Goal: Task Accomplishment & Management: Manage account settings

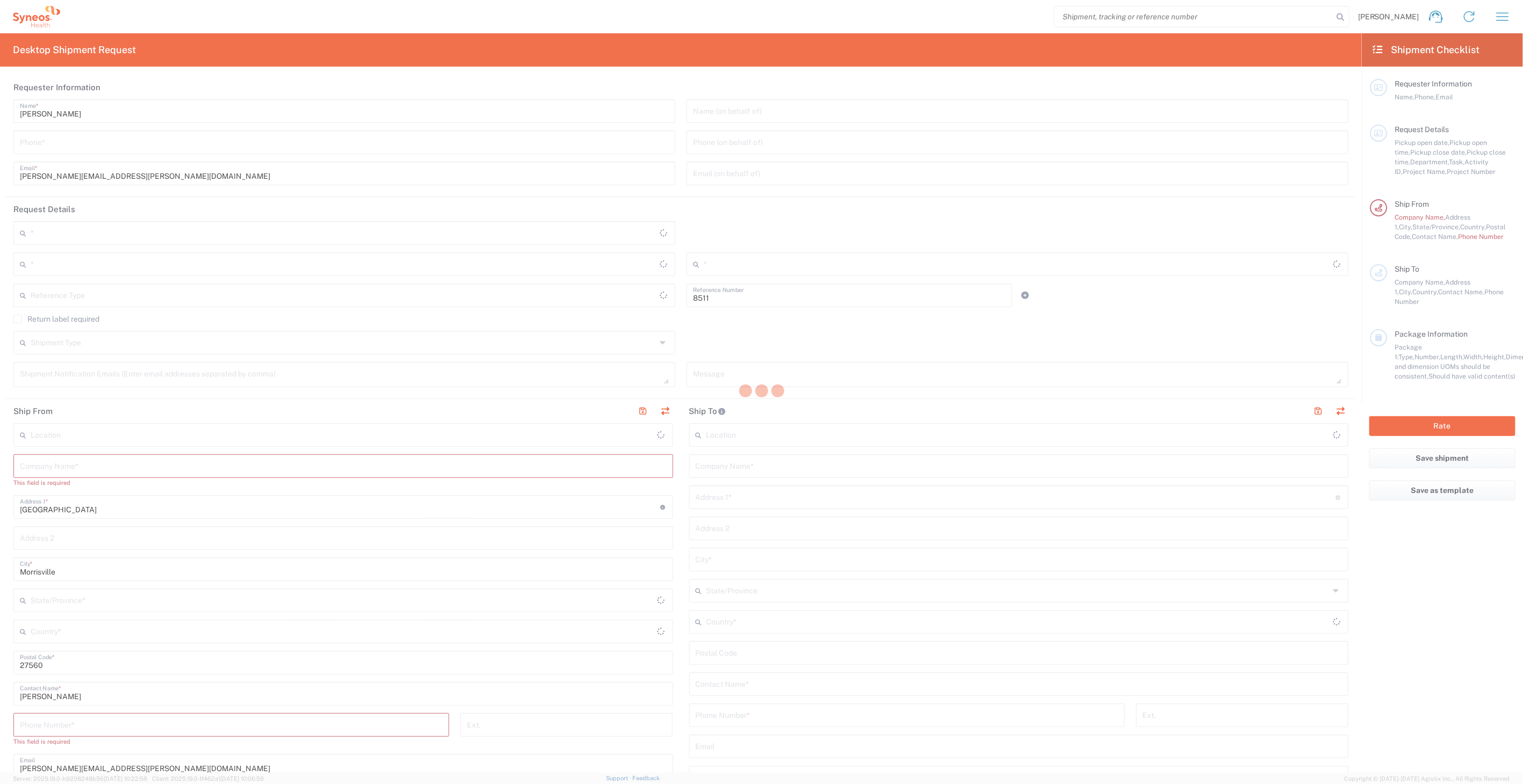
type input "Department"
type input "[US_STATE]"
type input "[GEOGRAPHIC_DATA]"
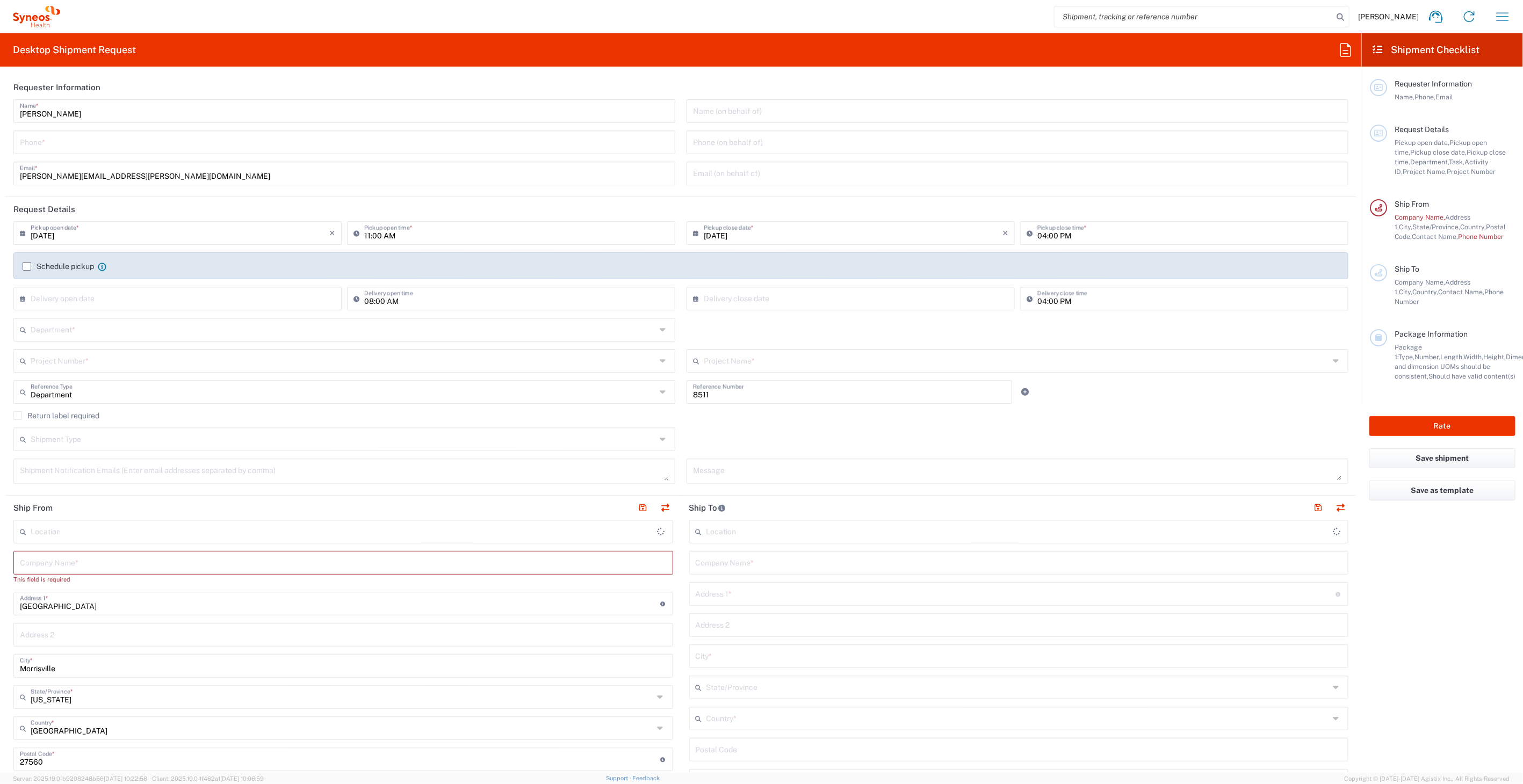
type input "Syneos Health, LLC-[GEOGRAPHIC_DATA] [GEOGRAPHIC_DATA] [GEOGRAPHIC_DATA]"
click at [1502, 17] on icon "button" at bounding box center [1503, 17] width 17 height 17
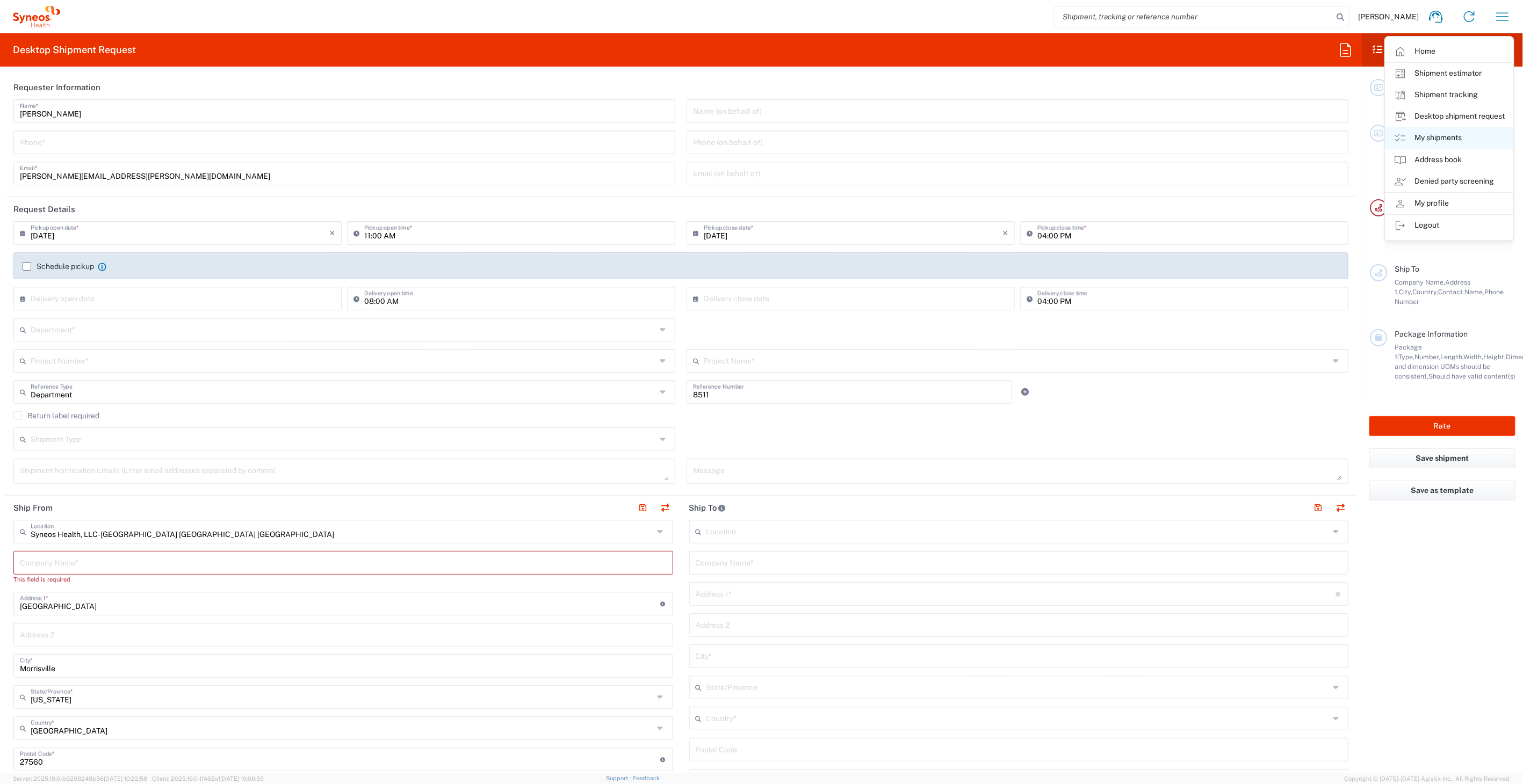
click at [1441, 140] on link "My shipments" at bounding box center [1449, 138] width 128 height 21
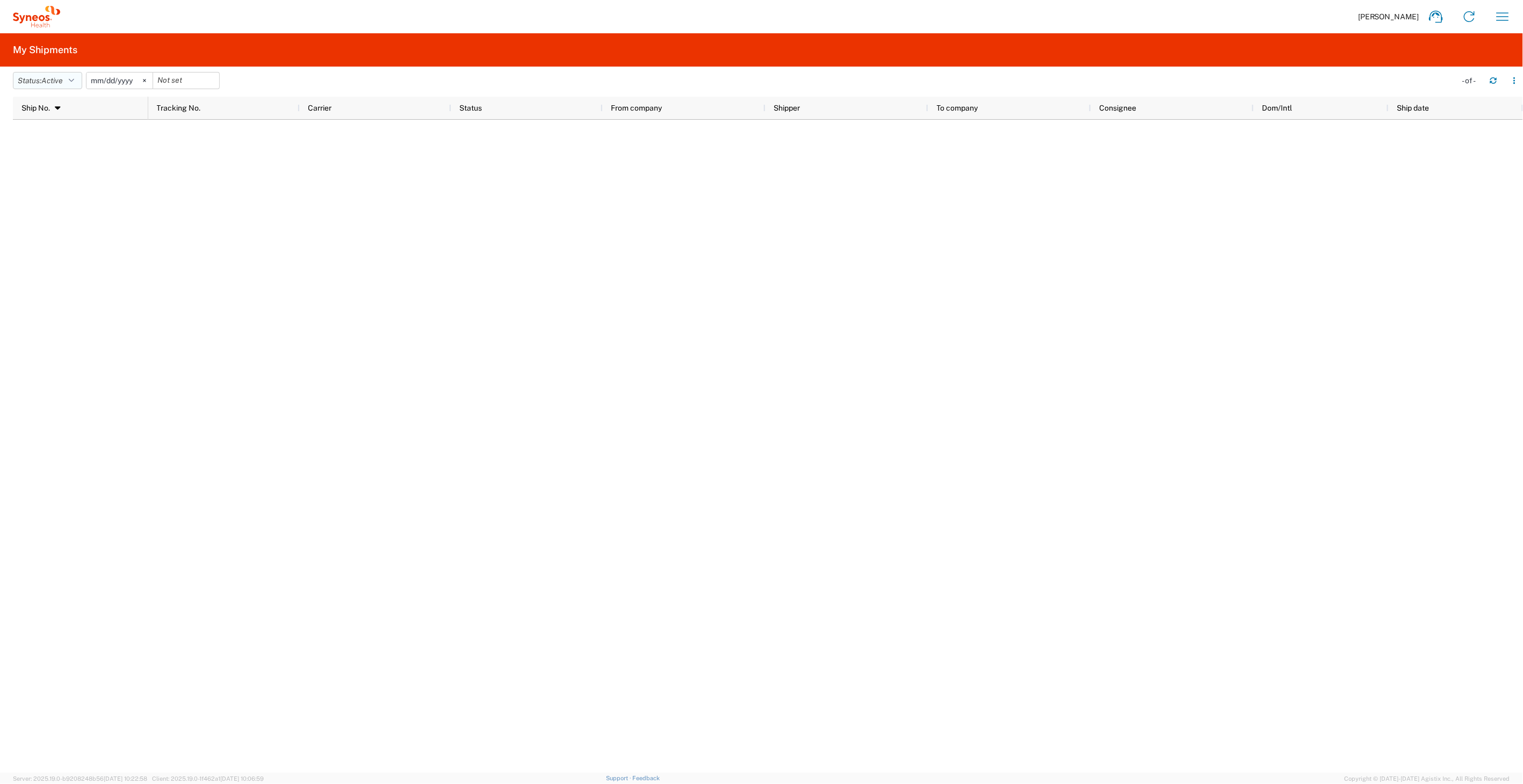
click at [62, 81] on span "Active" at bounding box center [52, 80] width 21 height 9
click at [56, 139] on span "All" at bounding box center [76, 137] width 125 height 17
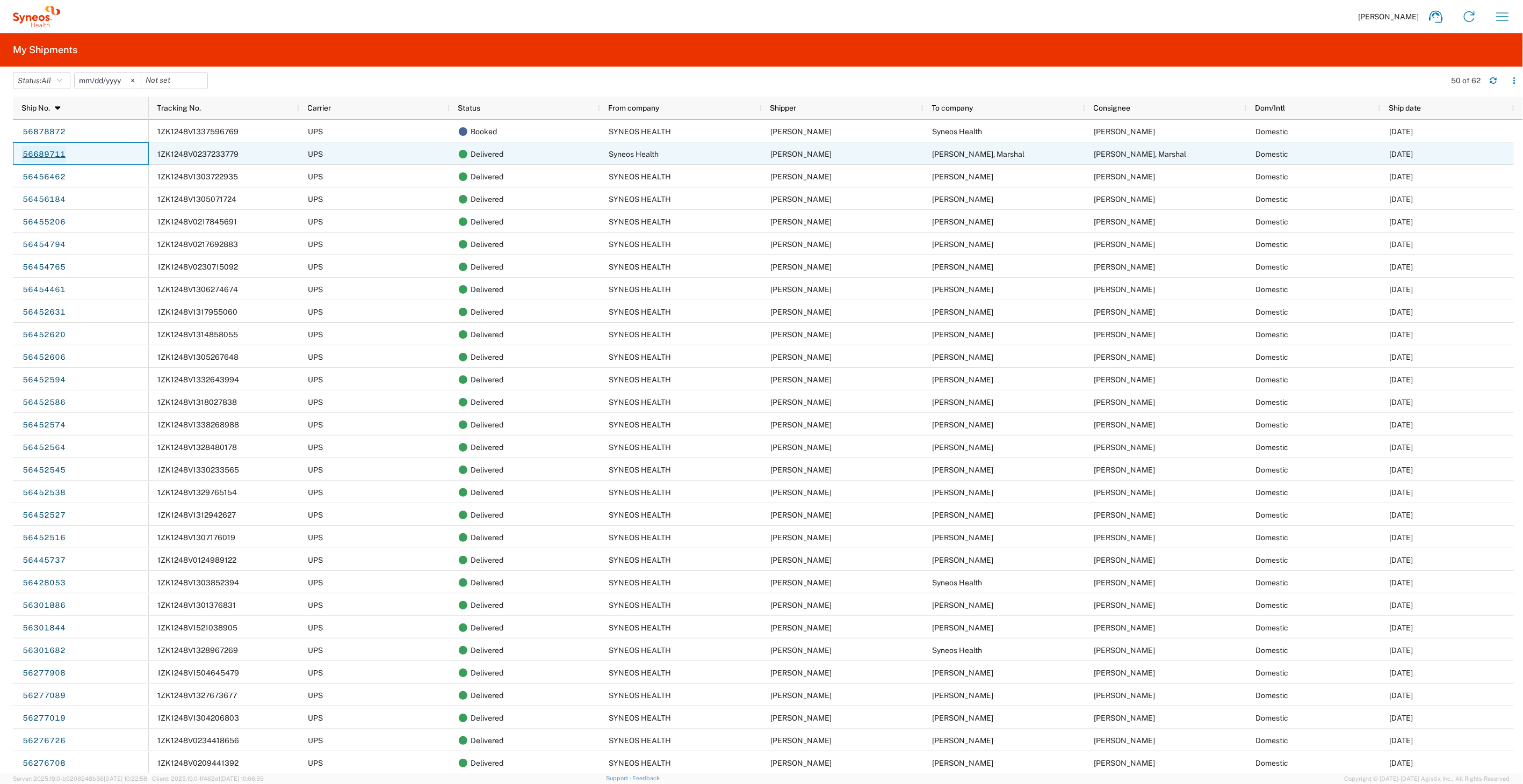
click at [49, 153] on link "56689711" at bounding box center [44, 154] width 44 height 17
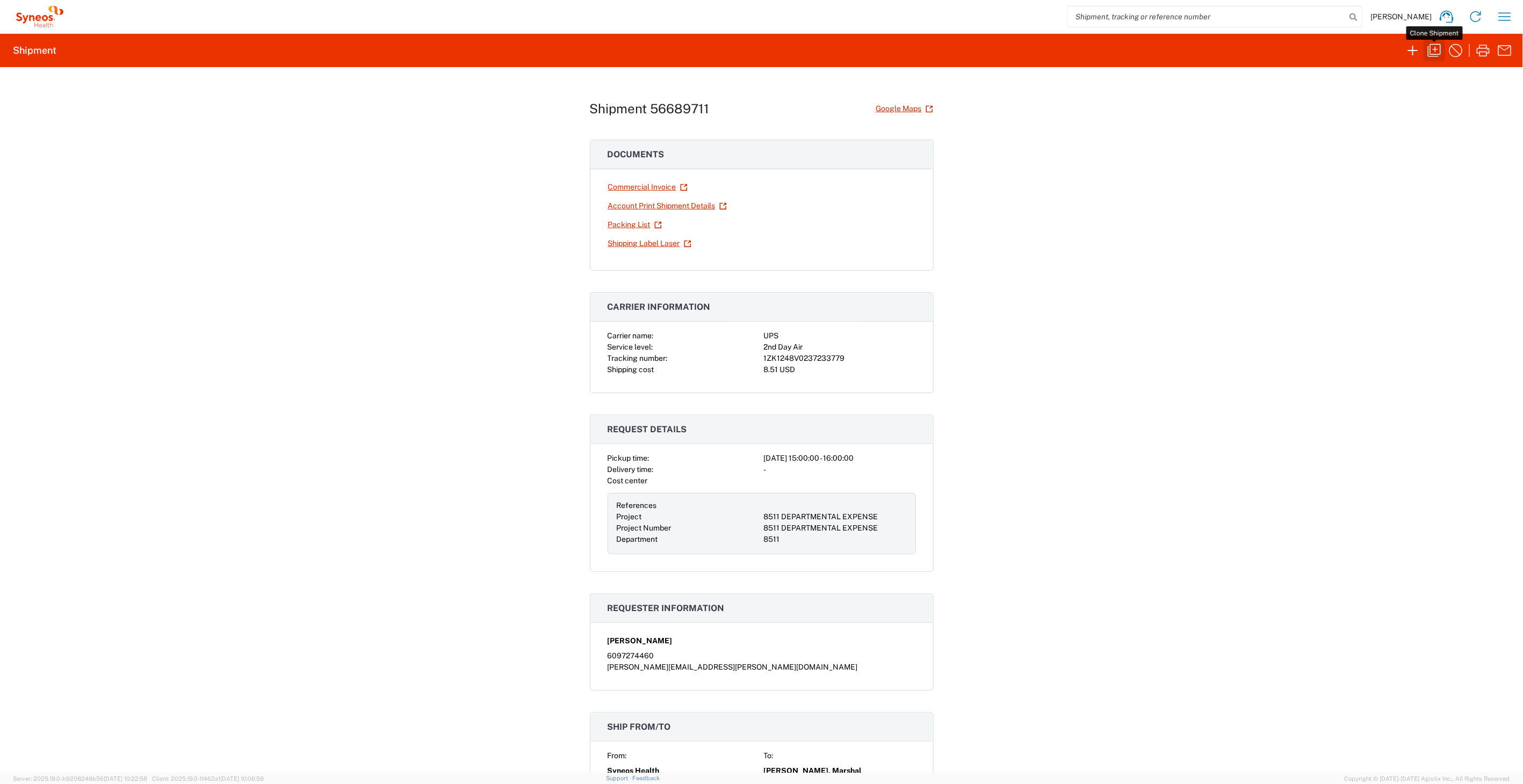
click at [1435, 52] on icon "button" at bounding box center [1435, 50] width 17 height 17
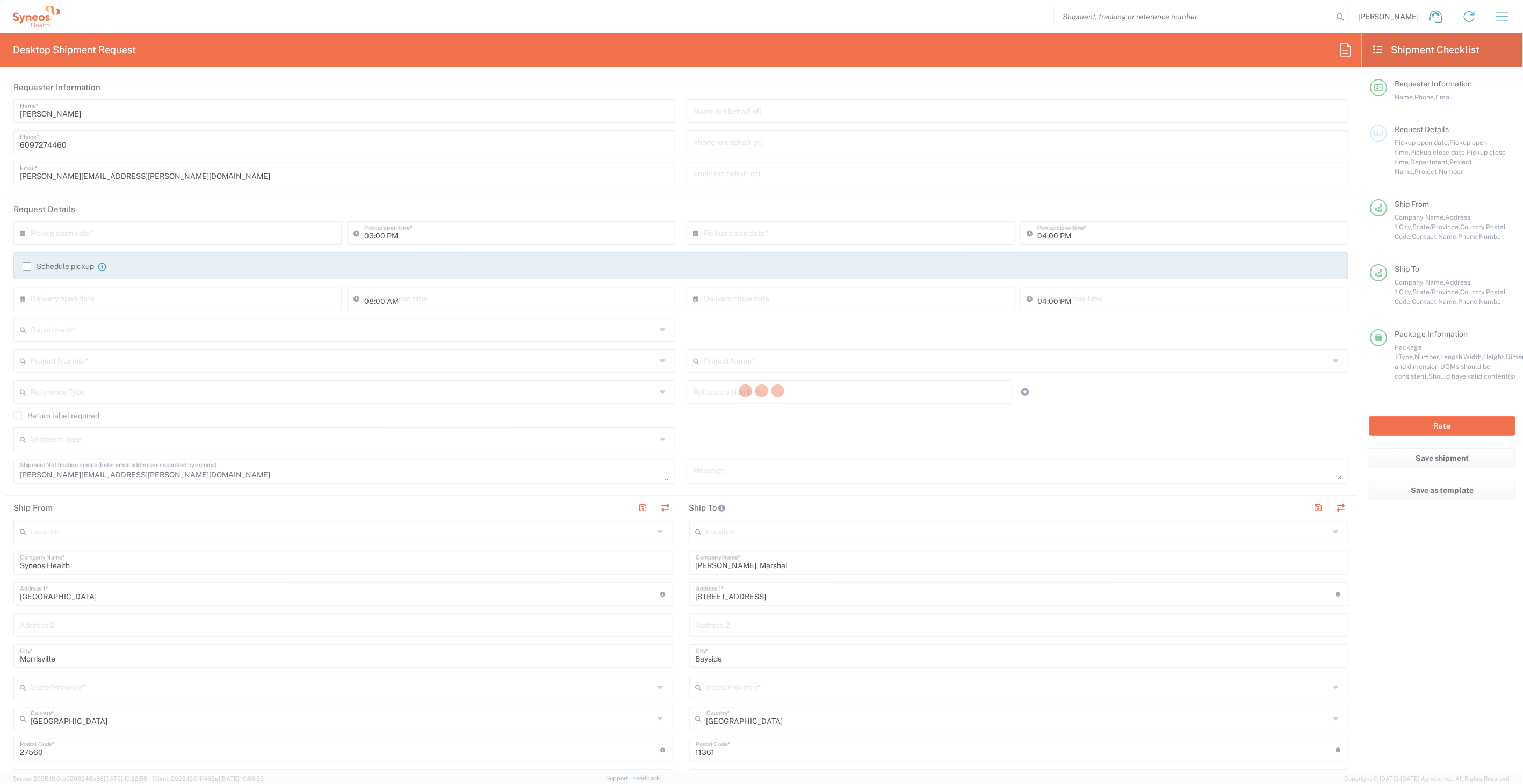
type input "[US_STATE]"
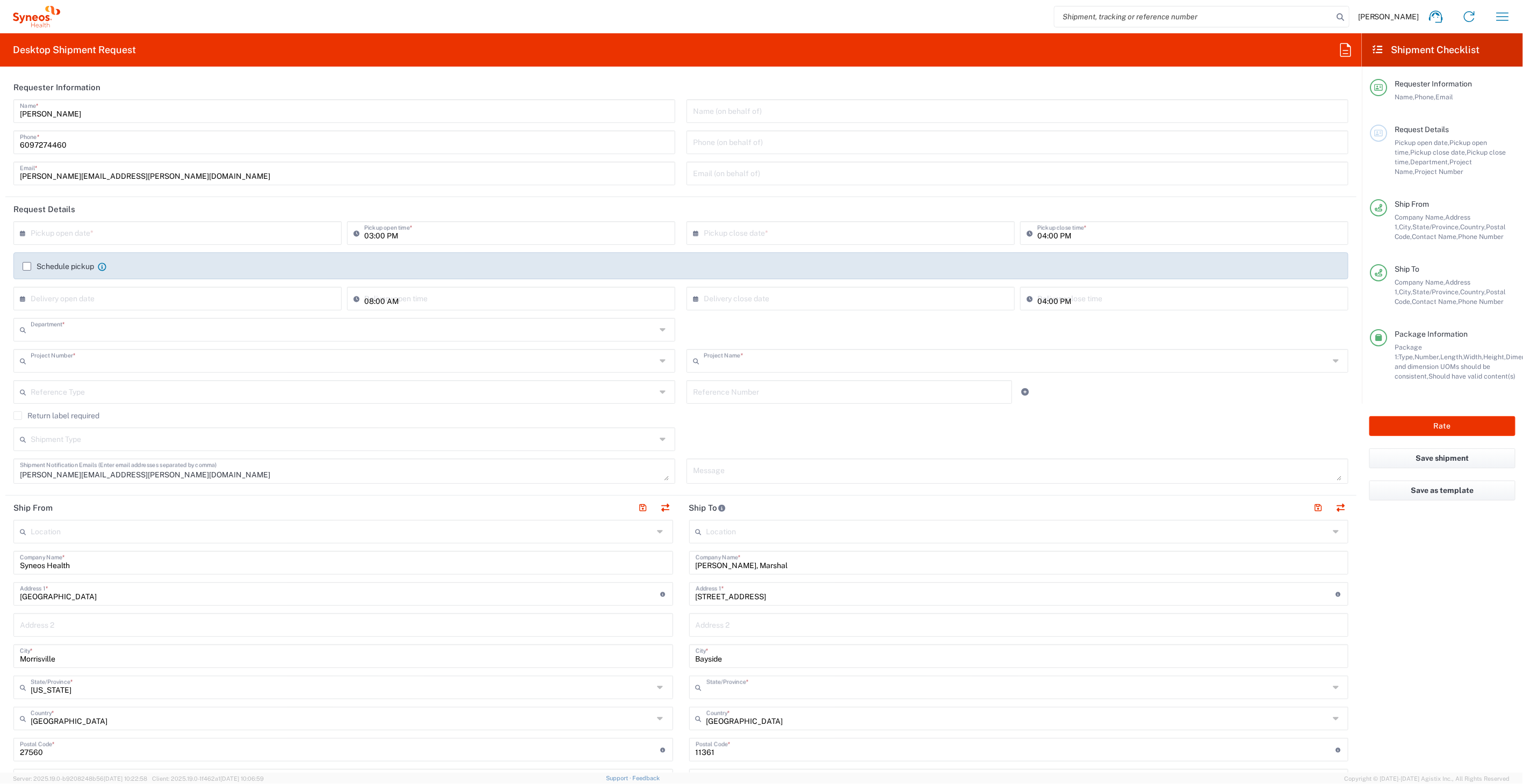
type input "8511"
type input "8511 DEPARTMENTAL EXPENSE"
type input "[US_STATE]"
type input "Envelope"
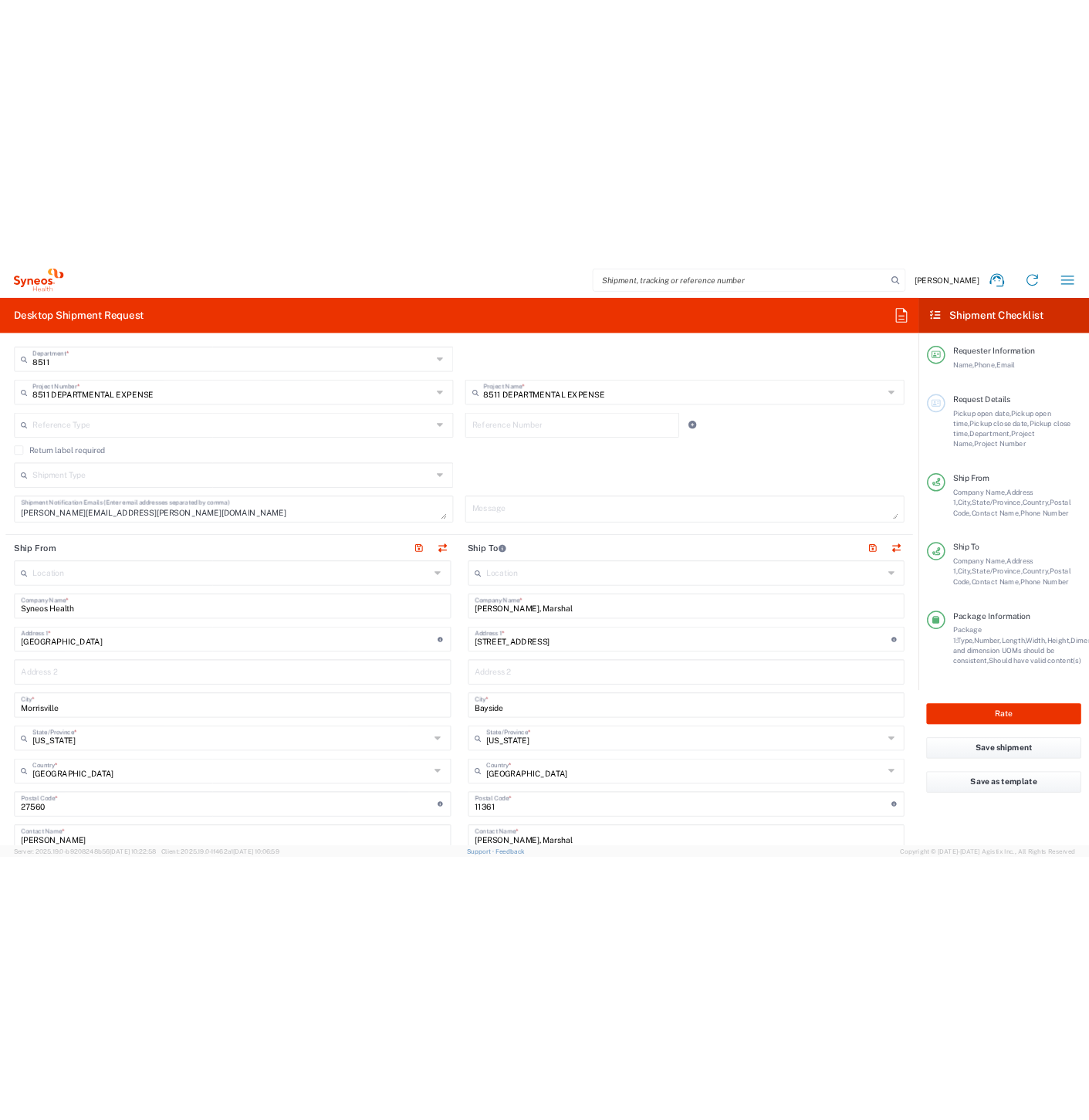
scroll to position [343, 0]
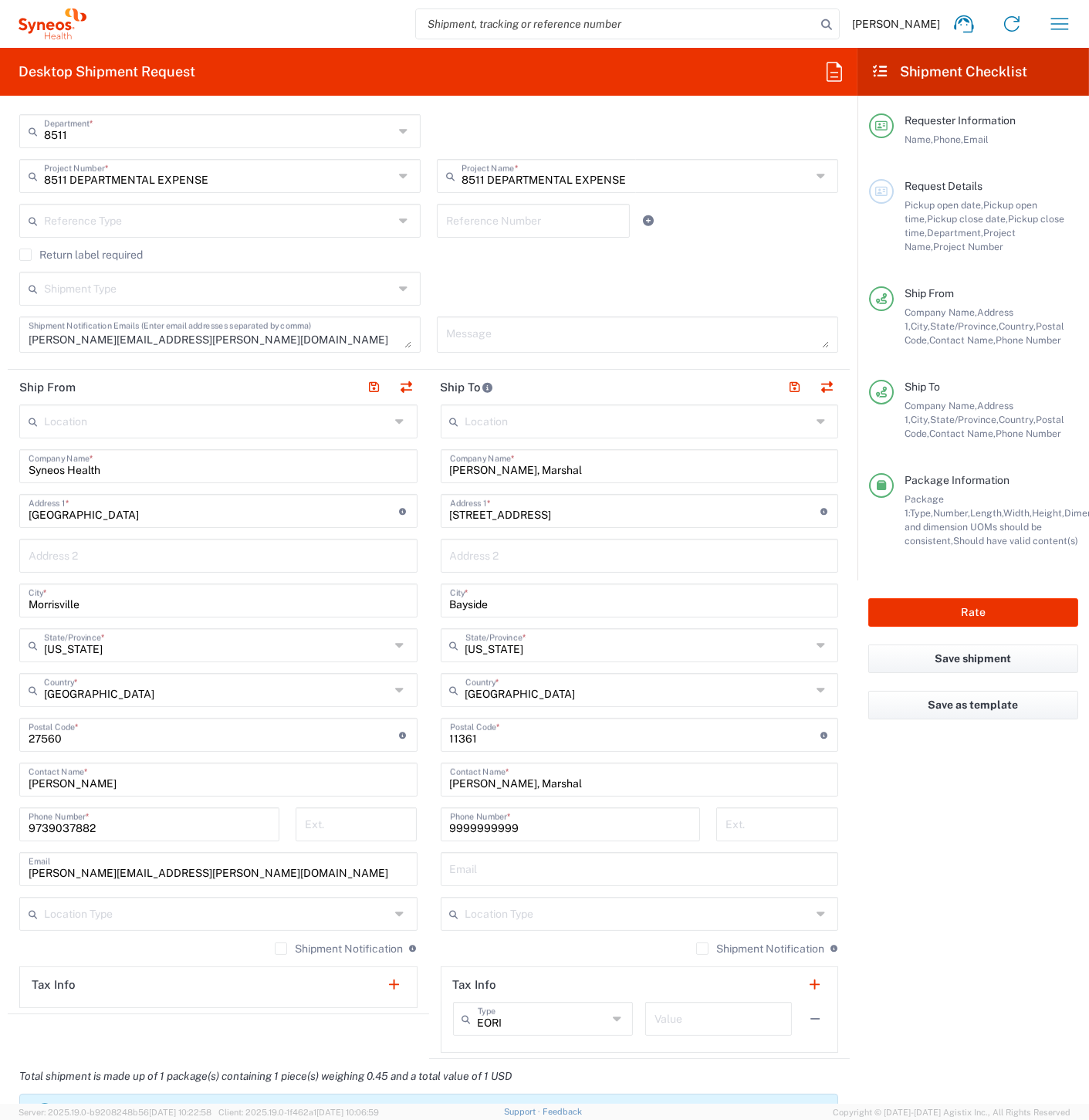
click at [578, 516] on input "36-35 Bell Boulevard" at bounding box center [635, 510] width 371 height 27
click at [576, 508] on input "36-35 Bell Boulevard" at bounding box center [635, 510] width 371 height 27
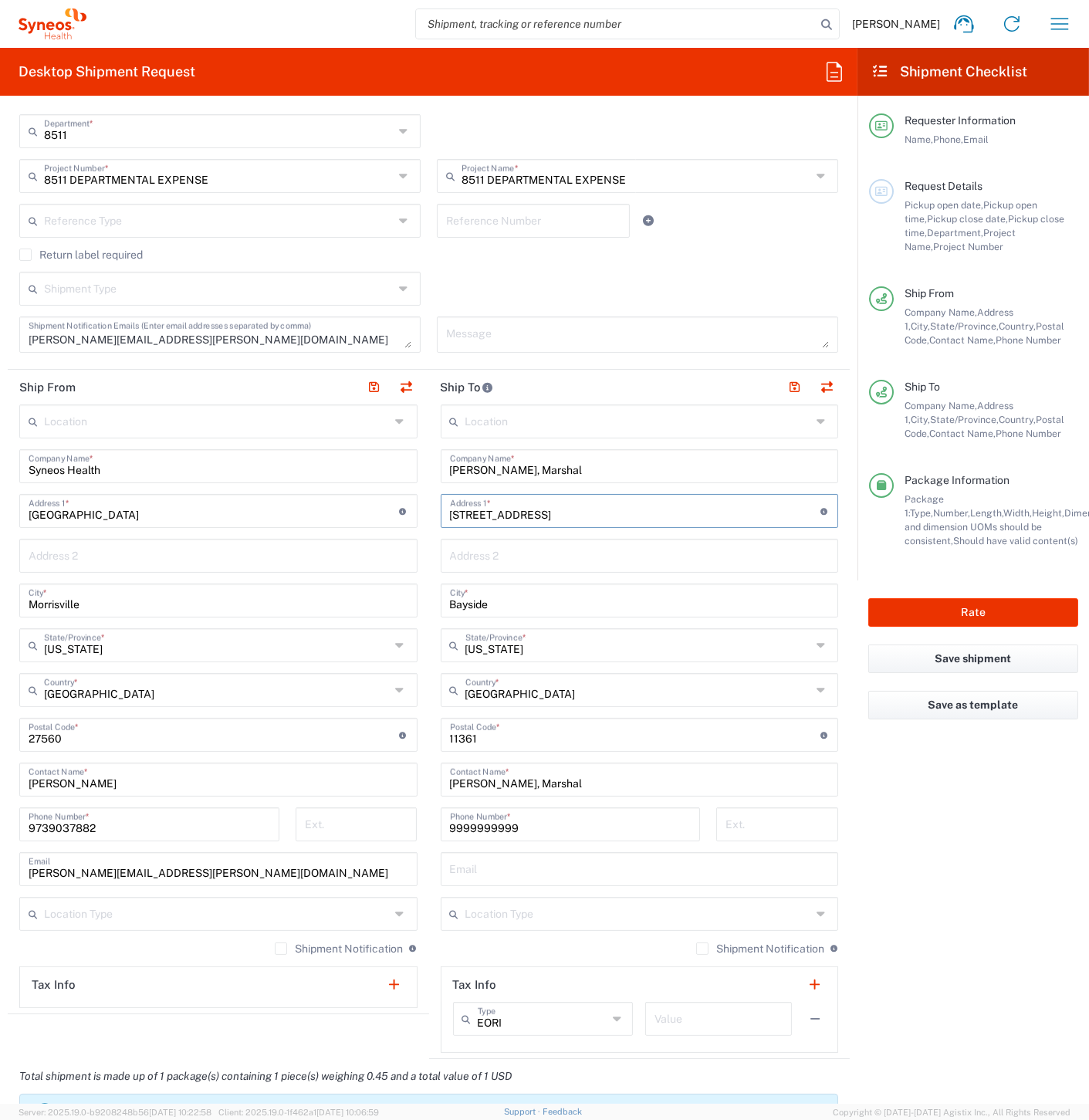
paste input "4708 Abbott Avenue"
type input "4708 Abbott Avenue"
click at [485, 556] on input "text" at bounding box center [639, 554] width 380 height 27
paste input "apt 202"
type input "apt 202"
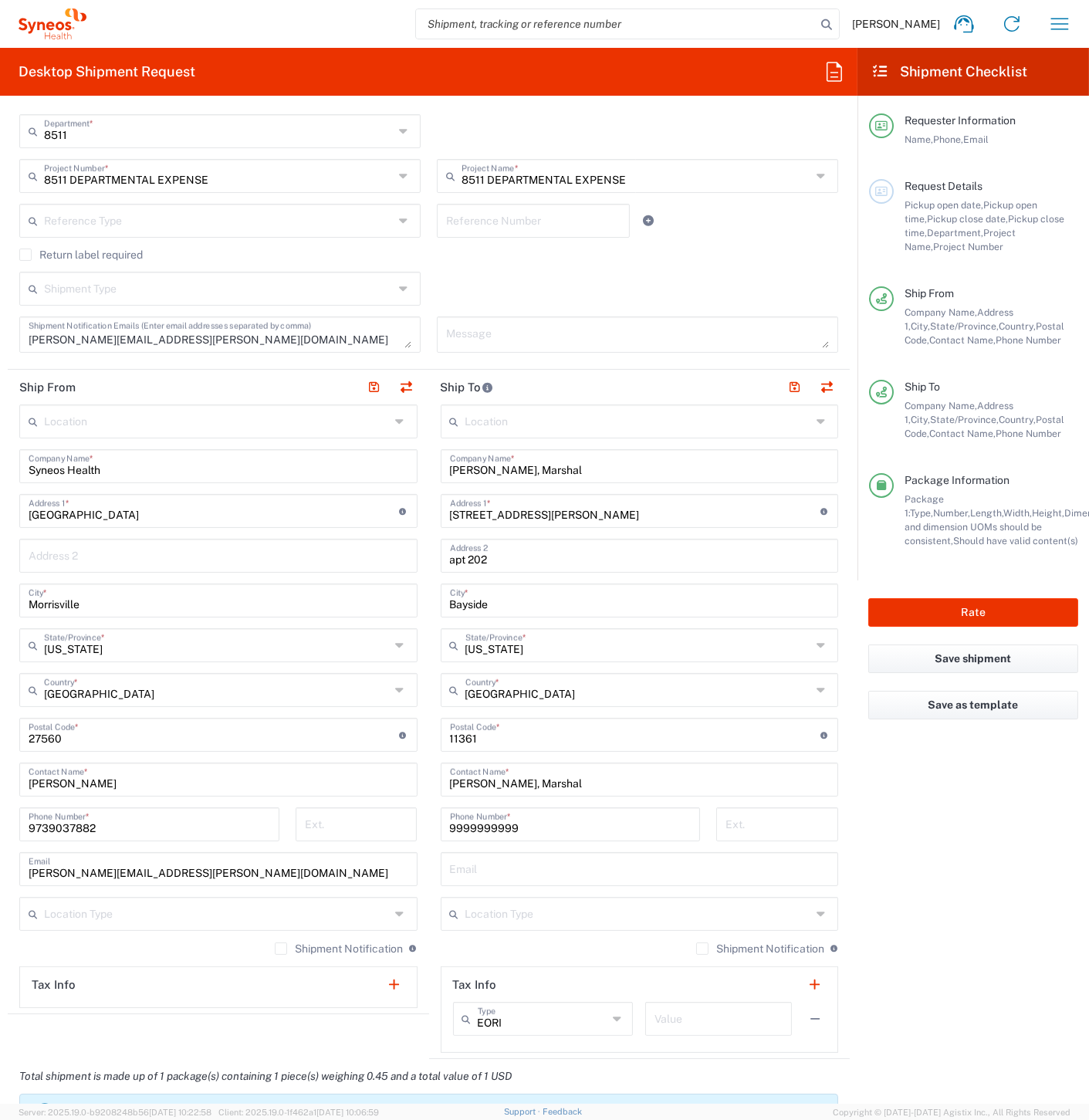
click at [514, 604] on input "Bayside" at bounding box center [639, 599] width 380 height 27
paste input "Dallas"
type input "Dallas"
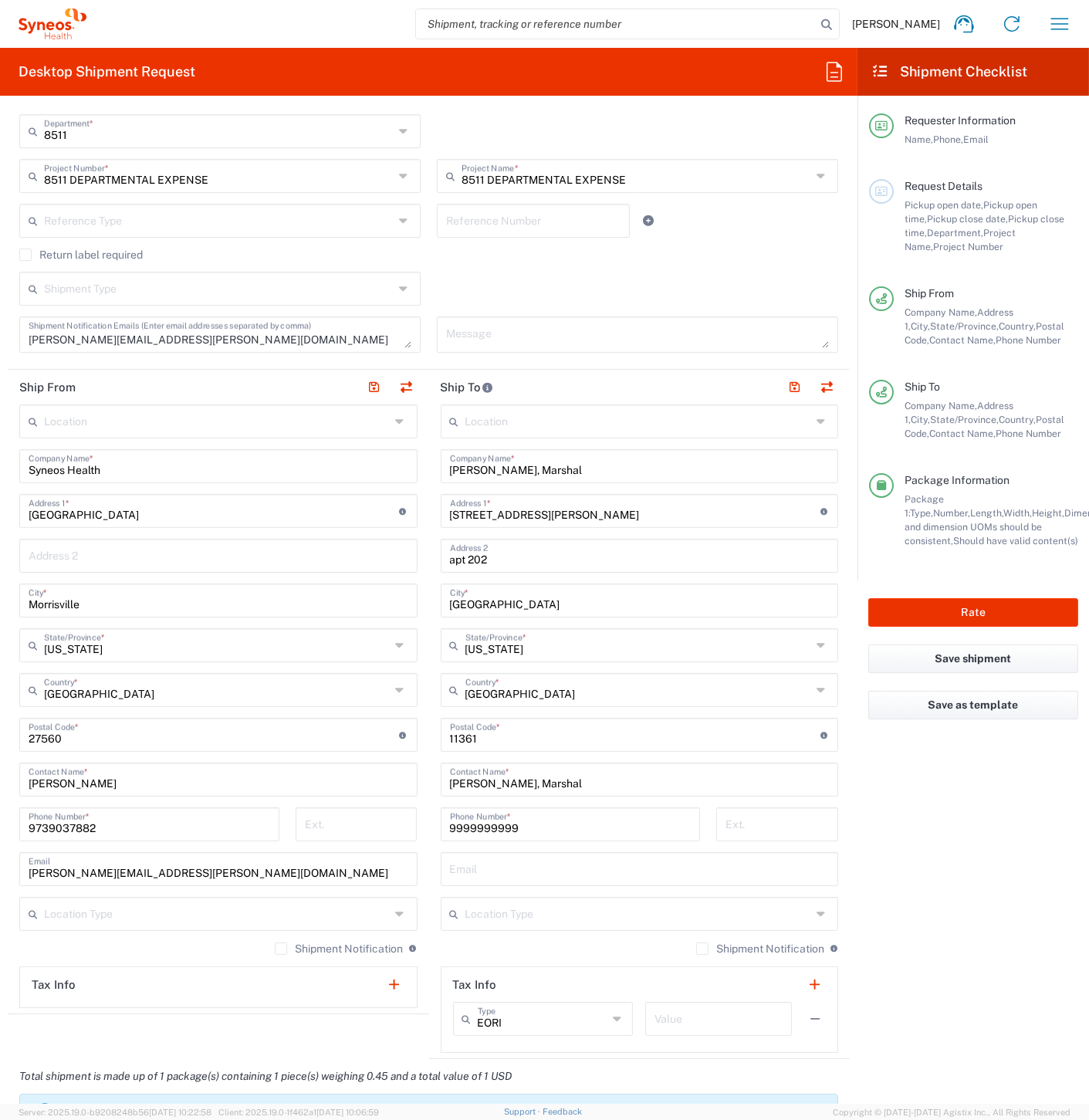
click at [478, 734] on input "undefined" at bounding box center [635, 733] width 371 height 27
paste input "75205"
type input "75205"
click at [502, 641] on input "text" at bounding box center [639, 644] width 347 height 27
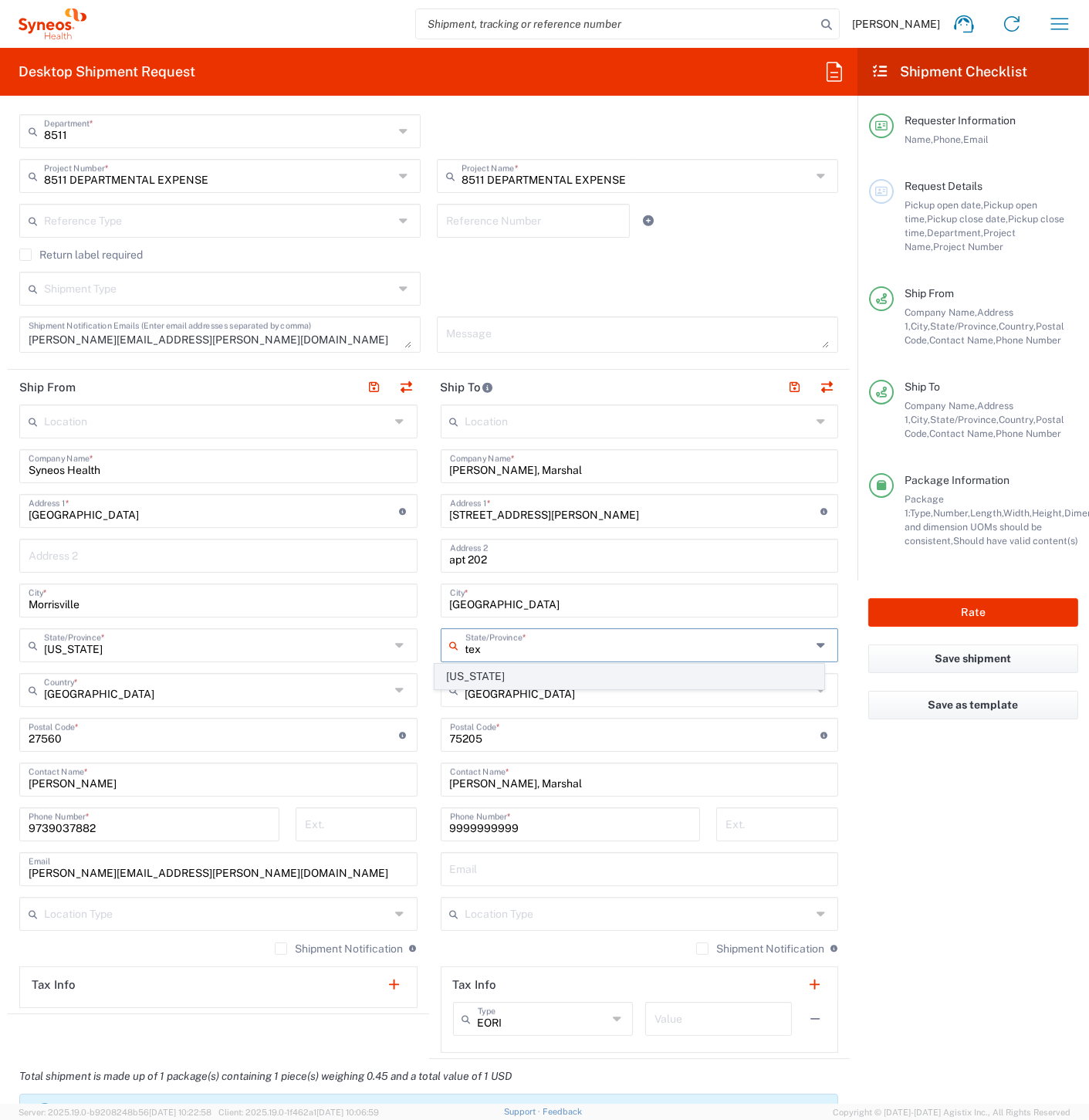
click at [462, 678] on span "[US_STATE]" at bounding box center [630, 676] width 389 height 24
type input "[US_STATE]"
click at [430, 685] on main "Location Addison Whitney LLC-Morrisvile NC US Barcelona-Syneos Health BioSector…" at bounding box center [640, 729] width 421 height 649
click at [580, 468] on input "Martin A. Bienstock, Marshal" at bounding box center [639, 465] width 380 height 27
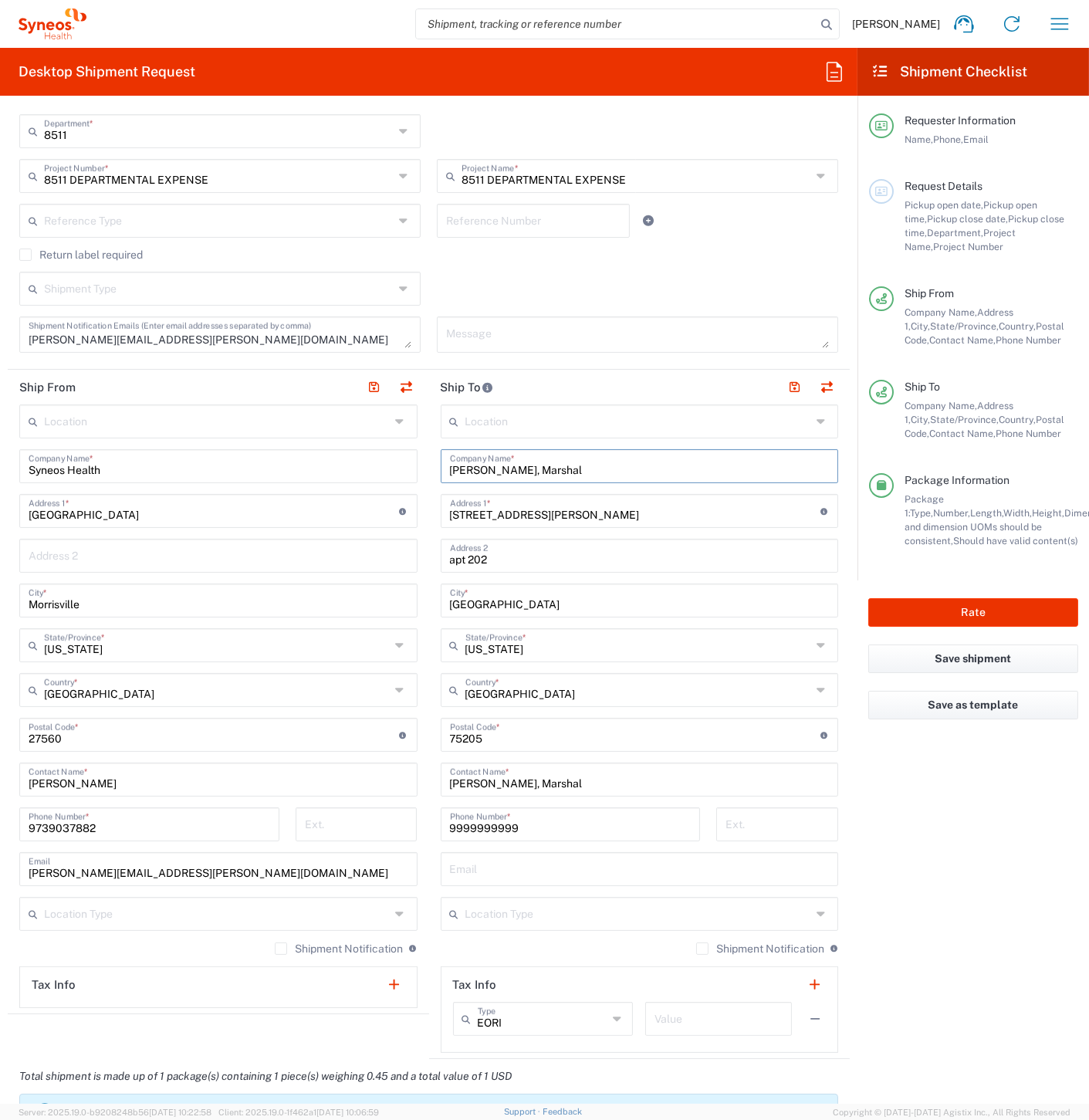
click at [580, 468] on input "Martin A. Bienstock, Marshal" at bounding box center [639, 465] width 380 height 27
click at [551, 474] on input "[PERSON_NAME]" at bounding box center [639, 465] width 380 height 27
click at [549, 474] on input "[PERSON_NAME]" at bounding box center [639, 465] width 380 height 27
type input "[PERSON_NAME]"
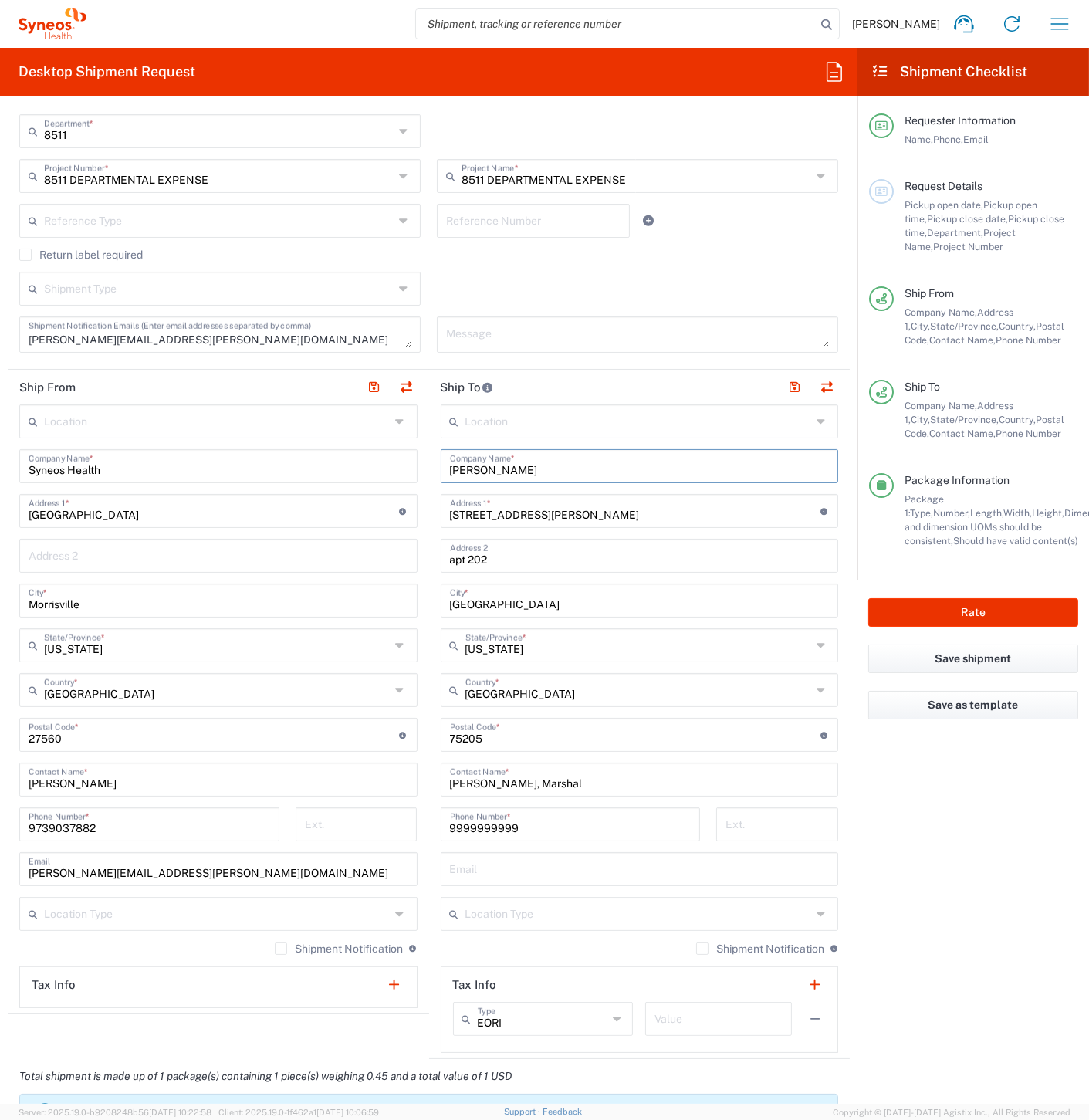
click at [562, 776] on input "Martin A. Bienstock, Marshal" at bounding box center [639, 778] width 380 height 27
click at [563, 776] on input "Martin A. Bienstock, Marshal" at bounding box center [639, 778] width 380 height 27
click at [563, 775] on input "Martin A. Bienstock, Marshal" at bounding box center [639, 778] width 380 height 27
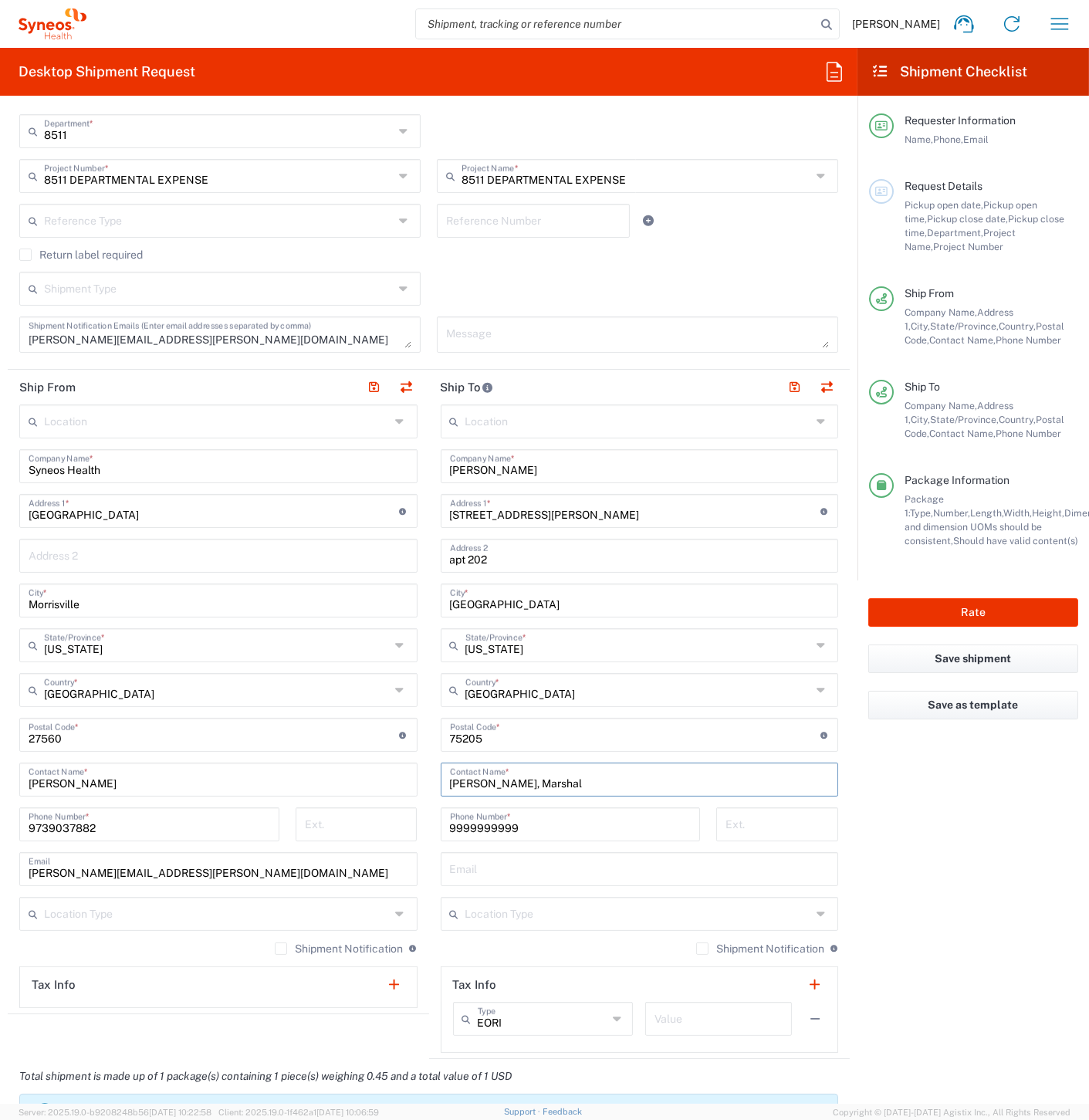
paste input "[PERSON_NAME]"
type input "[PERSON_NAME]"
click at [430, 804] on main "Location Addison Whitney LLC-Morrisvile NC US Barcelona-Syneos Health BioSector…" at bounding box center [640, 729] width 421 height 649
click at [942, 611] on button "Rate" at bounding box center [974, 612] width 210 height 29
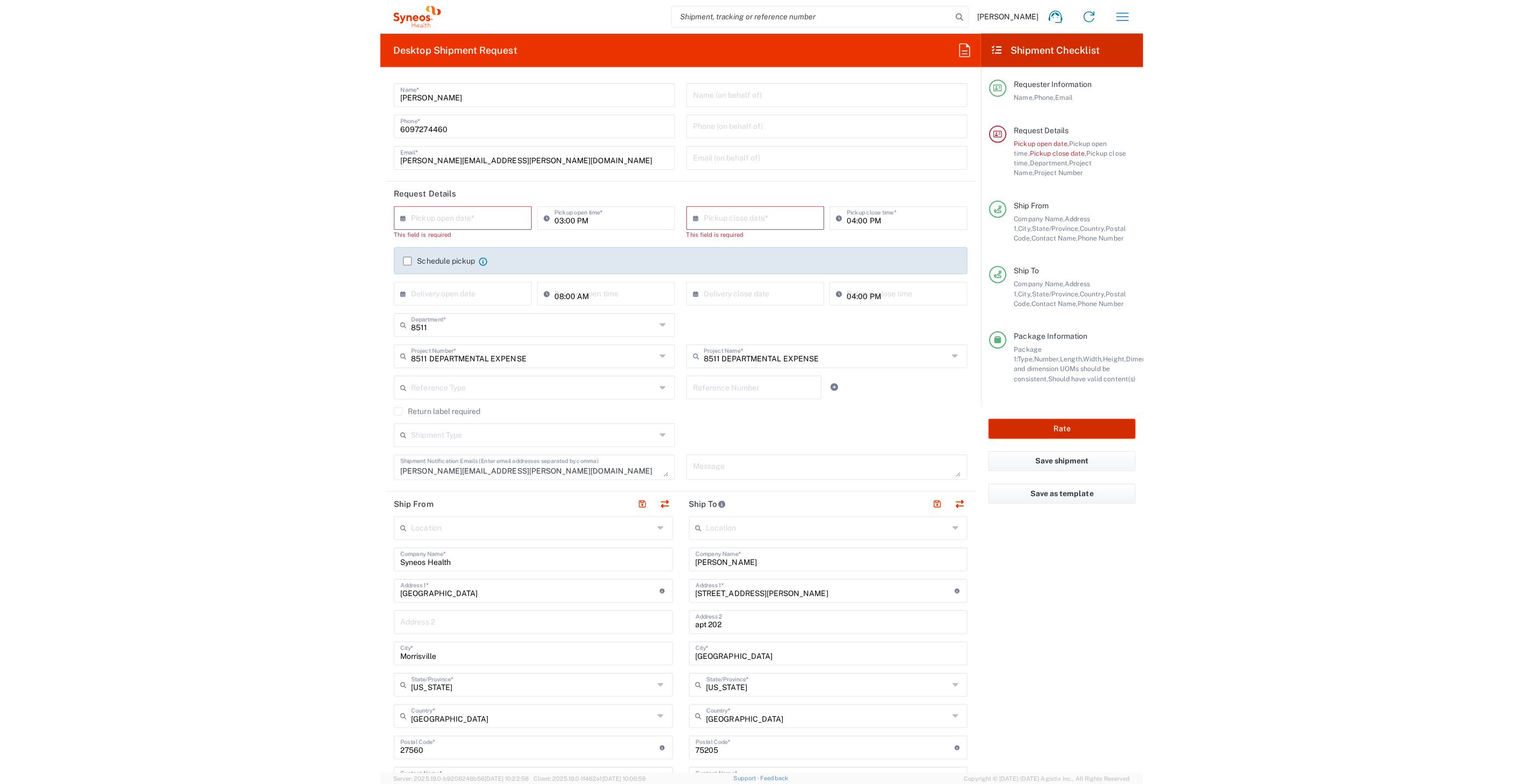
scroll to position [9, 0]
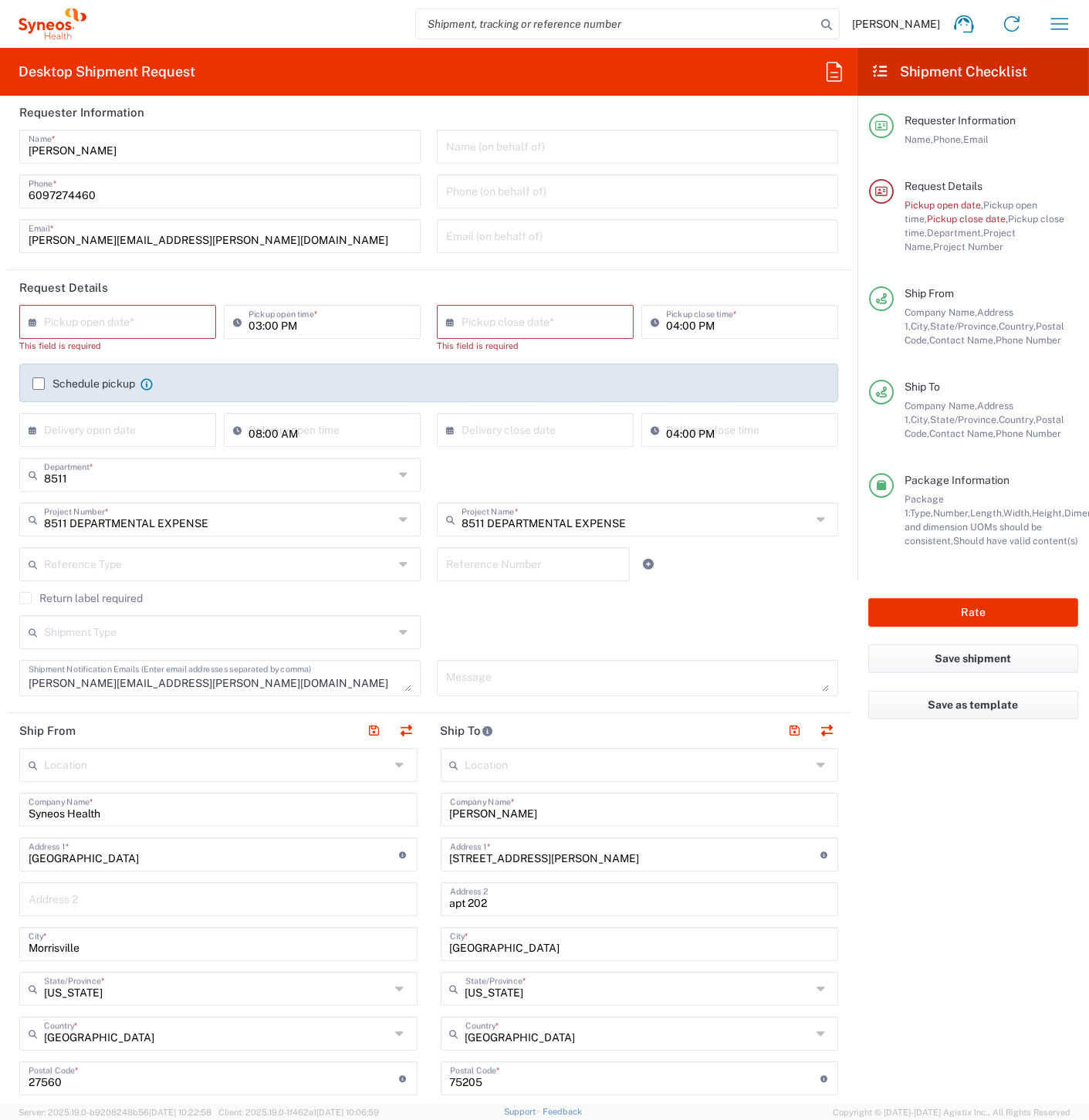
click at [169, 316] on input "text" at bounding box center [121, 321] width 154 height 27
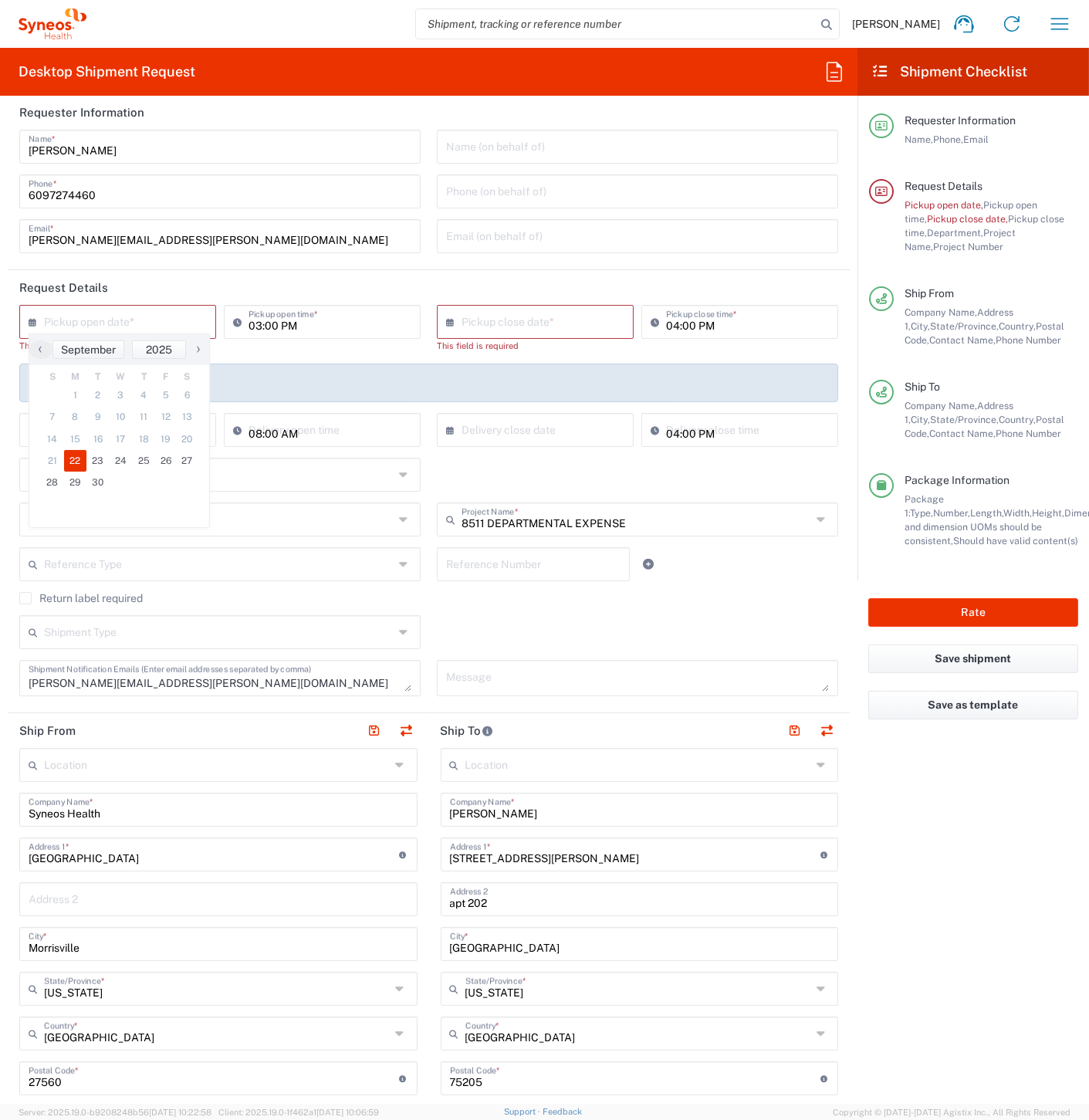
click at [77, 462] on span "22" at bounding box center [75, 460] width 23 height 22
type input "[DATE]"
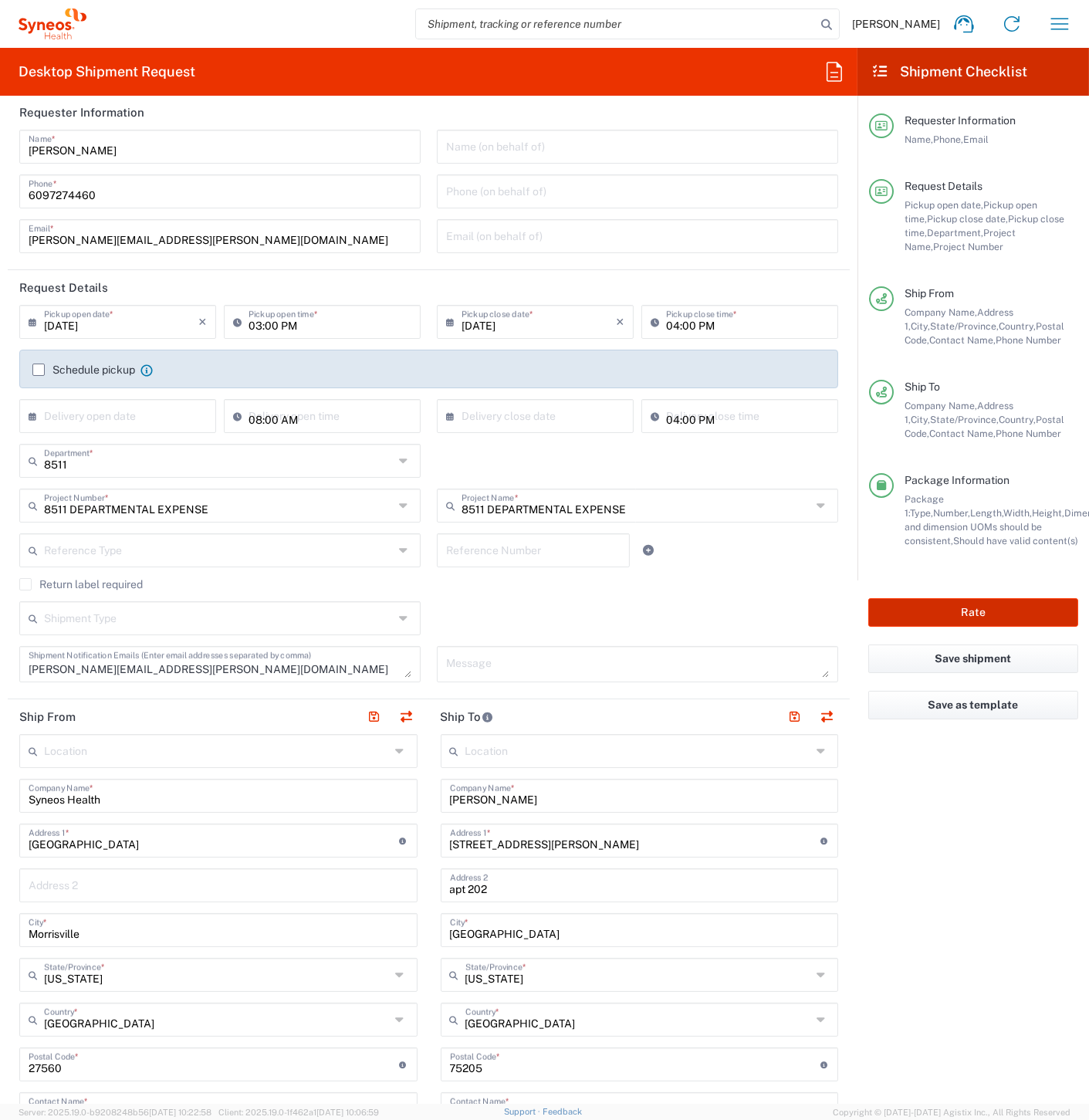
click at [964, 605] on button "Rate" at bounding box center [974, 612] width 210 height 29
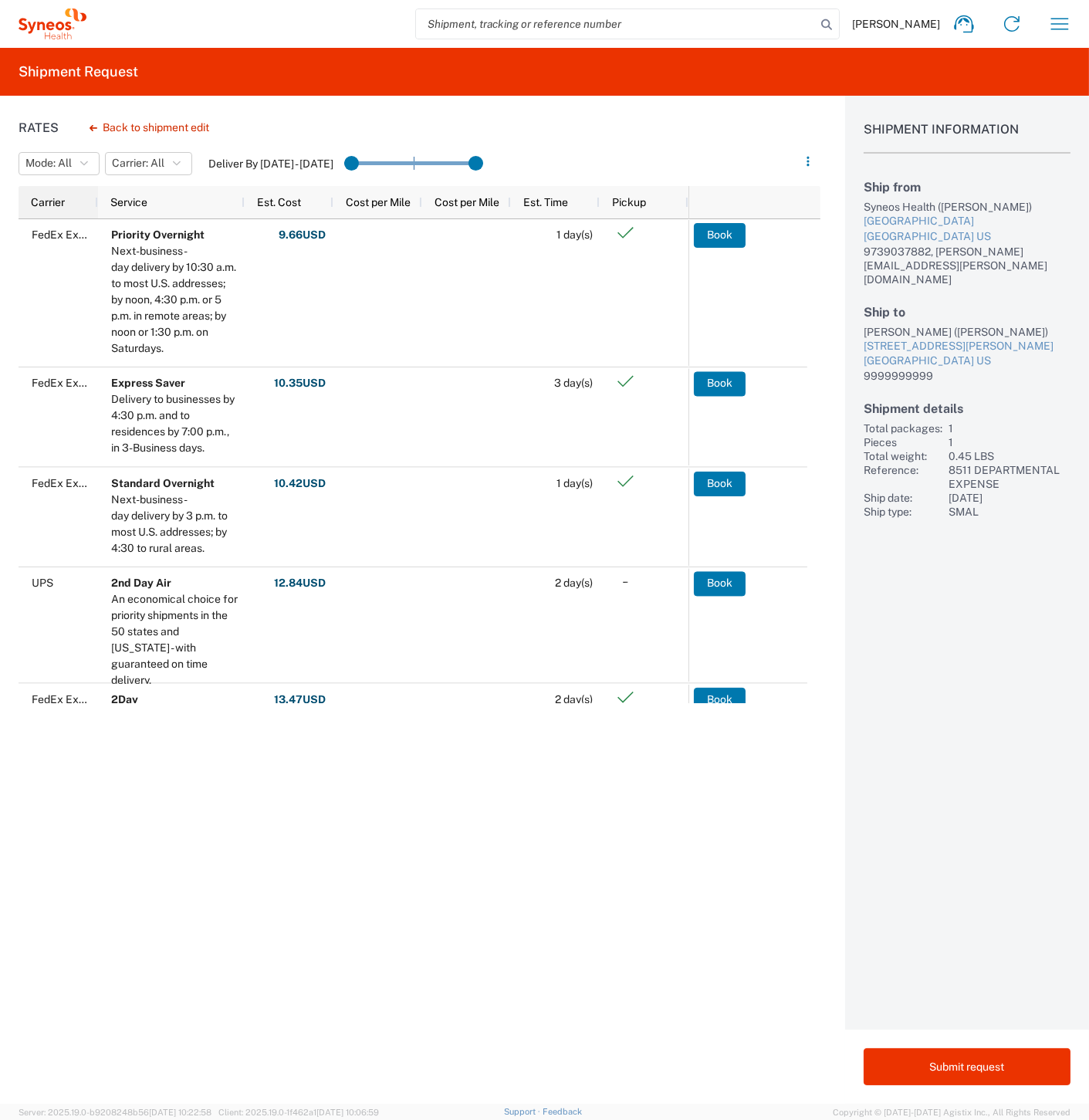
click at [50, 205] on span "Carrier" at bounding box center [48, 202] width 34 height 12
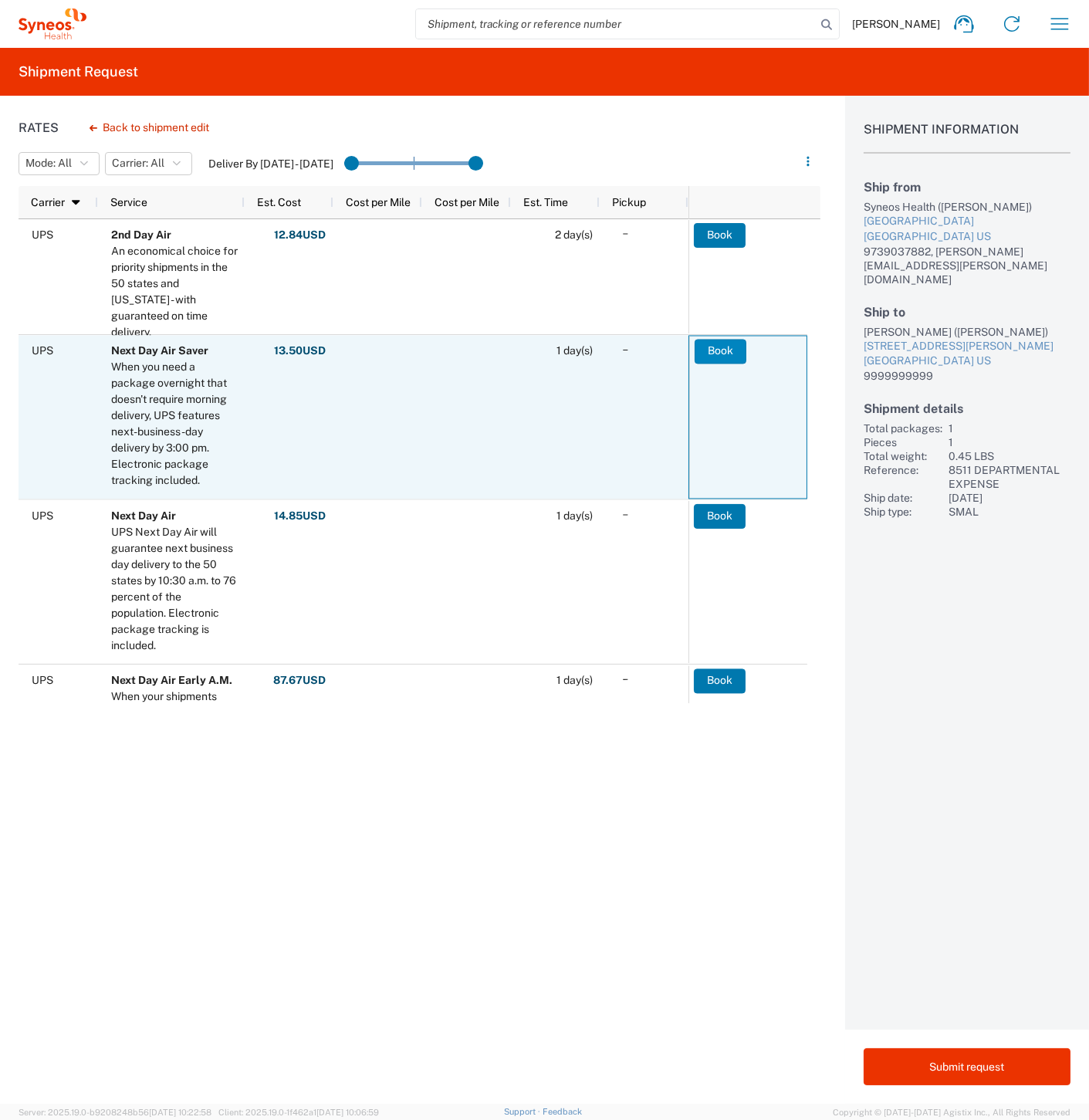
click at [718, 351] on button "Book" at bounding box center [720, 351] width 51 height 25
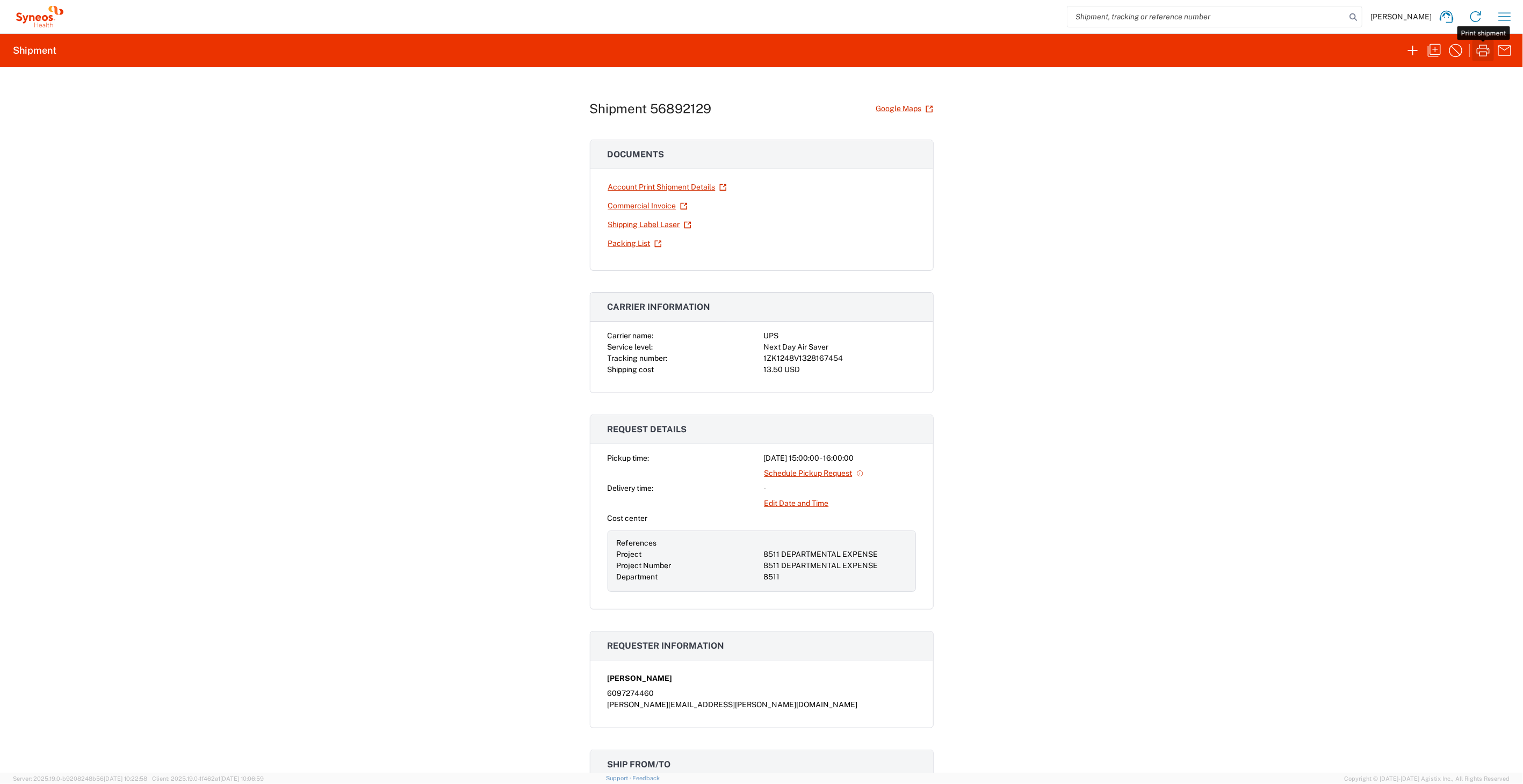
click at [1478, 52] on icon "button" at bounding box center [1483, 50] width 13 height 12
click at [1504, 15] on icon "button" at bounding box center [1505, 17] width 17 height 17
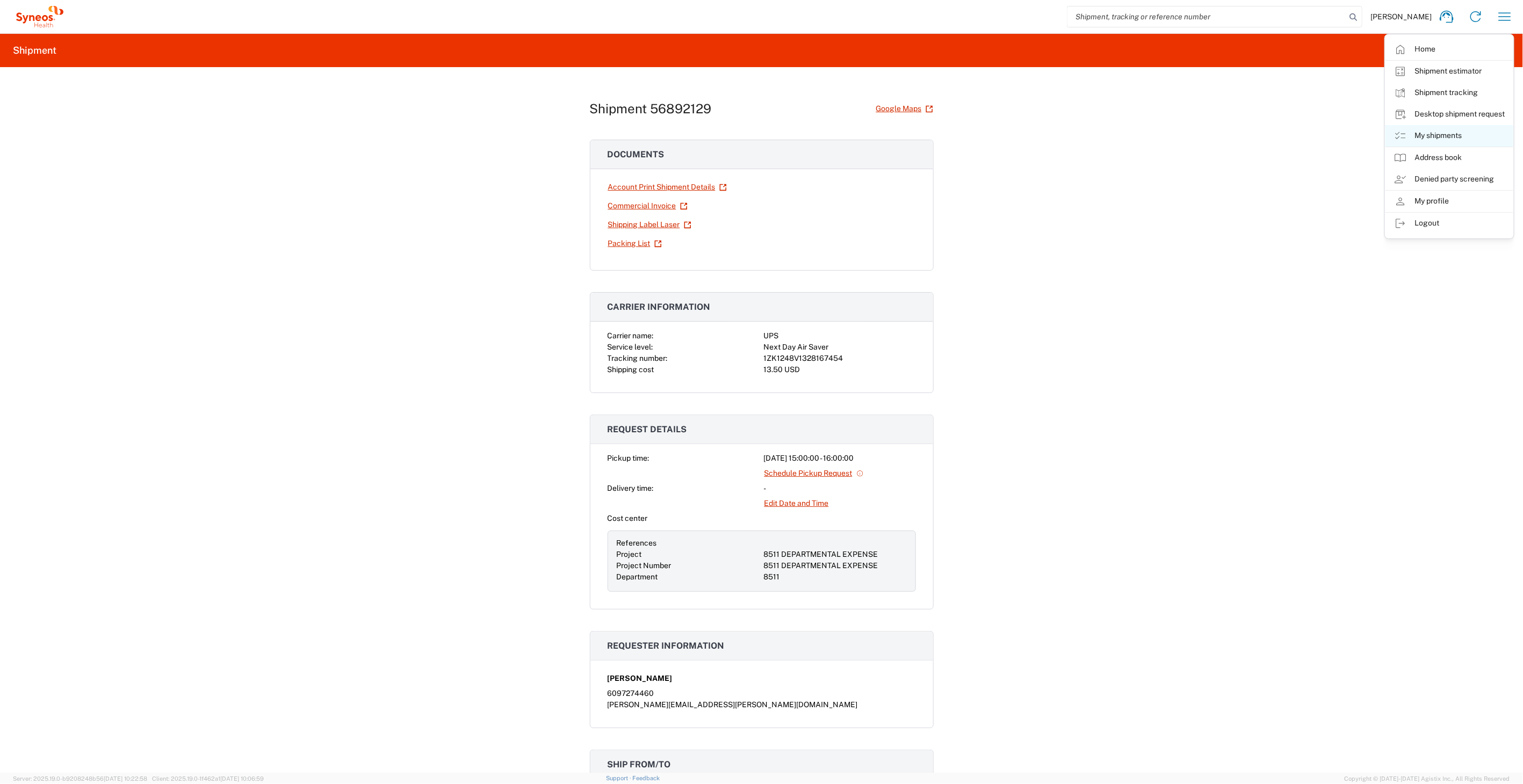
click at [1426, 135] on link "My shipments" at bounding box center [1449, 136] width 128 height 21
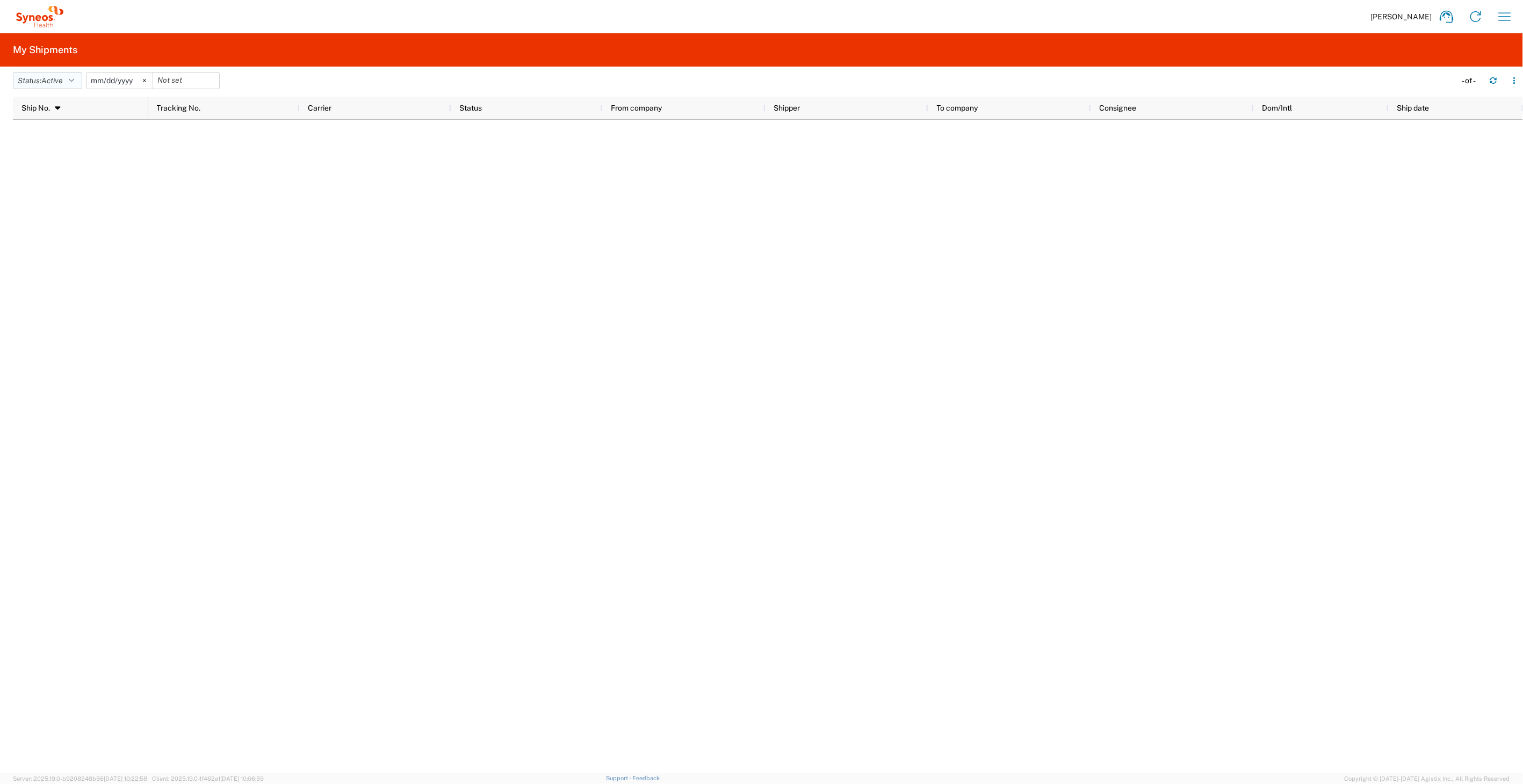
click at [71, 76] on button "Status: Active" at bounding box center [47, 81] width 70 height 17
click at [66, 134] on span "All" at bounding box center [76, 137] width 125 height 17
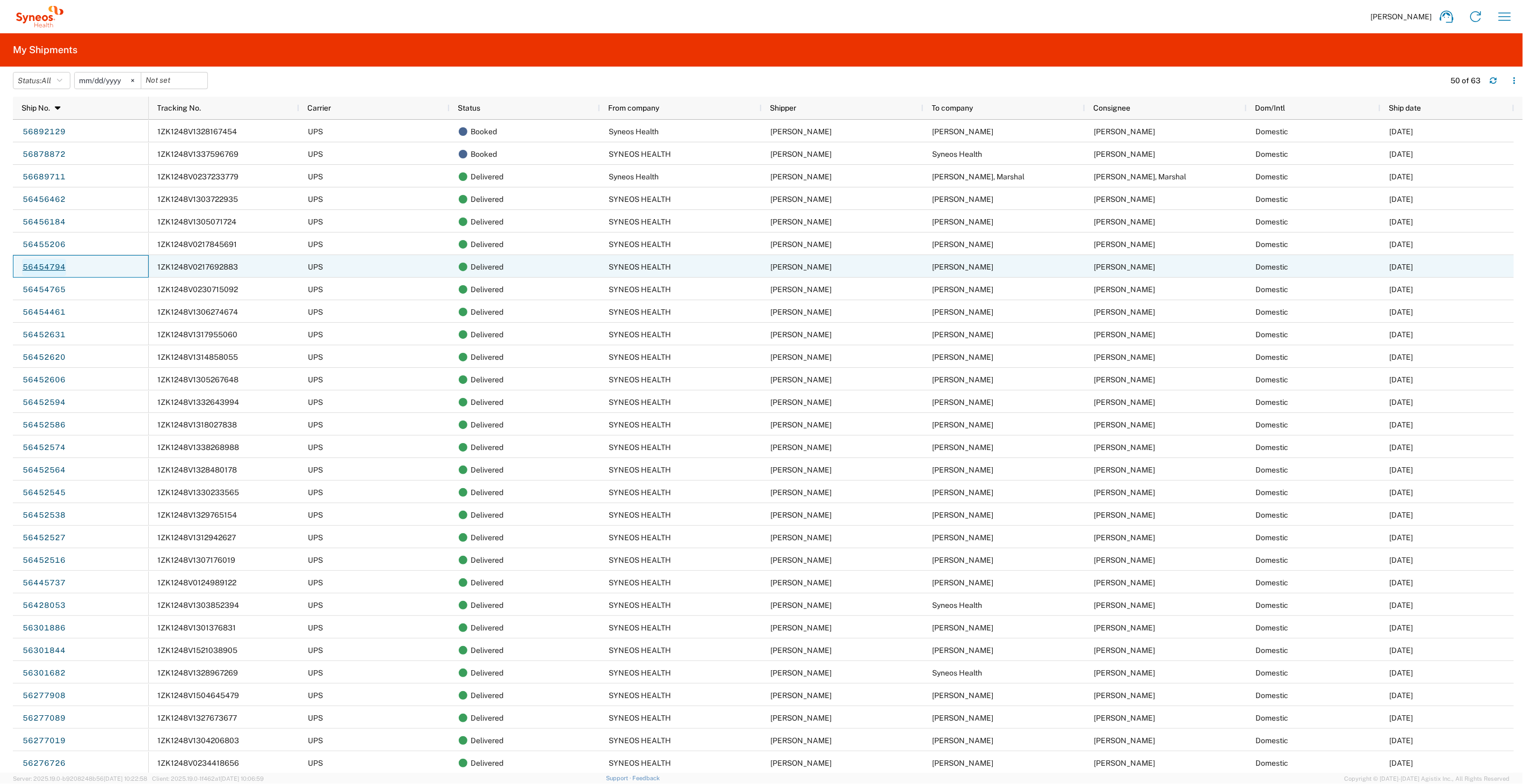
click at [58, 262] on link "56454794" at bounding box center [44, 268] width 44 height 17
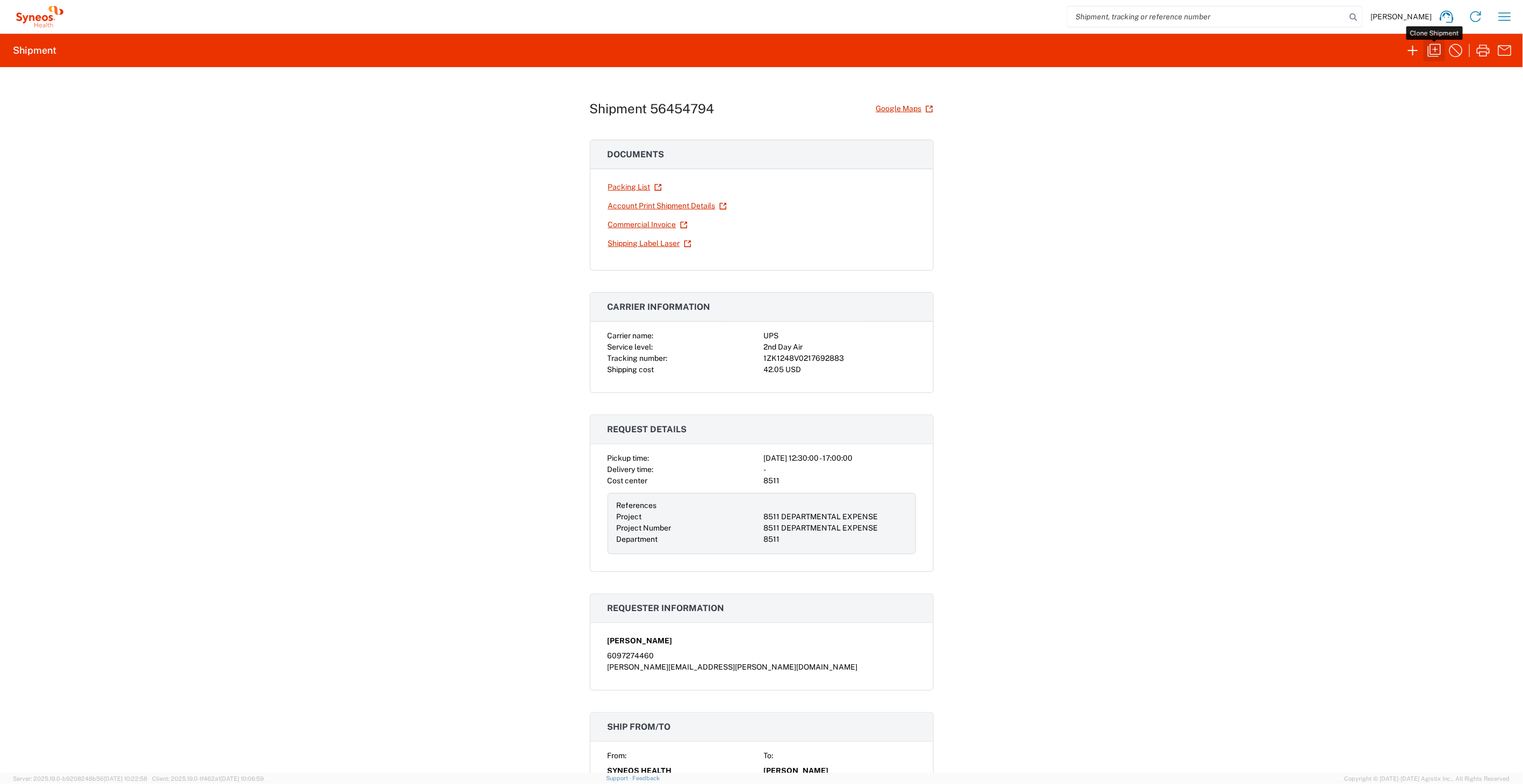
click at [1435, 54] on icon "button" at bounding box center [1435, 50] width 17 height 17
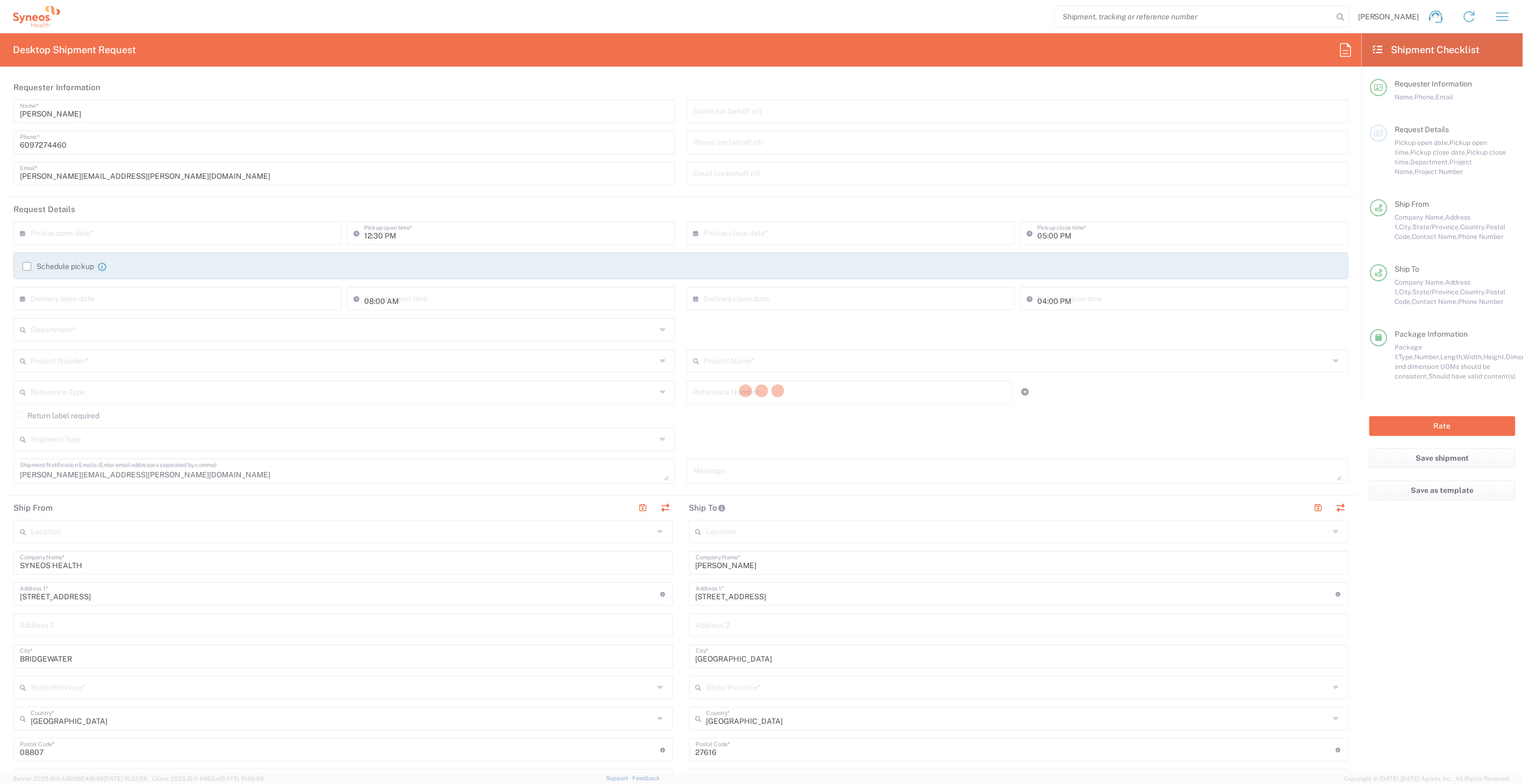
type input "8511 DEPARTMENTAL EXPENSE"
type input "[US_STATE]"
type input "Small Box"
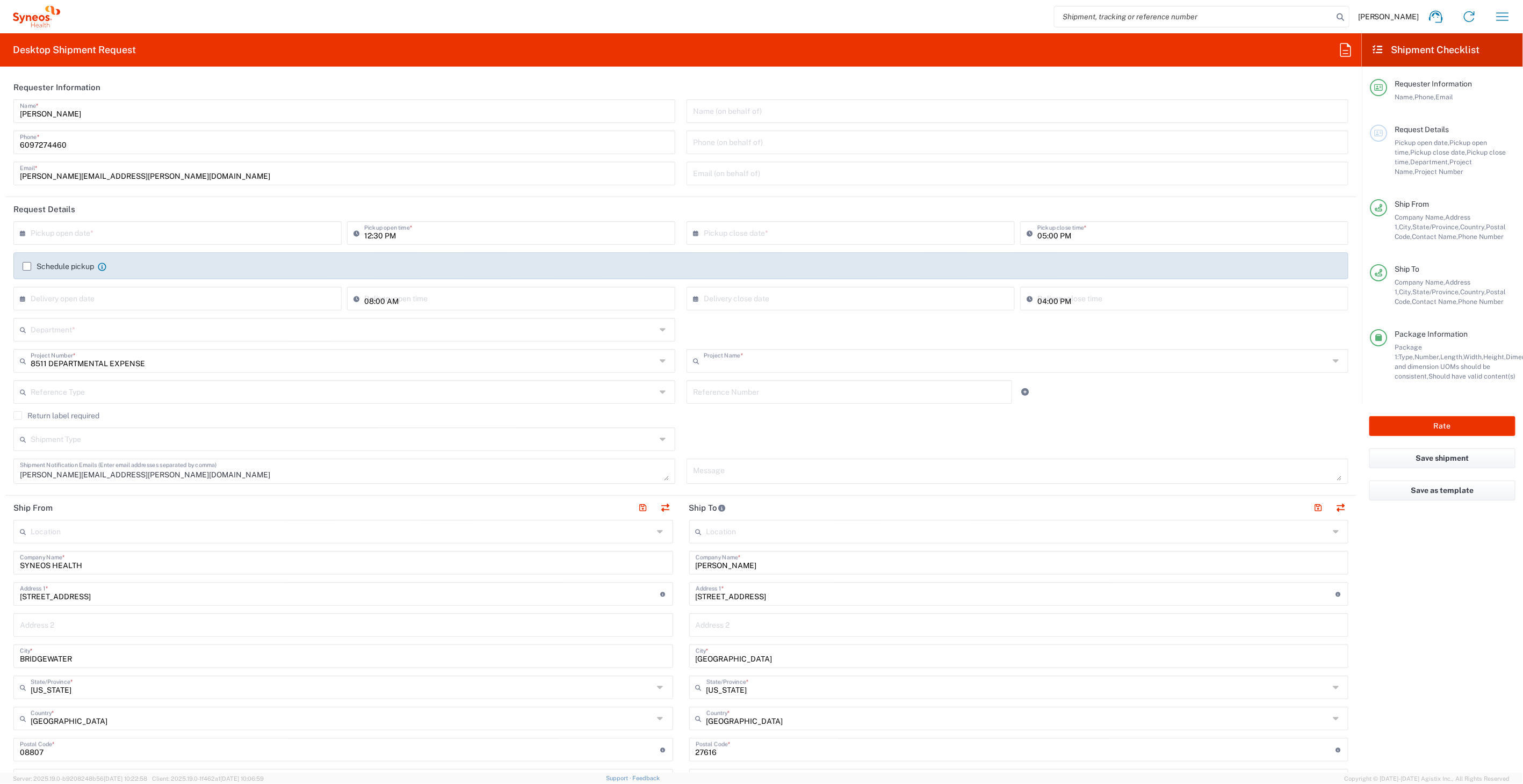
type input "8511"
type input "8511 DEPARTMENTAL EXPENSE"
click at [227, 245] on div "× Pickup open date * Cancel Apply" at bounding box center [177, 237] width 334 height 31
click at [226, 232] on input "text" at bounding box center [180, 232] width 299 height 19
click at [145, 327] on span "22" at bounding box center [149, 330] width 16 height 15
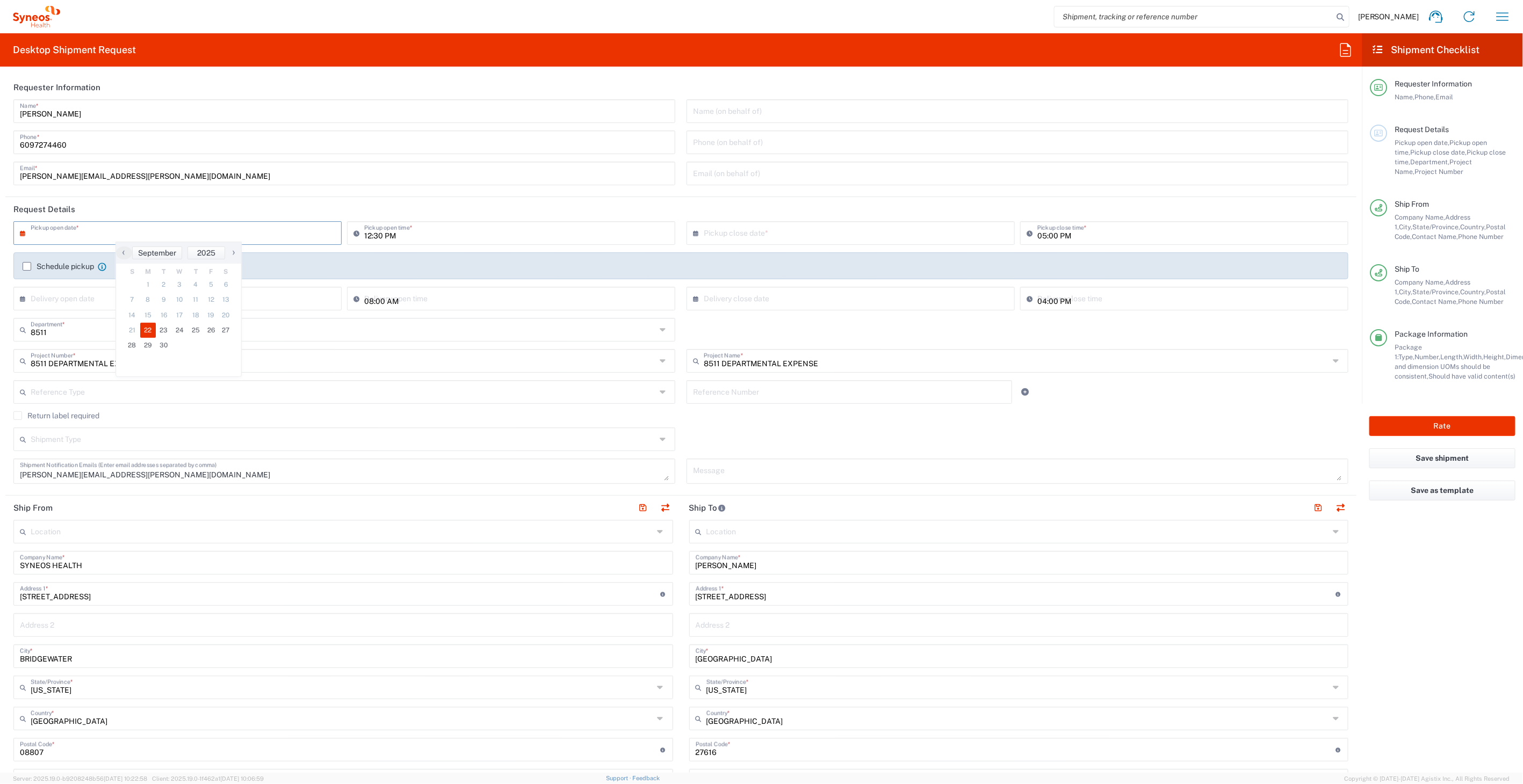
type input "[DATE]"
click at [1397, 424] on button "Rate" at bounding box center [1443, 426] width 146 height 20
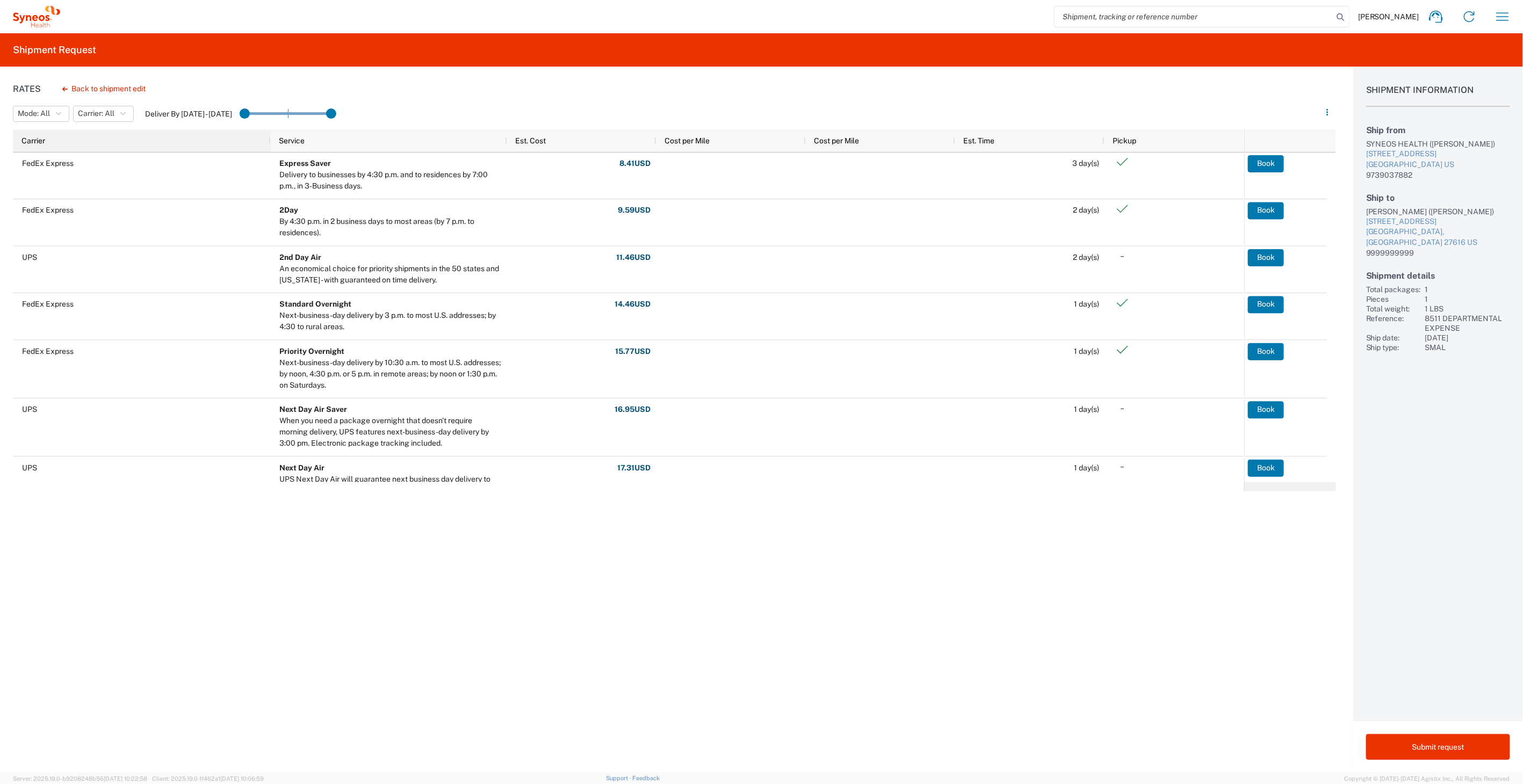
click at [237, 142] on div "Carrier" at bounding box center [144, 140] width 245 height 17
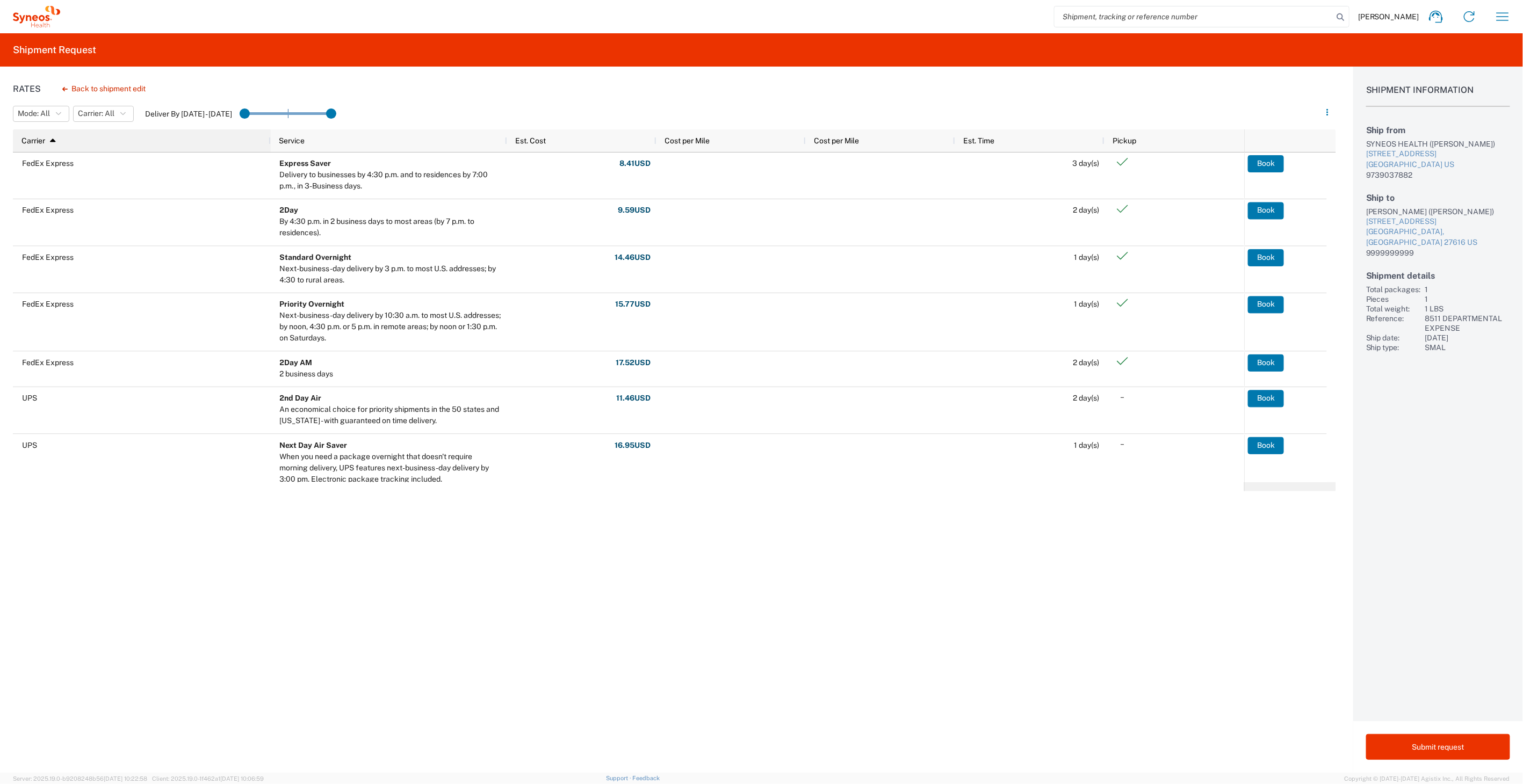
click at [237, 142] on div "Carrier 1" at bounding box center [144, 140] width 245 height 17
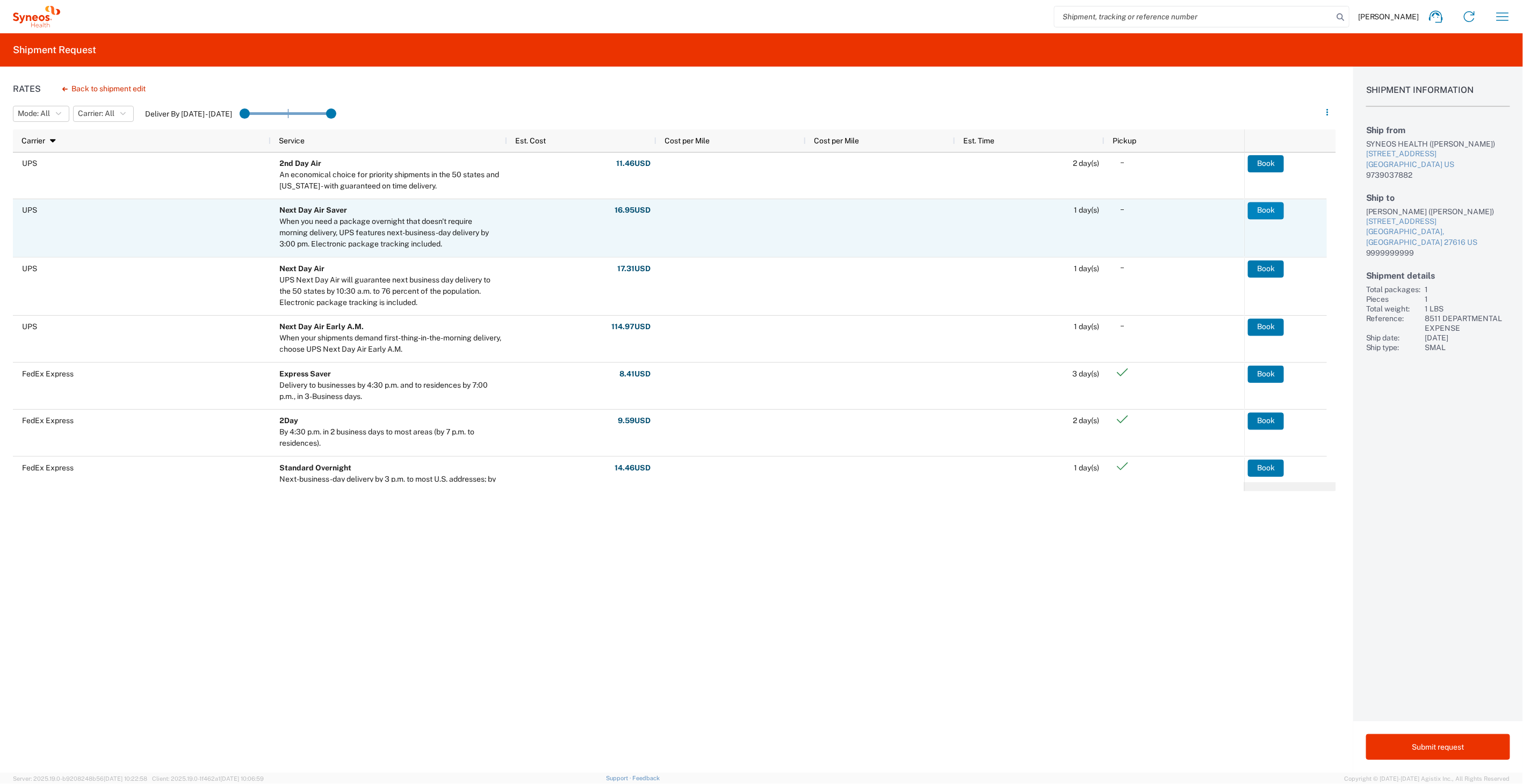
click at [1257, 211] on button "Book" at bounding box center [1266, 211] width 36 height 17
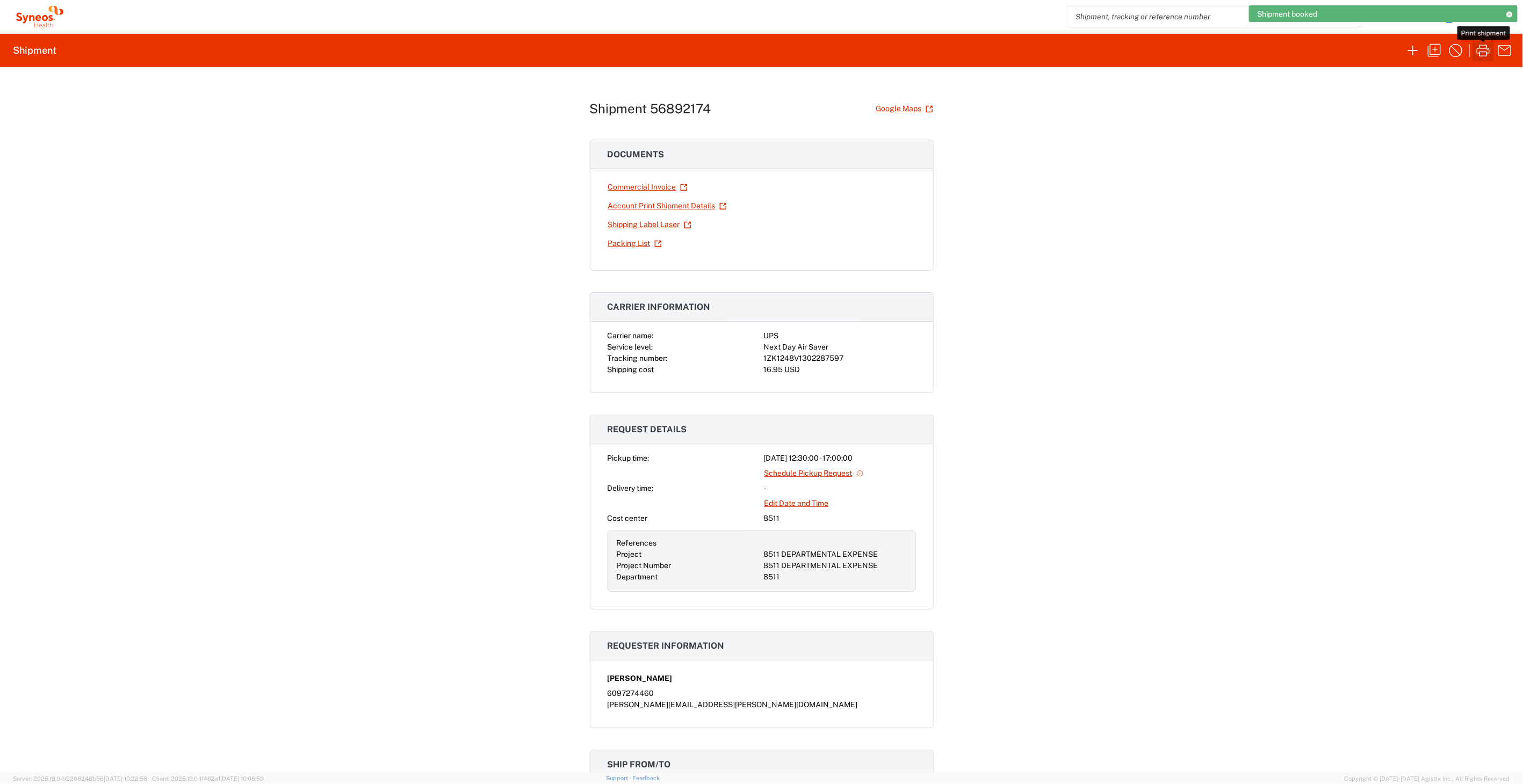
click at [1484, 50] on icon "button" at bounding box center [1484, 50] width 17 height 17
click at [1506, 15] on icon "button" at bounding box center [1505, 17] width 17 height 17
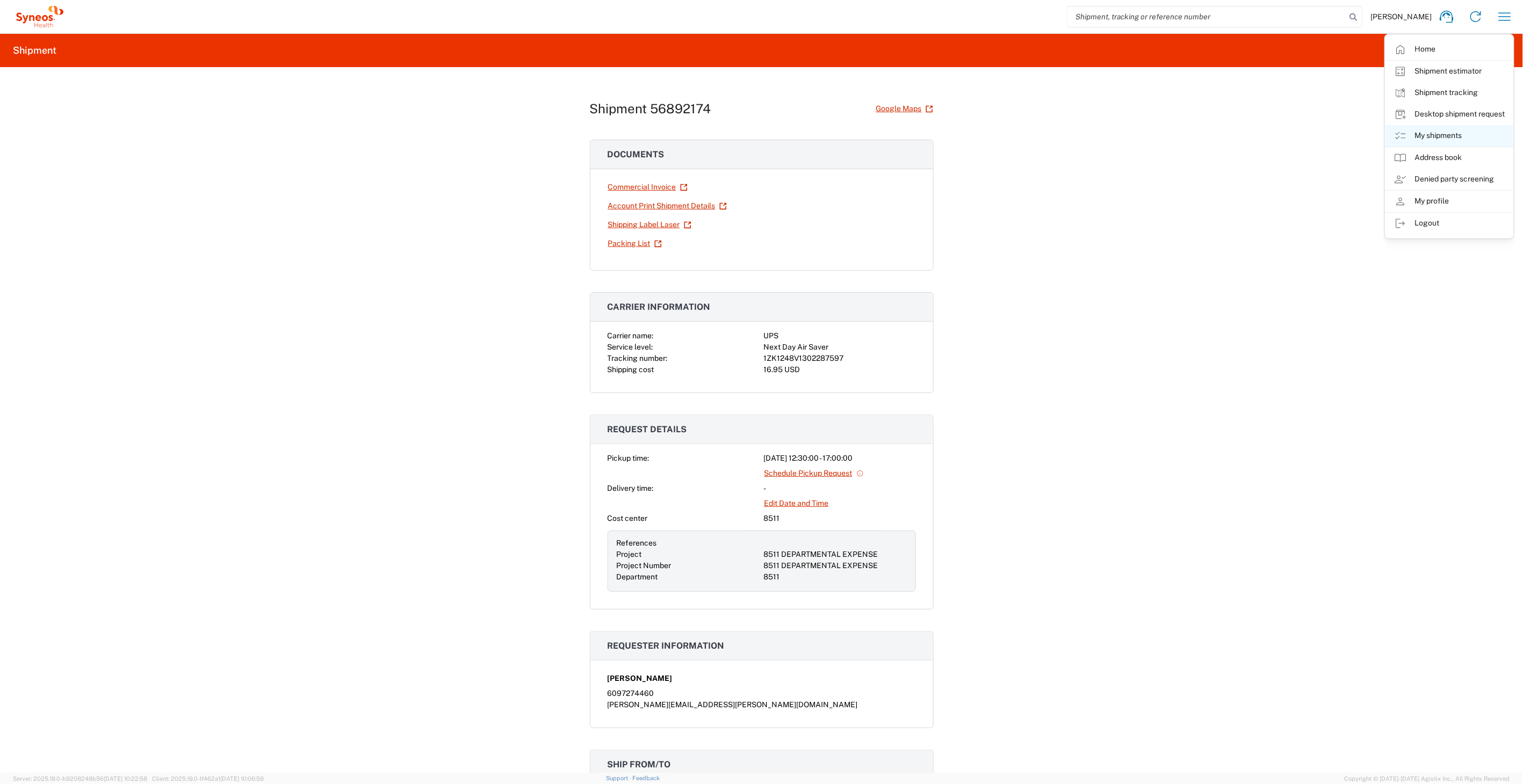
click at [1423, 133] on link "My shipments" at bounding box center [1449, 136] width 128 height 21
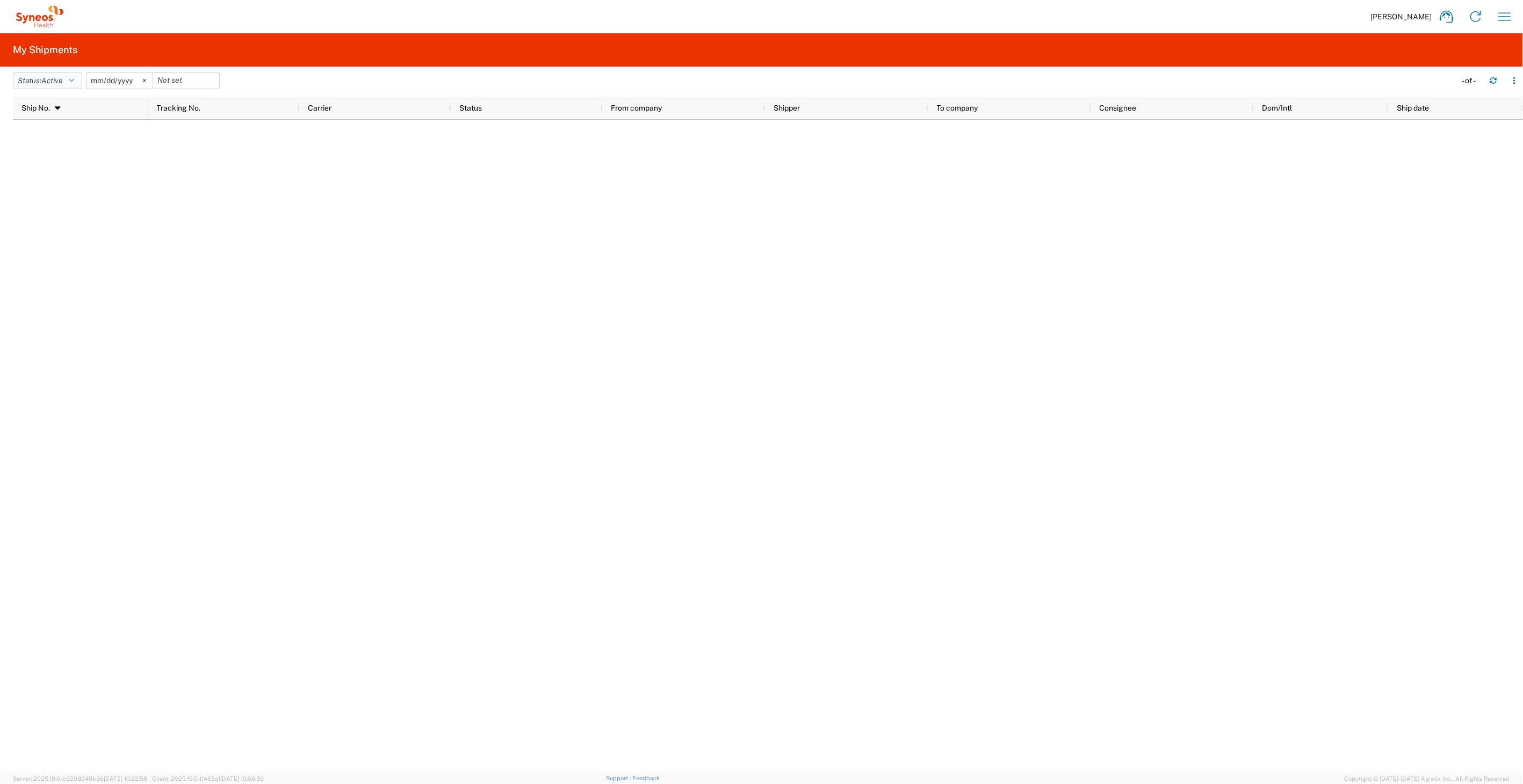
click at [60, 82] on span "Active" at bounding box center [52, 80] width 21 height 9
click at [46, 133] on span "All" at bounding box center [76, 137] width 125 height 17
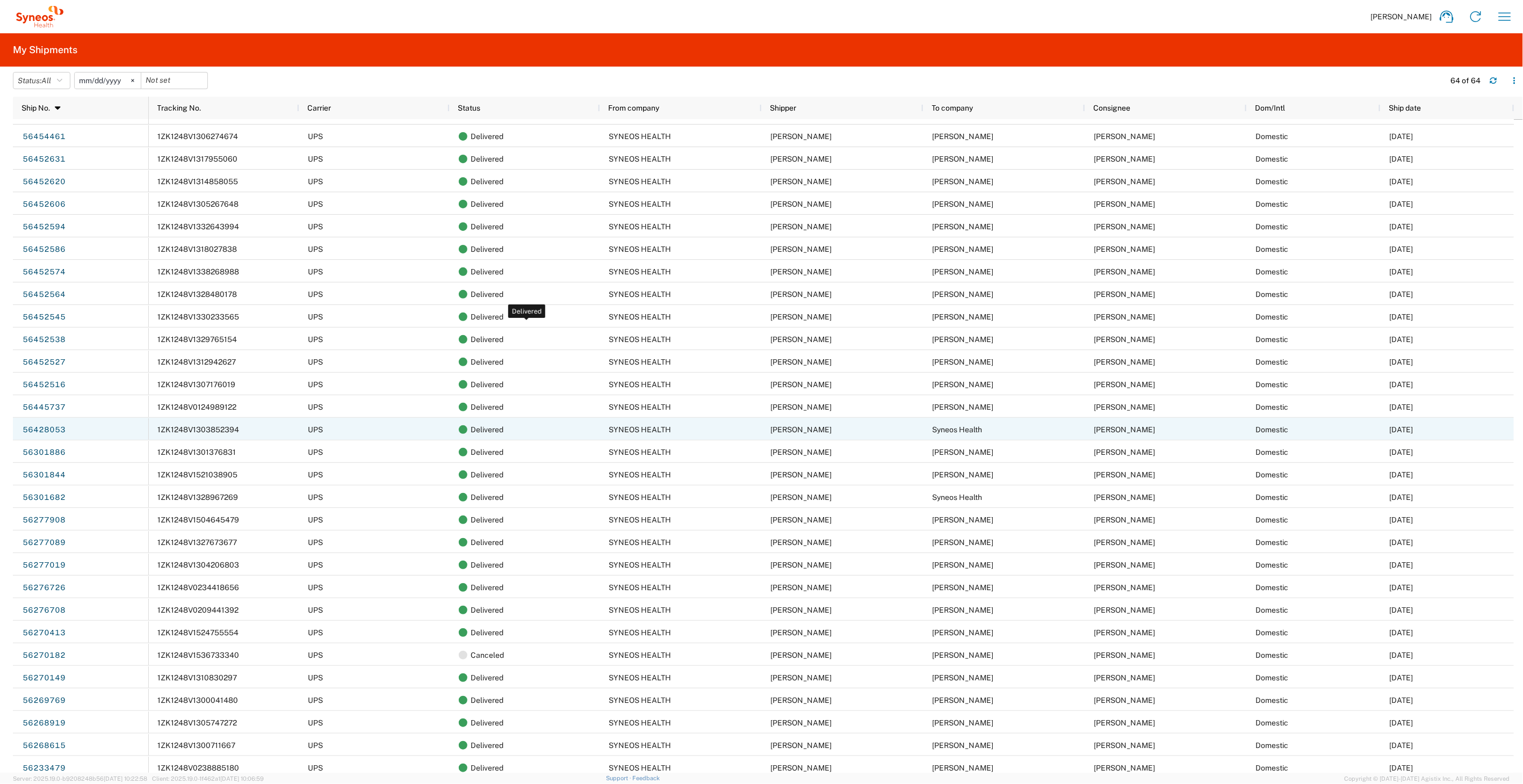
scroll to position [198, 0]
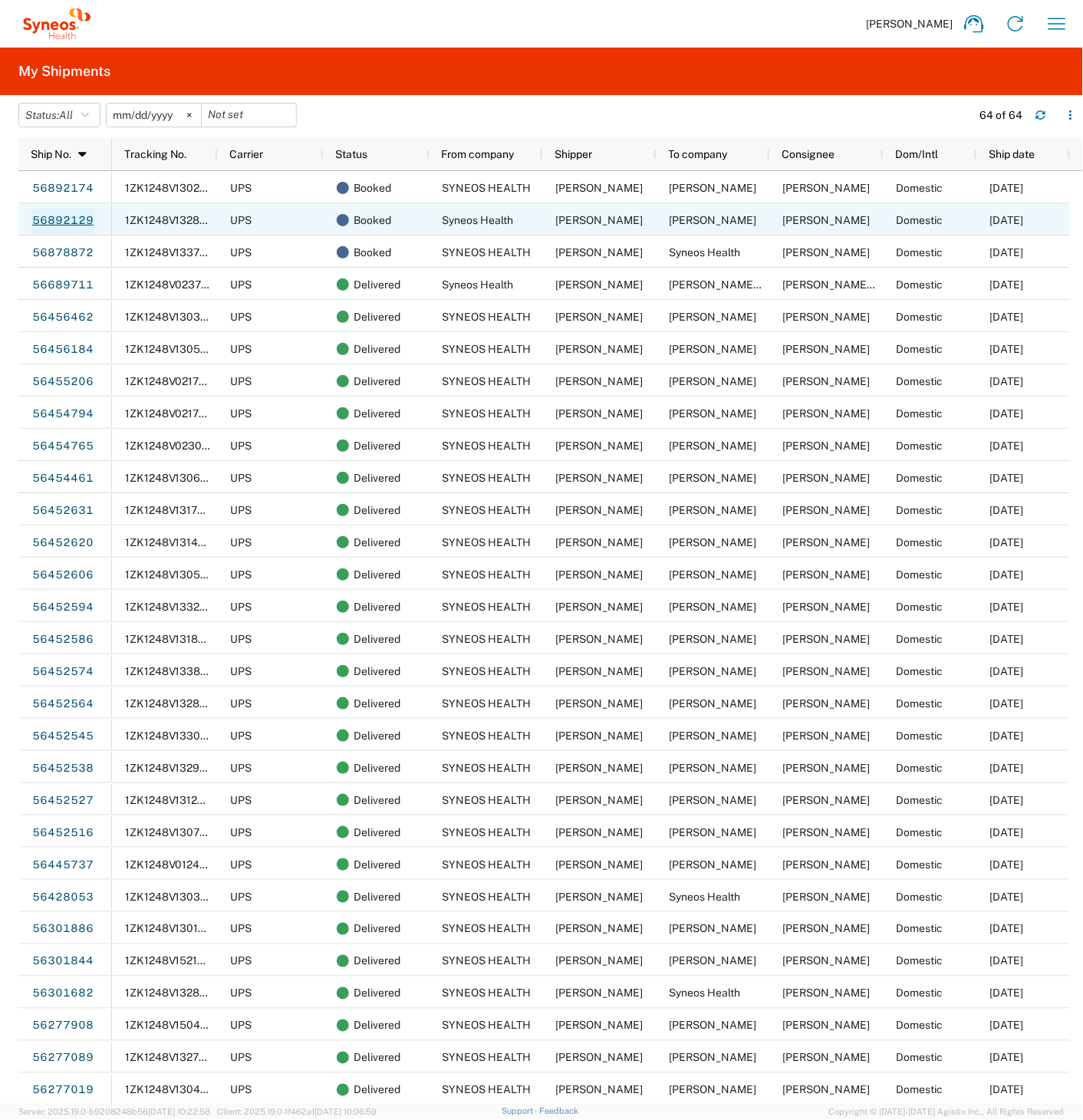
click at [50, 219] on link "56892129" at bounding box center [62, 221] width 62 height 25
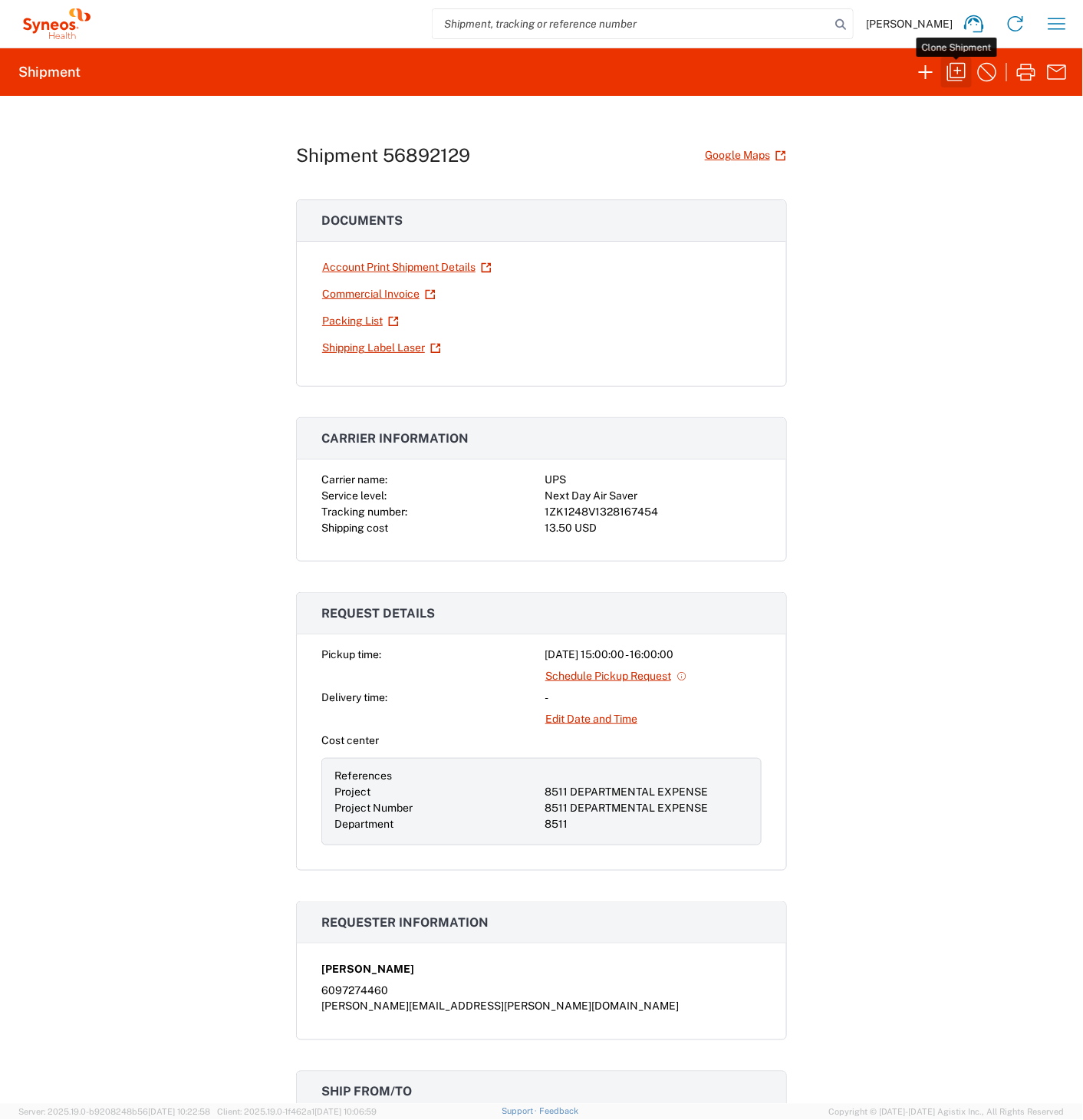
click at [958, 70] on icon "button" at bounding box center [956, 71] width 18 height 18
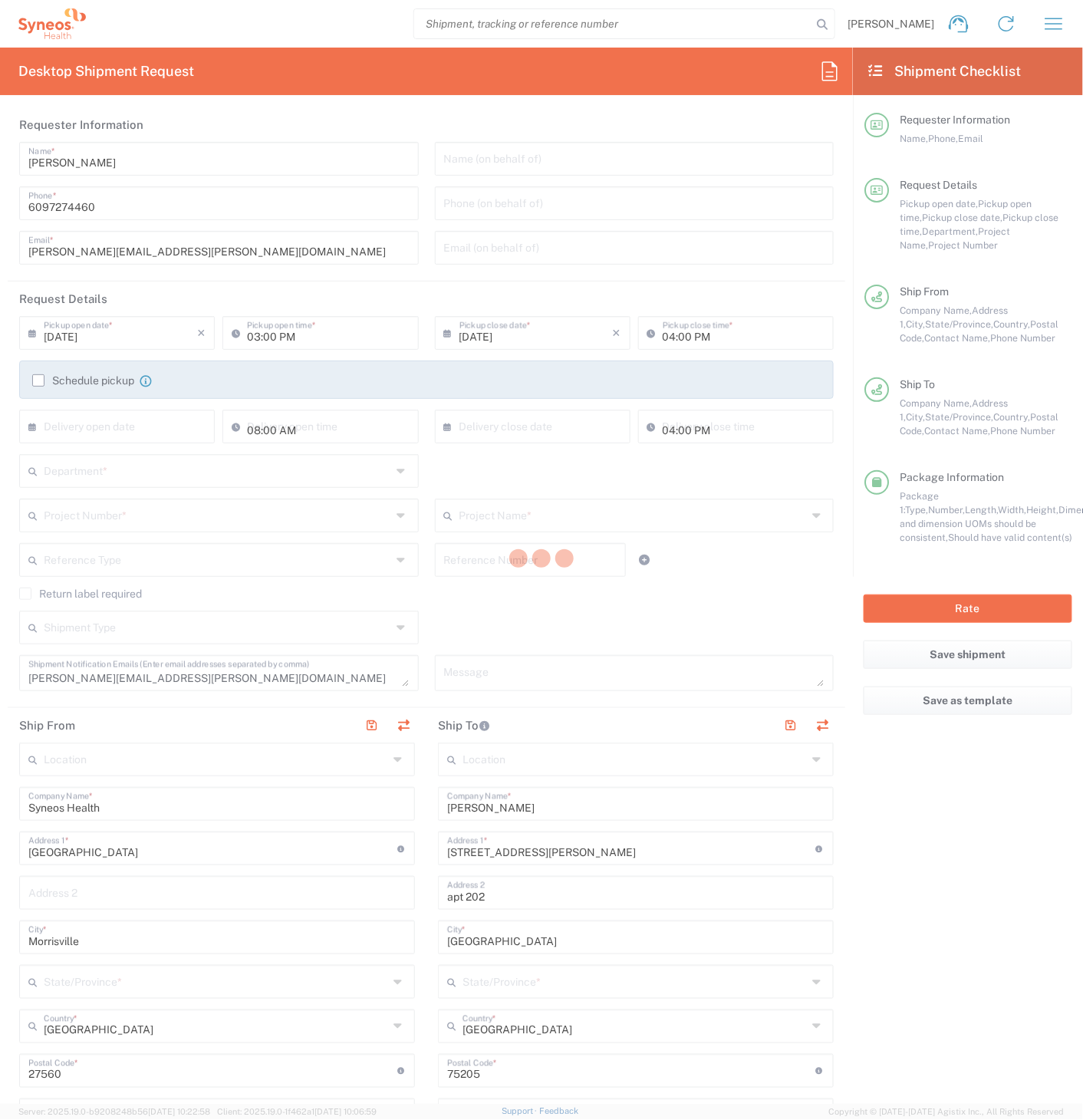
type input "8511 DEPARTMENTAL EXPENSE"
type input "[US_STATE]"
type input "Envelope"
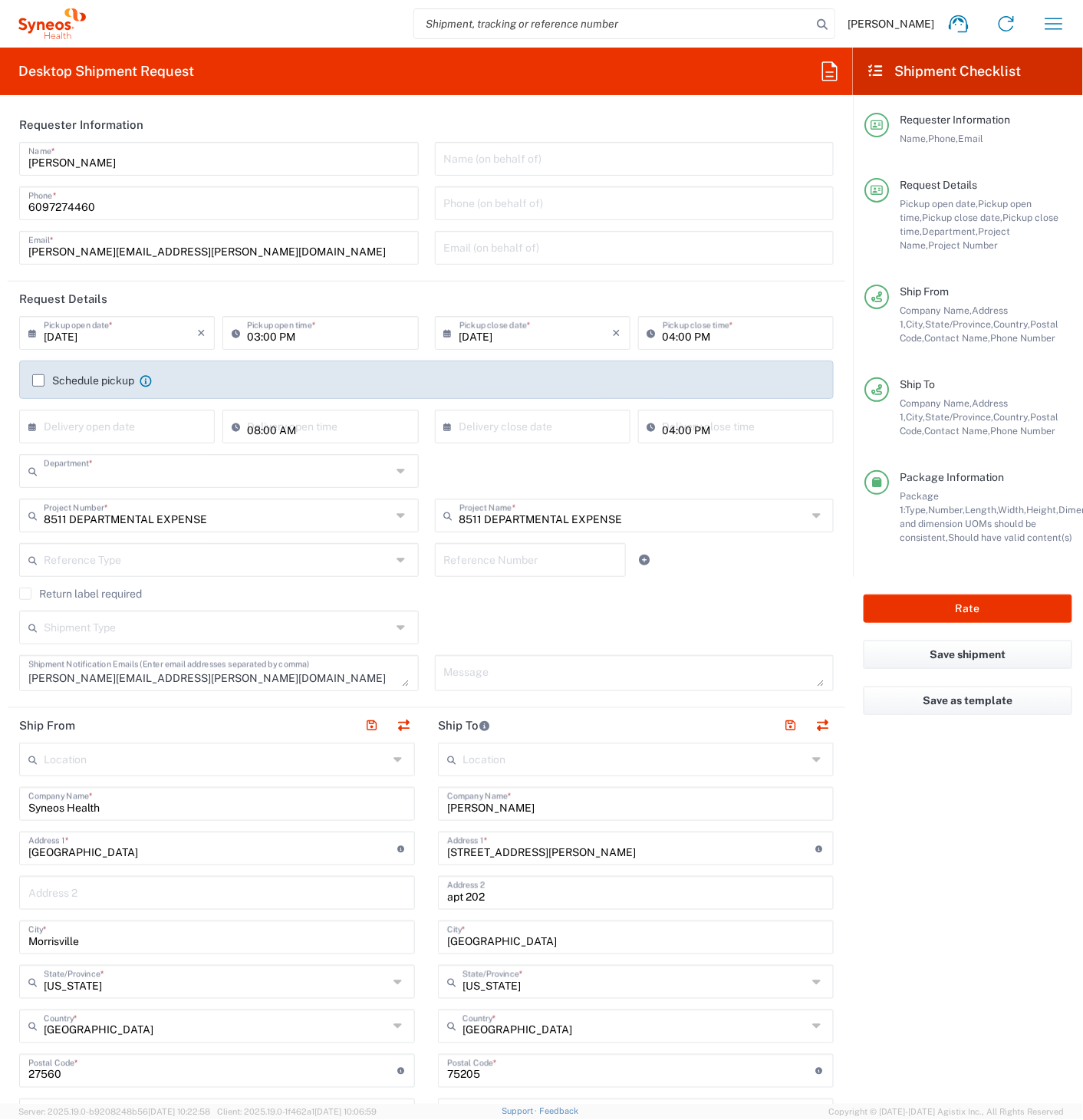
type input "8511"
click at [506, 807] on input "[PERSON_NAME]" at bounding box center [635, 803] width 378 height 27
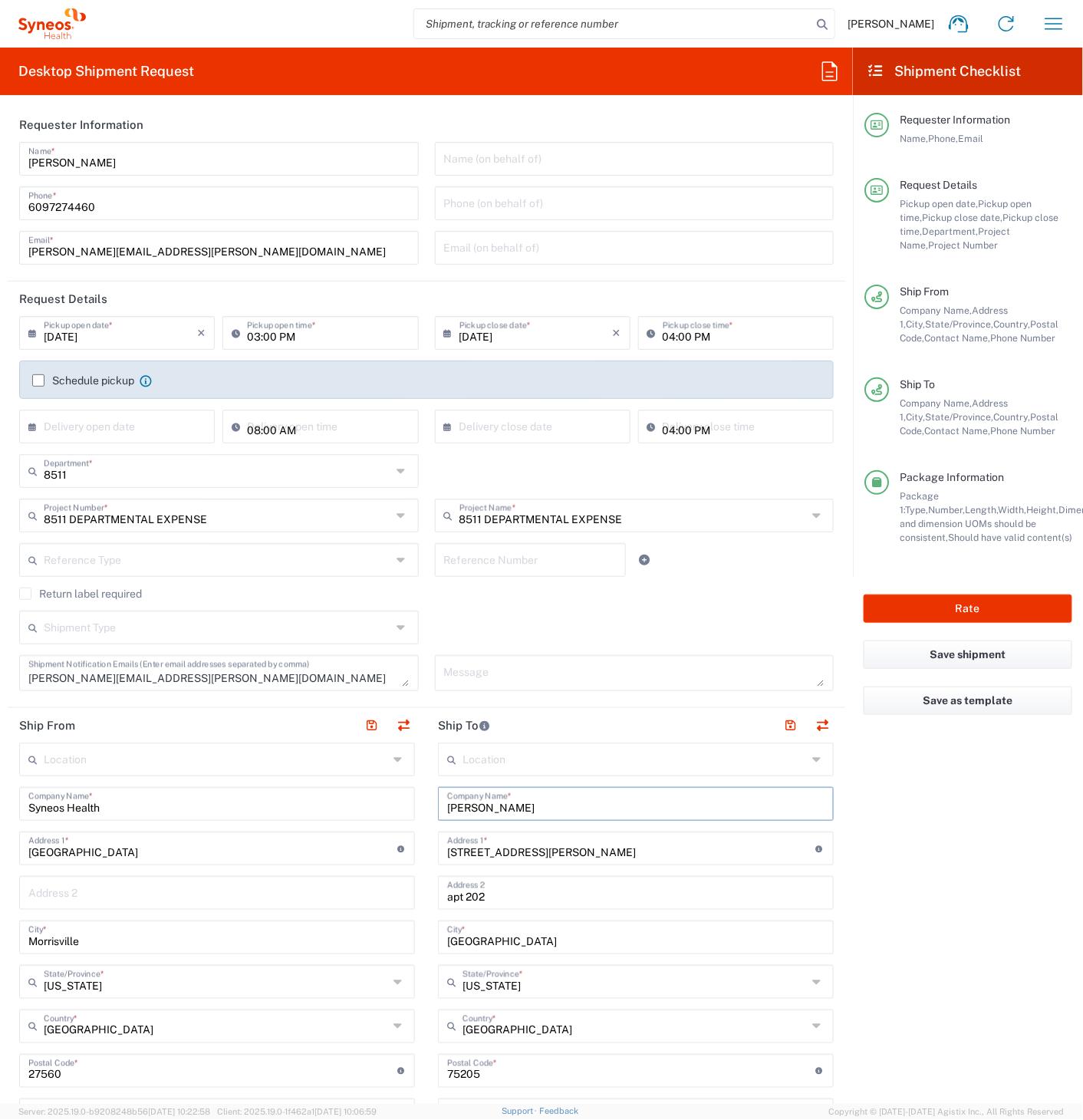
paste input "Carolyn Elaine Cogland"
click at [489, 801] on input "Carolyn Elaine Cogland" at bounding box center [635, 803] width 378 height 27
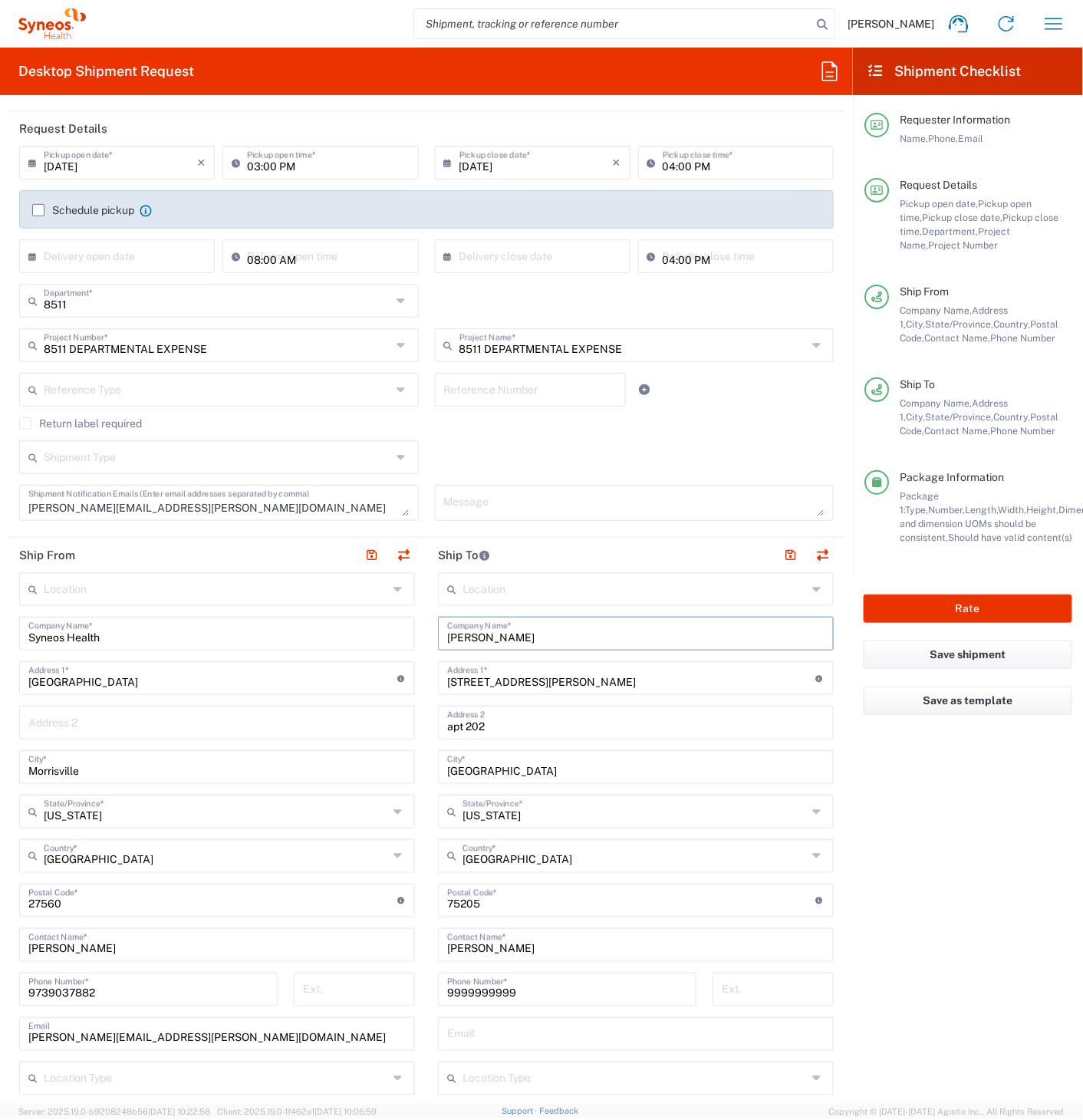
click at [552, 632] on input "[PERSON_NAME]" at bounding box center [635, 632] width 378 height 27
click at [544, 632] on input "[PERSON_NAME]" at bounding box center [635, 632] width 378 height 27
click at [546, 633] on input "[PERSON_NAME]" at bounding box center [635, 632] width 378 height 27
type input "[PERSON_NAME]"
click at [495, 949] on input "[PERSON_NAME]" at bounding box center [635, 944] width 378 height 27
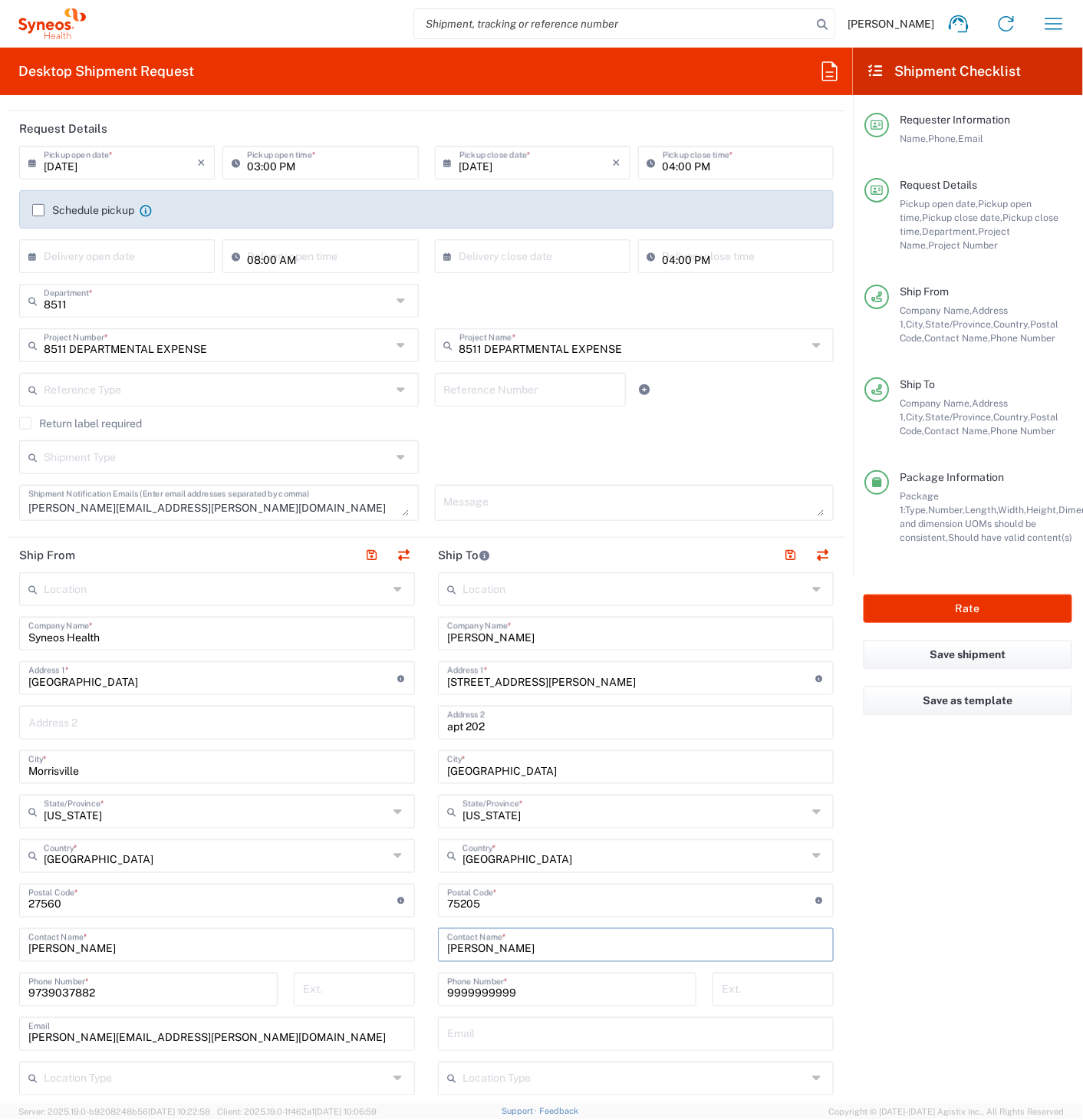
click at [495, 949] on input "[PERSON_NAME]" at bounding box center [635, 944] width 378 height 27
paste input "[PERSON_NAME]"
type input "[PERSON_NAME]"
click at [496, 682] on input "4708 Abbott Avenue" at bounding box center [631, 677] width 369 height 27
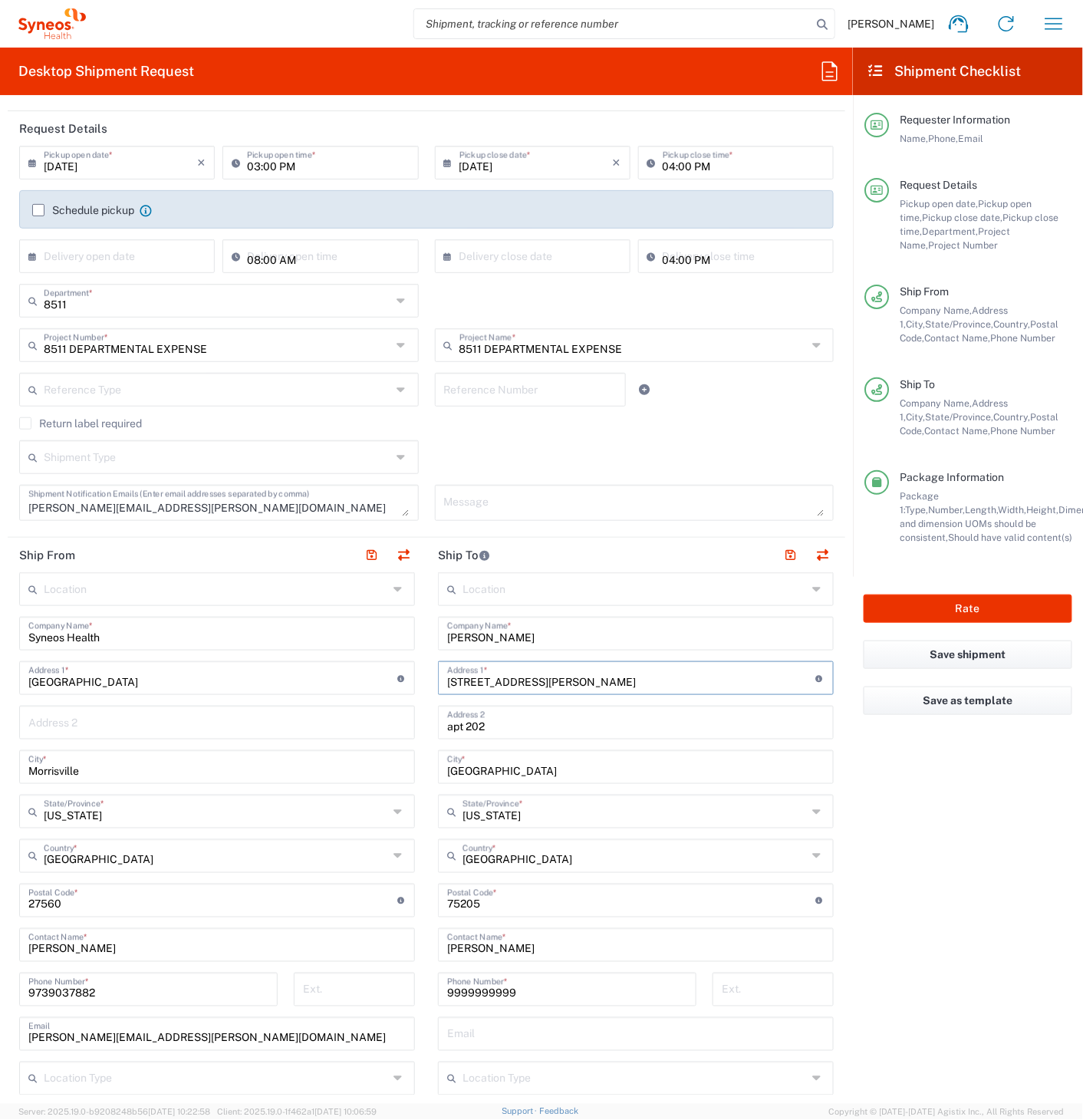
click at [496, 682] on input "4708 Abbott Avenue" at bounding box center [631, 677] width 369 height 27
click at [488, 678] on input "4708 Abbott Avenue" at bounding box center [631, 677] width 369 height 27
paste input "20 Jason Court"
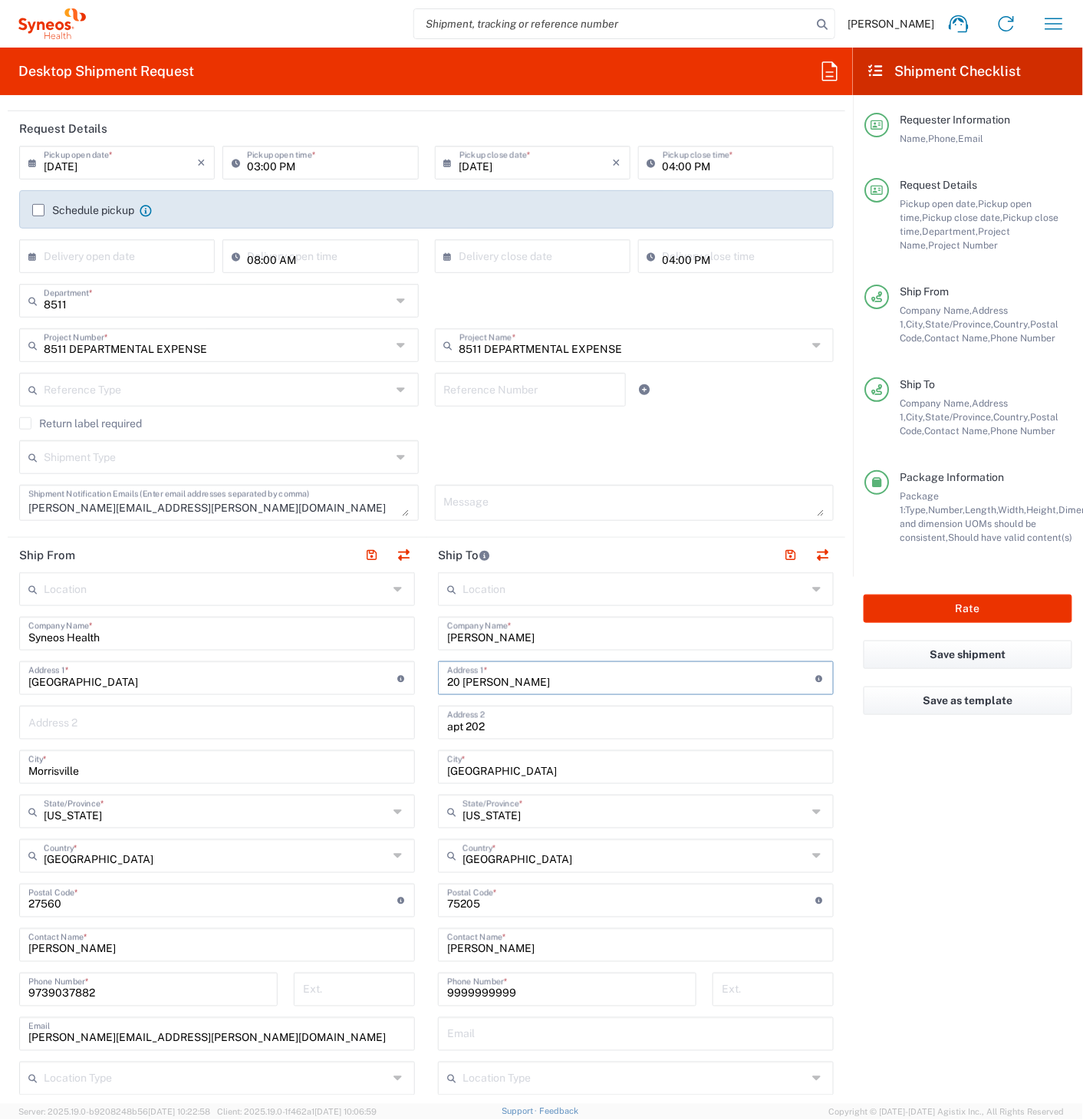
type input "20 Jason Court"
click at [505, 769] on input "Dallas" at bounding box center [635, 766] width 378 height 27
click at [501, 766] on input "Dallas" at bounding box center [635, 766] width 378 height 27
click at [496, 763] on input "Dallas" at bounding box center [635, 766] width 378 height 27
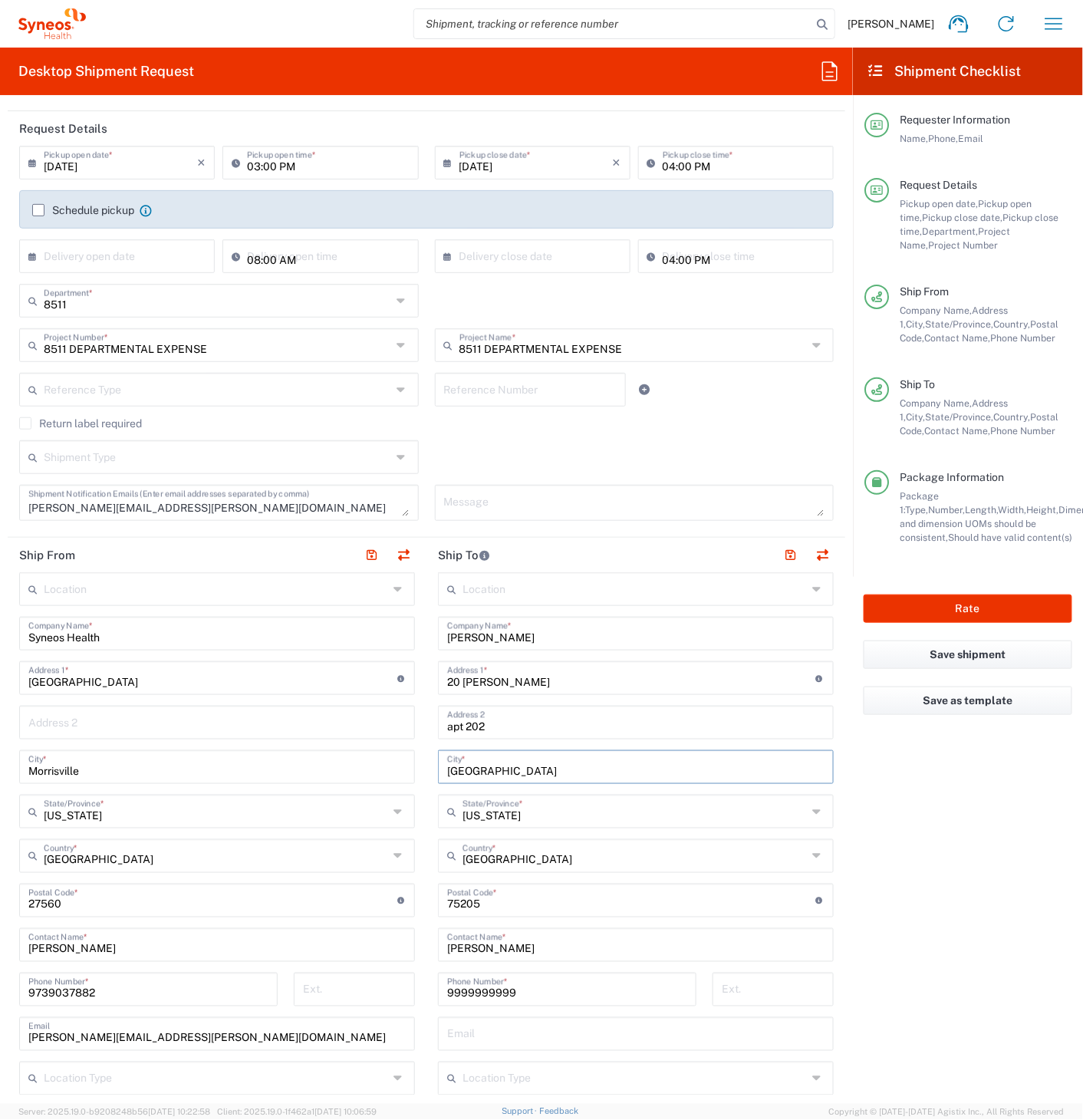
paste input "Matawan"
type input "Matawan"
click at [487, 723] on input "apt 202" at bounding box center [635, 721] width 378 height 27
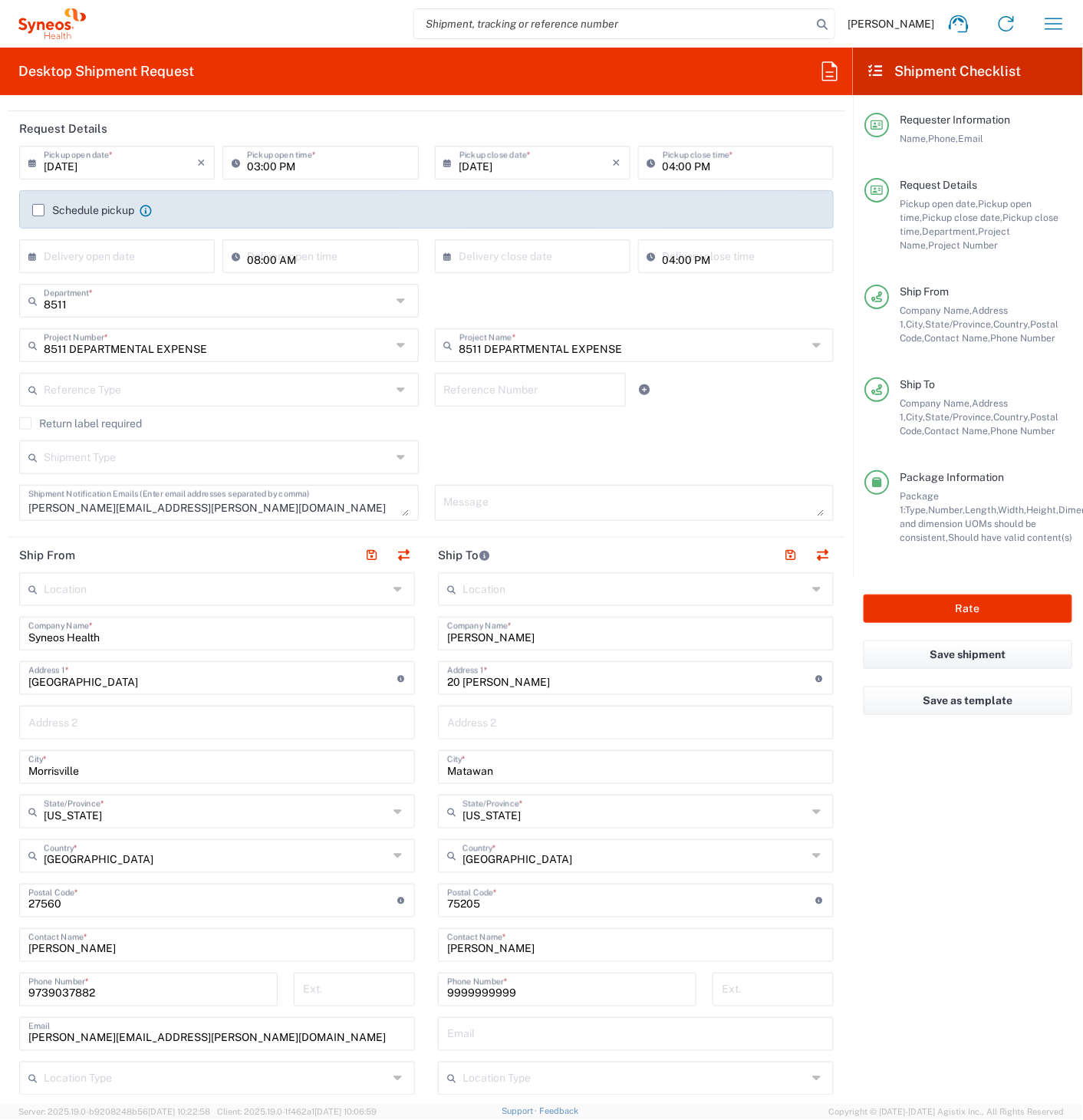
click at [579, 903] on input "undefined" at bounding box center [631, 899] width 369 height 27
click at [581, 903] on input "undefined" at bounding box center [631, 899] width 369 height 27
paste input "07747"
type input "07747"
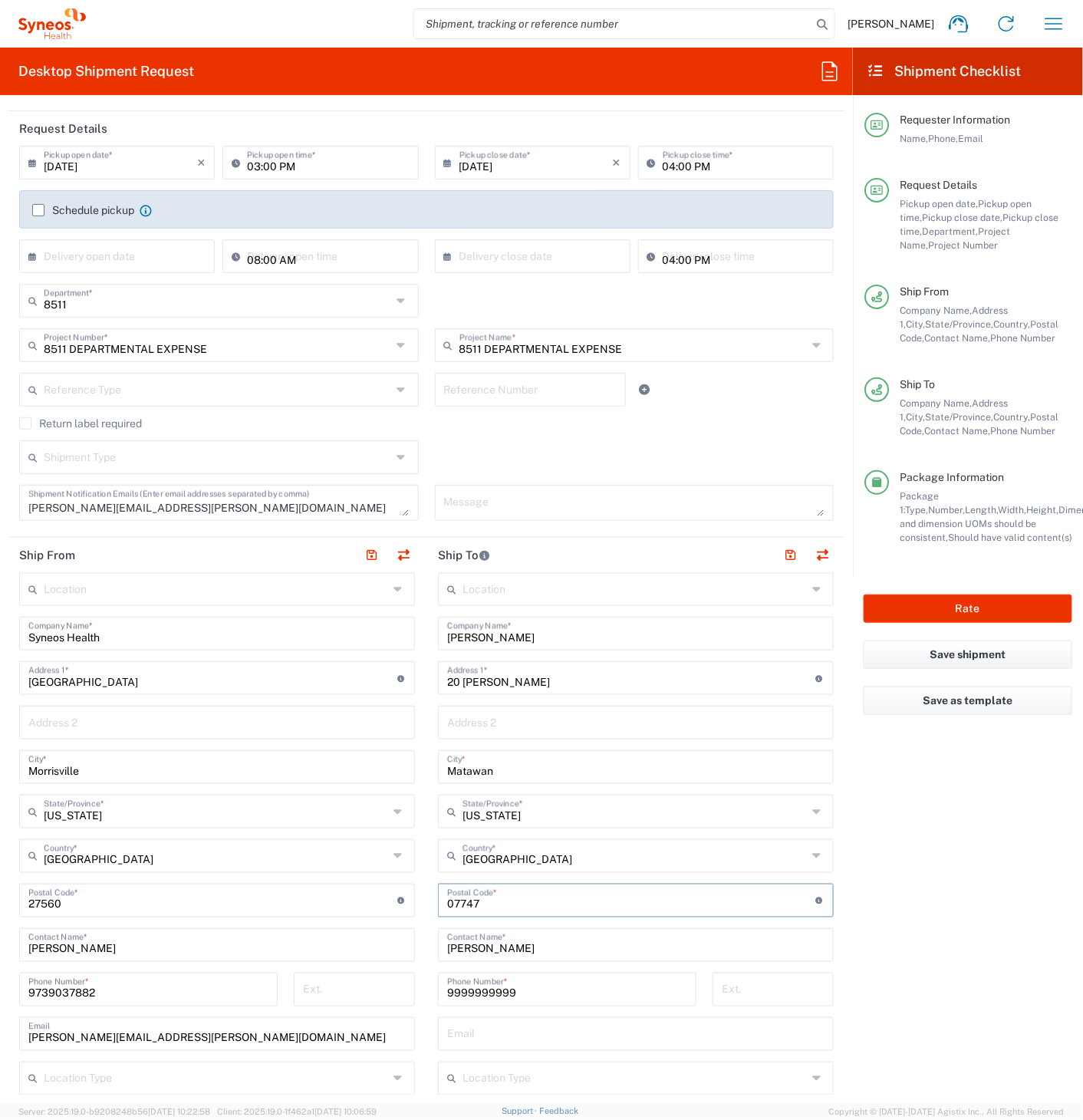
click at [428, 907] on main "Location Addison Whitney LLC-Morrisvile NC US Barcelona-Syneos Health BioSector…" at bounding box center [636, 895] width 418 height 645
click at [483, 824] on div "Texas State/Province *" at bounding box center [636, 812] width 396 height 34
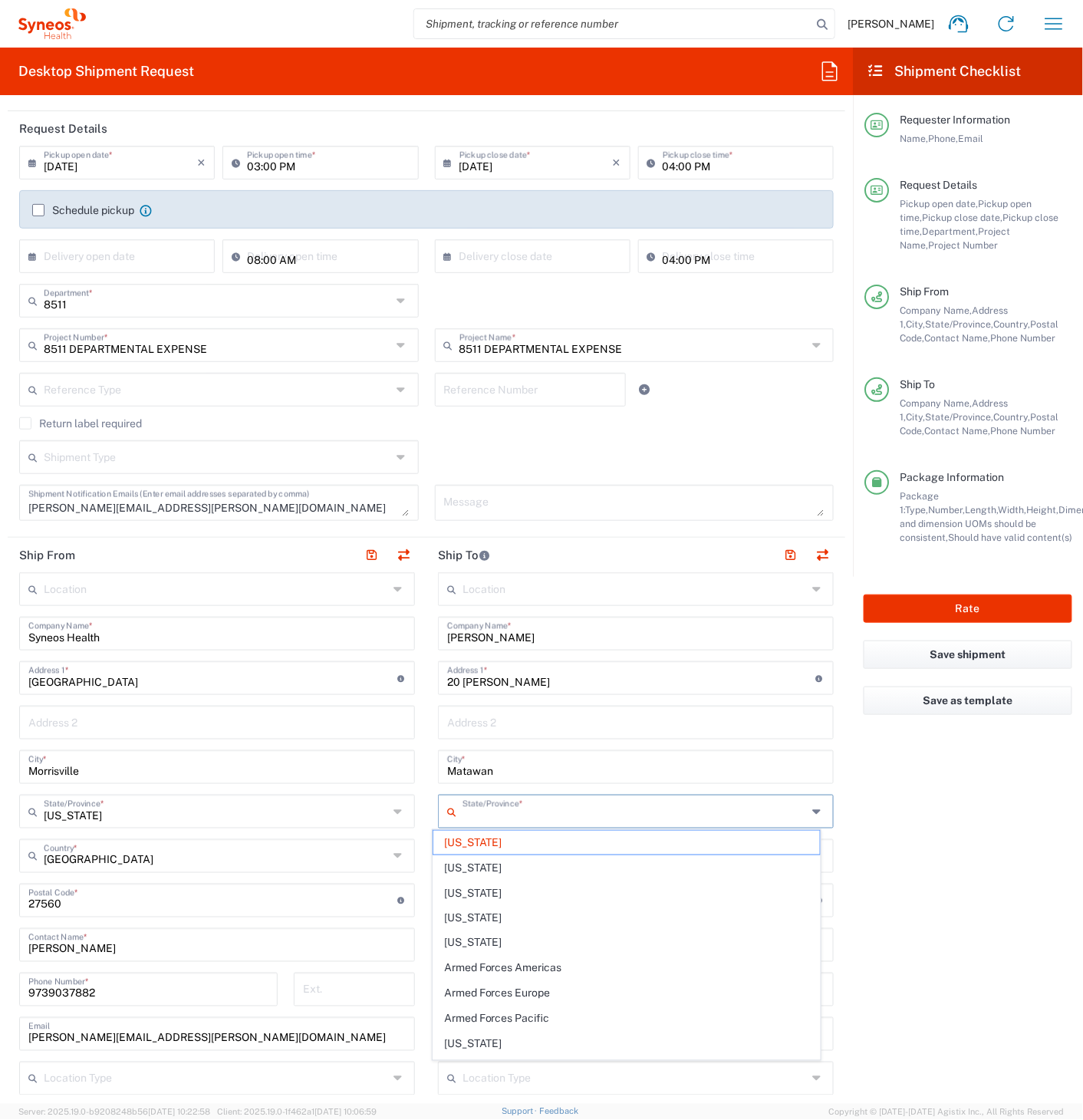
click at [479, 812] on input "text" at bounding box center [635, 810] width 345 height 27
click at [454, 869] on span "[US_STATE]" at bounding box center [627, 867] width 386 height 24
type input "[US_STATE]"
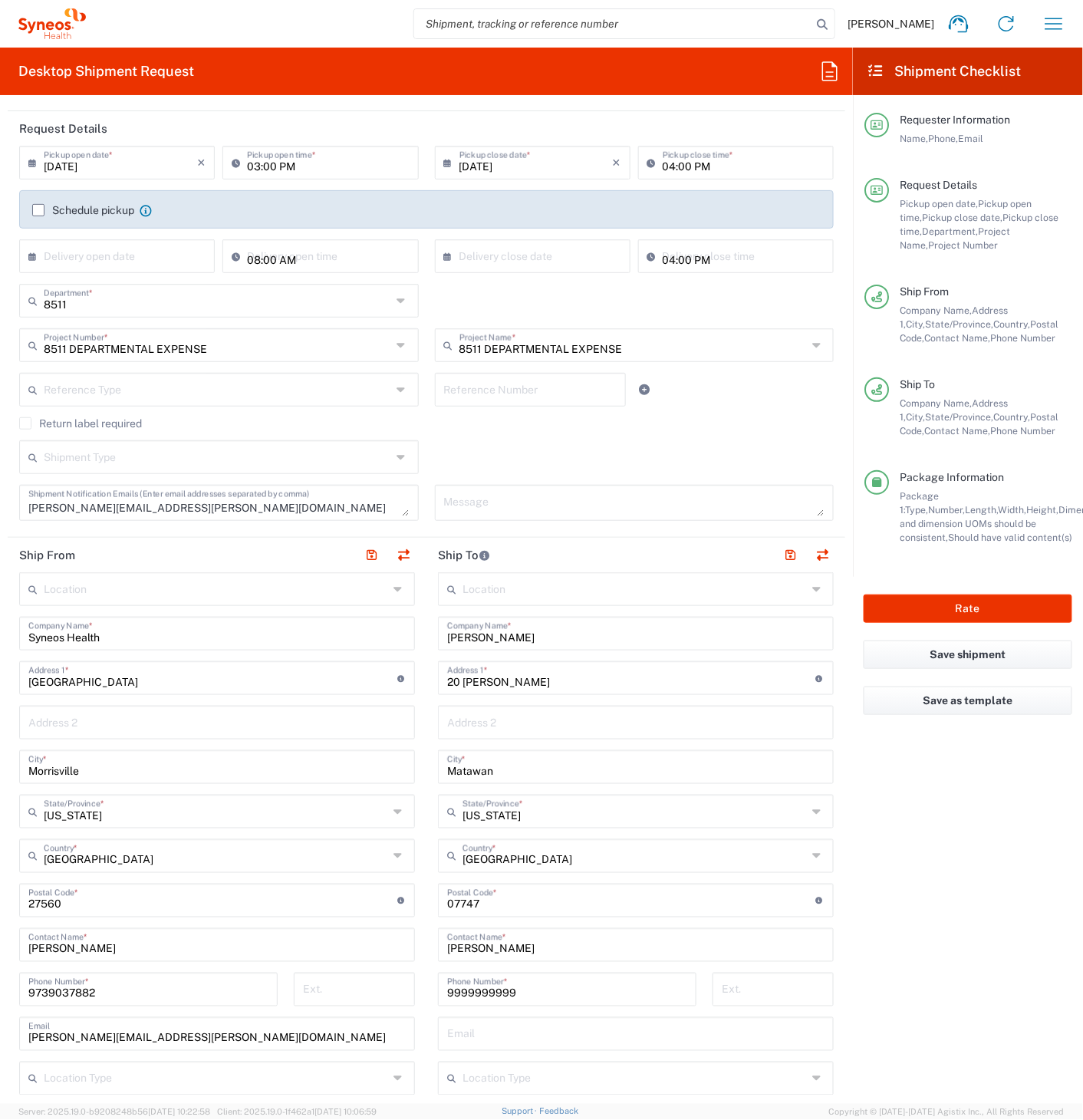
click at [415, 845] on main "Location Addison Whitney LLC-Morrisvile NC US Barcelona-Syneos Health BioSector…" at bounding box center [217, 873] width 418 height 600
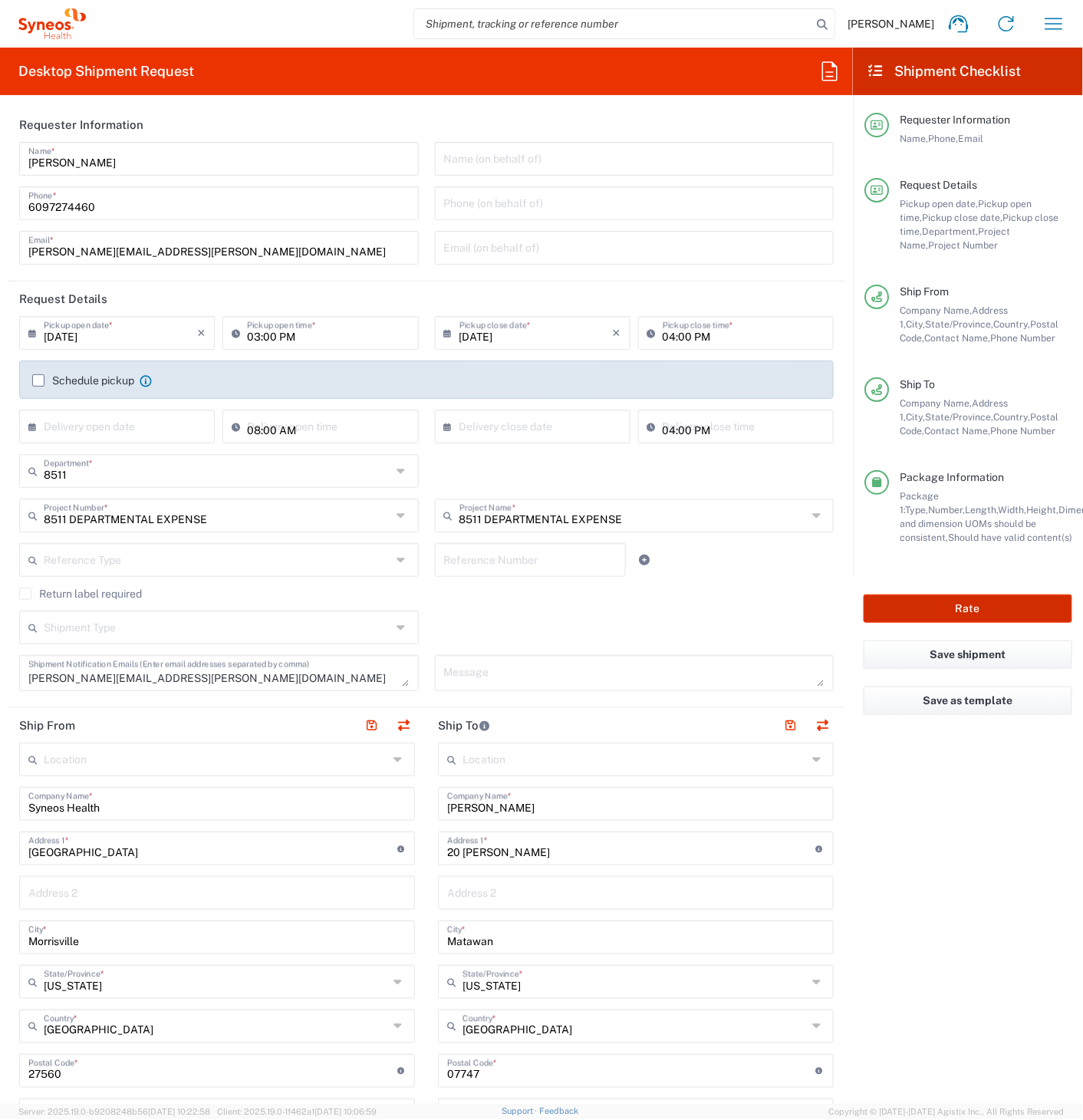
click at [893, 598] on button "Rate" at bounding box center [968, 609] width 208 height 28
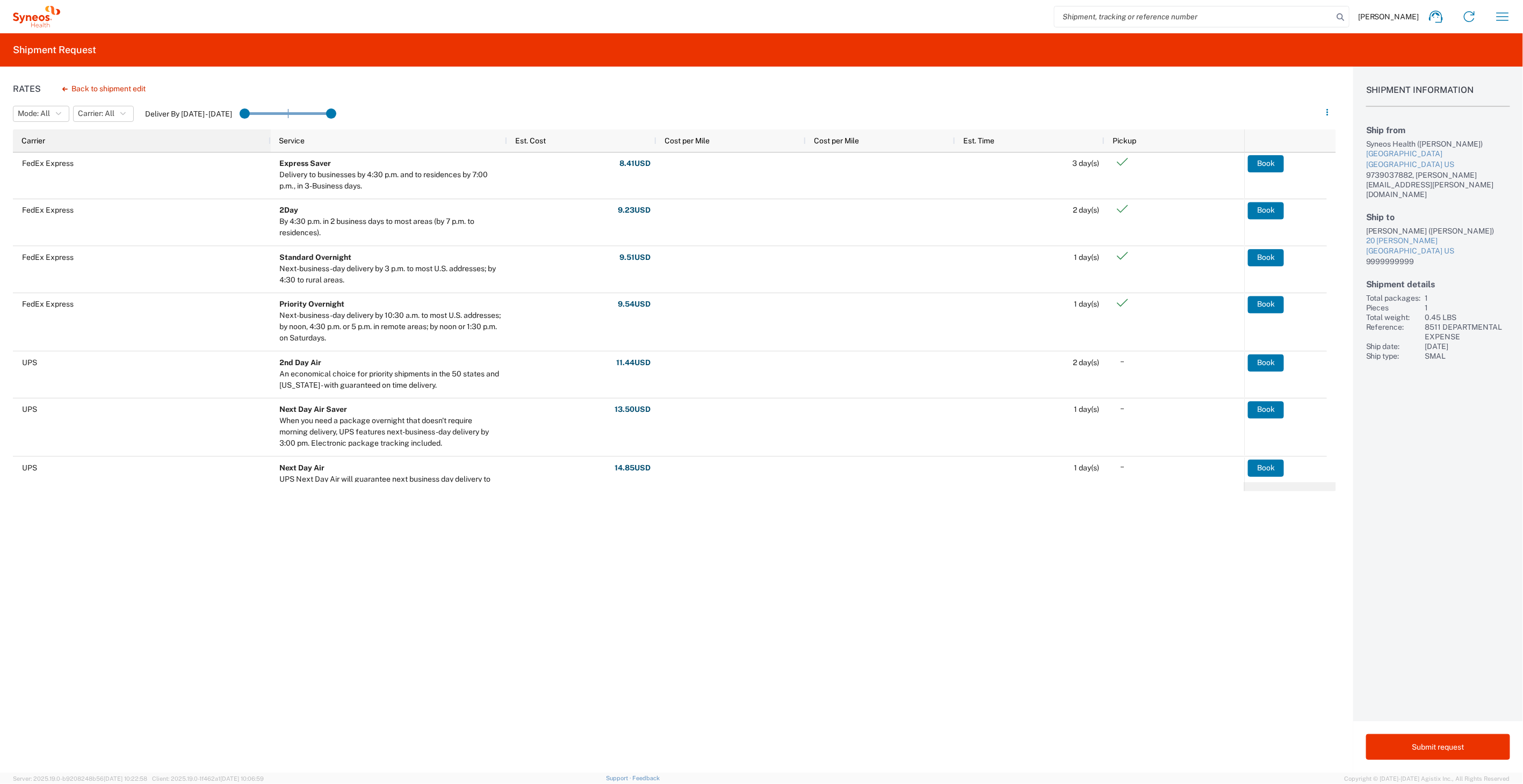
click at [107, 146] on div "Carrier" at bounding box center [144, 140] width 245 height 17
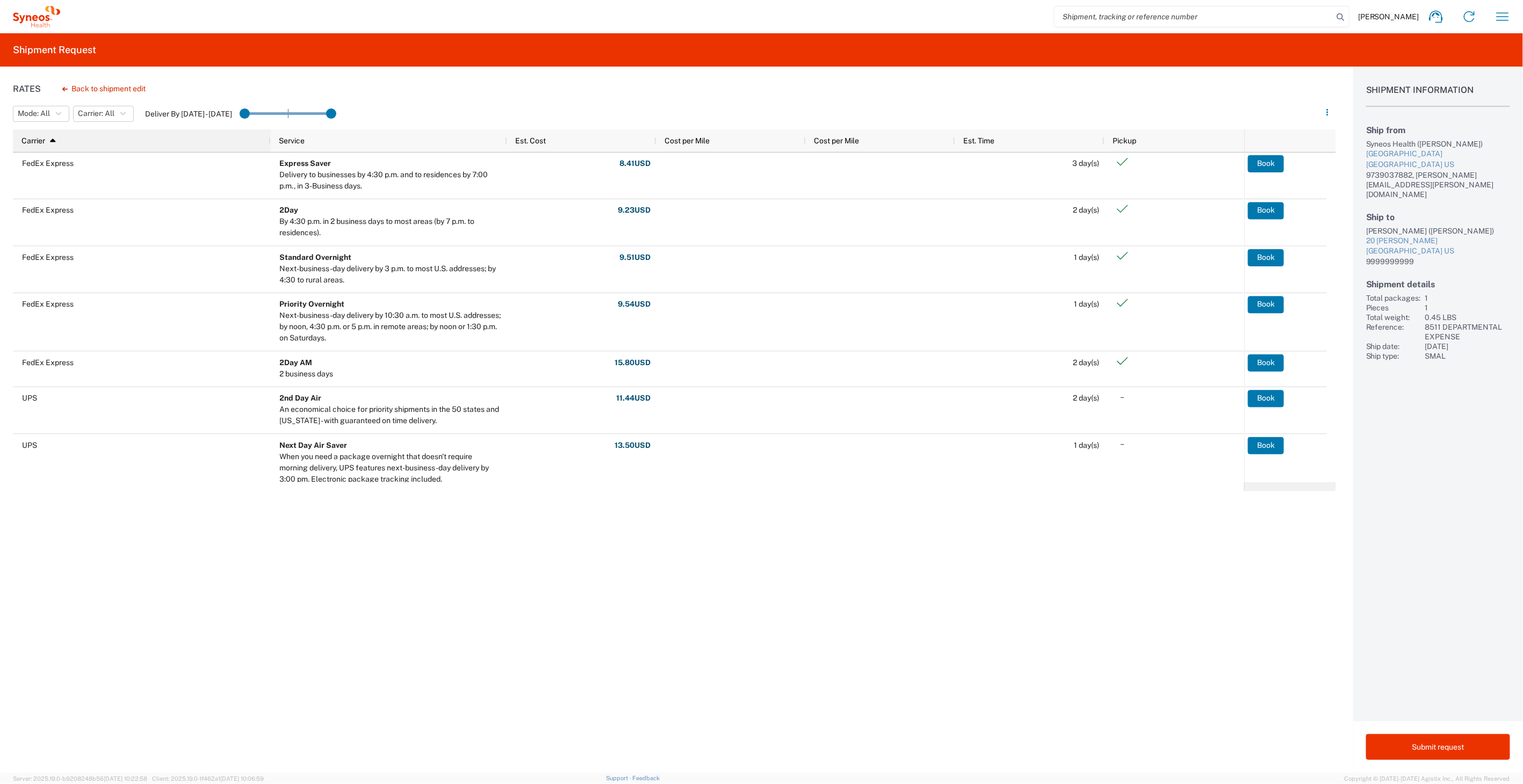
click at [107, 146] on div "Carrier 1" at bounding box center [144, 140] width 245 height 17
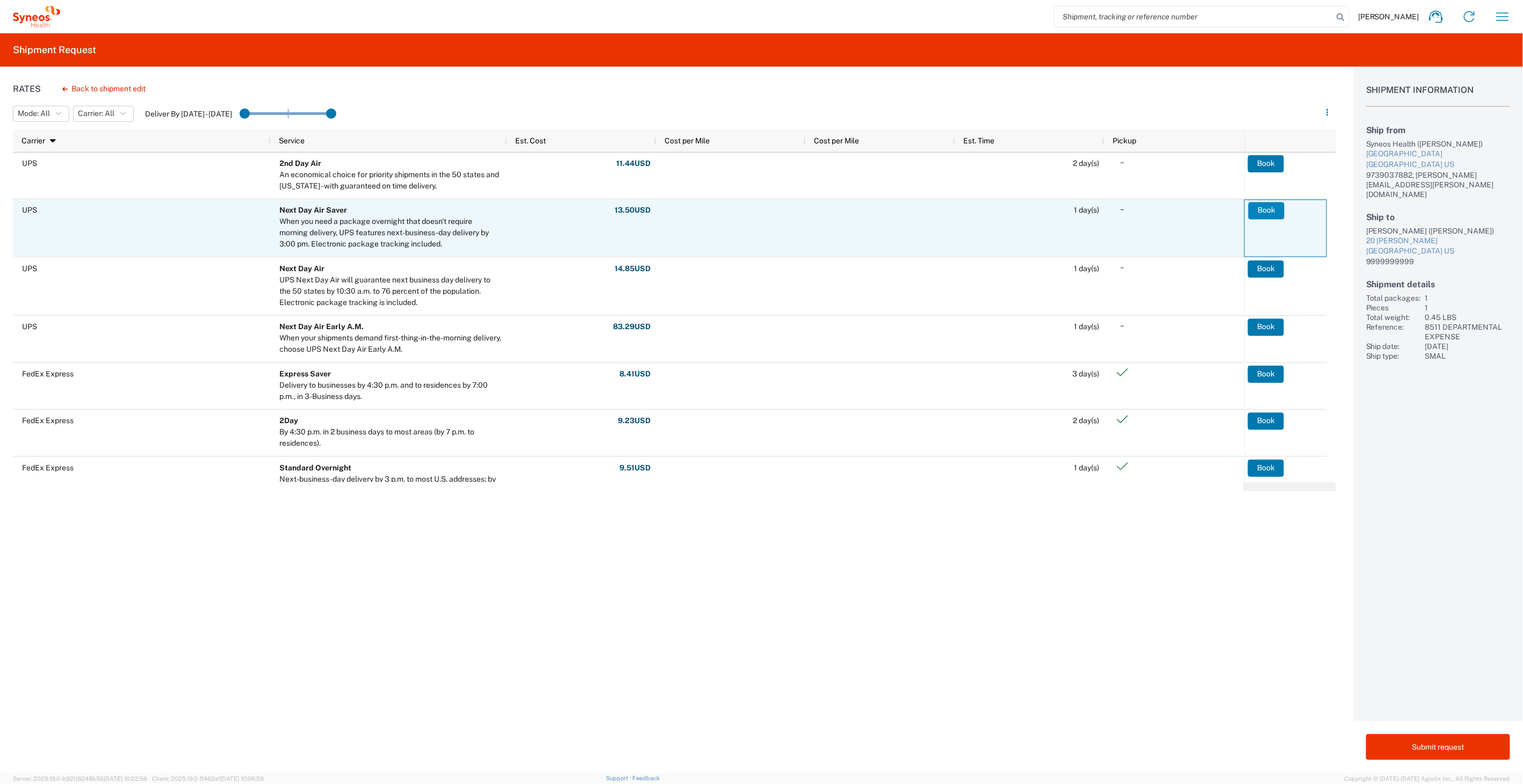
click at [1273, 211] on button "Book" at bounding box center [1266, 211] width 36 height 17
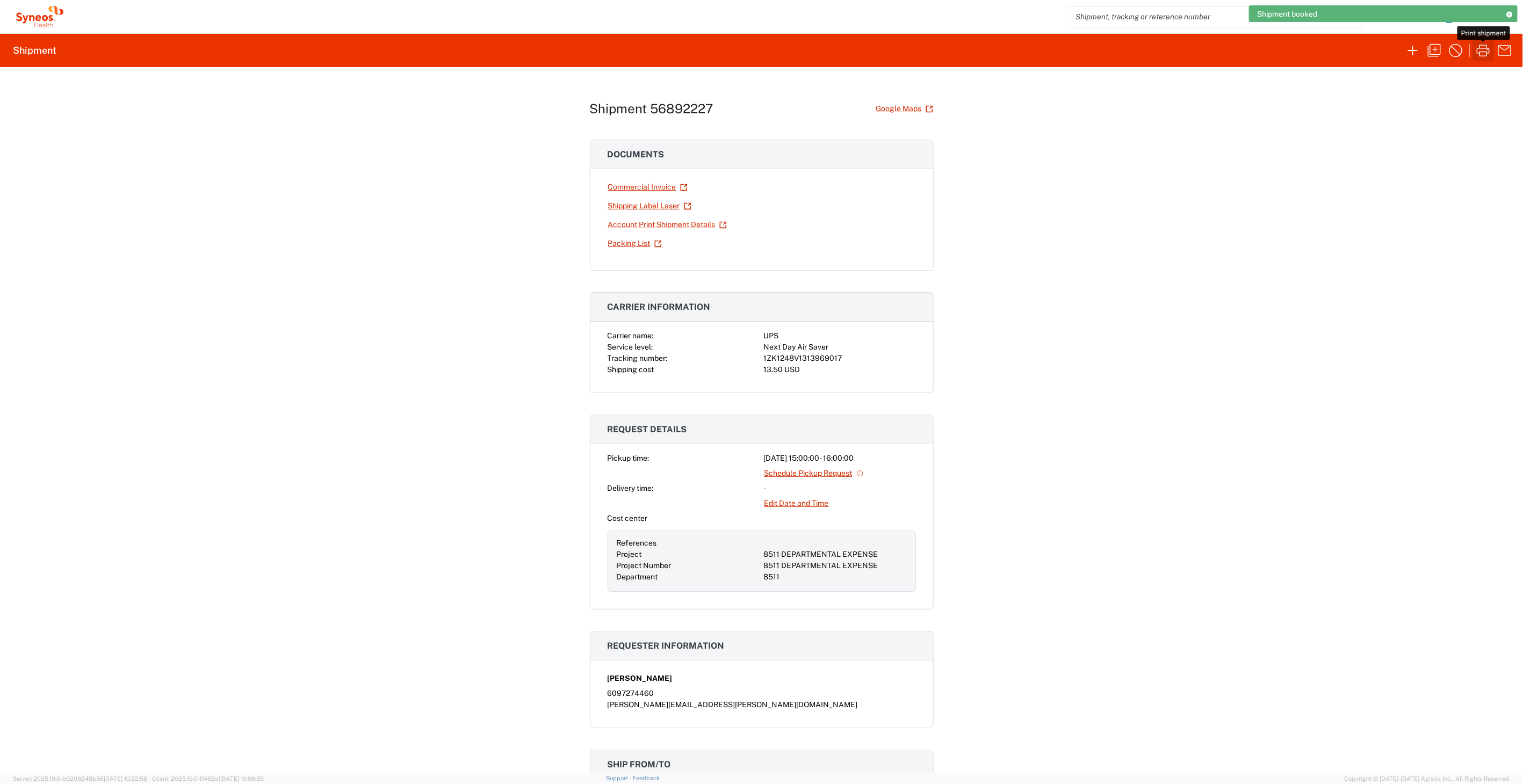
click at [1479, 50] on icon "button" at bounding box center [1484, 50] width 17 height 17
click at [1439, 54] on icon "button" at bounding box center [1435, 50] width 17 height 17
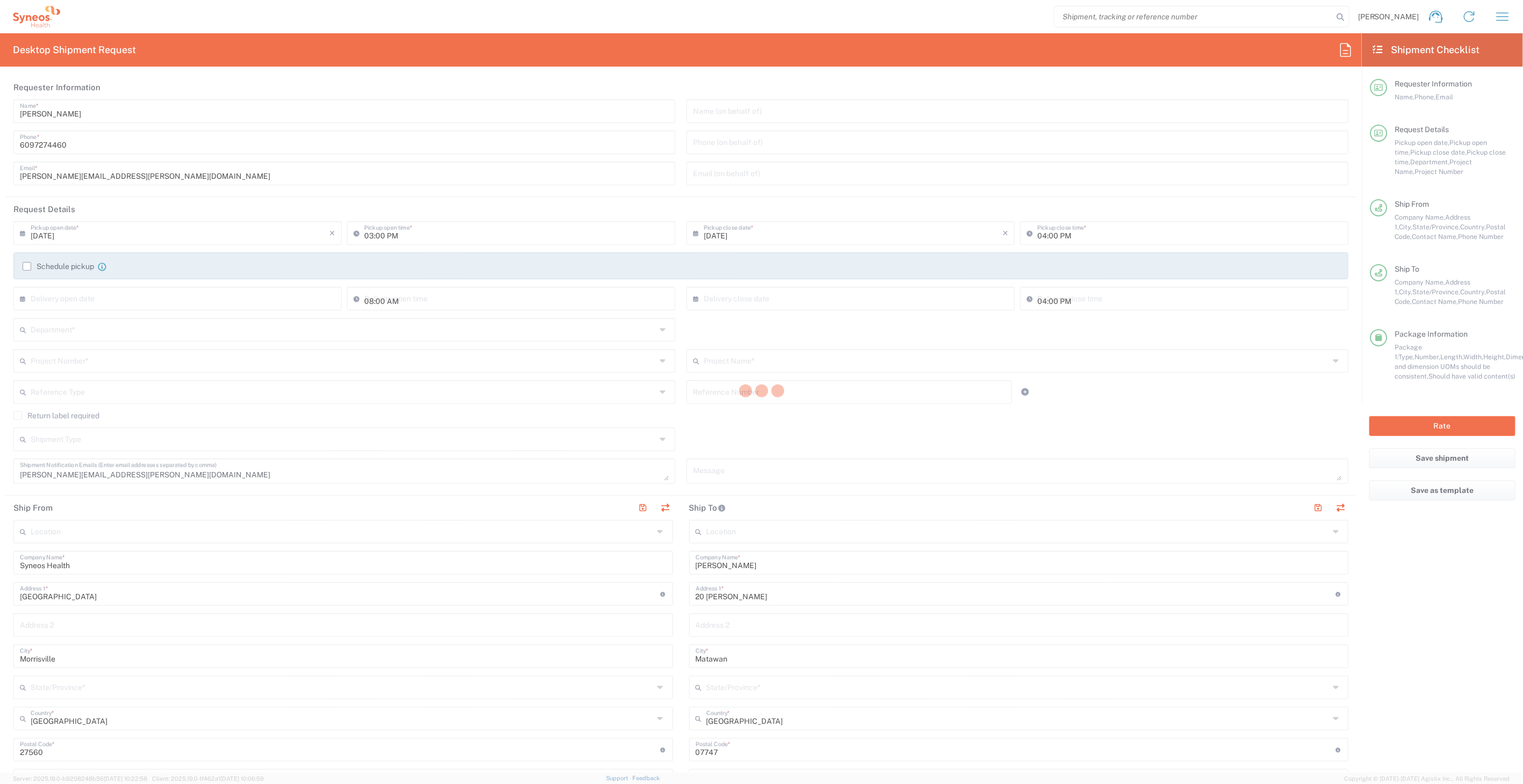
type input "[US_STATE]"
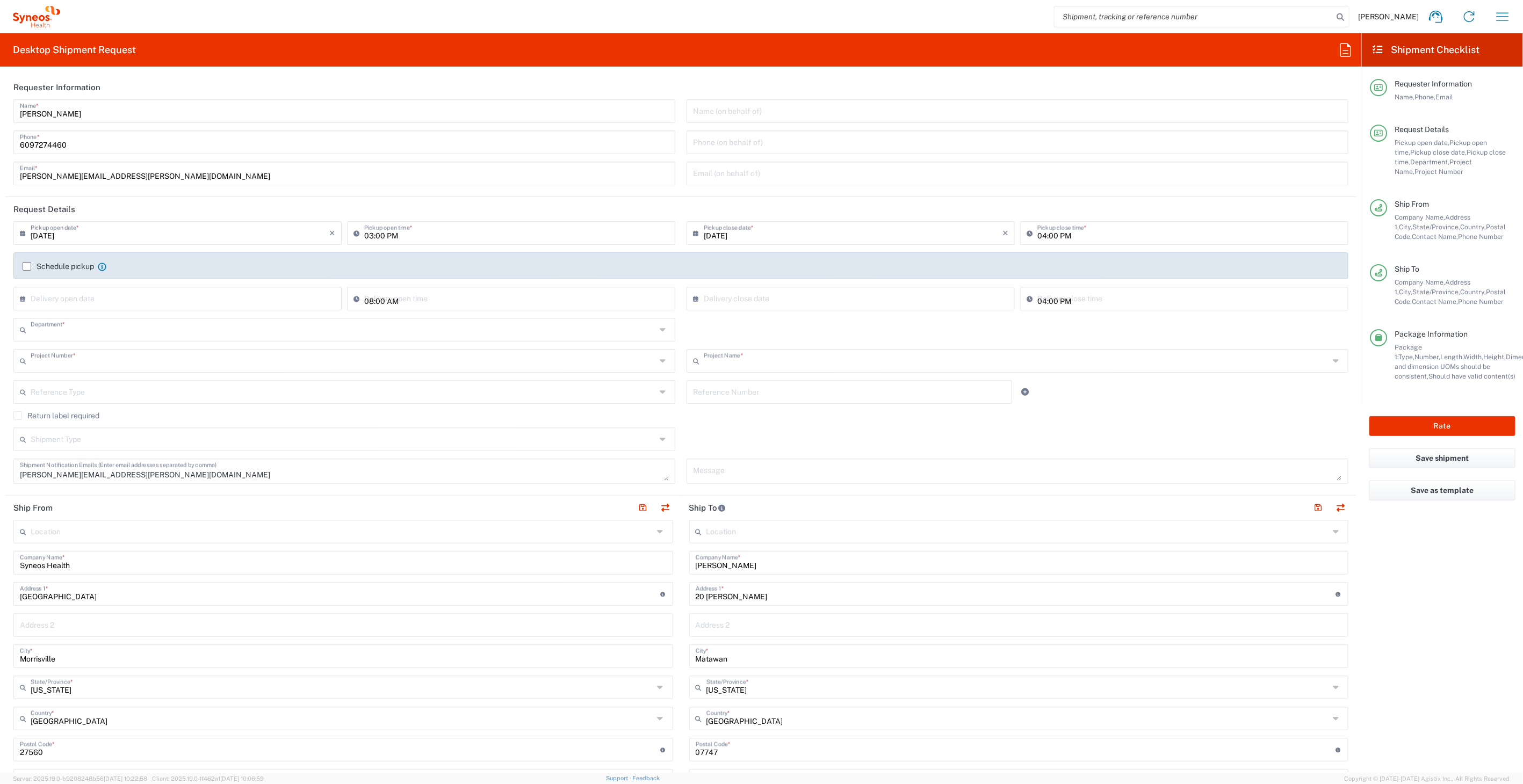
type input "8511"
type input "8511 DEPARTMENTAL EXPENSE"
type input "Envelope"
click at [997, 330] on div "8511 Department * 8511 3000 3100 3109 3110 3111 3112 3125 3130 3135 3136 3150 3…" at bounding box center [681, 333] width 1347 height 31
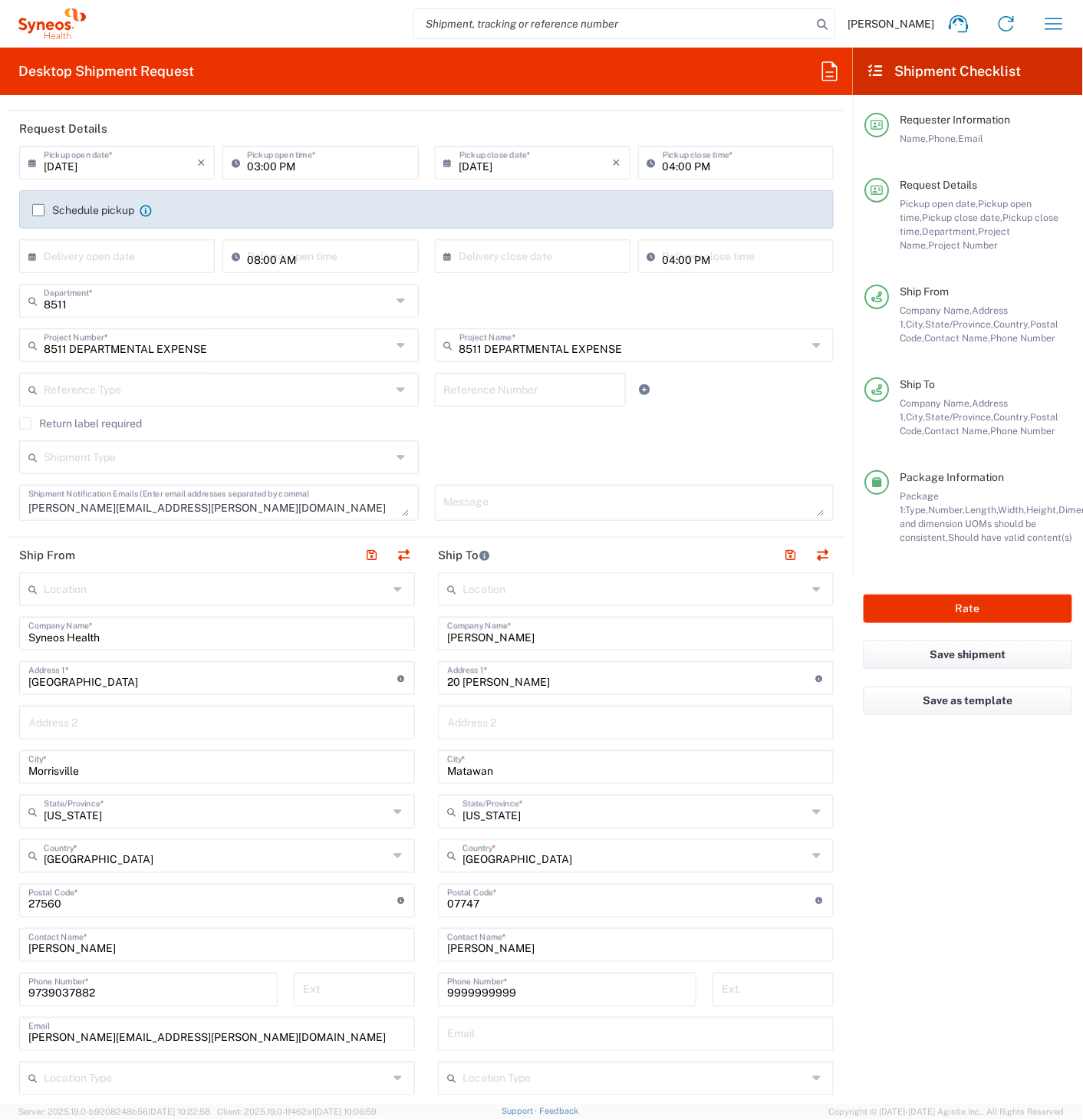
scroll to position [341, 0]
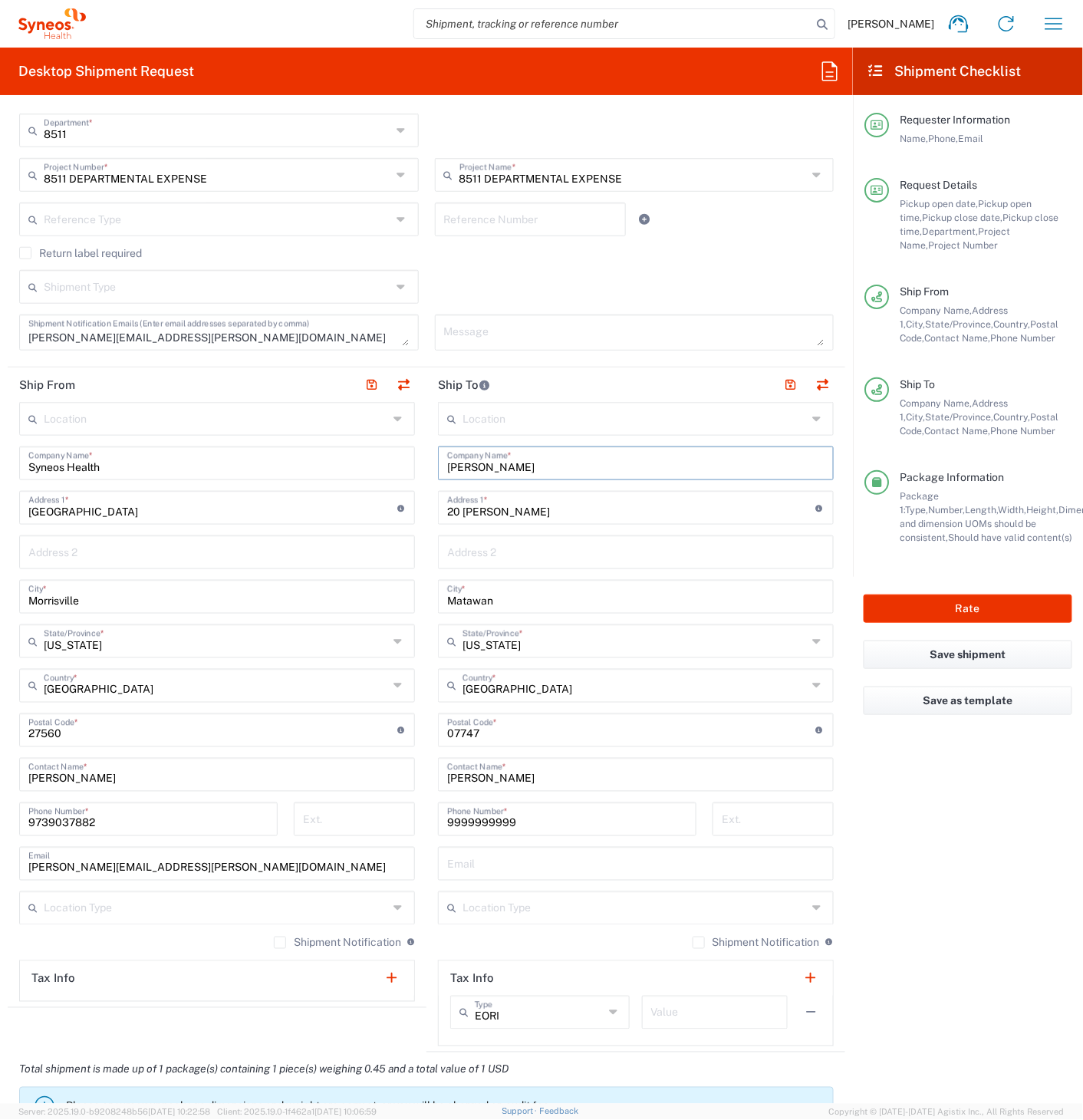
click at [546, 466] on input "[PERSON_NAME]" at bounding box center [635, 462] width 378 height 27
paste input "[PERSON_NAME]"
type input "[PERSON_NAME]"
click at [549, 779] on input "[PERSON_NAME]" at bounding box center [635, 773] width 378 height 27
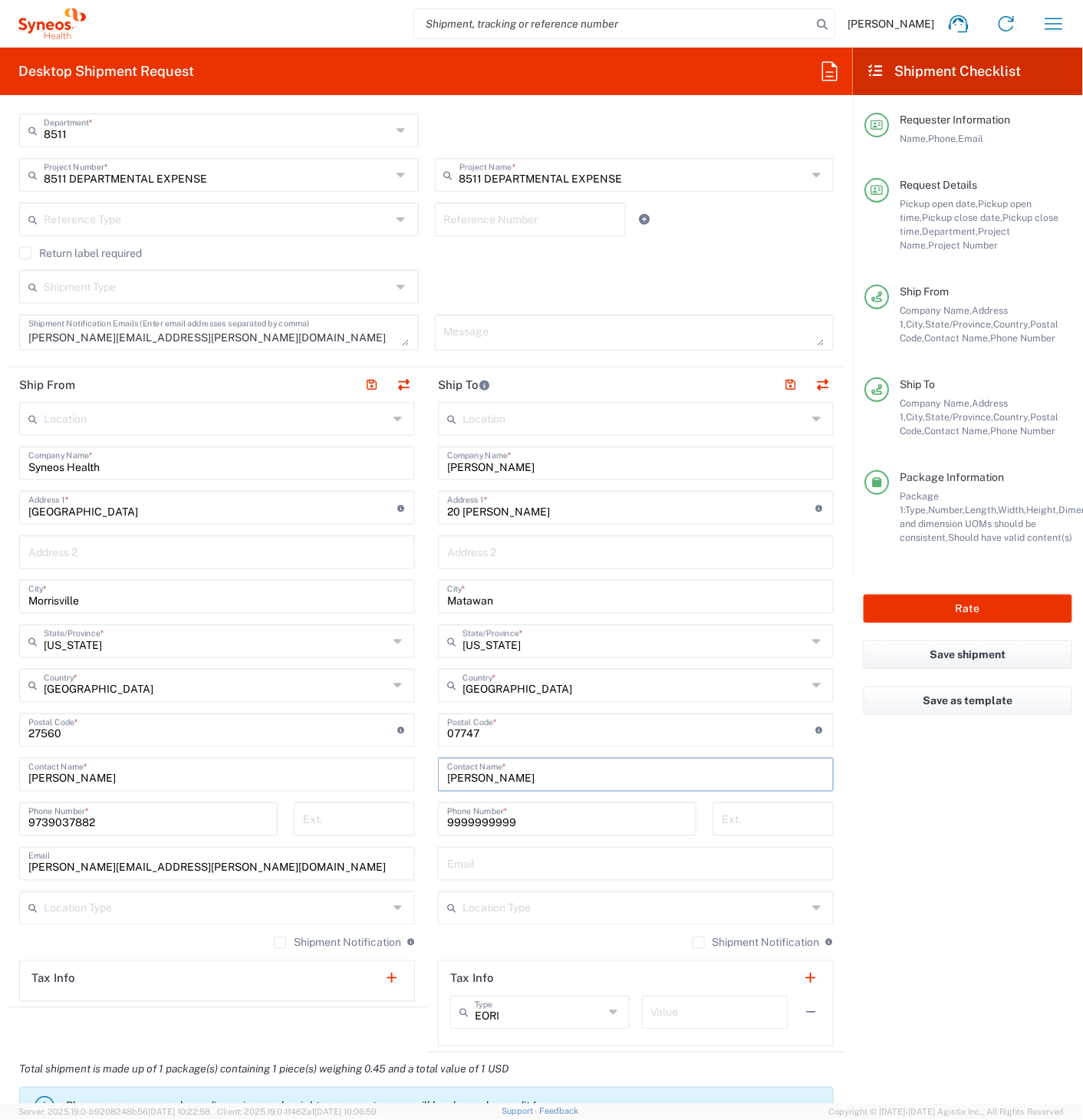
click at [549, 779] on input "[PERSON_NAME]" at bounding box center [635, 773] width 378 height 27
paste input "[PERSON_NAME]"
type input "[PERSON_NAME]"
click at [629, 511] on input "20 Jason Court" at bounding box center [631, 507] width 369 height 27
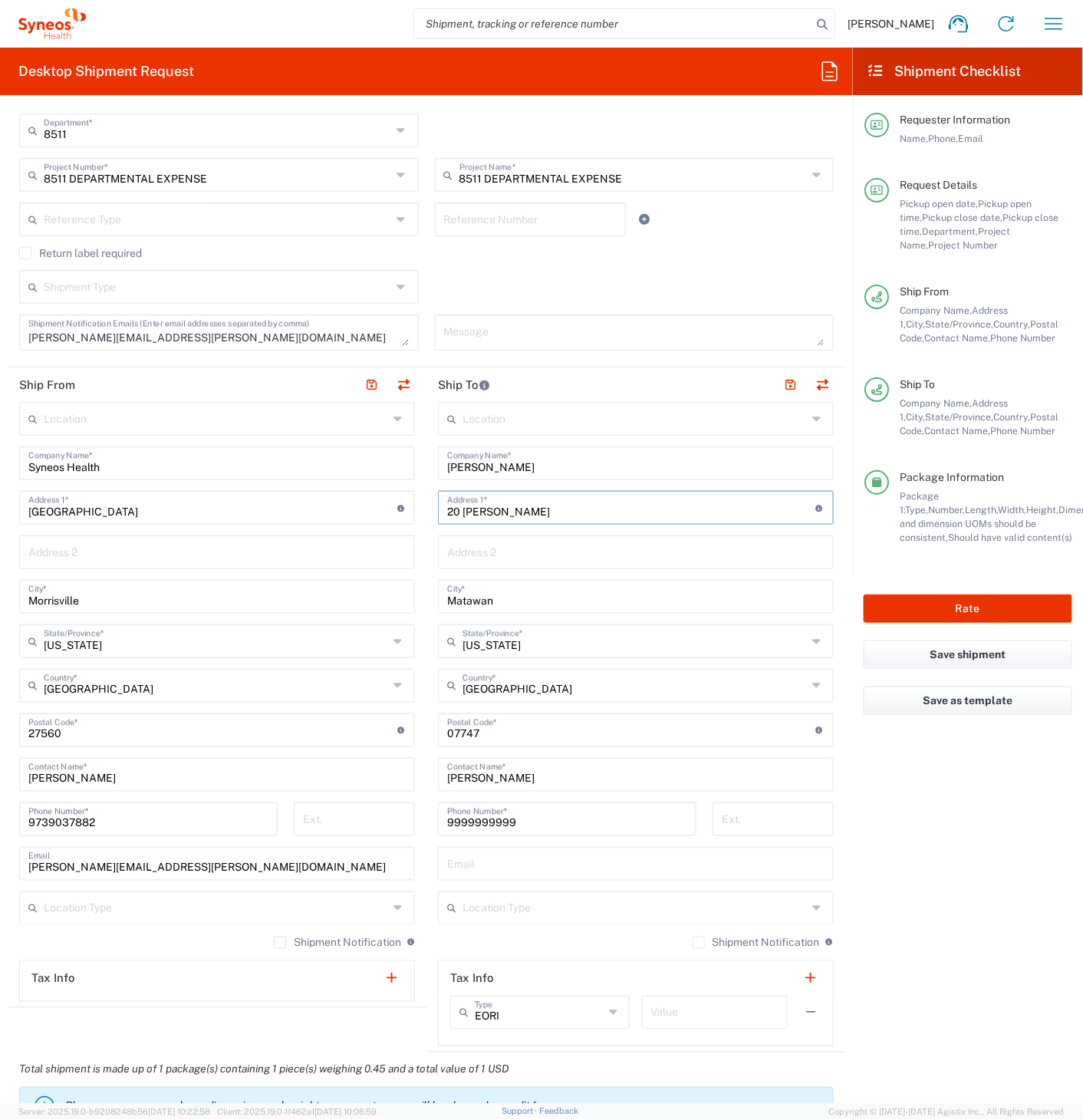
click at [629, 511] on input "20 Jason Court" at bounding box center [631, 507] width 369 height 27
click at [629, 510] on input "20 Jason Court" at bounding box center [631, 507] width 369 height 27
paste input "1920 N. Hanson Ave"
type input "1920 N. Hanson Ave"
click at [565, 598] on input "Matawan" at bounding box center [635, 596] width 378 height 27
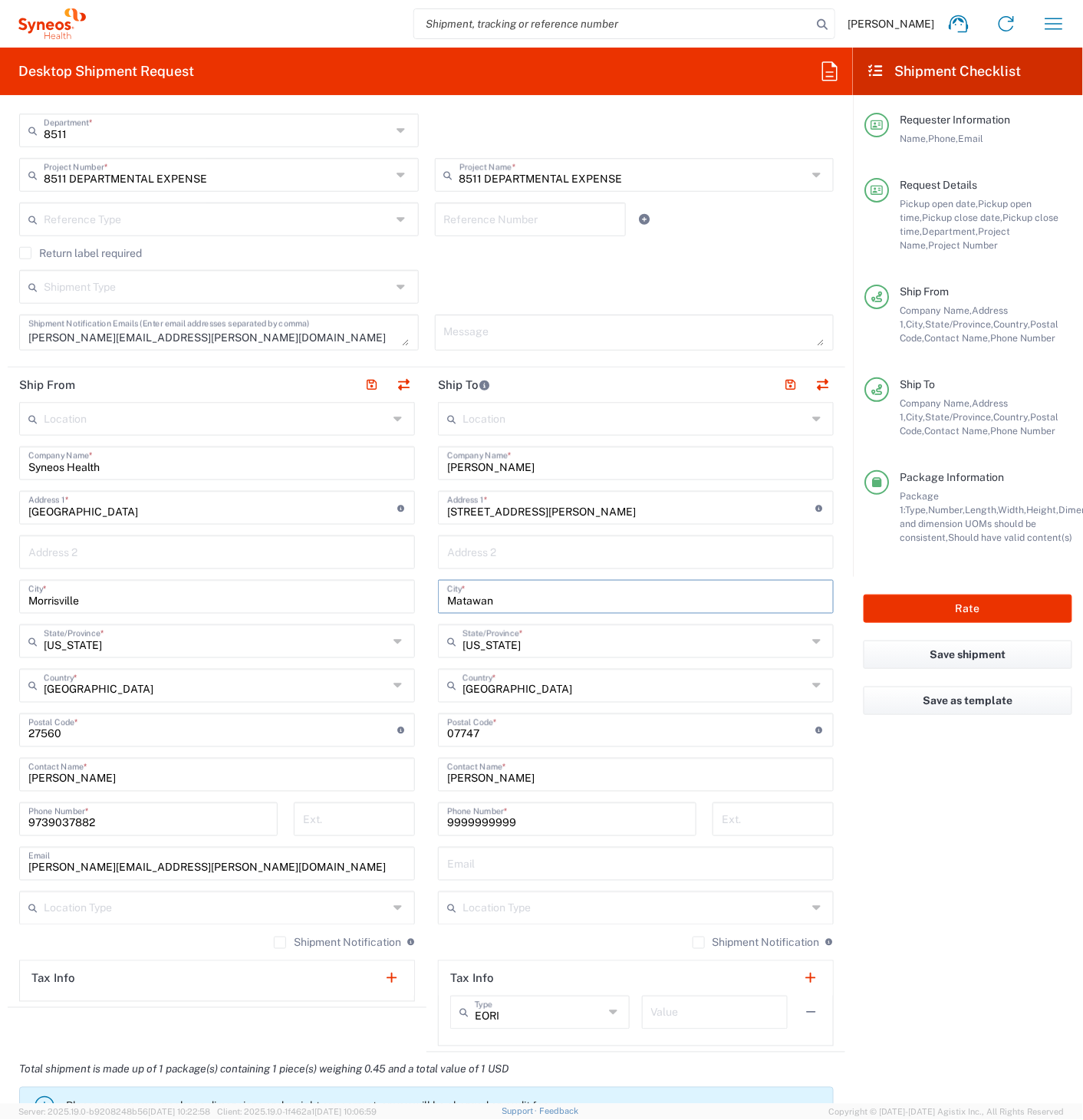
click at [565, 598] on input "Matawan" at bounding box center [635, 596] width 378 height 27
click at [566, 598] on input "Matawan" at bounding box center [635, 596] width 378 height 27
paste input "Clovis"
type input "Clovis"
click at [507, 720] on input "undefined" at bounding box center [631, 729] width 369 height 27
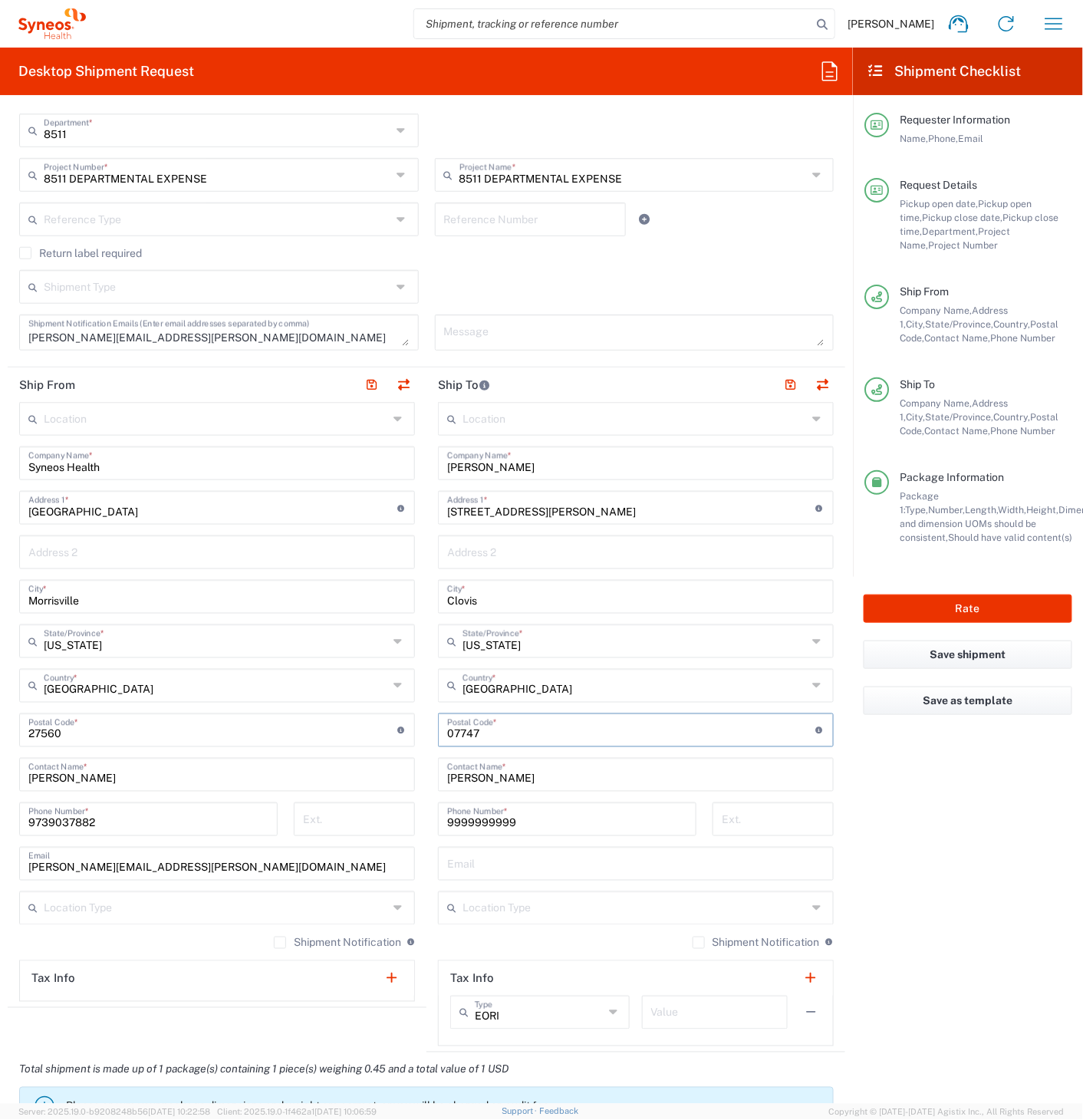
click at [507, 720] on input "undefined" at bounding box center [631, 729] width 369 height 27
paste input "93619"
type input "93619"
click at [544, 638] on input "text" at bounding box center [635, 640] width 345 height 27
click at [460, 701] on span "[US_STATE]" at bounding box center [627, 697] width 386 height 24
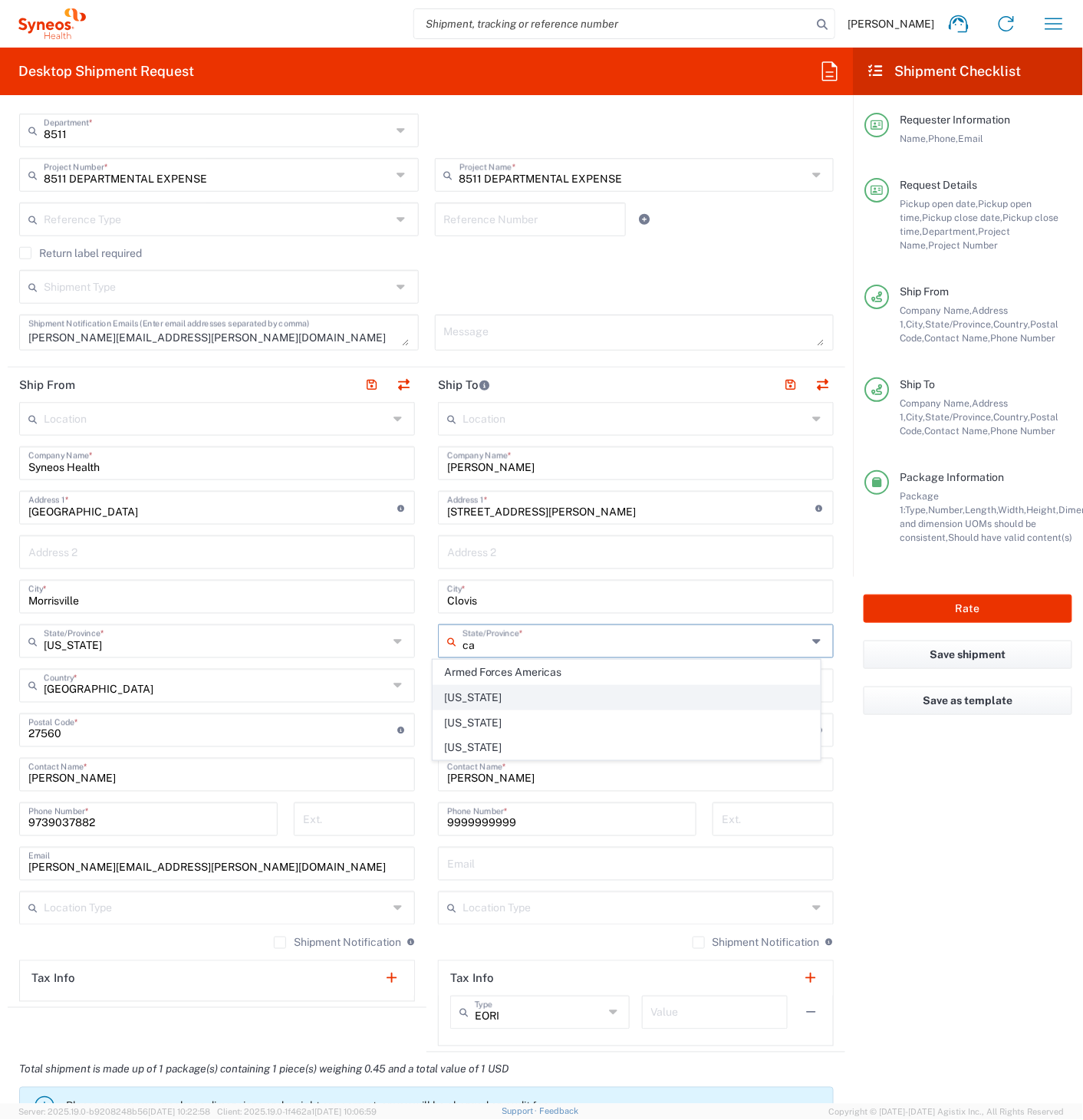
type input "[US_STATE]"
click at [427, 694] on main "Location Addison Whitney LLC-Morrisvile NC US Barcelona-Syneos Health BioSector…" at bounding box center [636, 724] width 418 height 645
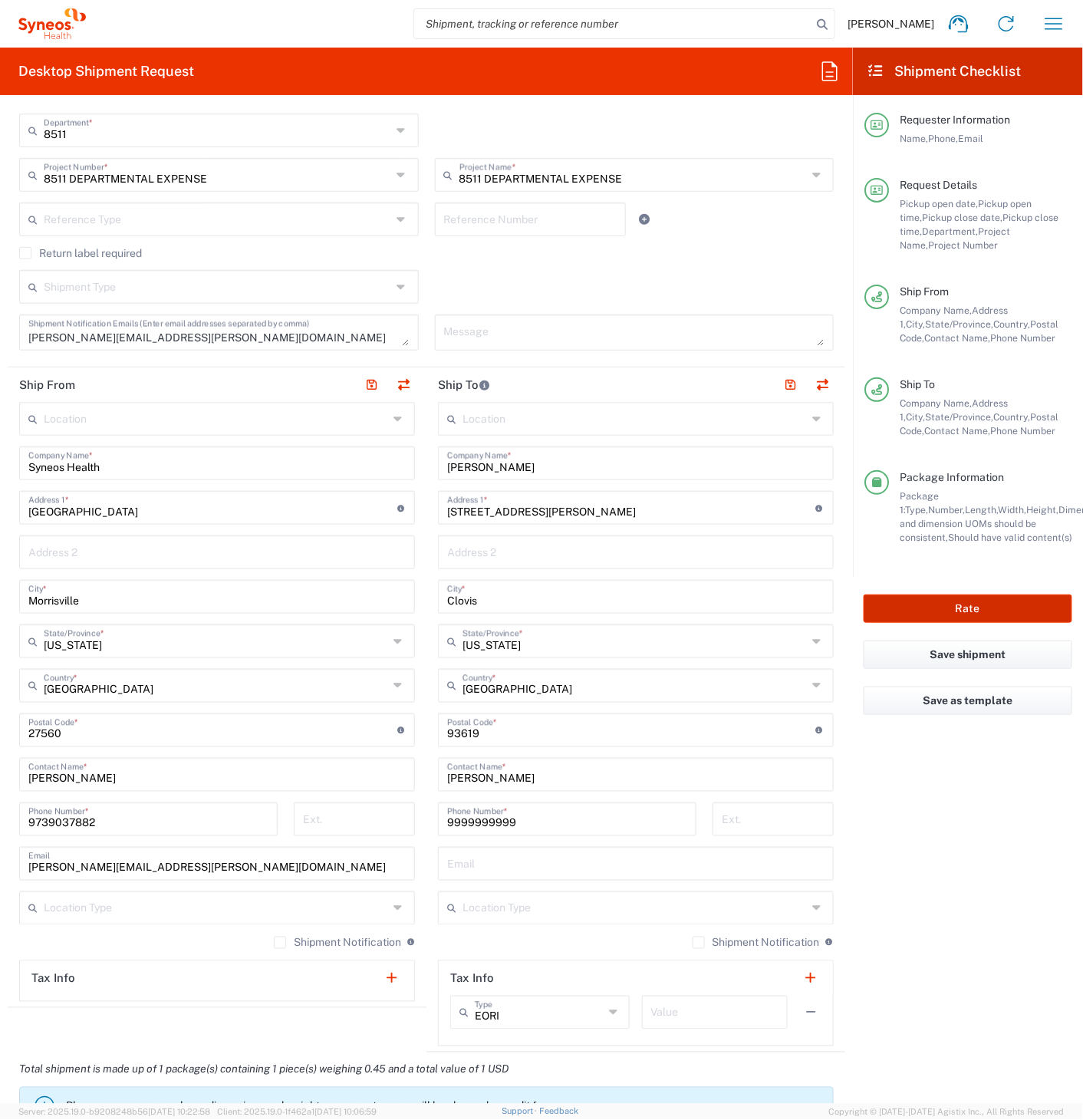
click at [1004, 607] on button "Rate" at bounding box center [968, 609] width 208 height 28
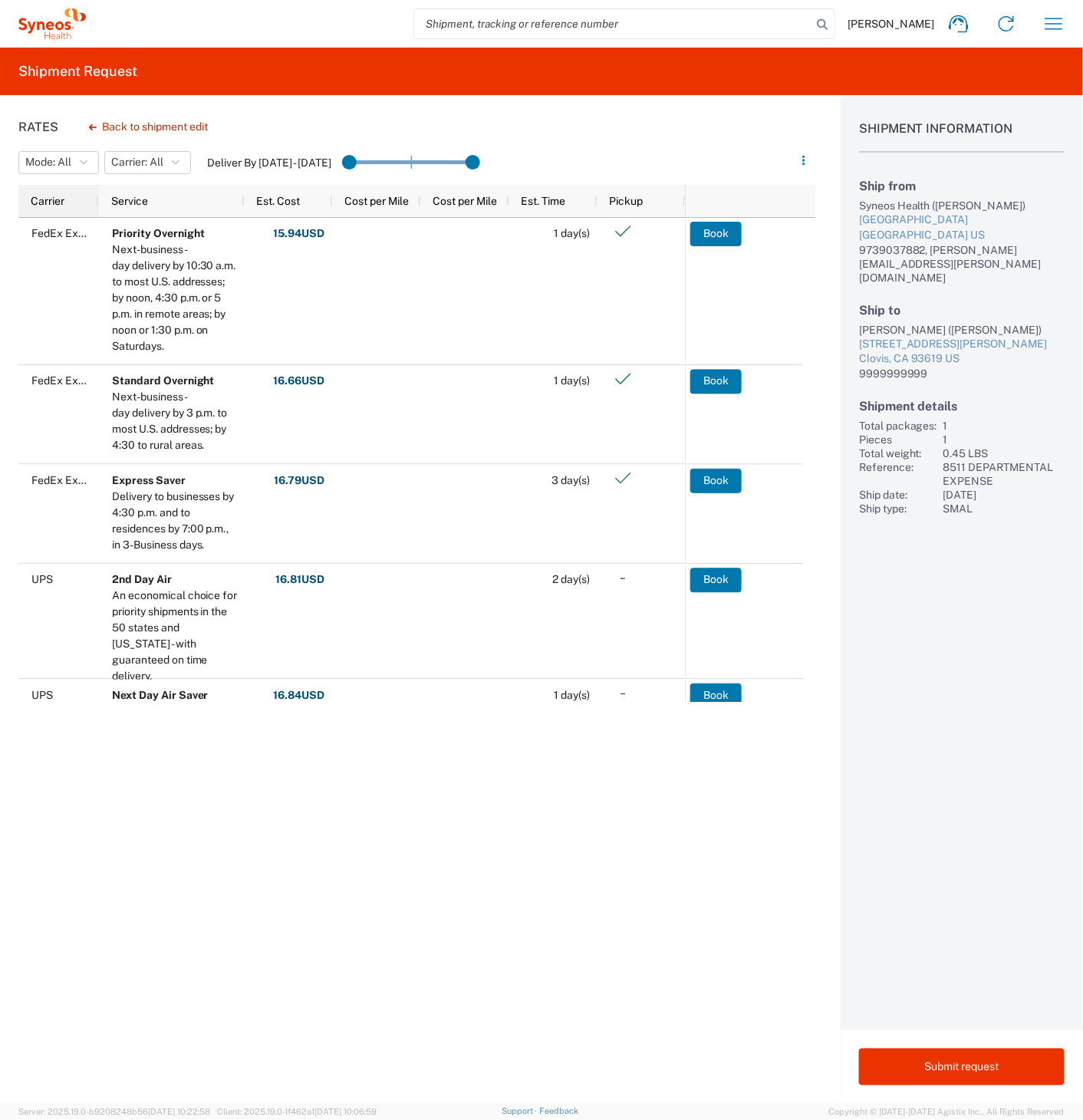
click at [82, 206] on div "Carrier" at bounding box center [62, 201] width 62 height 25
click at [82, 206] on span at bounding box center [73, 201] width 18 height 12
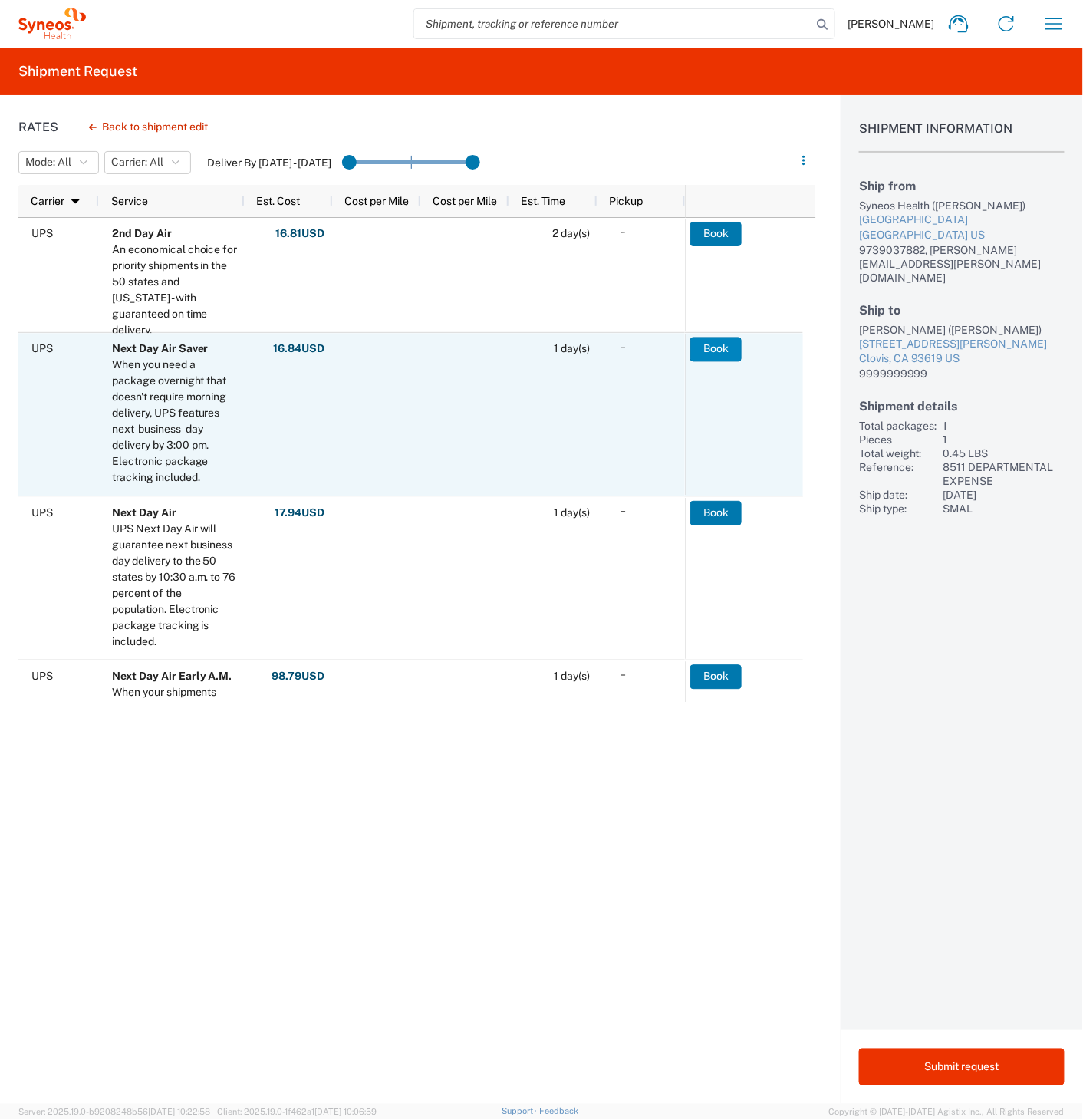
click at [713, 353] on button "Book" at bounding box center [716, 349] width 51 height 25
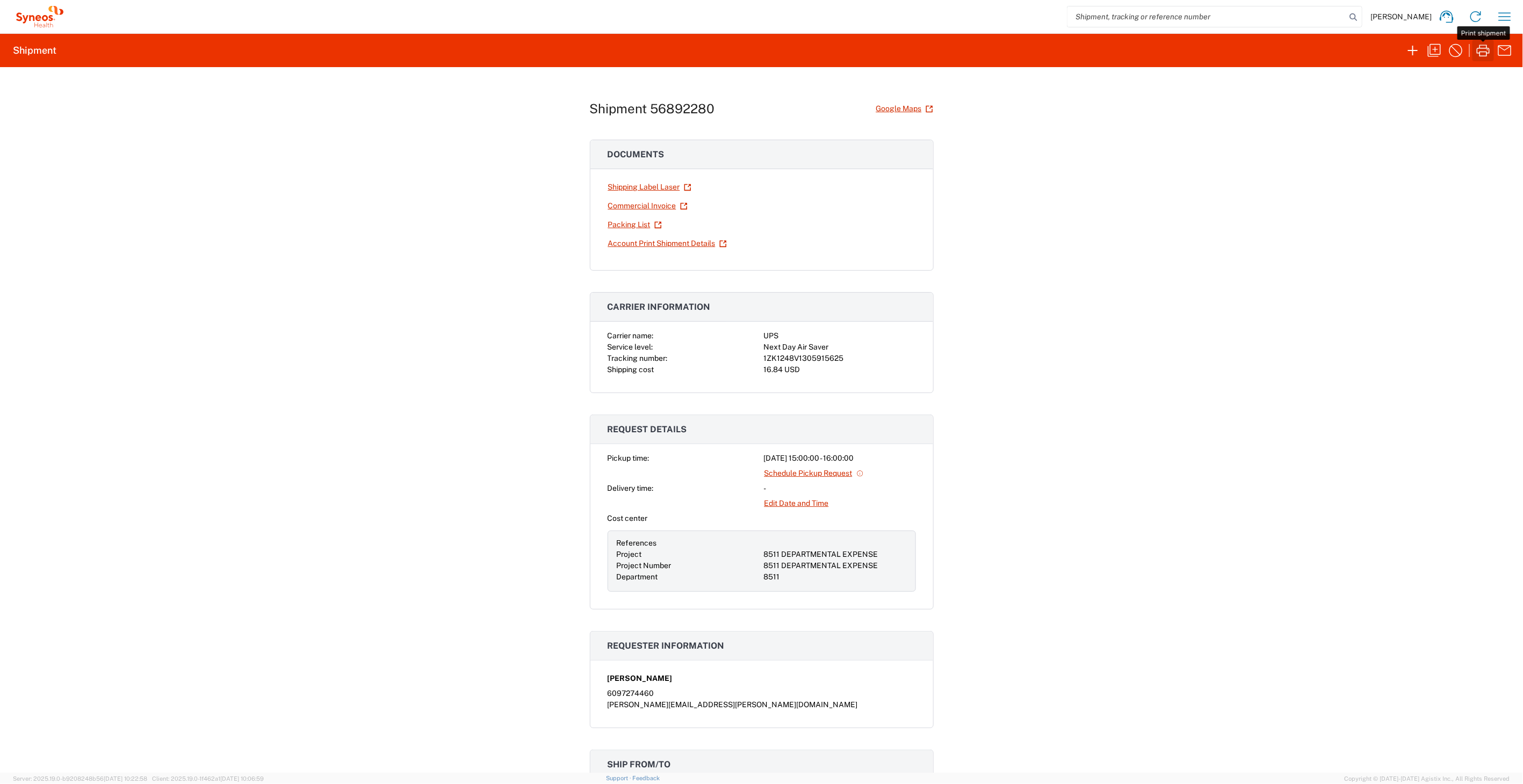
click at [1477, 52] on icon "button" at bounding box center [1484, 50] width 17 height 17
click at [1435, 50] on icon "button" at bounding box center [1434, 50] width 13 height 13
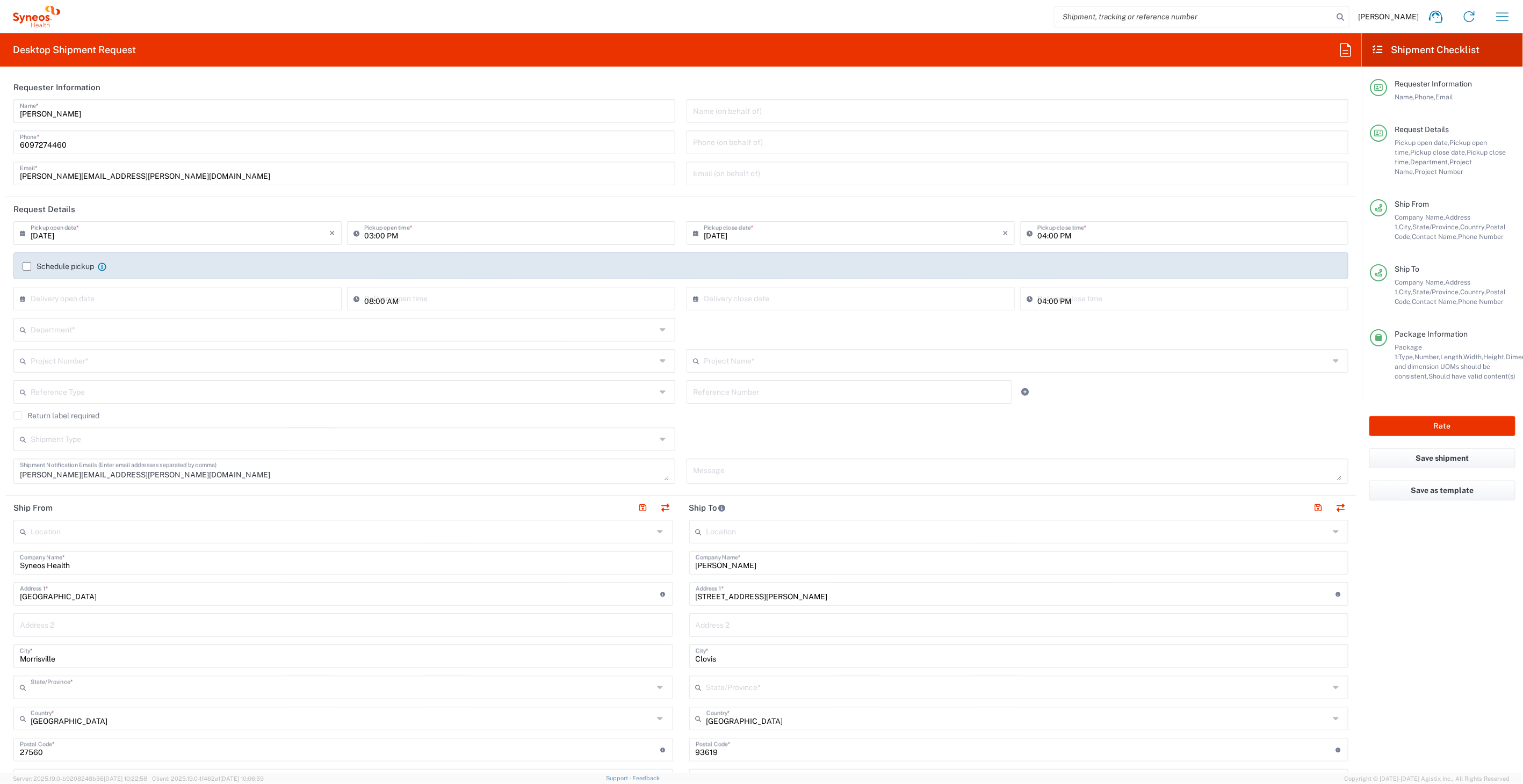
type input "[US_STATE]"
type input "8511 DEPARTMENTAL EXPENSE"
type input "Envelope"
type input "8511 DEPARTMENTAL EXPENSE"
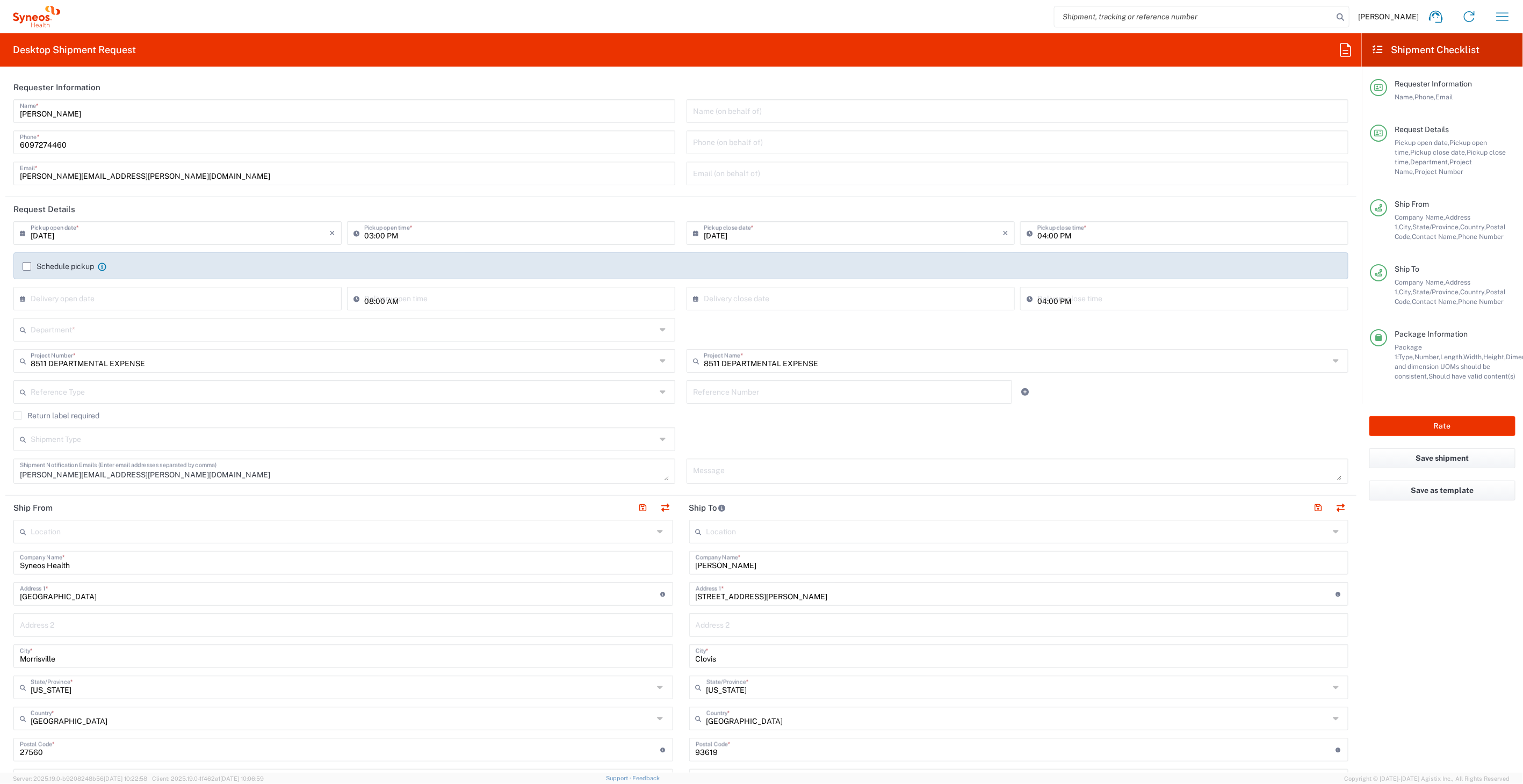
type input "8511"
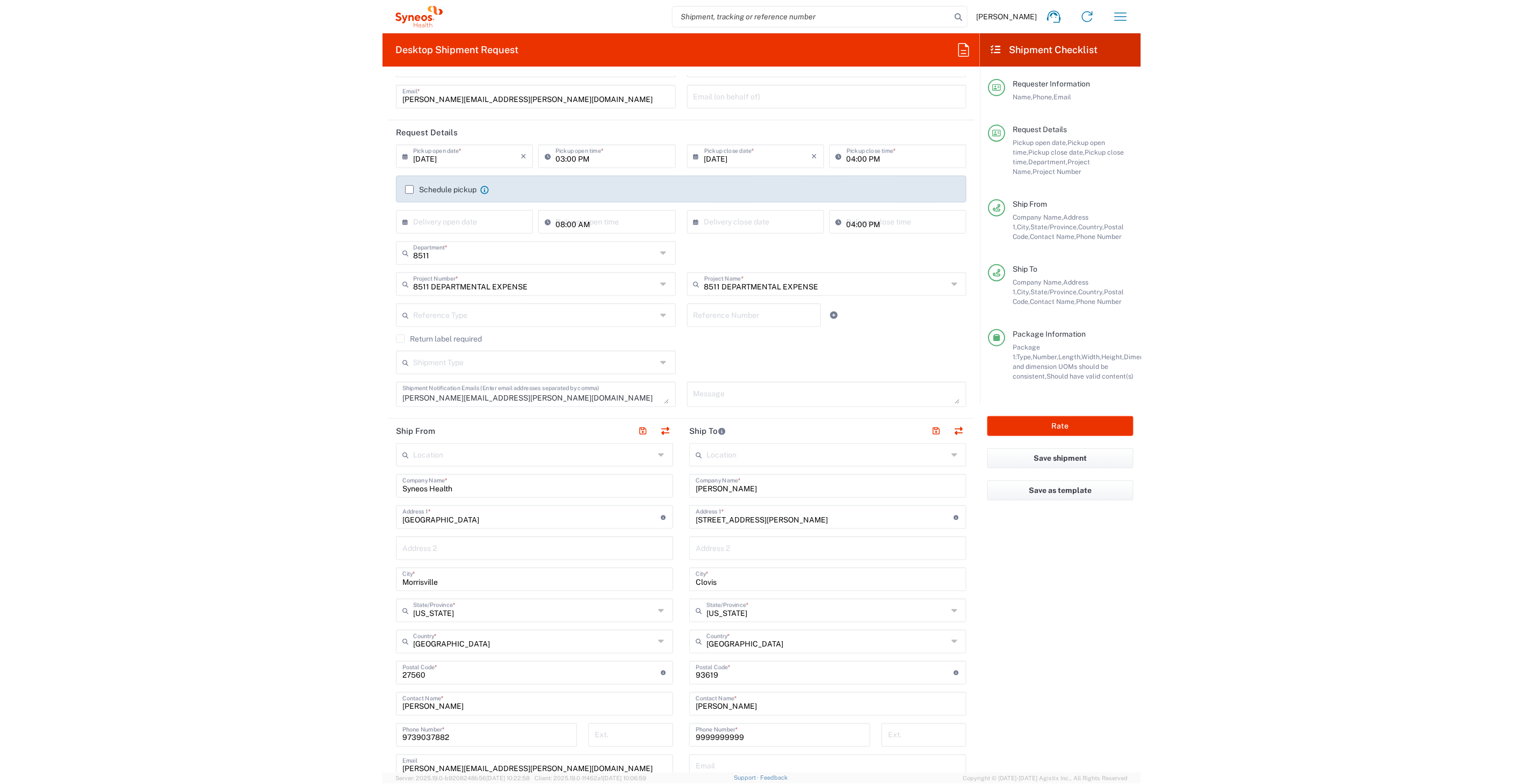
scroll to position [179, 0]
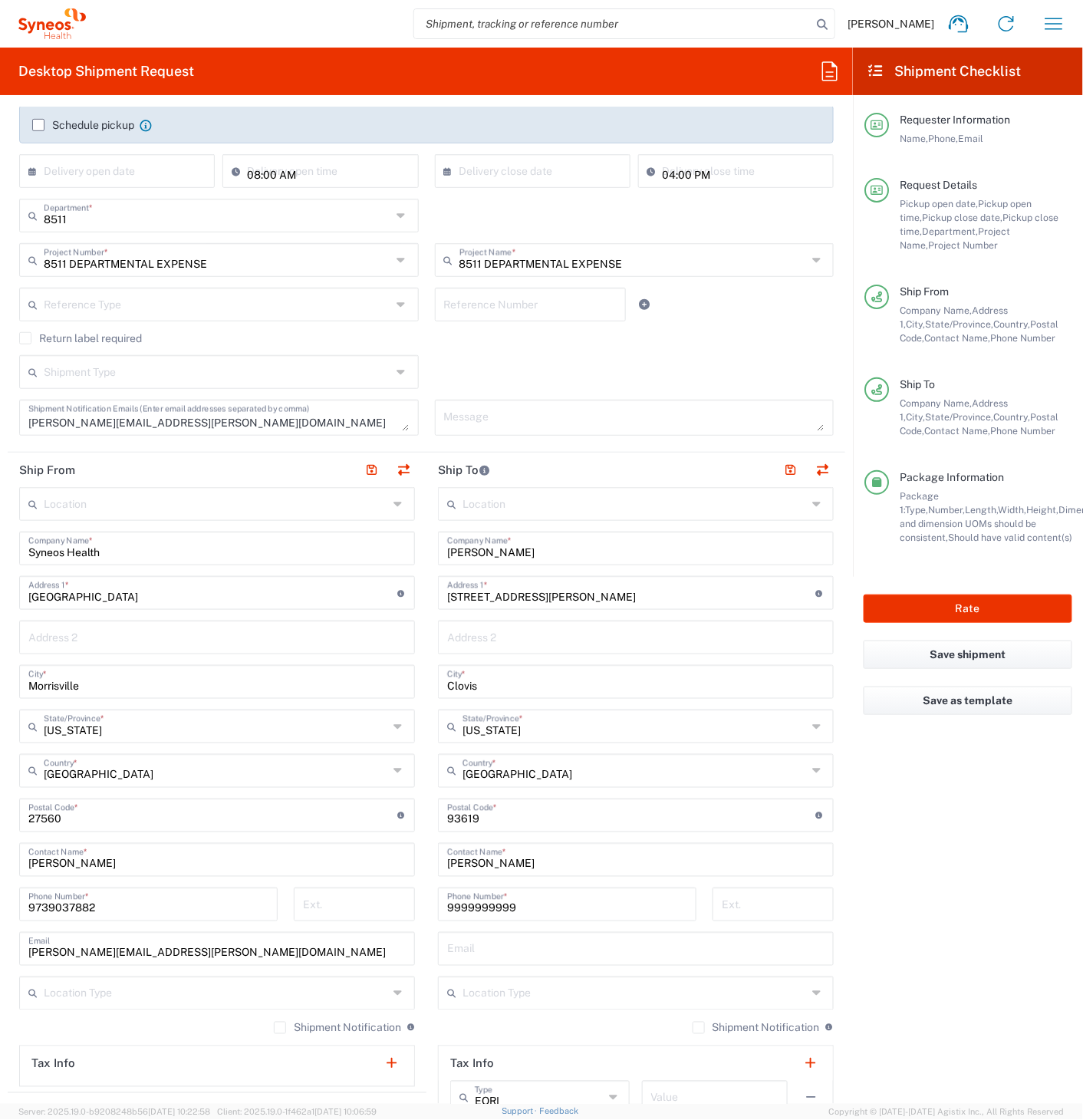
click at [512, 548] on input "[PERSON_NAME]" at bounding box center [635, 547] width 378 height 27
paste input "Serena Davi"
type input "[PERSON_NAME]"
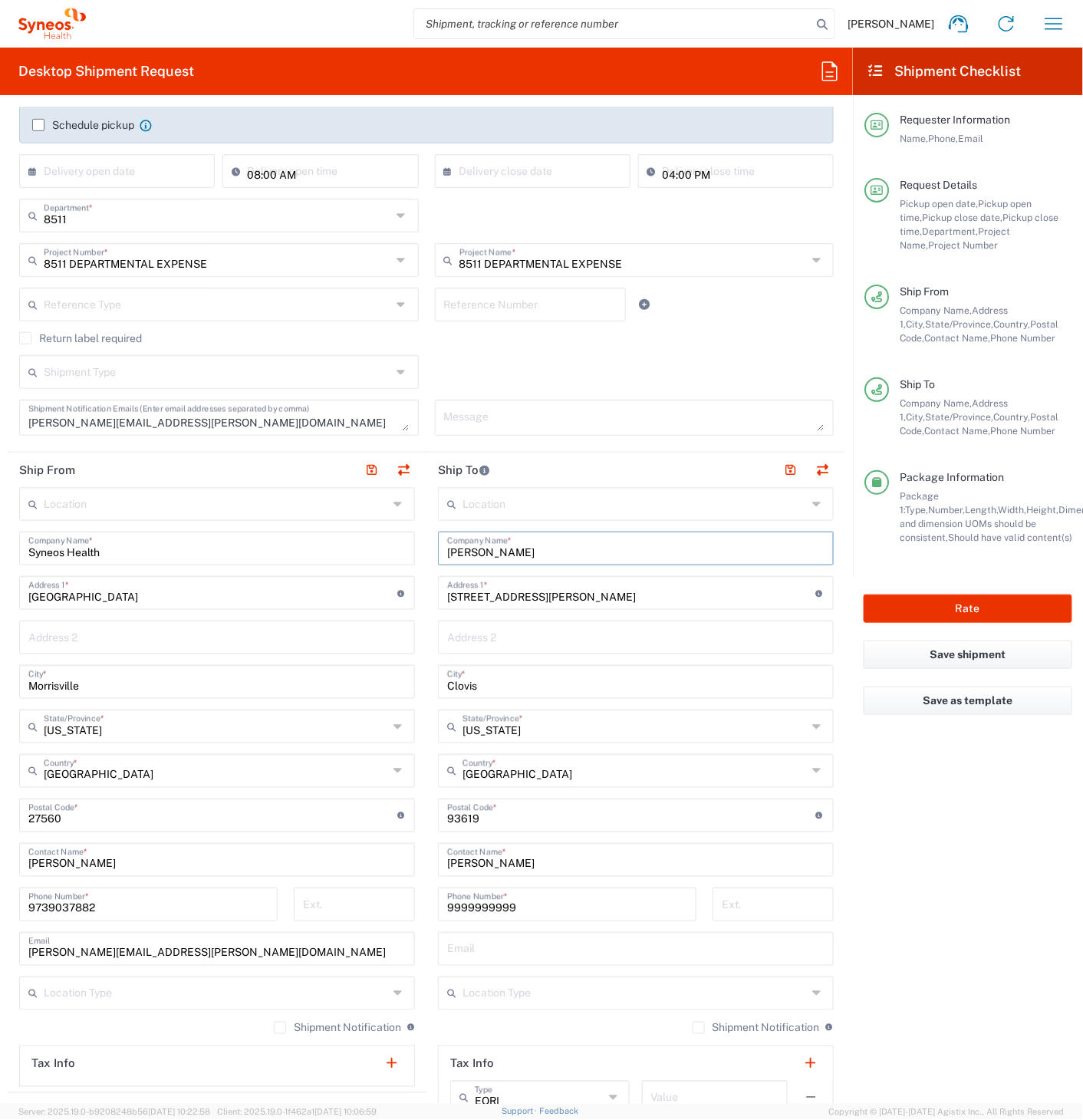
click at [483, 862] on input "[PERSON_NAME]" at bounding box center [635, 859] width 378 height 27
paste input "Serena Davi"
type input "[PERSON_NAME]"
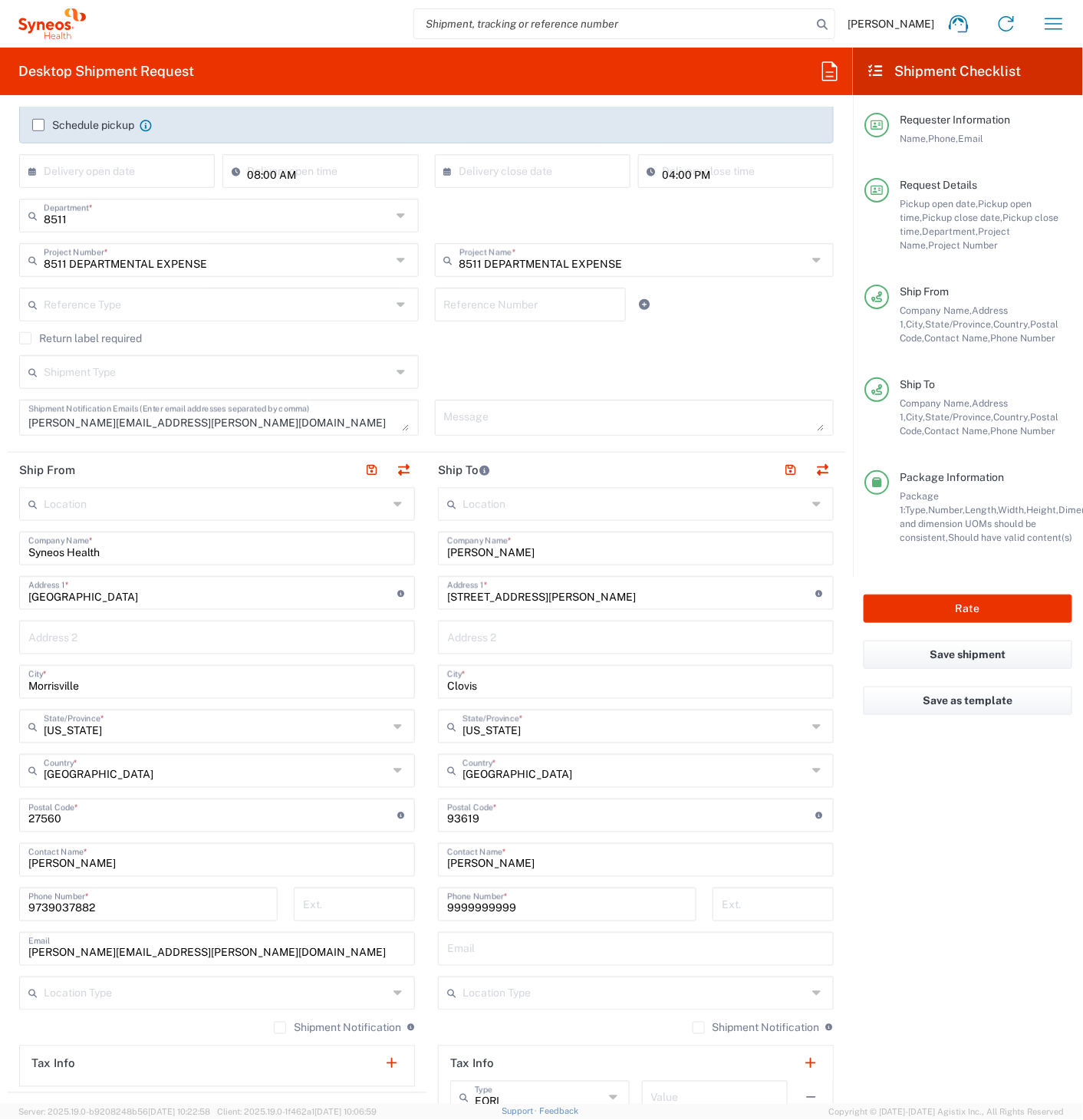
click at [496, 596] on input "1920 N. Hanson Ave" at bounding box center [631, 592] width 369 height 27
paste input "5680 Kate Way"
type input "5680 Kate Way"
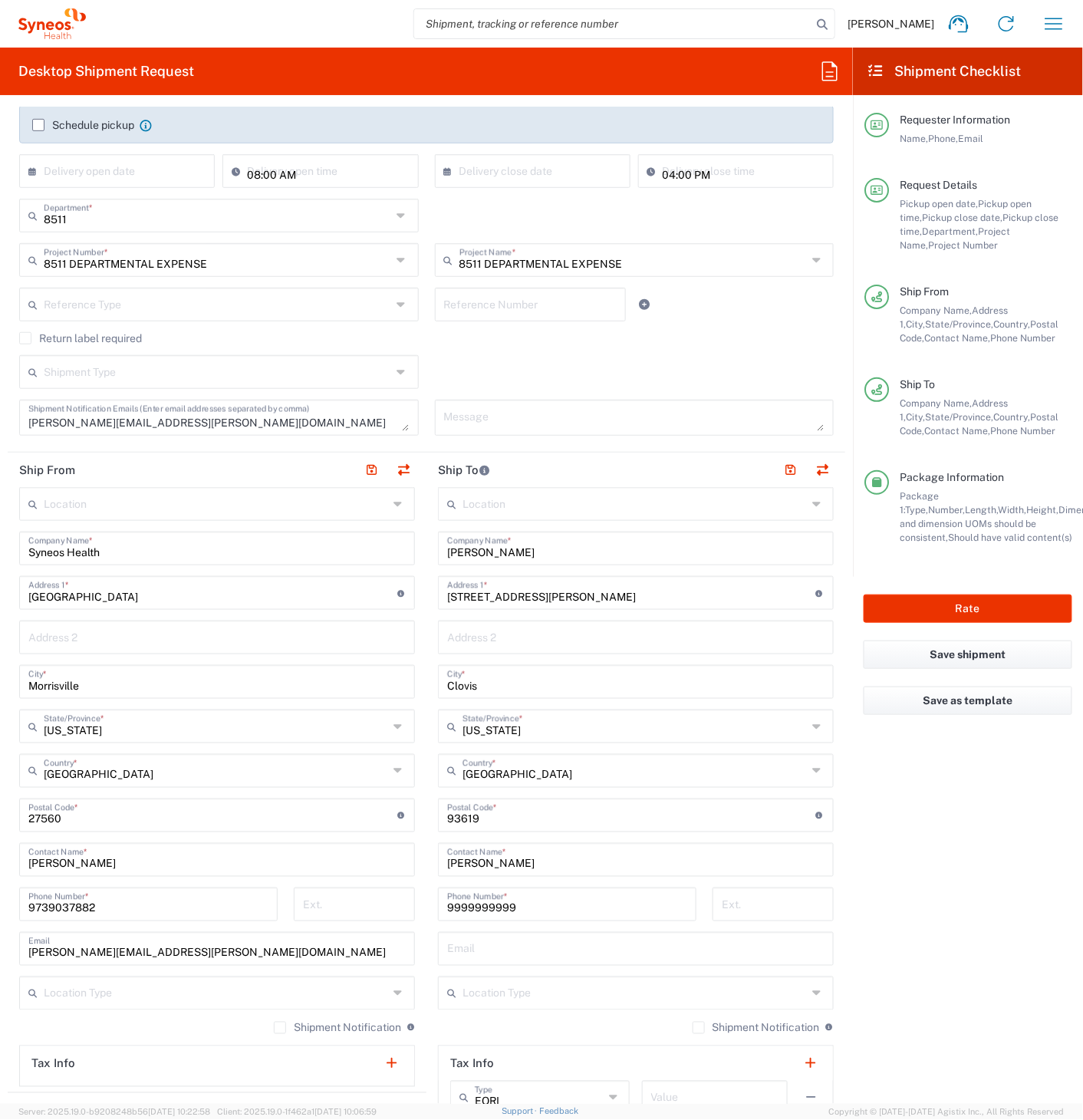
click at [527, 634] on input "text" at bounding box center [635, 636] width 378 height 27
paste input "Unit 4"
type input "Unit 4"
click at [489, 675] on input "Clovis" at bounding box center [635, 681] width 378 height 27
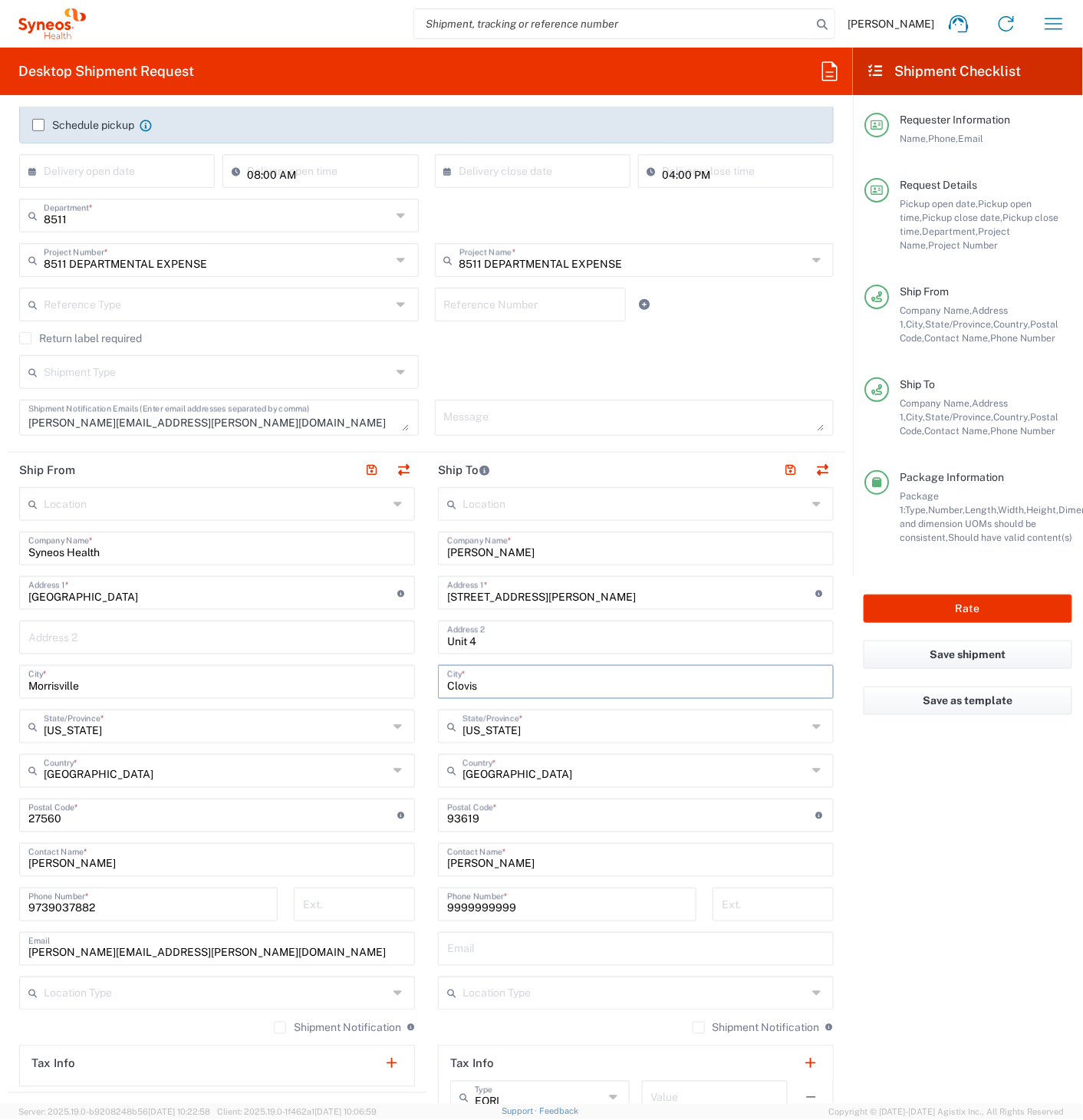
paste input "Fontana"
type input "Fontana"
click at [507, 822] on input "undefined" at bounding box center [631, 814] width 369 height 27
paste input "9361992336"
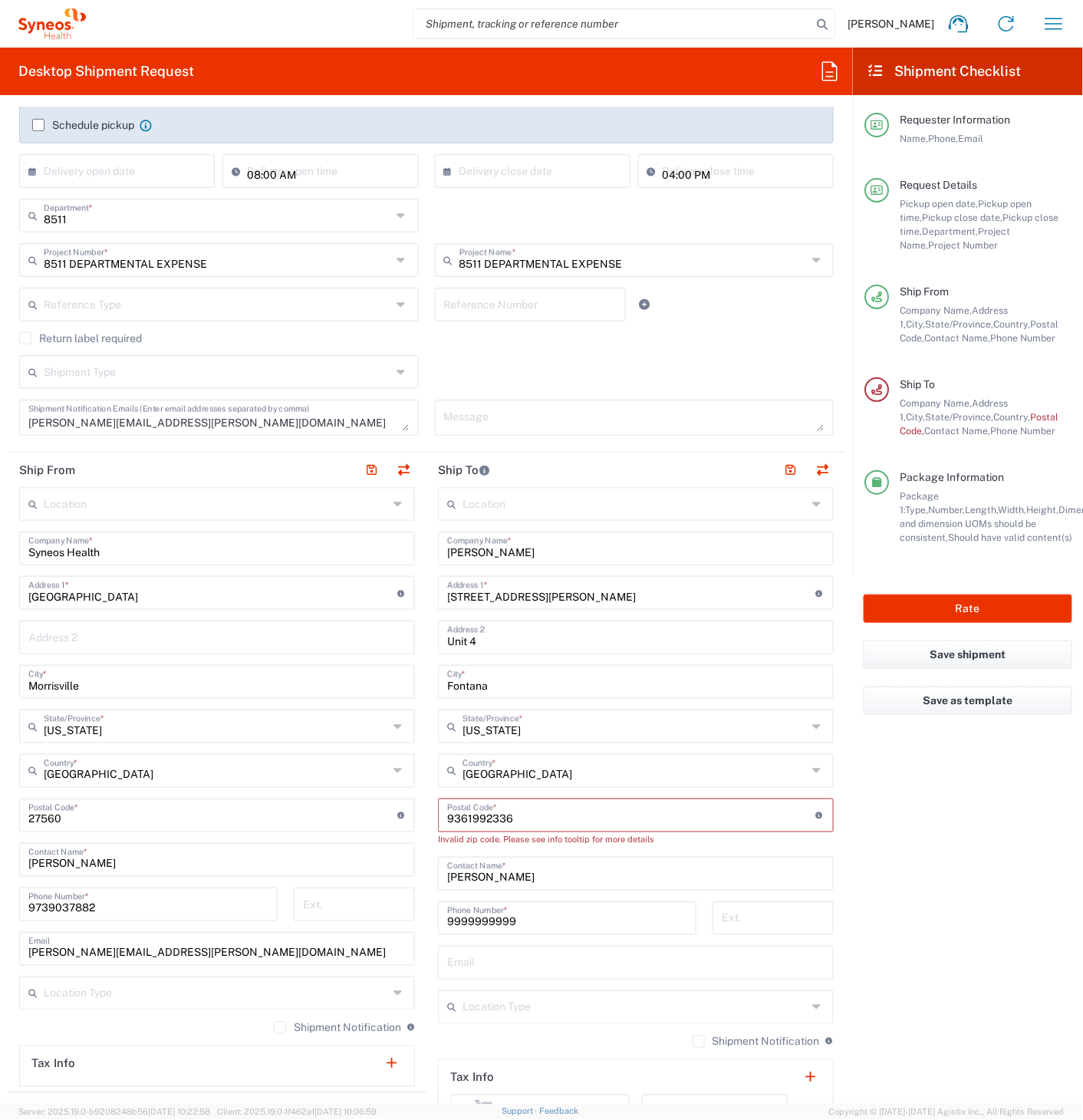
click at [488, 815] on input "undefined" at bounding box center [631, 814] width 369 height 27
paste input "undefined"
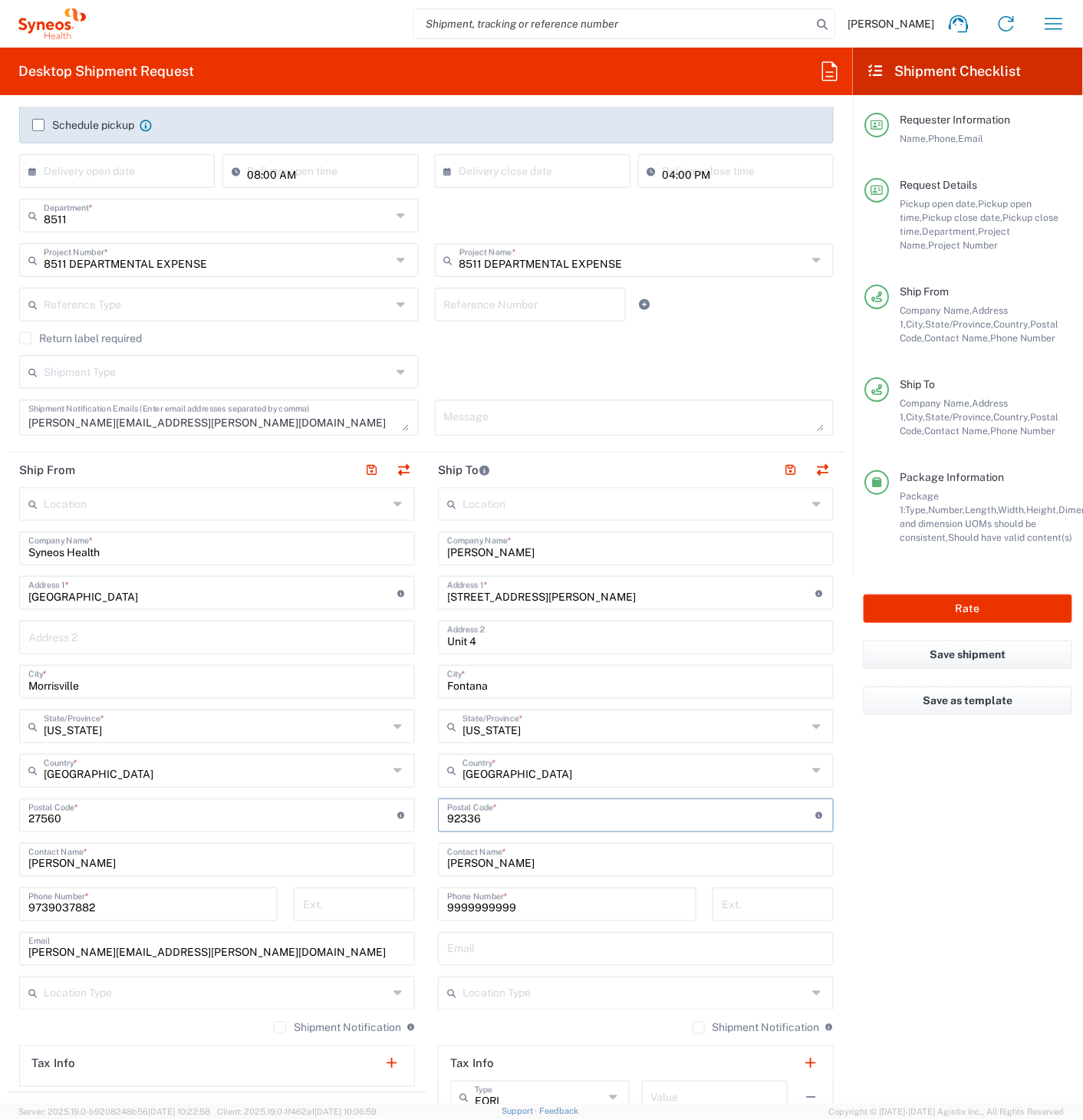
type input "92336"
click at [427, 815] on main "Location Addison Whitney LLC-Morrisvile NC US Barcelona-Syneos Health BioSector…" at bounding box center [636, 809] width 418 height 645
click at [934, 606] on button "Rate" at bounding box center [968, 609] width 208 height 28
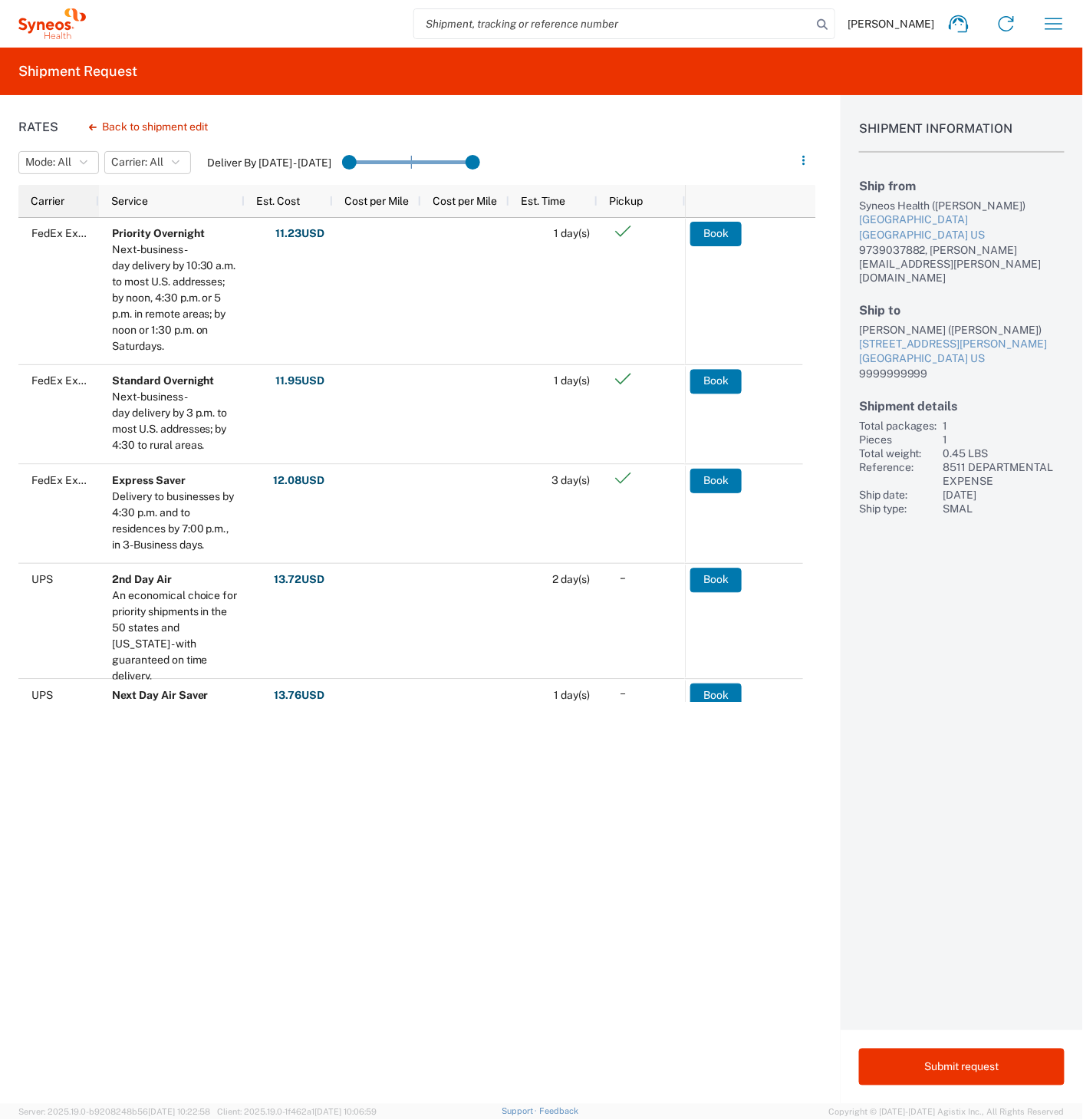
click at [65, 192] on div "Carrier" at bounding box center [62, 201] width 62 height 25
click at [75, 197] on icon at bounding box center [76, 201] width 14 height 10
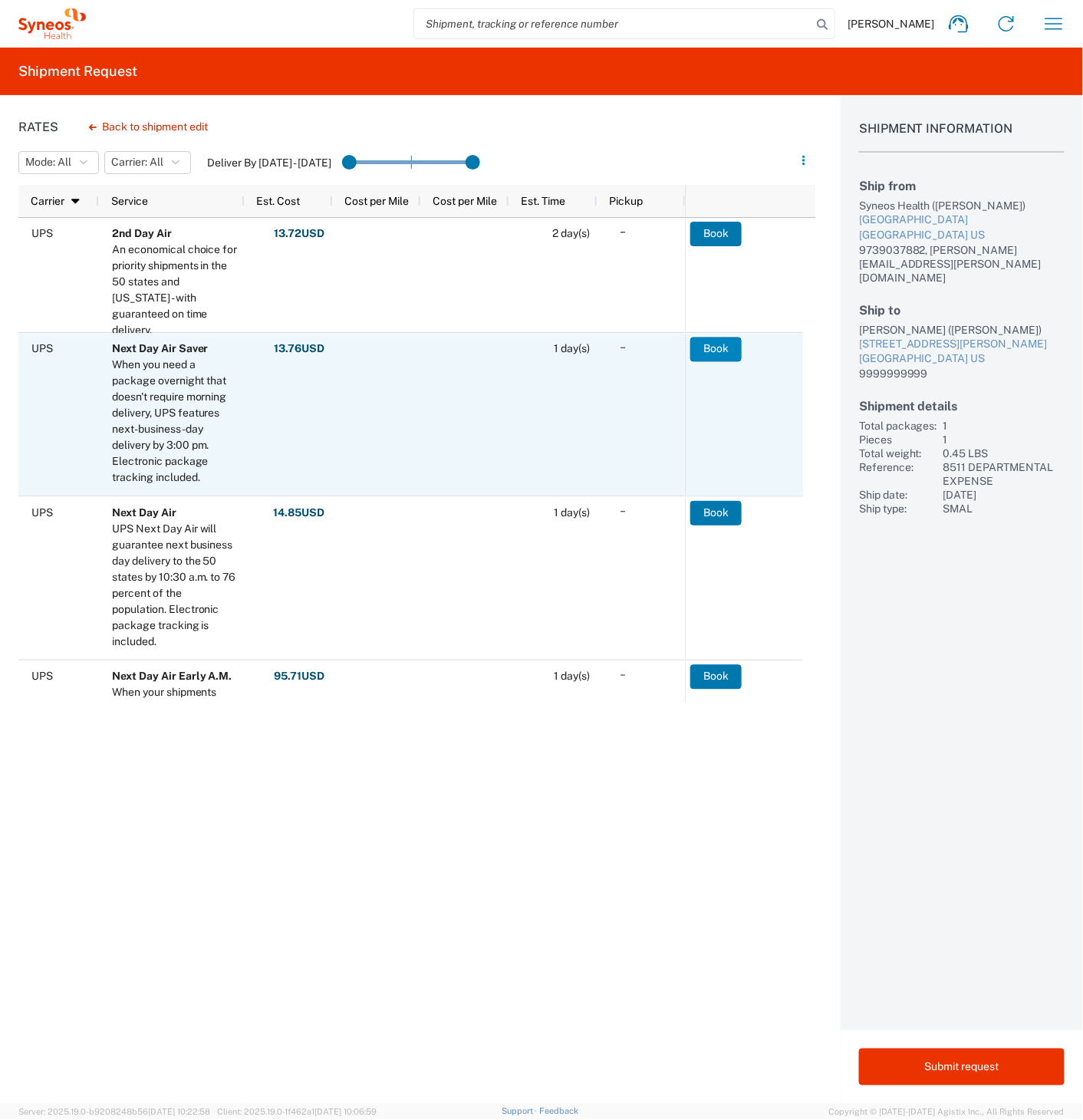
click at [713, 348] on button "Book" at bounding box center [716, 349] width 51 height 25
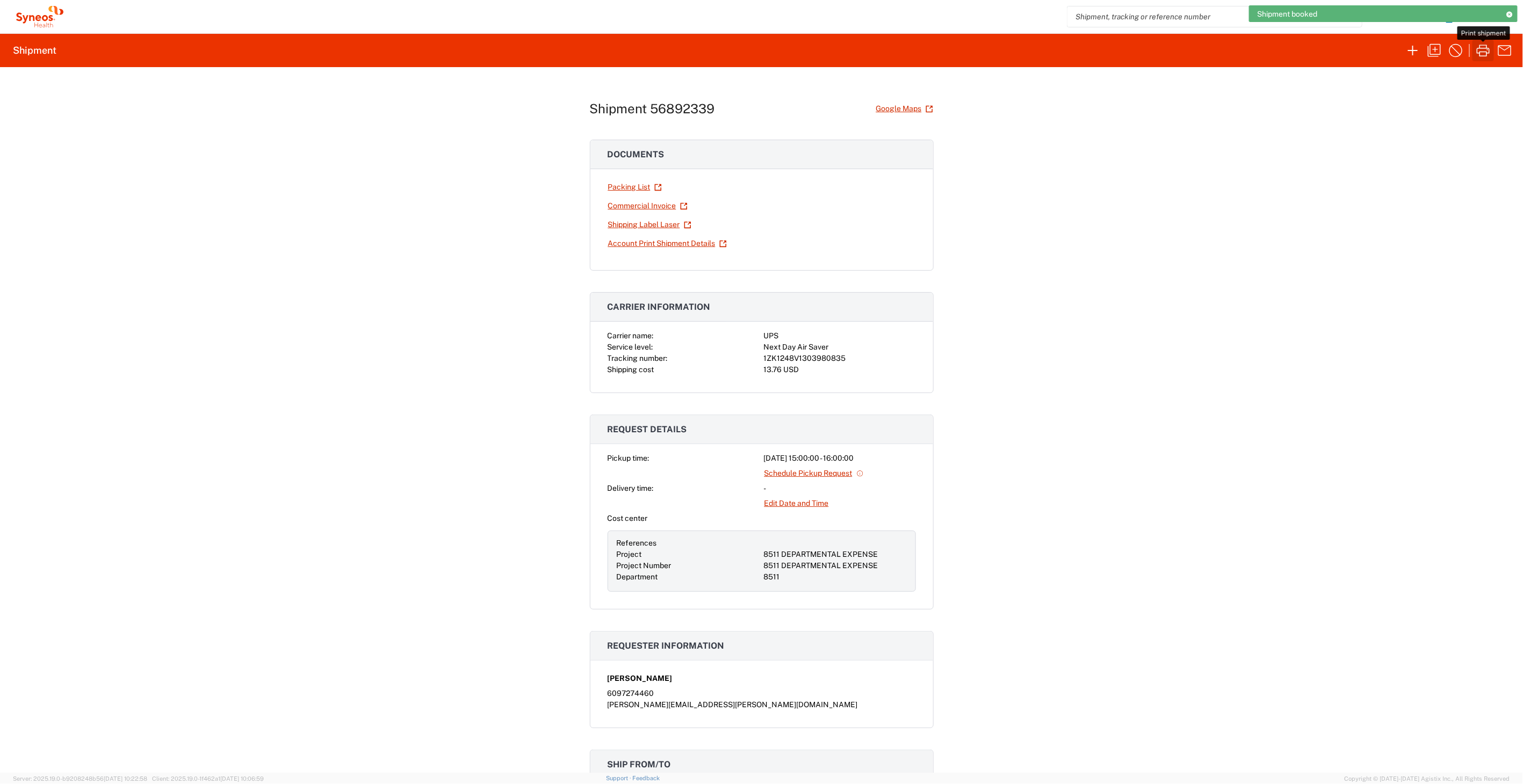
click at [1483, 56] on icon "button" at bounding box center [1484, 50] width 17 height 17
click at [1428, 55] on icon "button" at bounding box center [1435, 50] width 17 height 17
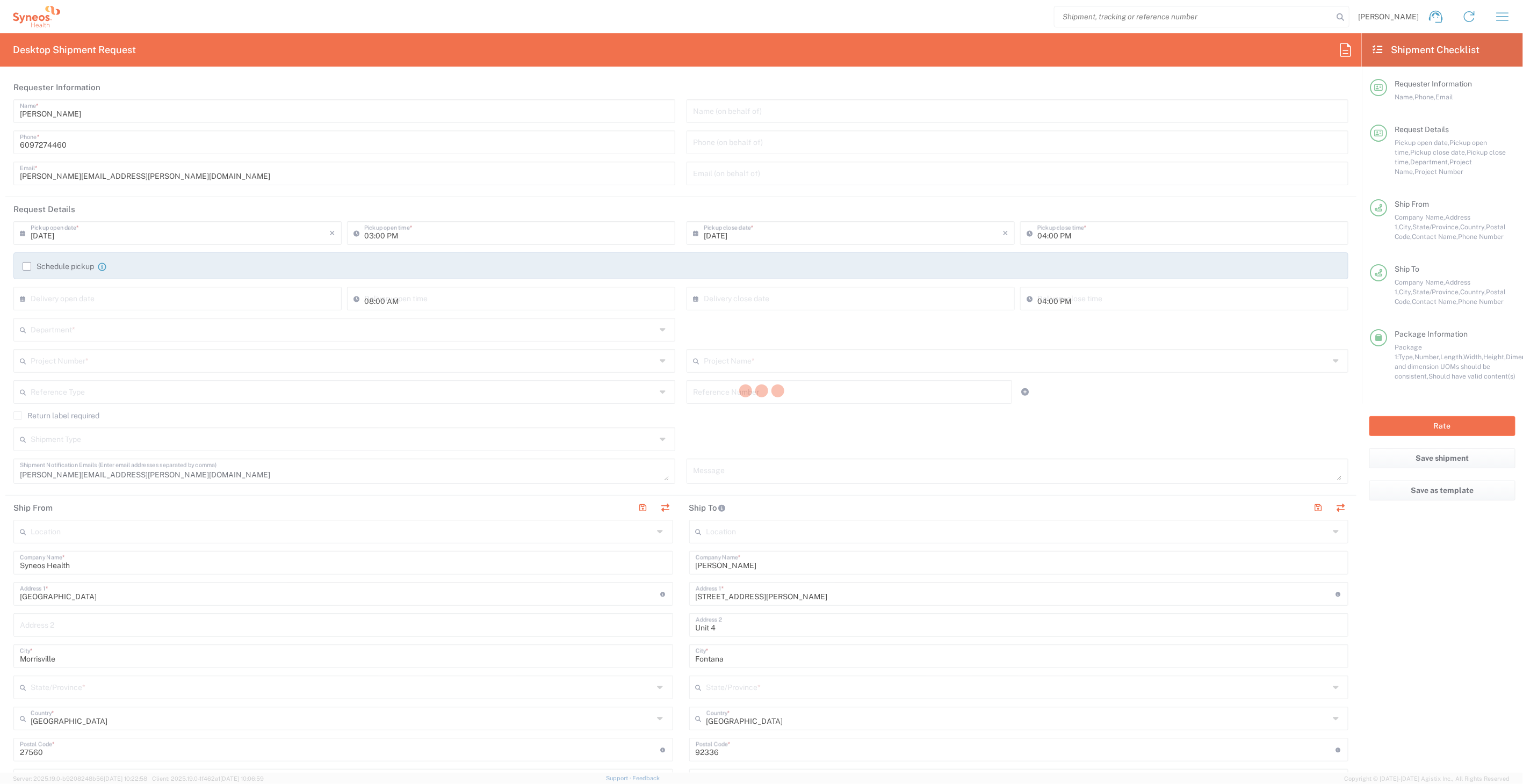
type input "[US_STATE]"
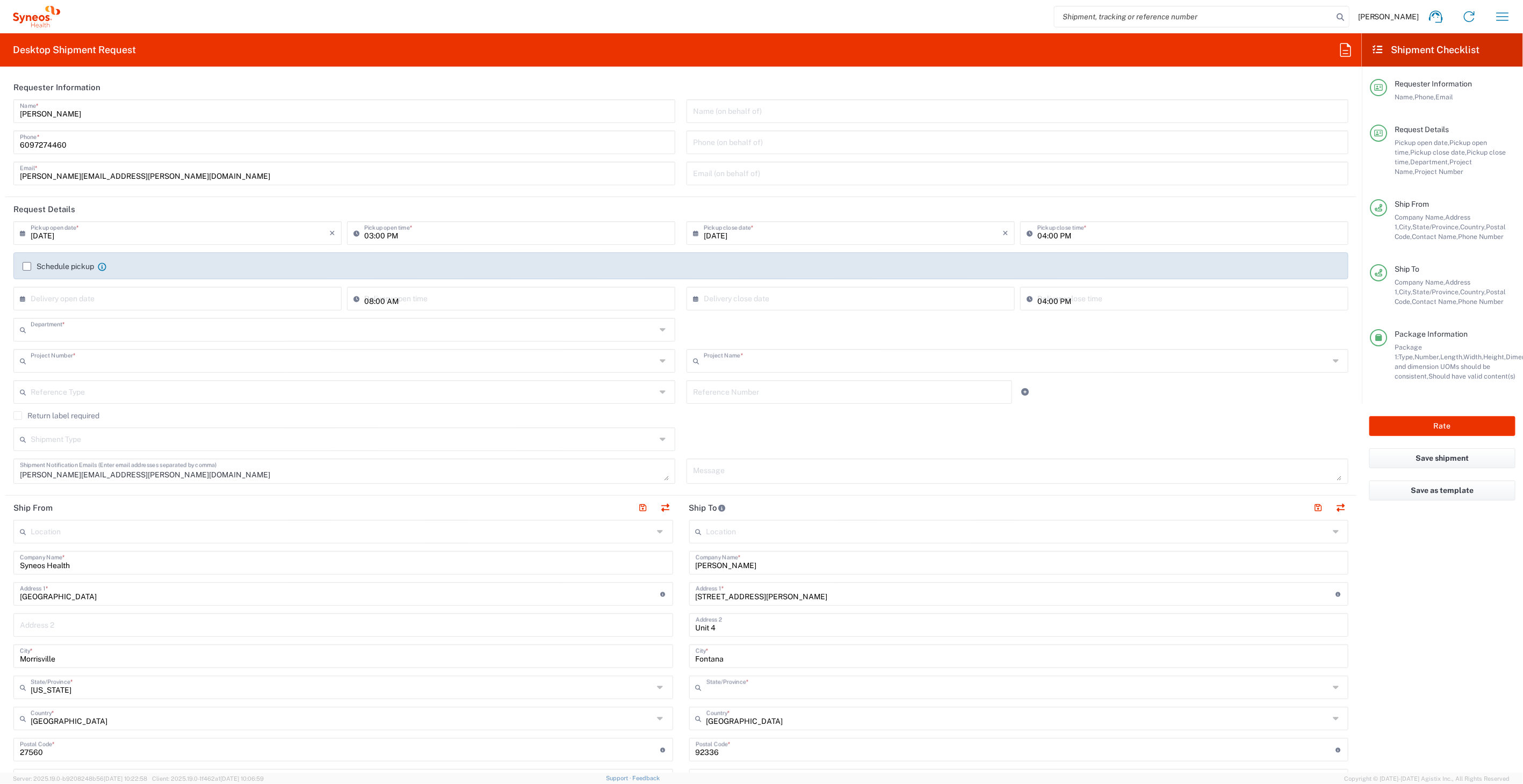
type input "8511"
type input "8511 DEPARTMENTAL EXPENSE"
type input "[US_STATE]"
type input "Envelope"
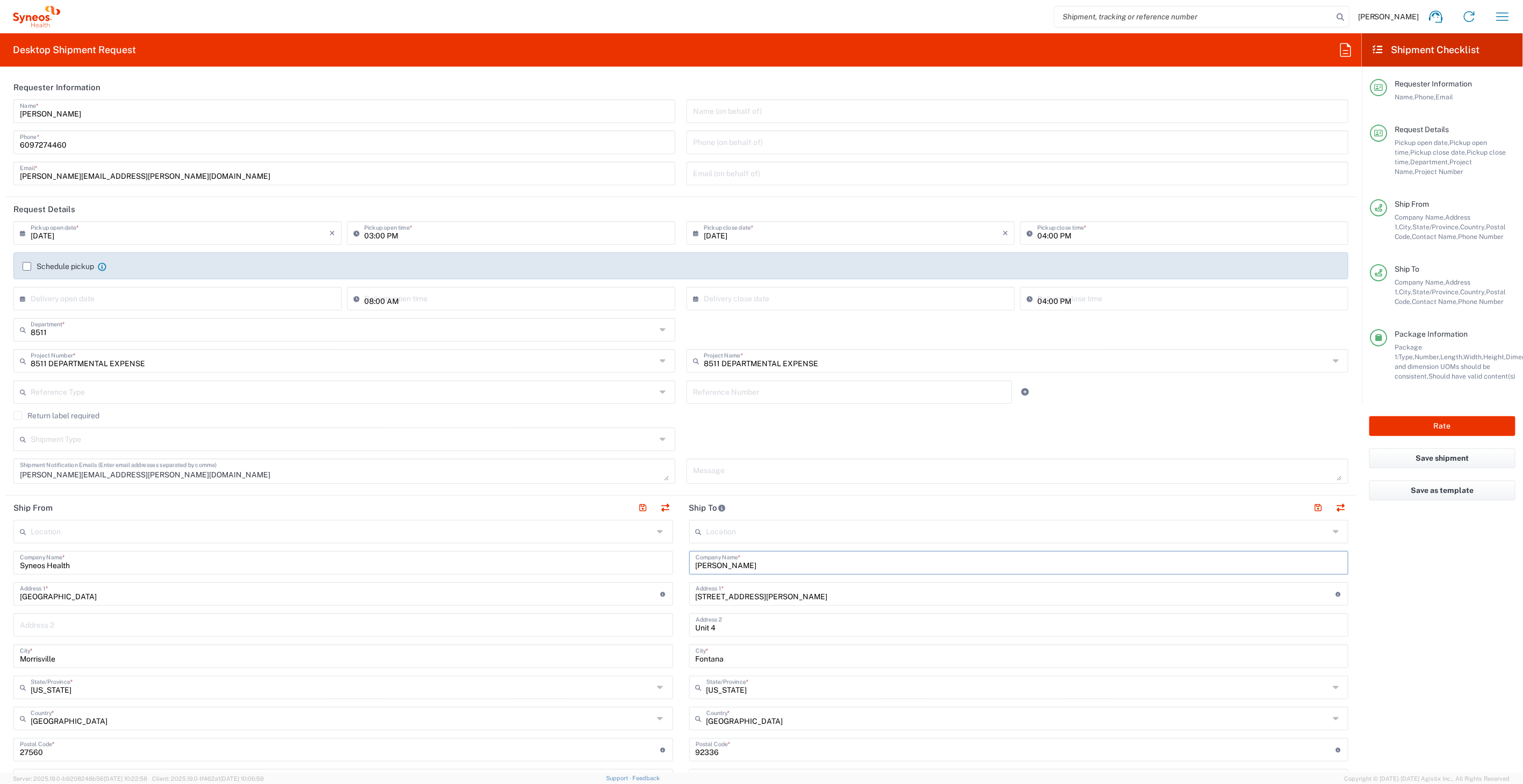
click at [780, 565] on input "[PERSON_NAME]" at bounding box center [1019, 562] width 647 height 19
paste input "Kassidy Lew"
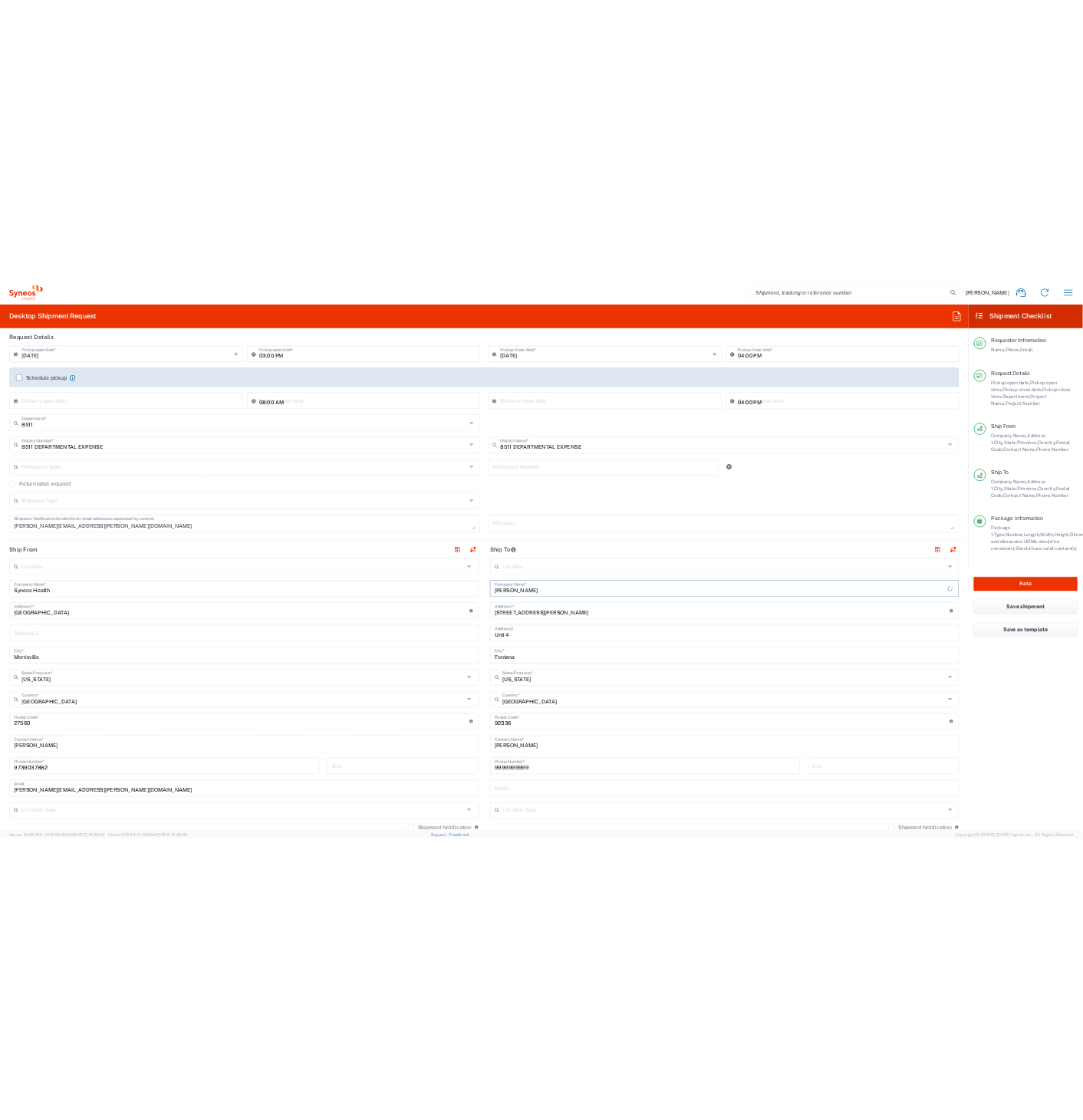
scroll to position [256, 0]
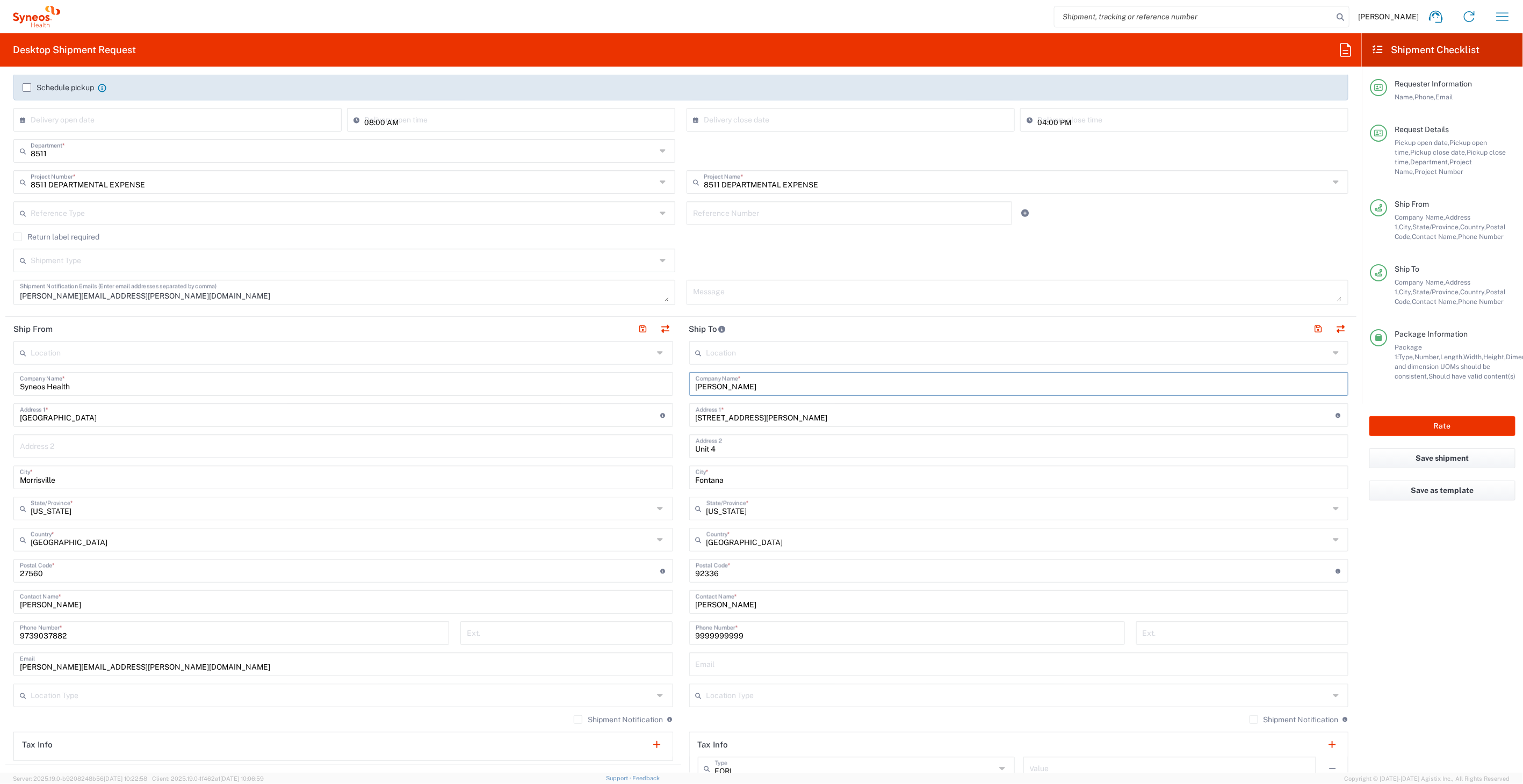
type input "[PERSON_NAME]"
click at [758, 603] on input "[PERSON_NAME]" at bounding box center [1019, 601] width 647 height 19
paste input "Kassidy Lew"
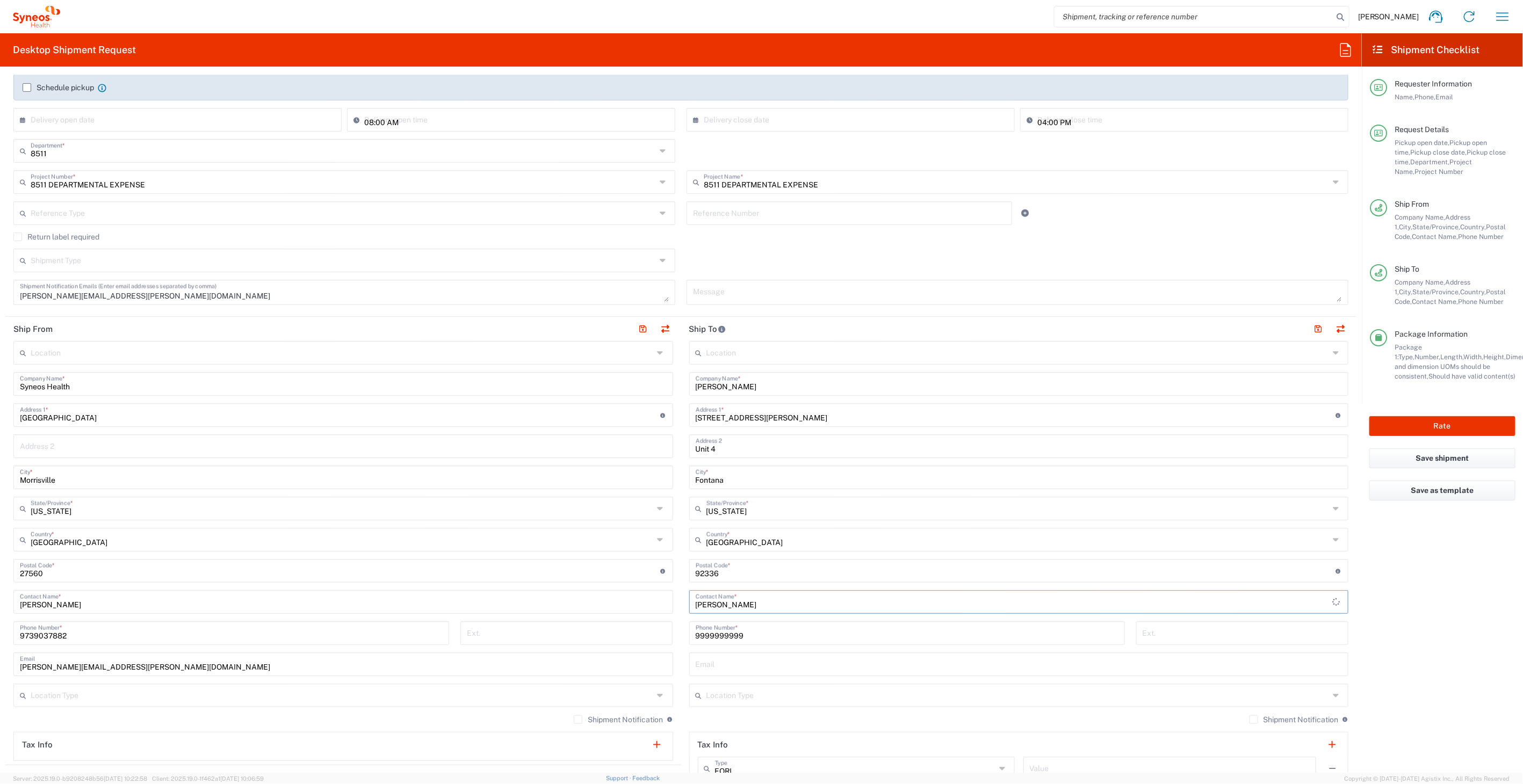
type input "[PERSON_NAME]"
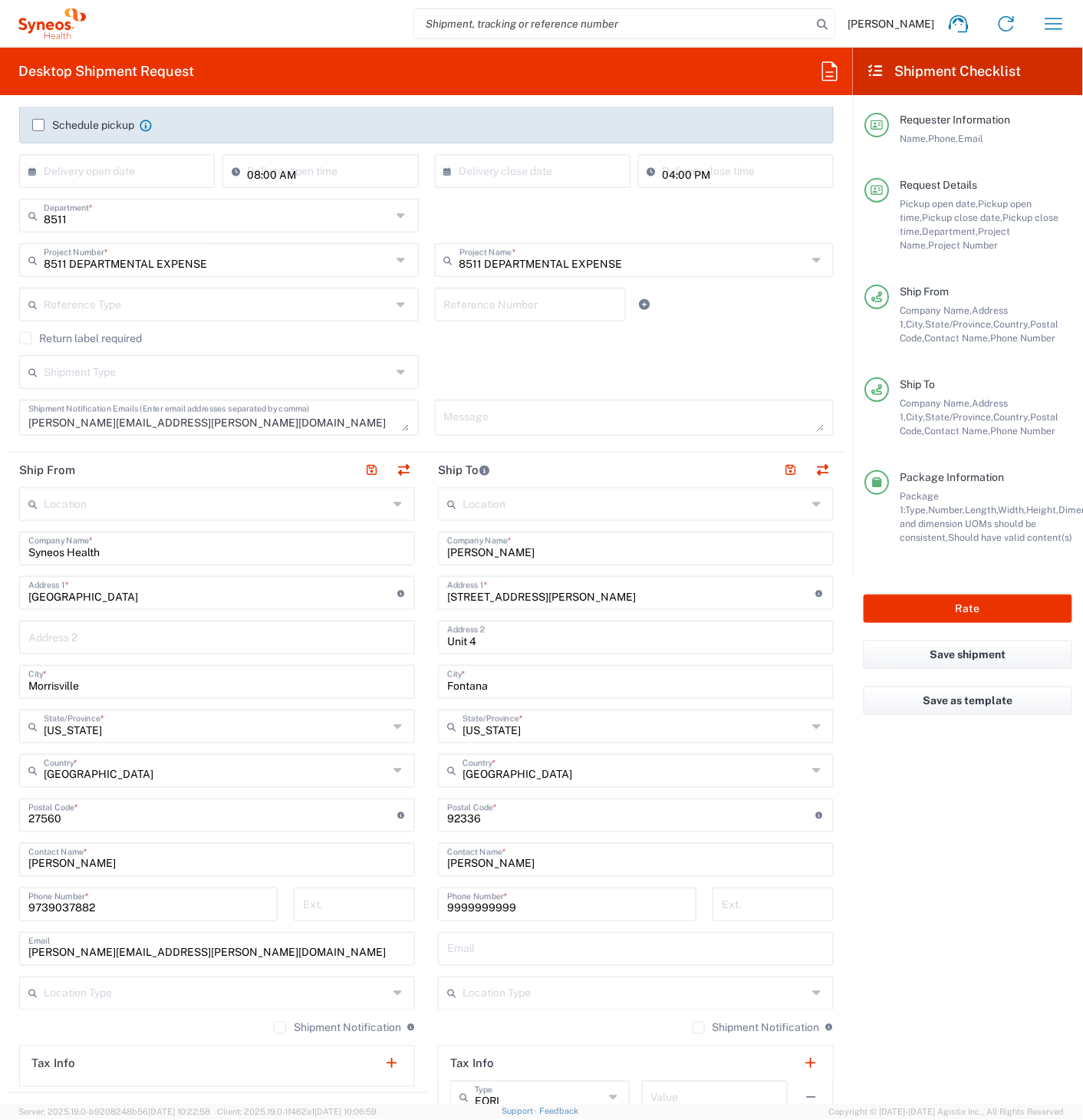
click at [701, 385] on div "Shipment Type Batch Regular" at bounding box center [427, 377] width 831 height 44
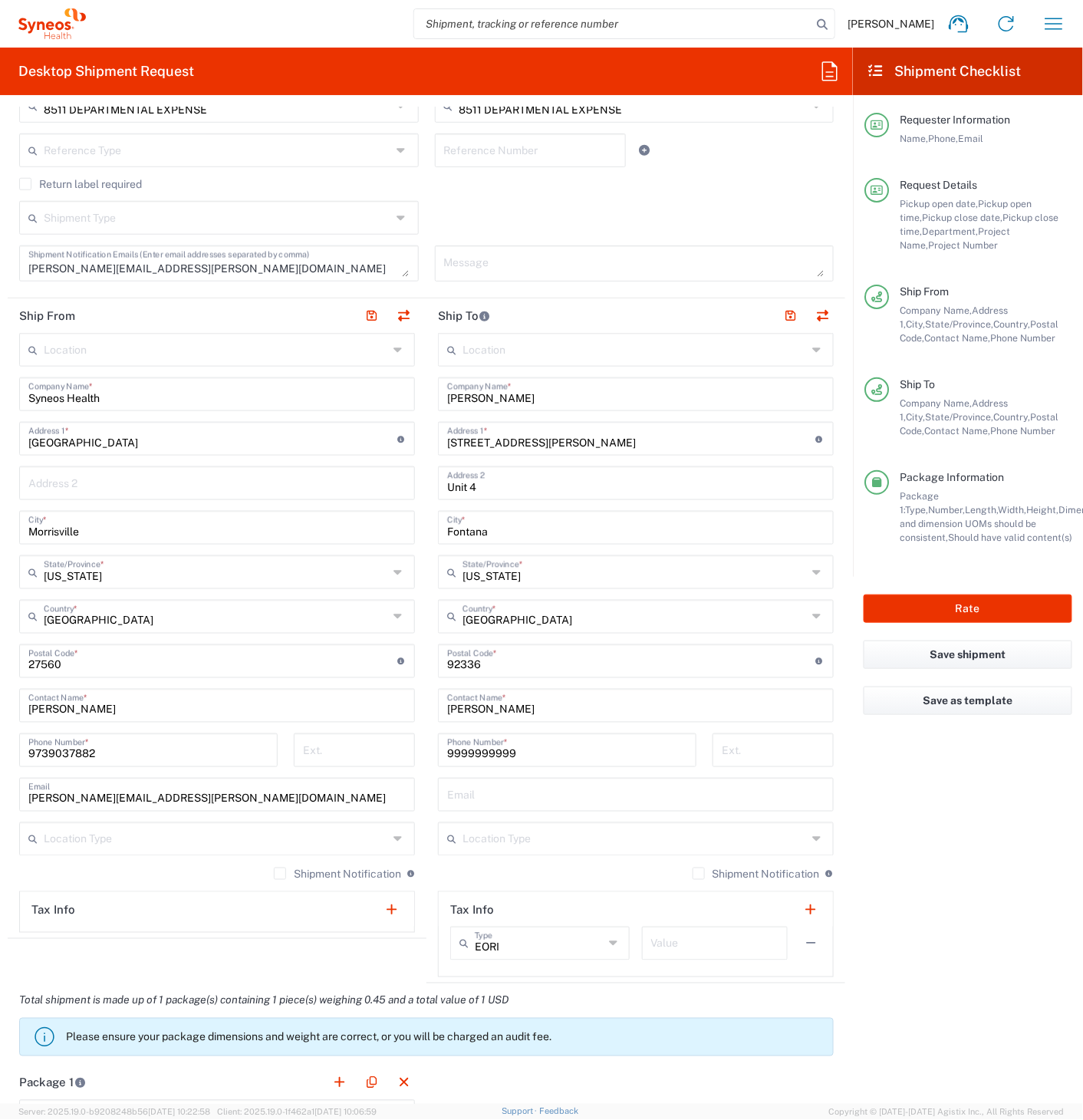
scroll to position [412, 0]
click at [543, 437] on input "5680 Kate Way" at bounding box center [631, 436] width 369 height 27
paste input "8433 SE 146th Pl"
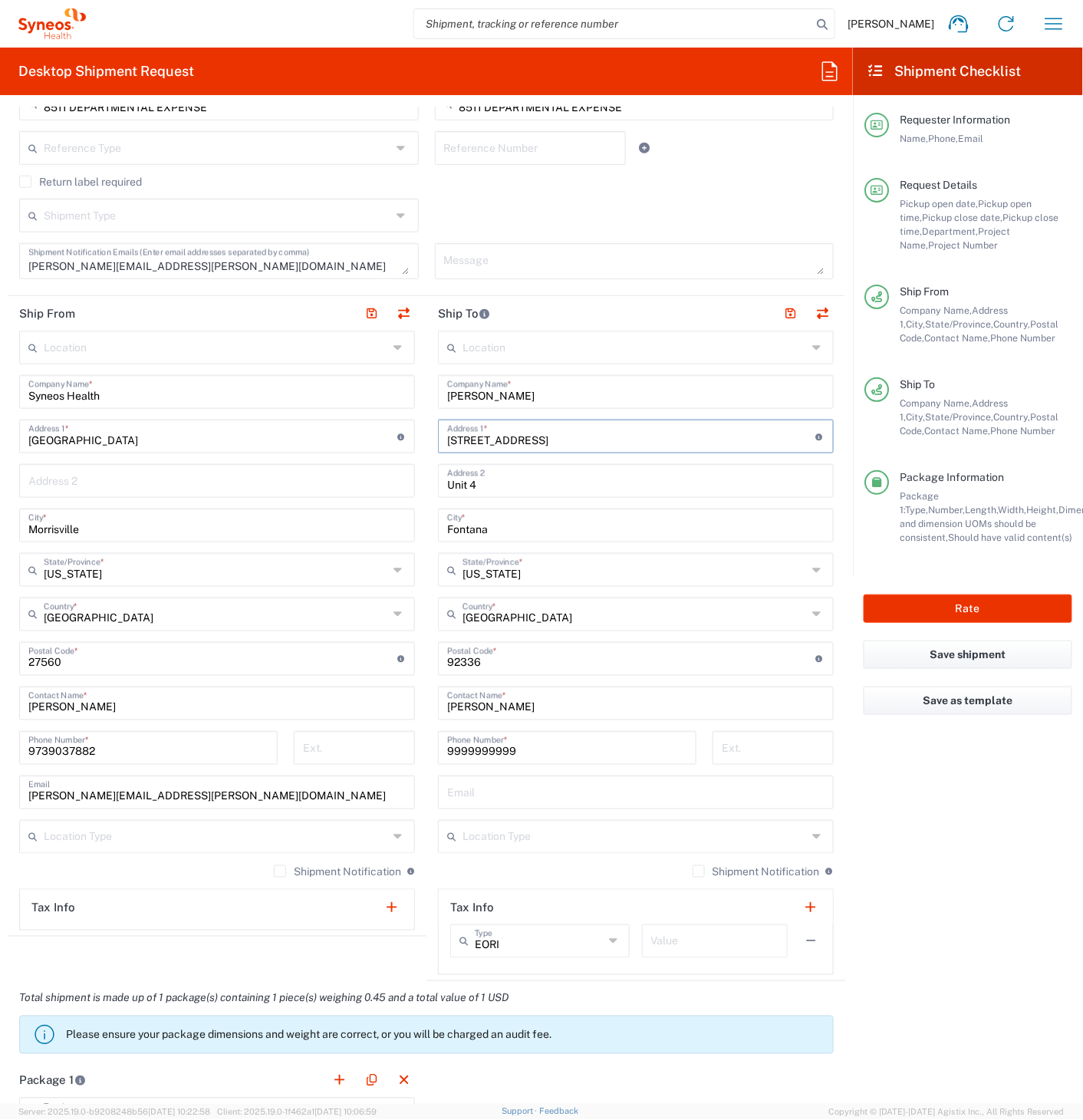
type input "8433 SE 146th Pl"
click at [615, 525] on input "Fontana" at bounding box center [635, 524] width 378 height 27
paste input "Portland"
type input "Portland"
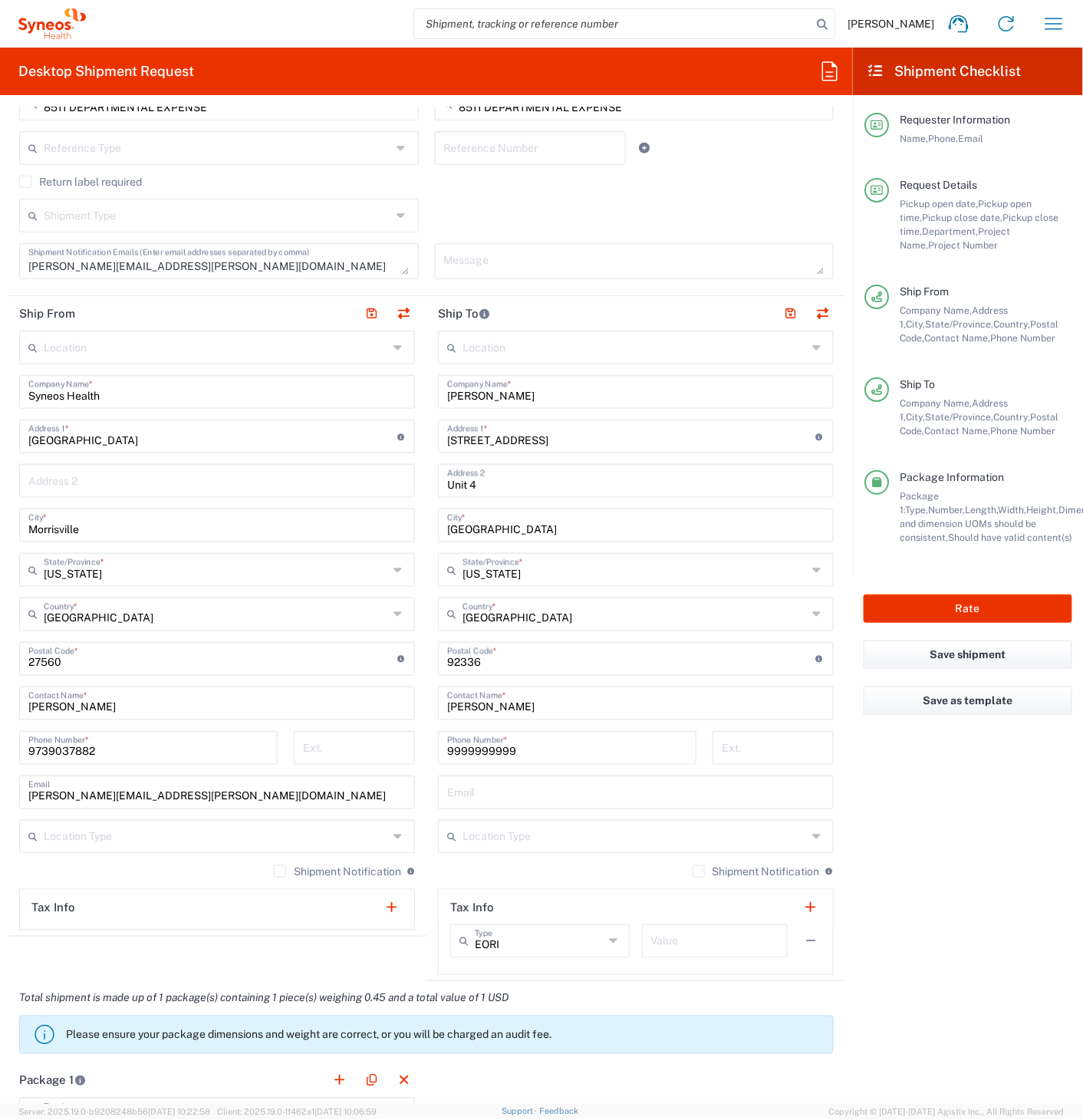
click at [544, 649] on input "undefined" at bounding box center [631, 658] width 369 height 27
paste input "97236"
type input "97236"
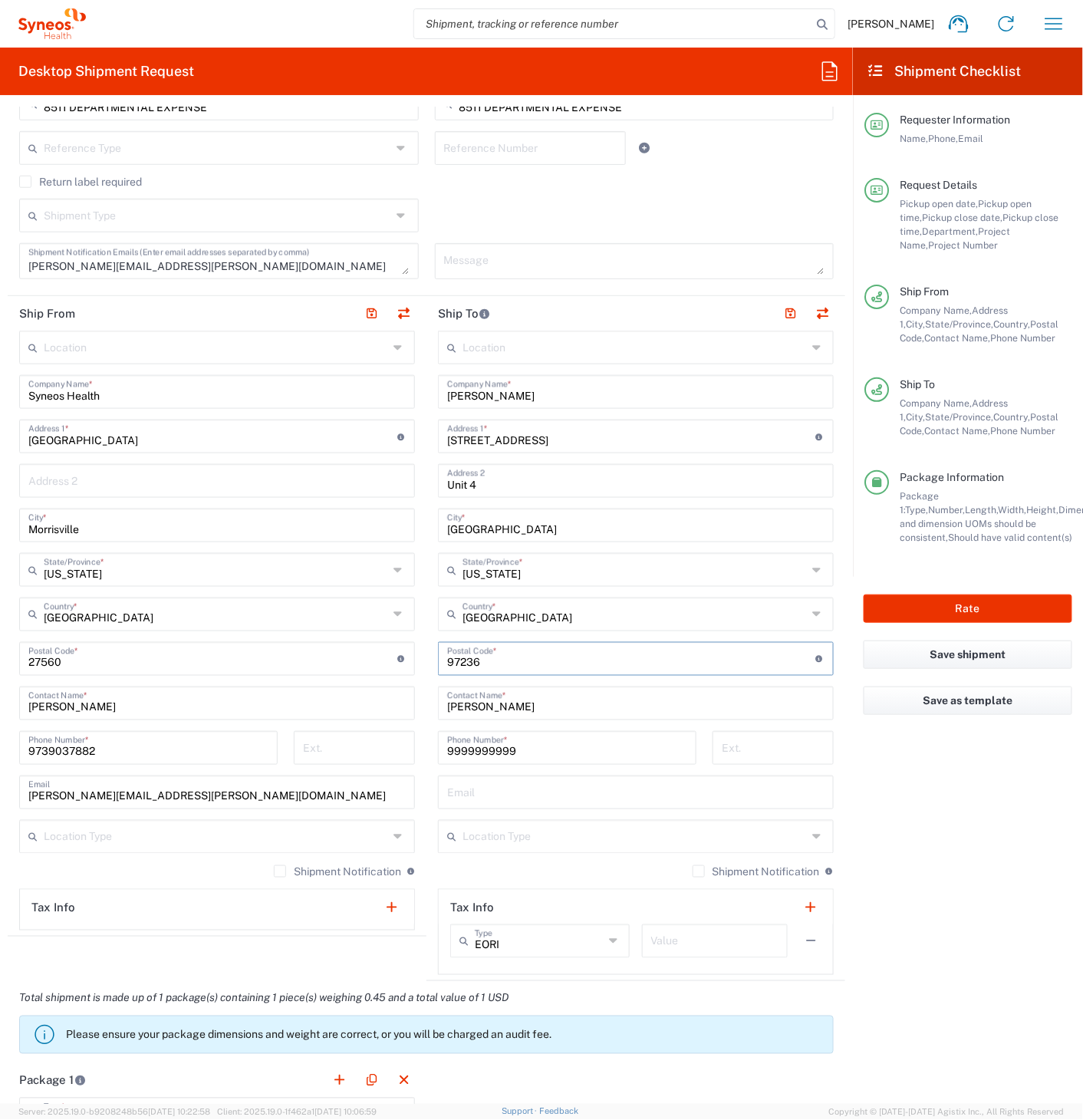
click at [427, 678] on main "Location Addison Whitney LLC-Morrisvile NC US Barcelona-Syneos Health BioSector…" at bounding box center [636, 652] width 418 height 645
click at [815, 472] on div "Unit 4 Address 2" at bounding box center [636, 481] width 396 height 34
click at [776, 490] on input "Unit 4" at bounding box center [635, 480] width 378 height 27
click at [781, 473] on input "Unit 4" at bounding box center [635, 480] width 378 height 27
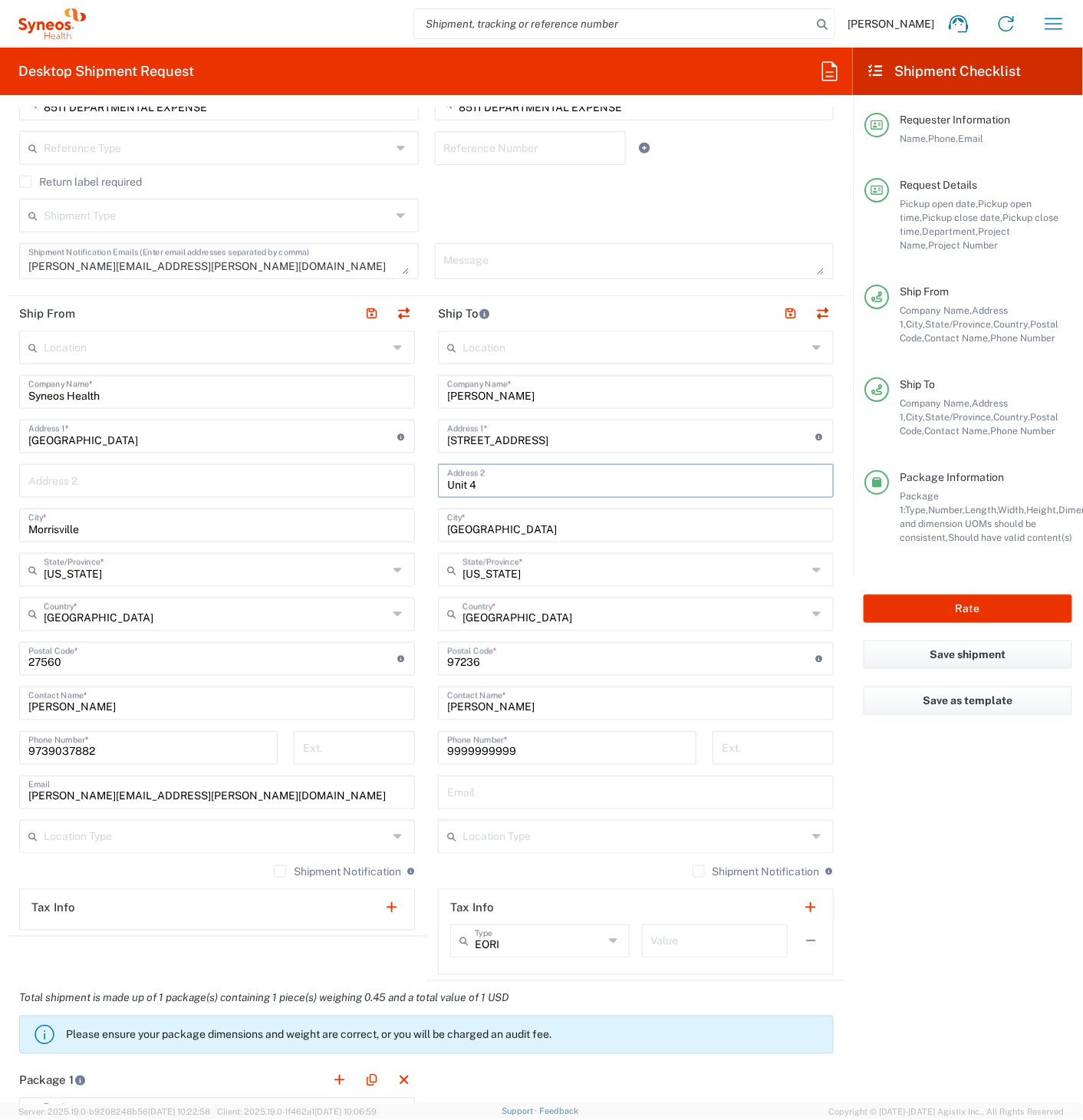
click at [782, 473] on input "Unit 4" at bounding box center [635, 480] width 378 height 27
click at [427, 567] on main "Location Addison Whitney LLC-Morrisvile NC US Barcelona-Syneos Health BioSector…" at bounding box center [636, 652] width 418 height 645
click at [599, 564] on input "text" at bounding box center [635, 569] width 345 height 27
click at [463, 601] on span "[US_STATE]" at bounding box center [627, 600] width 386 height 24
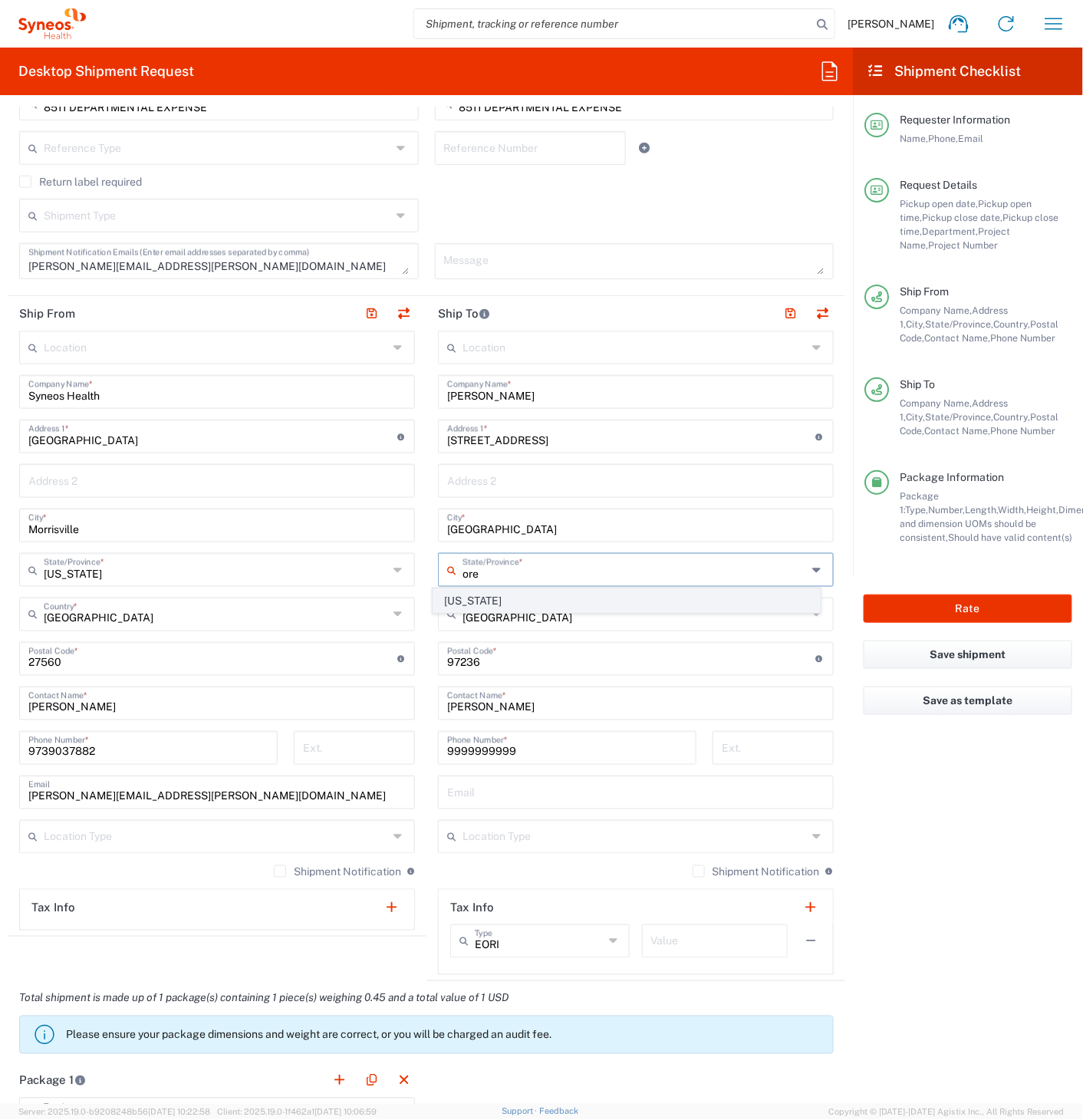
type input "[US_STATE]"
click at [427, 605] on main "Location Addison Whitney LLC-Morrisvile NC US Barcelona-Syneos Health BioSector…" at bounding box center [636, 652] width 418 height 645
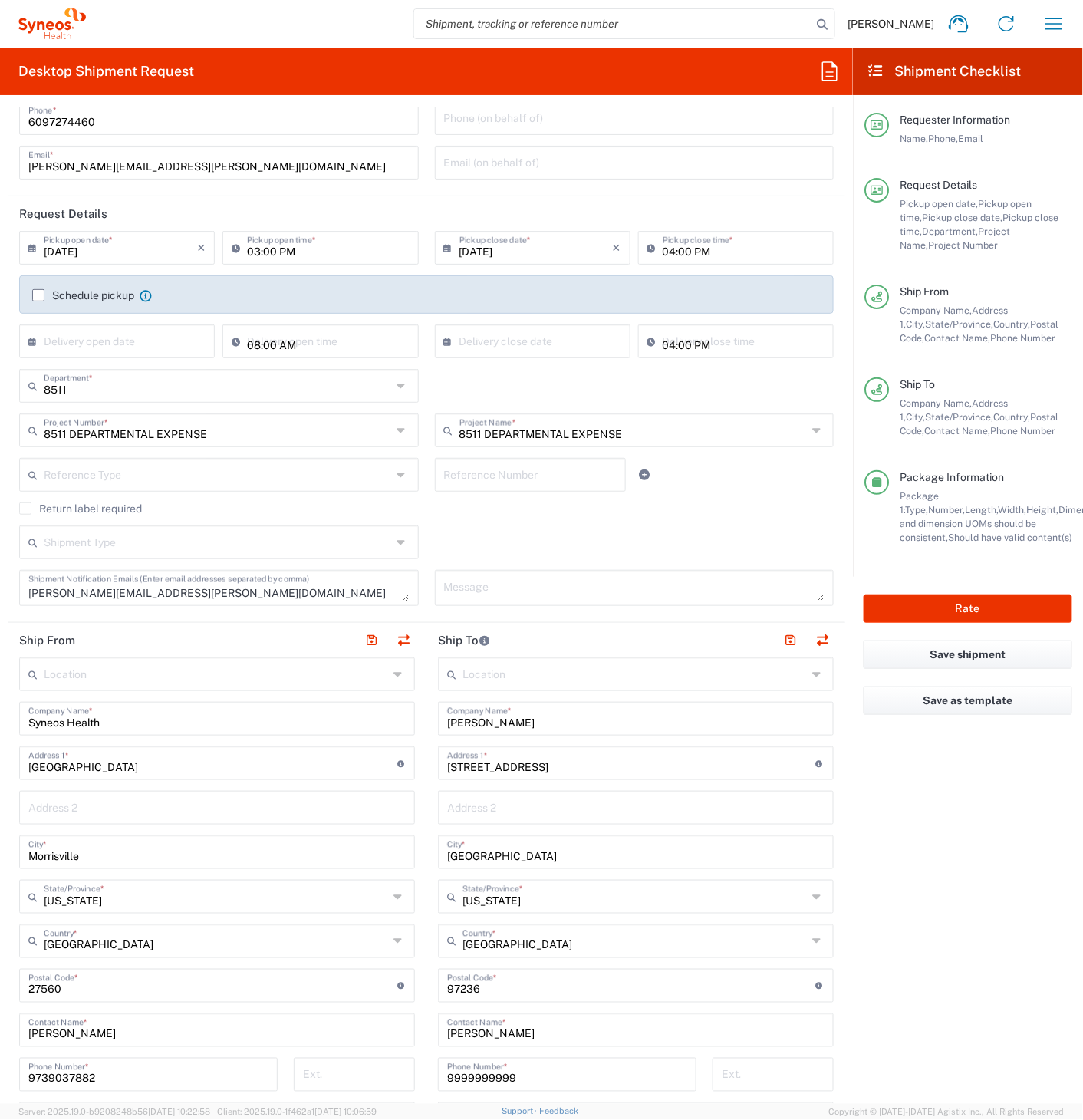
scroll to position [0, 0]
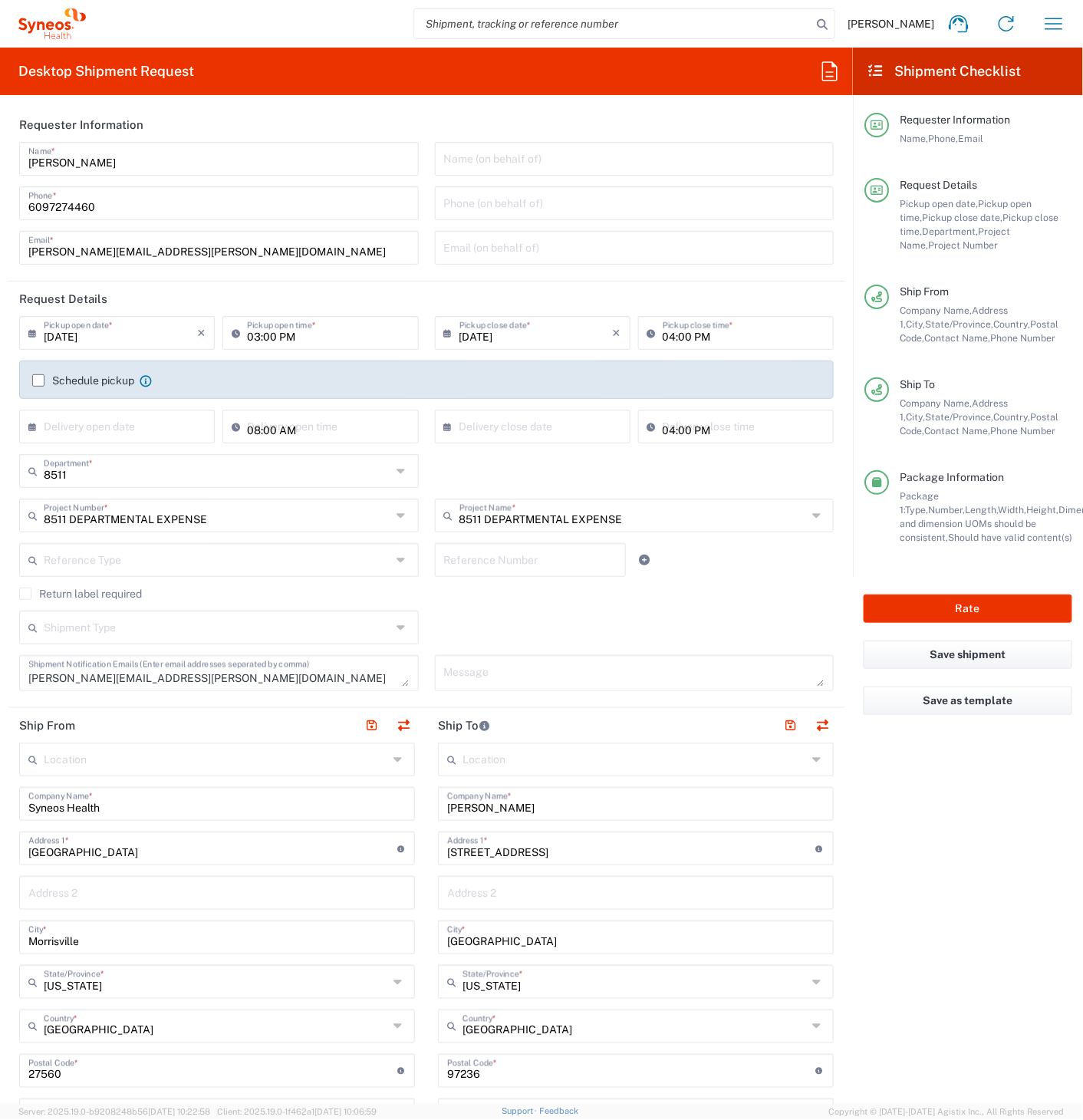
click at [721, 603] on div "Return label required" at bounding box center [426, 599] width 815 height 23
click at [722, 578] on div "Reference Type Account Type Activity ID Airline Appointment Number ASN Batch Re…" at bounding box center [427, 565] width 831 height 44
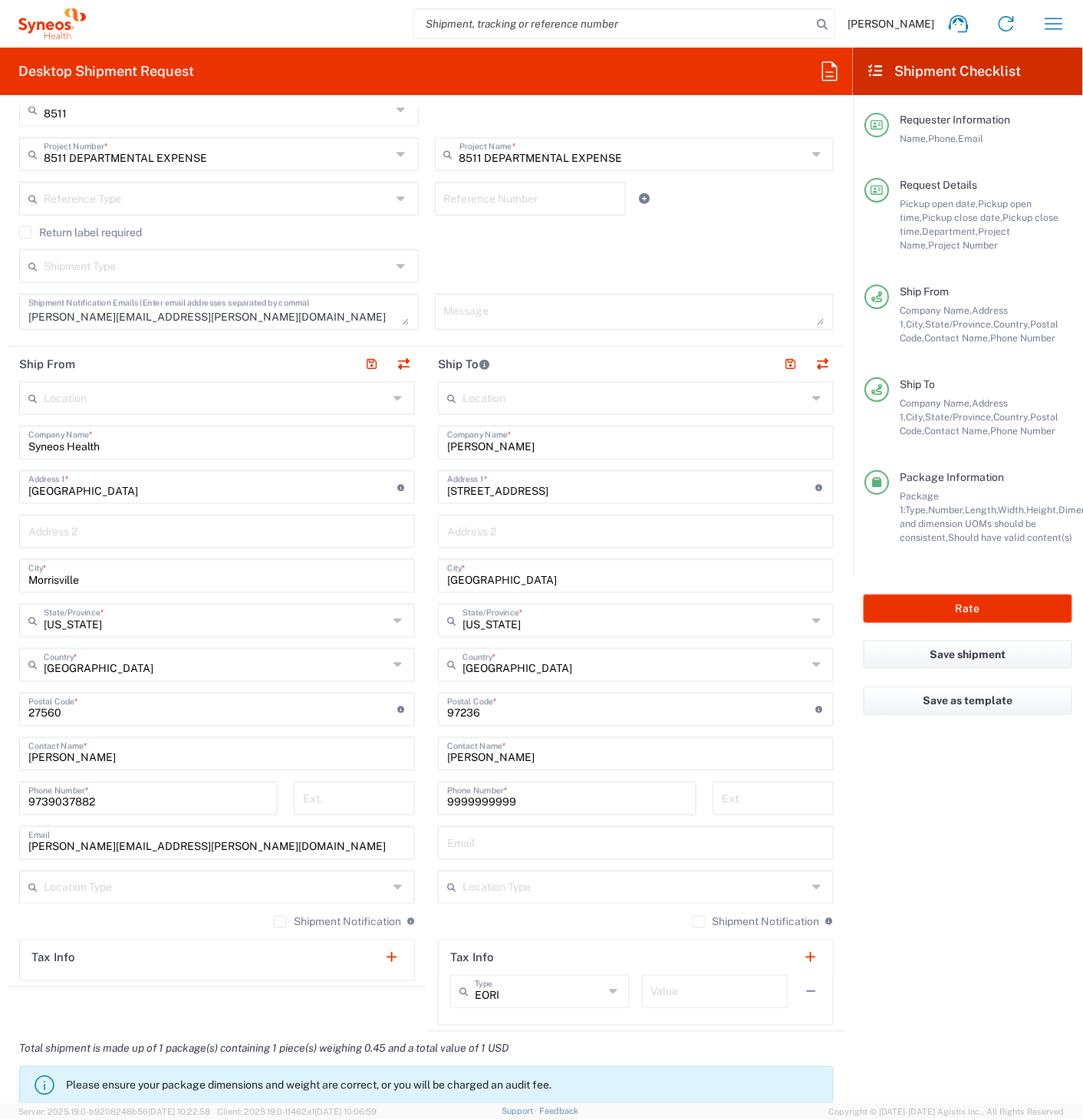
scroll to position [353, 0]
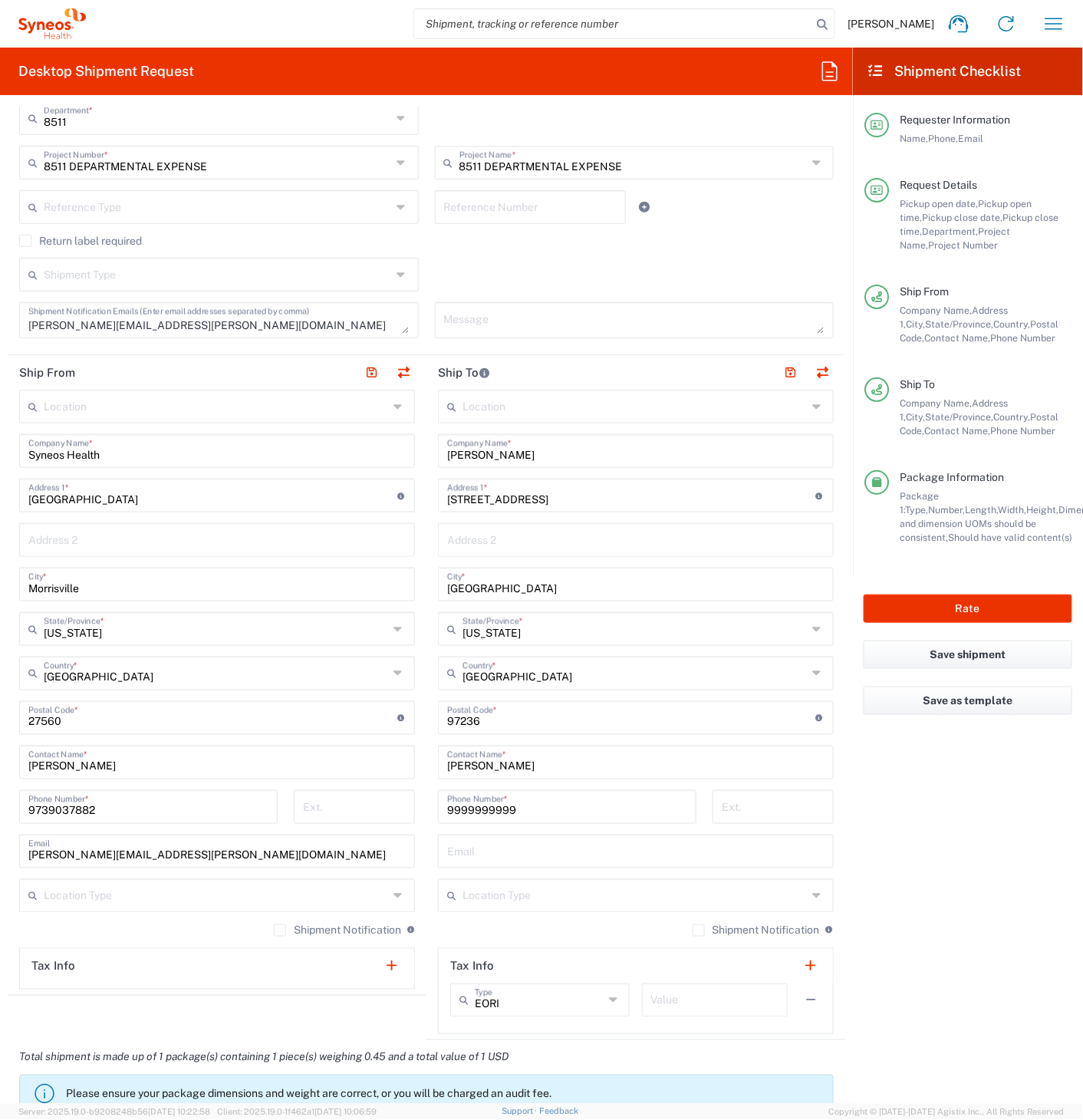
click at [989, 853] on agx-form-checklist "Shipment Checklist Requester Information Name, Phone, Email Request Details Pic…" at bounding box center [968, 576] width 230 height 1057
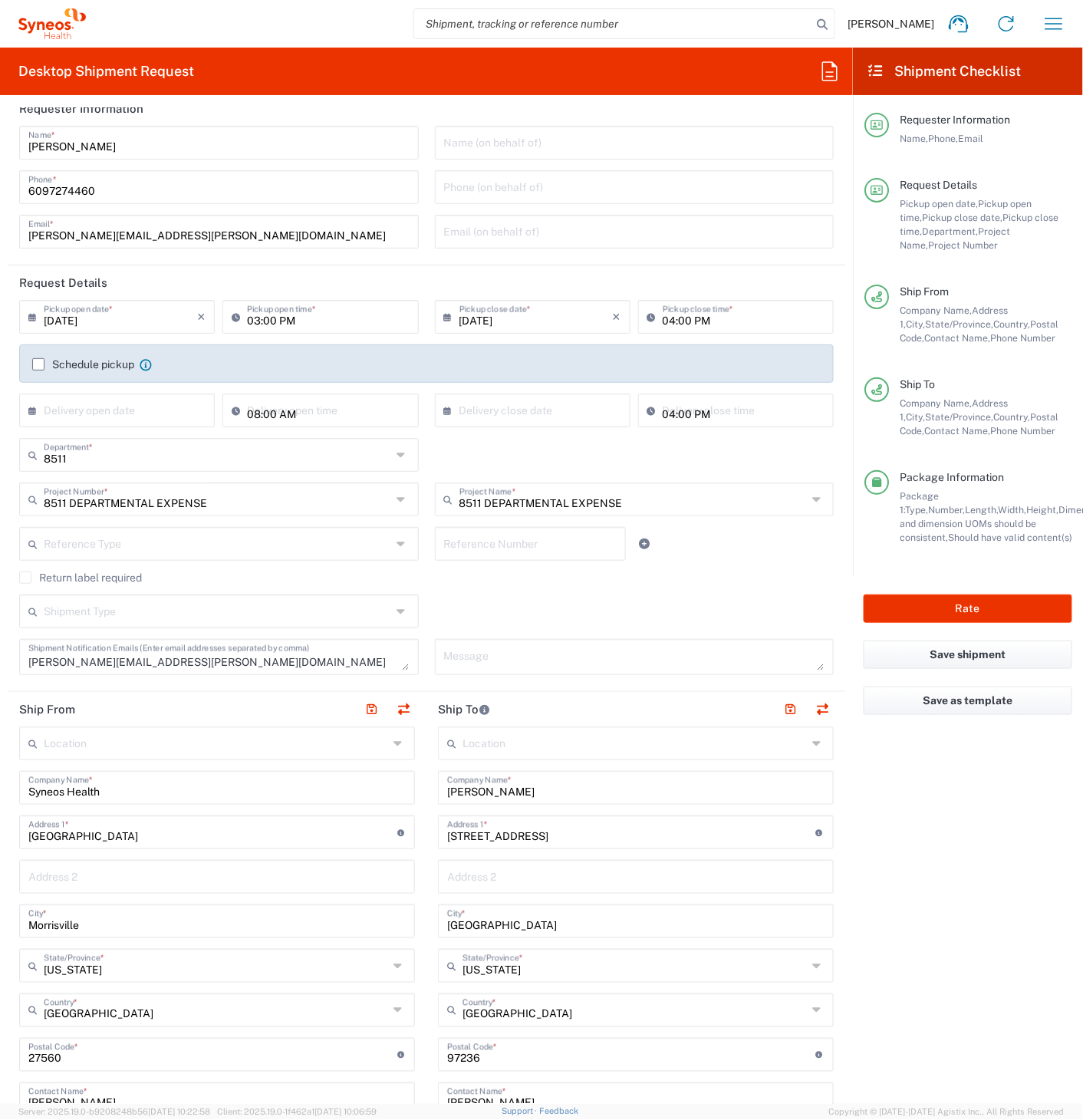
scroll to position [0, 0]
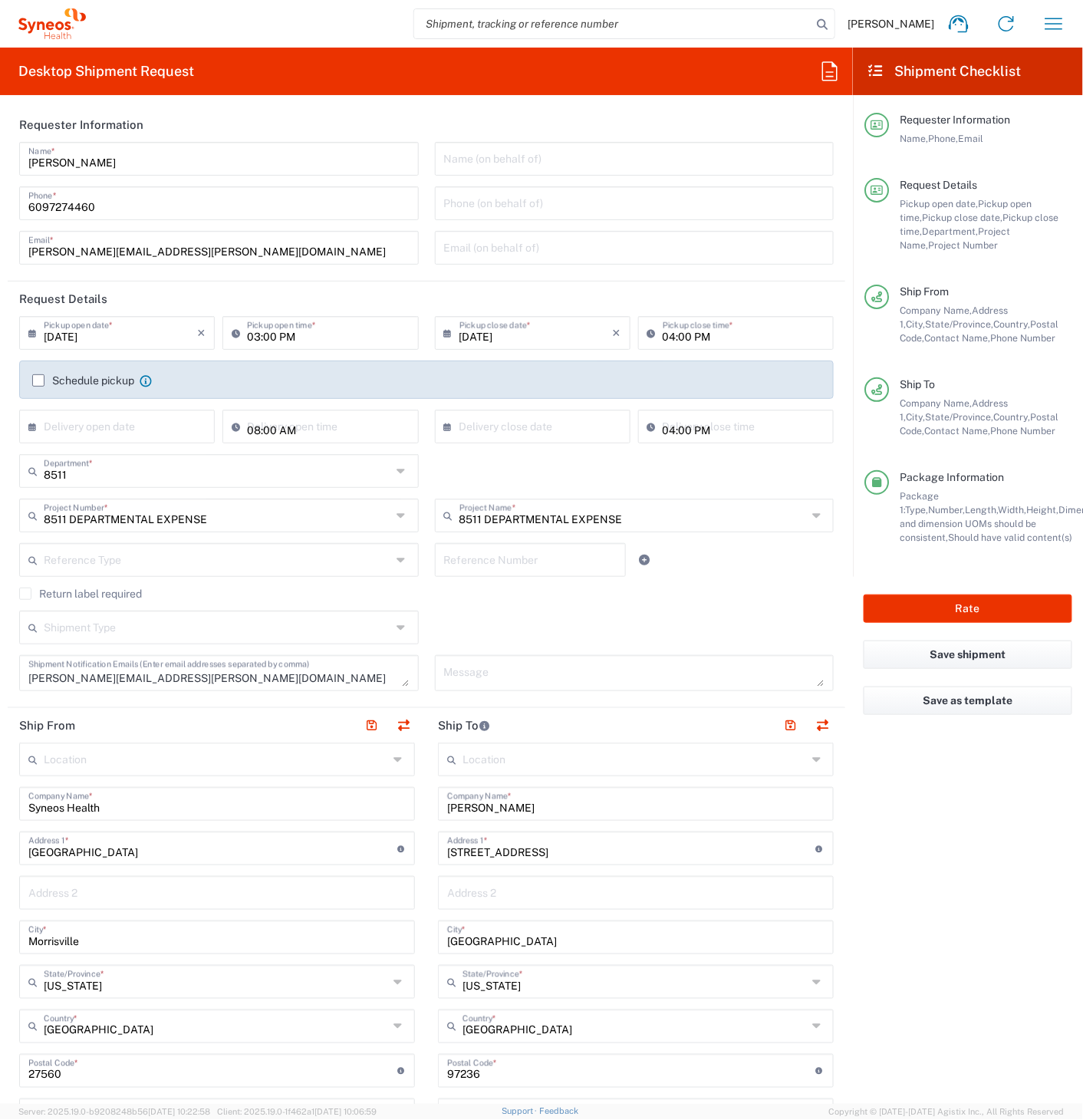
click at [1006, 844] on agx-form-checklist "Shipment Checklist Requester Information Name, Phone, Email Request Details Pic…" at bounding box center [968, 576] width 230 height 1057
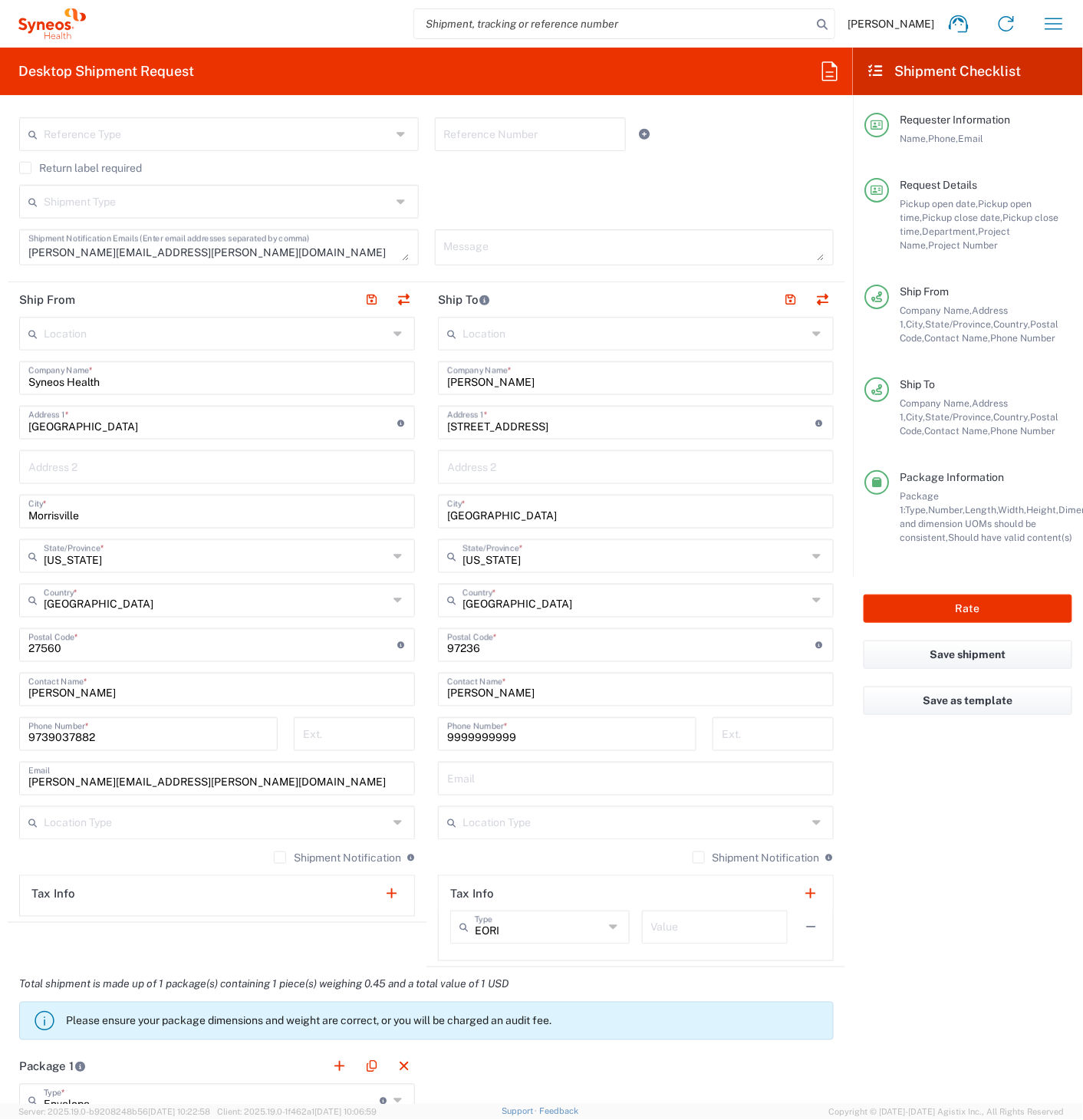
click at [890, 809] on agx-form-checklist "Shipment Checklist Requester Information Name, Phone, Email Request Details Pic…" at bounding box center [968, 576] width 230 height 1057
click at [914, 757] on agx-form-checklist "Shipment Checklist Requester Information Name, Phone, Email Request Details Pic…" at bounding box center [968, 576] width 230 height 1057
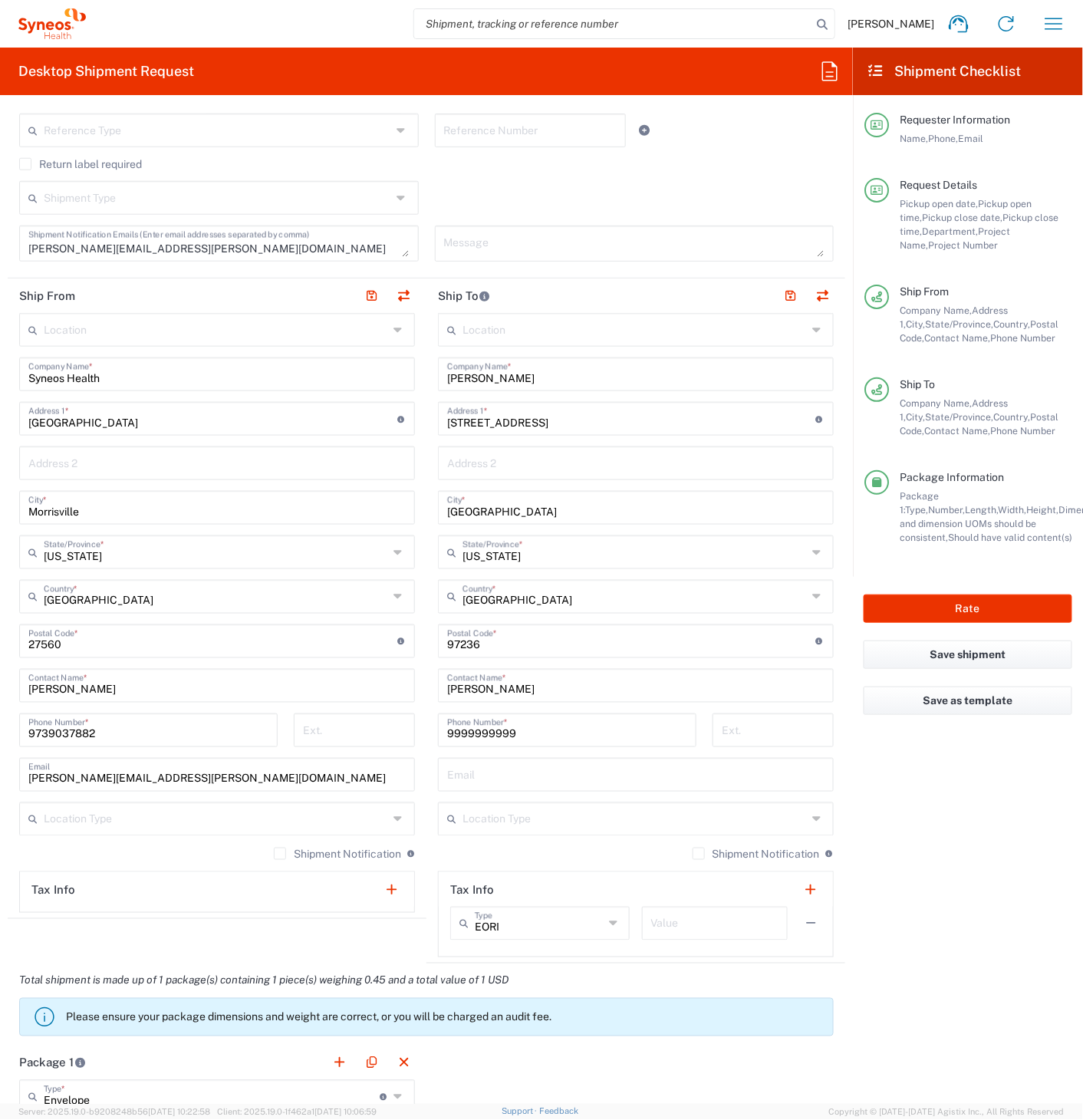
scroll to position [427, 0]
click at [908, 784] on agx-form-checklist "Shipment Checklist Requester Information Name, Phone, Email Request Details Pic…" at bounding box center [968, 576] width 230 height 1057
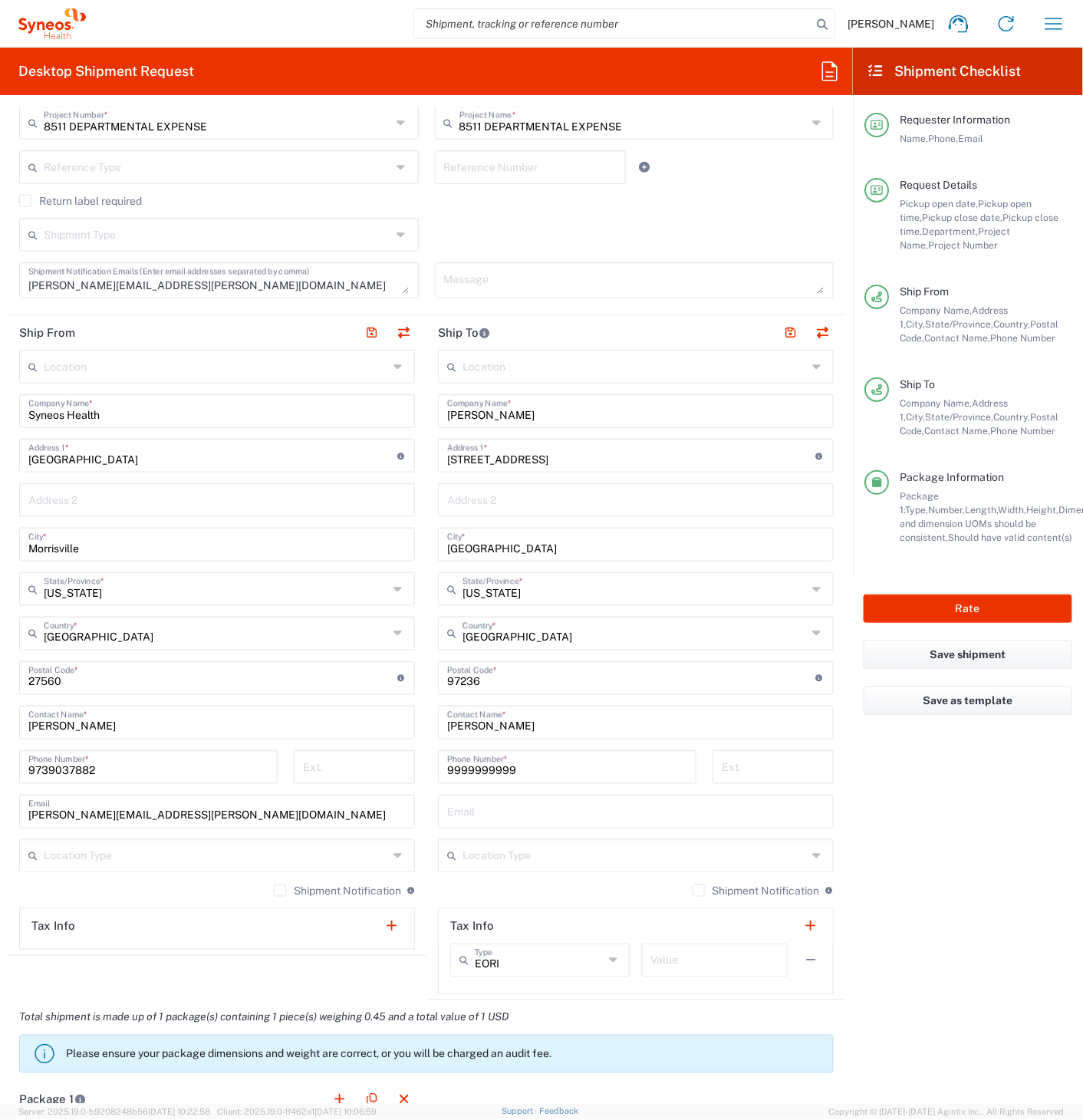
scroll to position [395, 0]
click at [914, 778] on agx-form-checklist "Shipment Checklist Requester Information Name, Phone, Email Request Details Pic…" at bounding box center [968, 576] width 230 height 1057
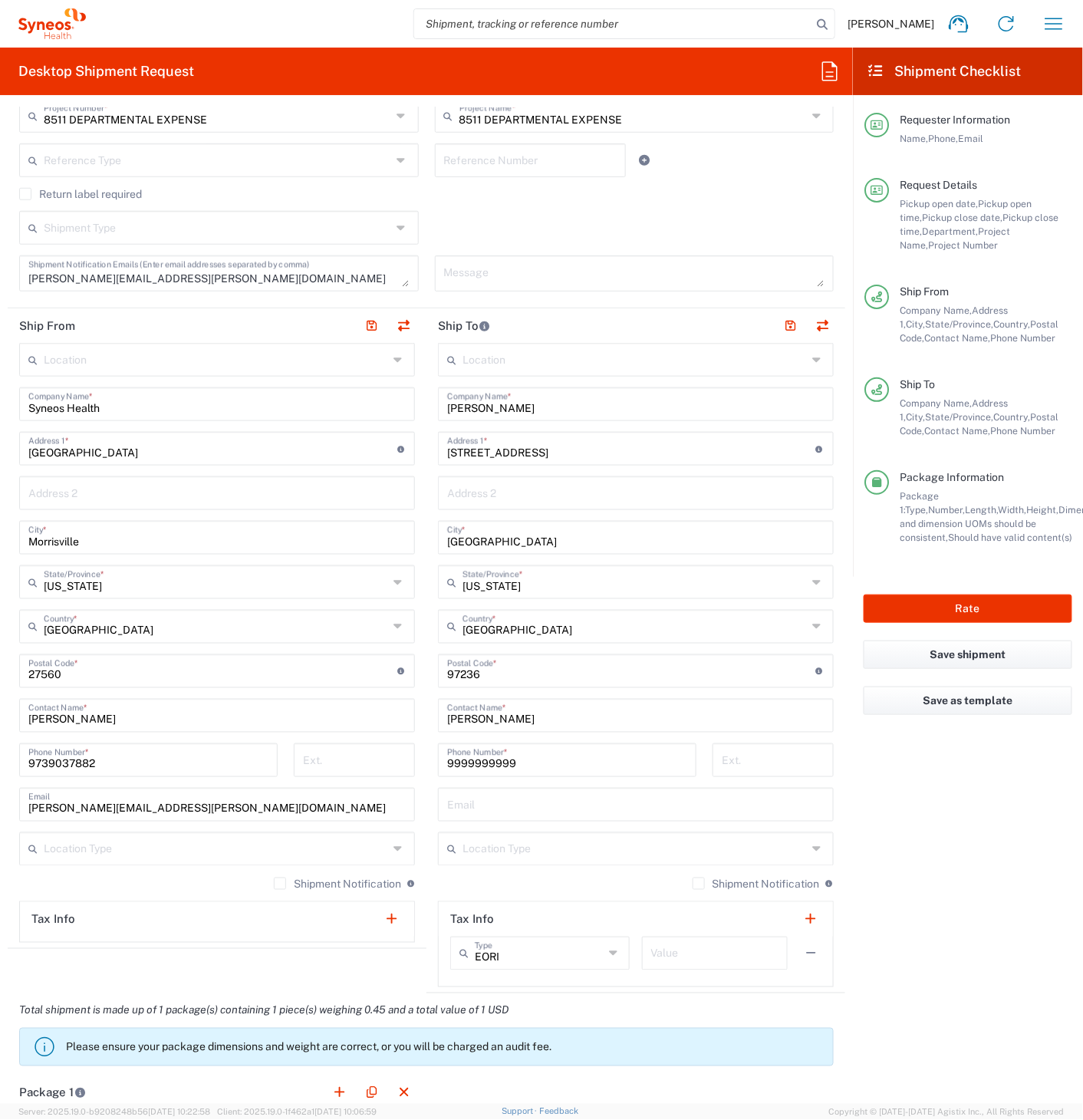
scroll to position [414, 0]
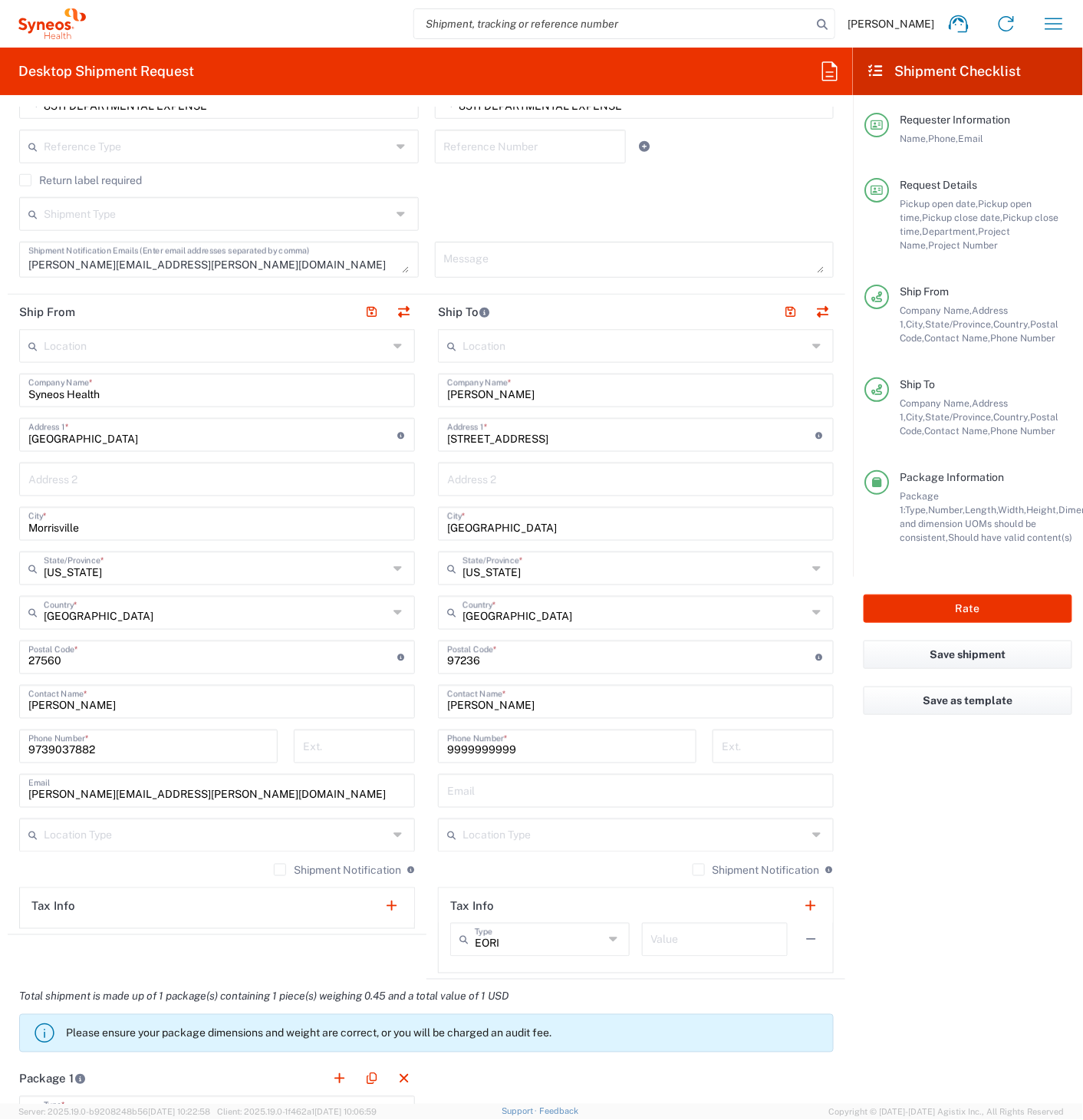
click at [1045, 827] on agx-form-checklist "Shipment Checklist Requester Information Name, Phone, Email Request Details Pic…" at bounding box center [968, 576] width 230 height 1057
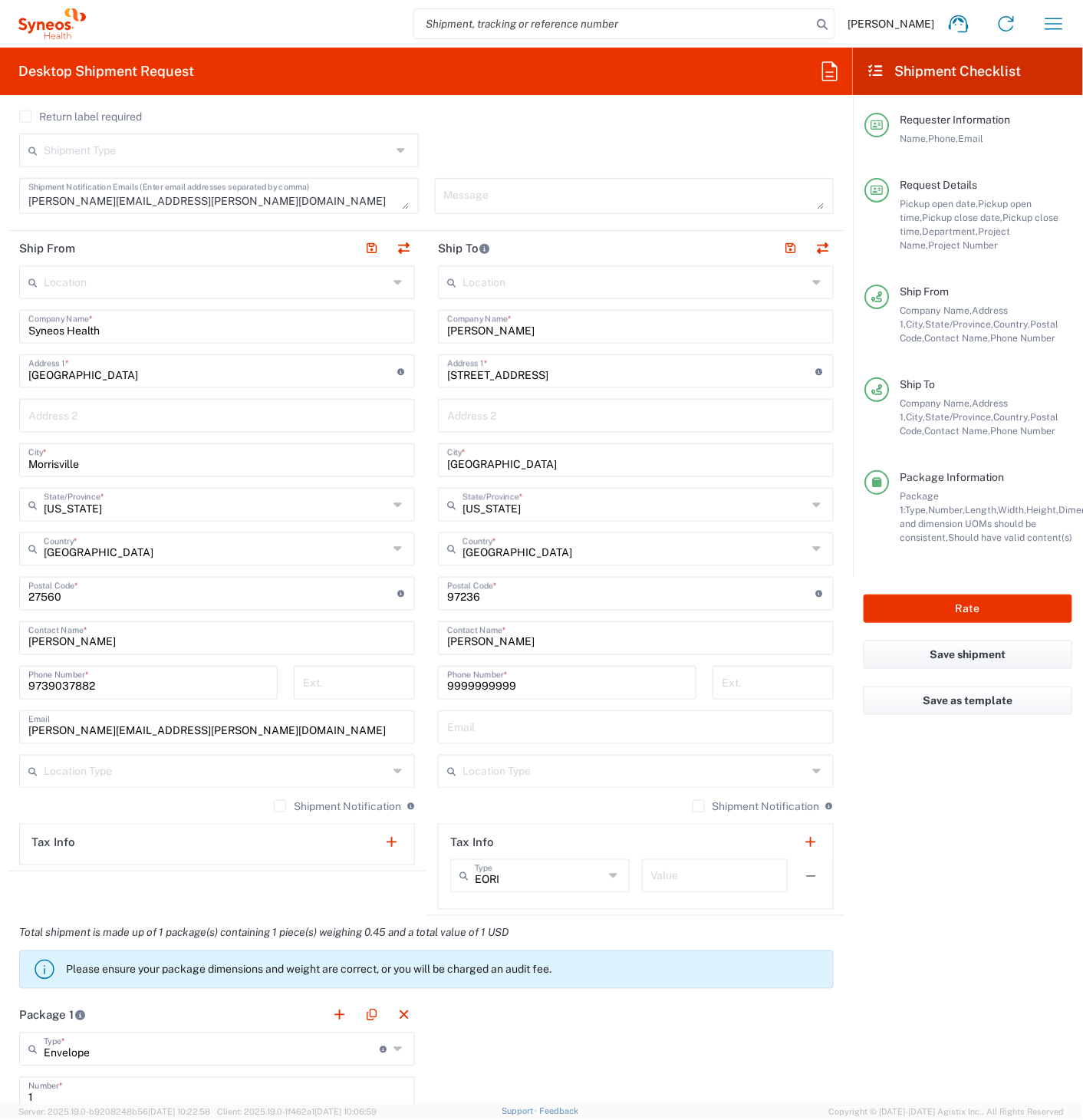
scroll to position [370, 0]
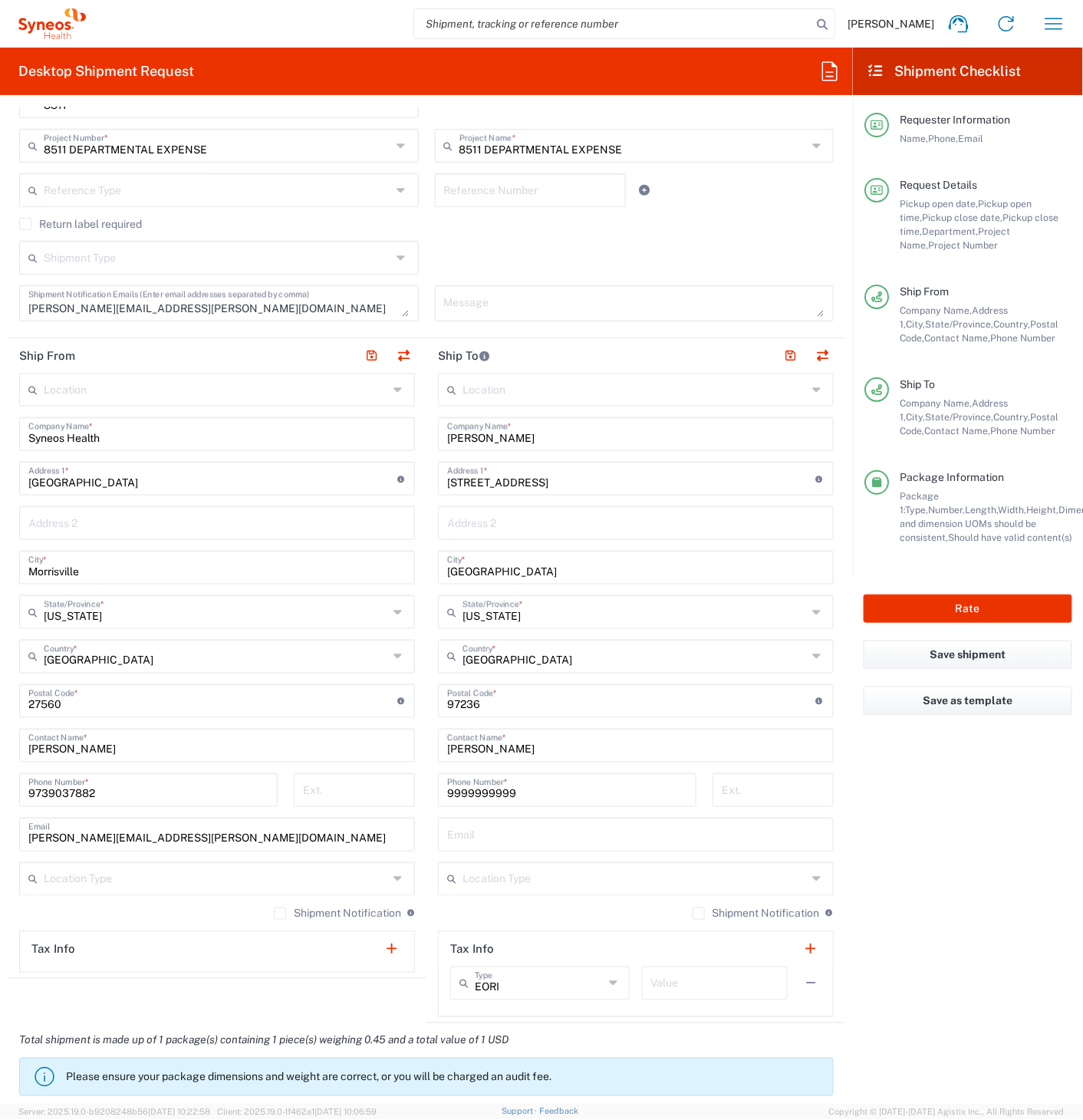
click at [898, 783] on agx-form-checklist "Shipment Checklist Requester Information Name, Phone, Email Request Details Pic…" at bounding box center [968, 576] width 230 height 1057
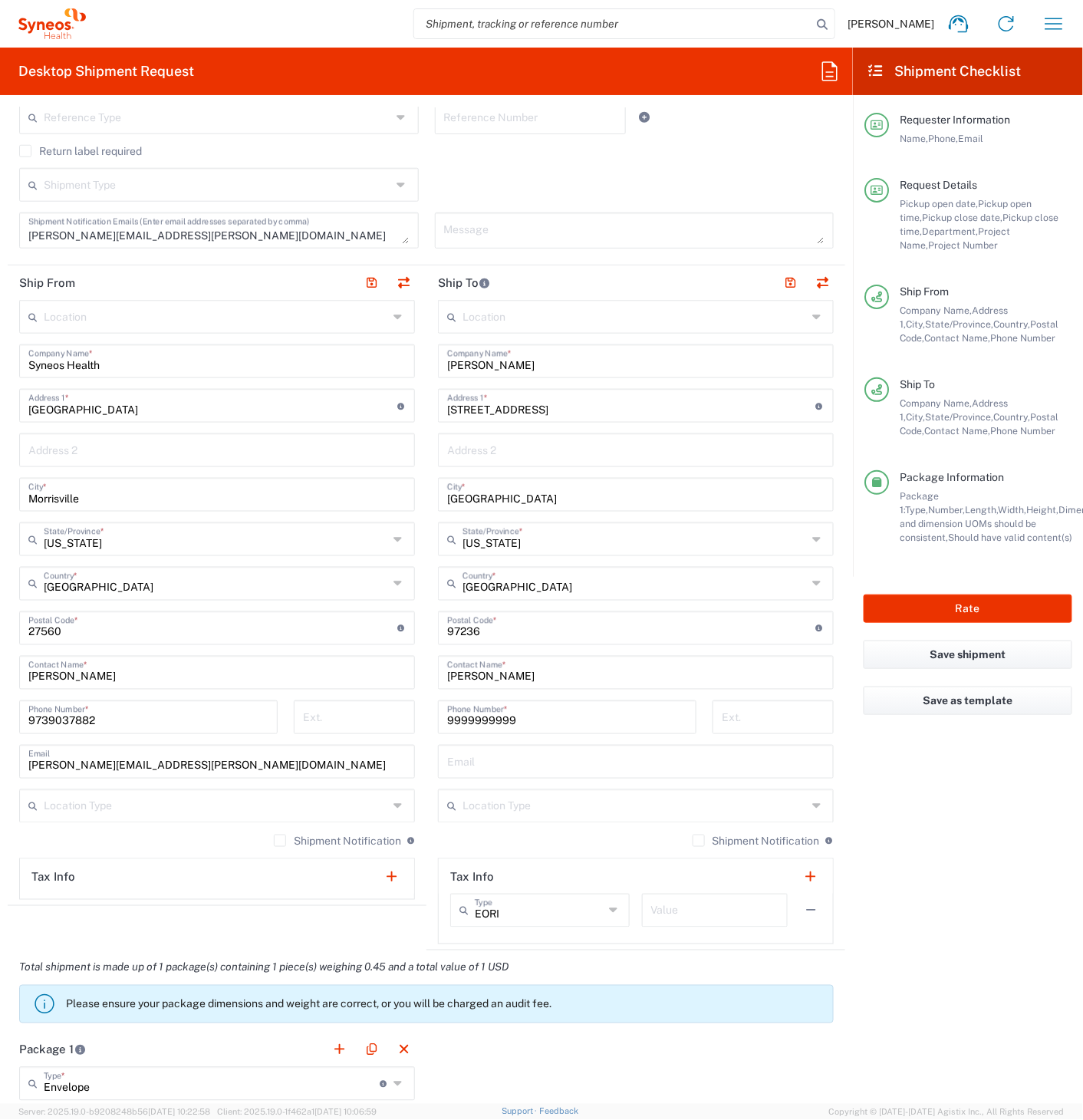
scroll to position [431, 0]
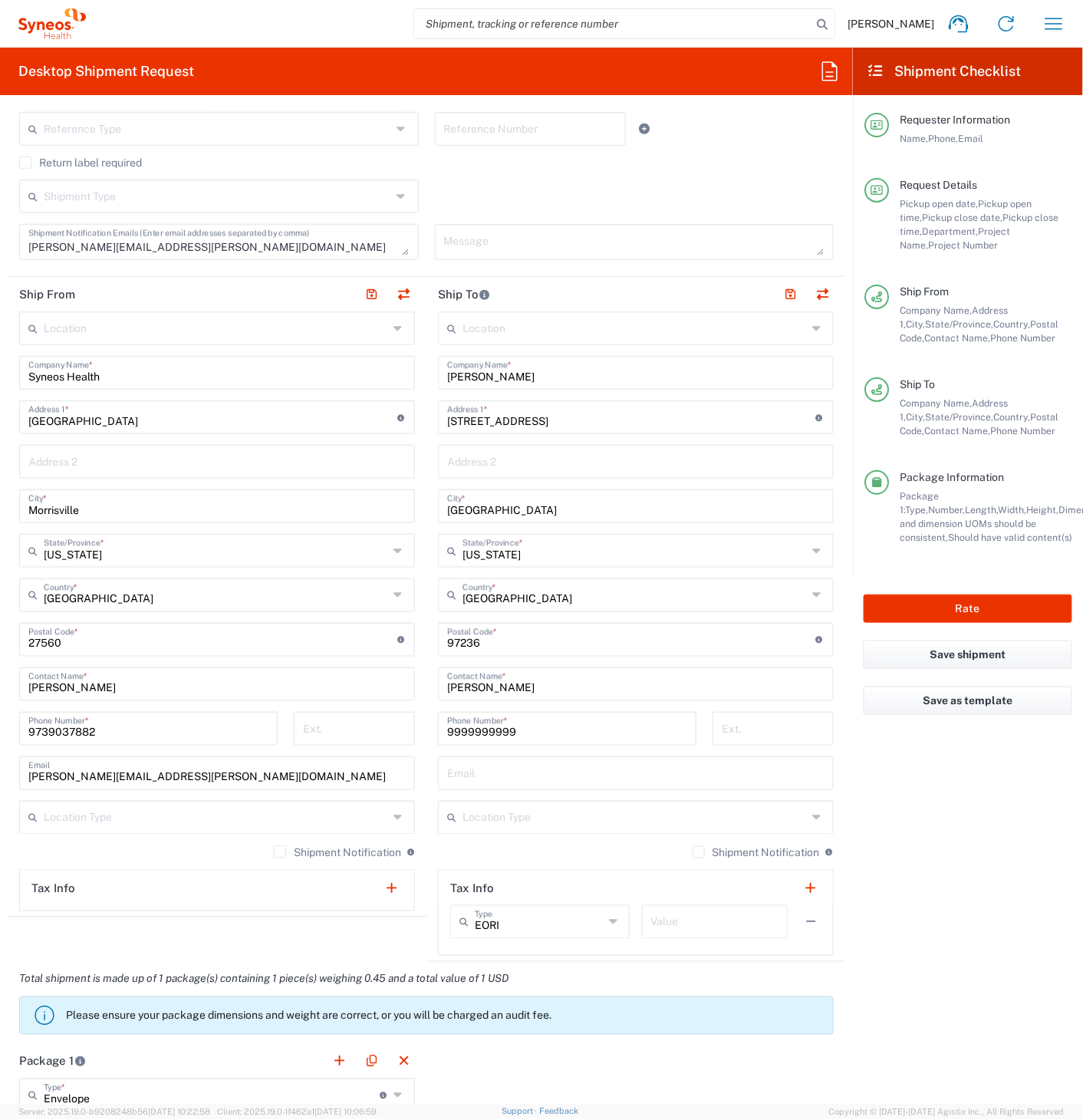
click at [921, 774] on agx-form-checklist "Shipment Checklist Requester Information Name, Phone, Email Request Details Pic…" at bounding box center [968, 576] width 230 height 1057
click at [915, 807] on agx-form-checklist "Shipment Checklist Requester Information Name, Phone, Email Request Details Pic…" at bounding box center [968, 576] width 230 height 1057
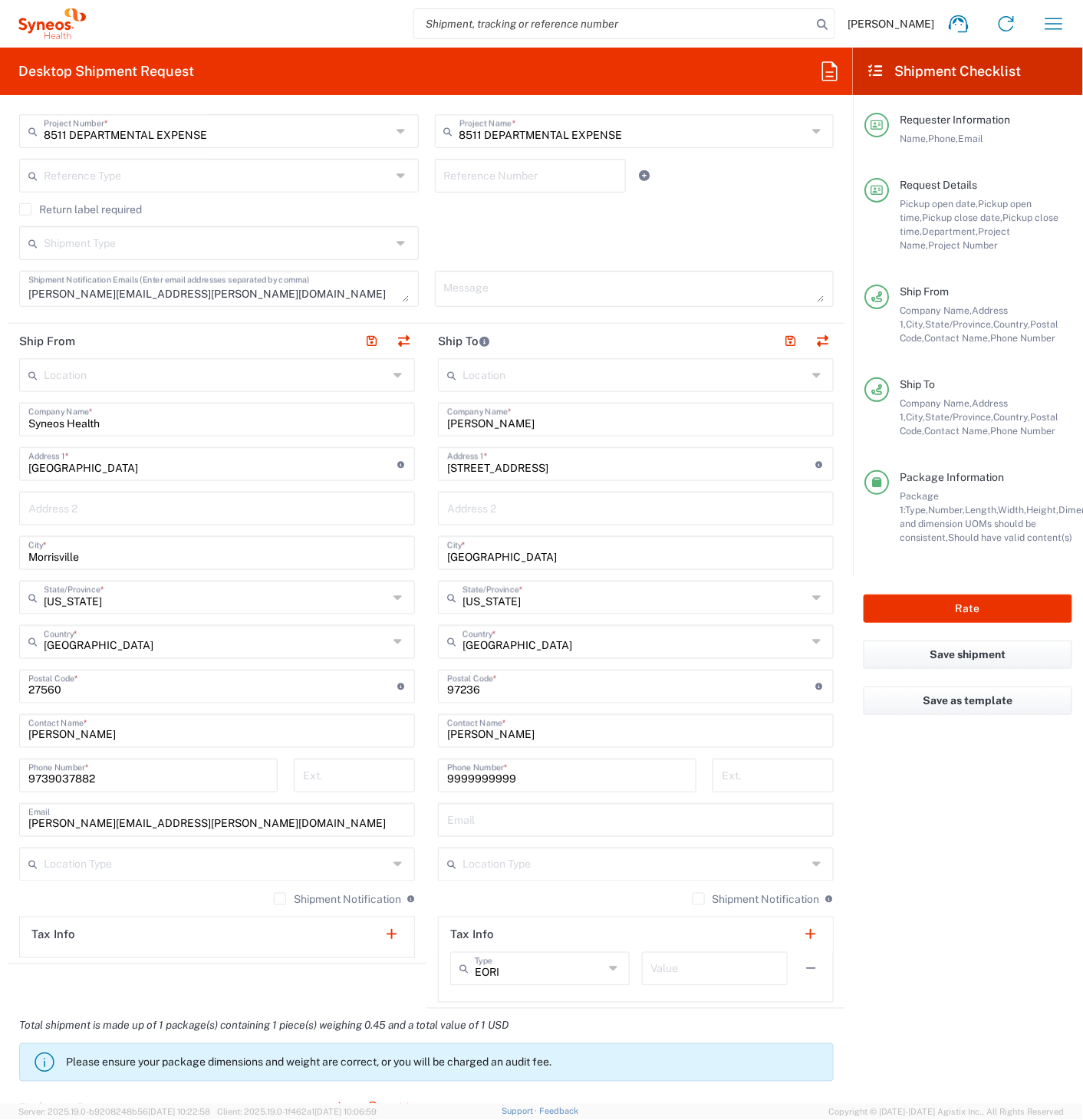
scroll to position [429, 0]
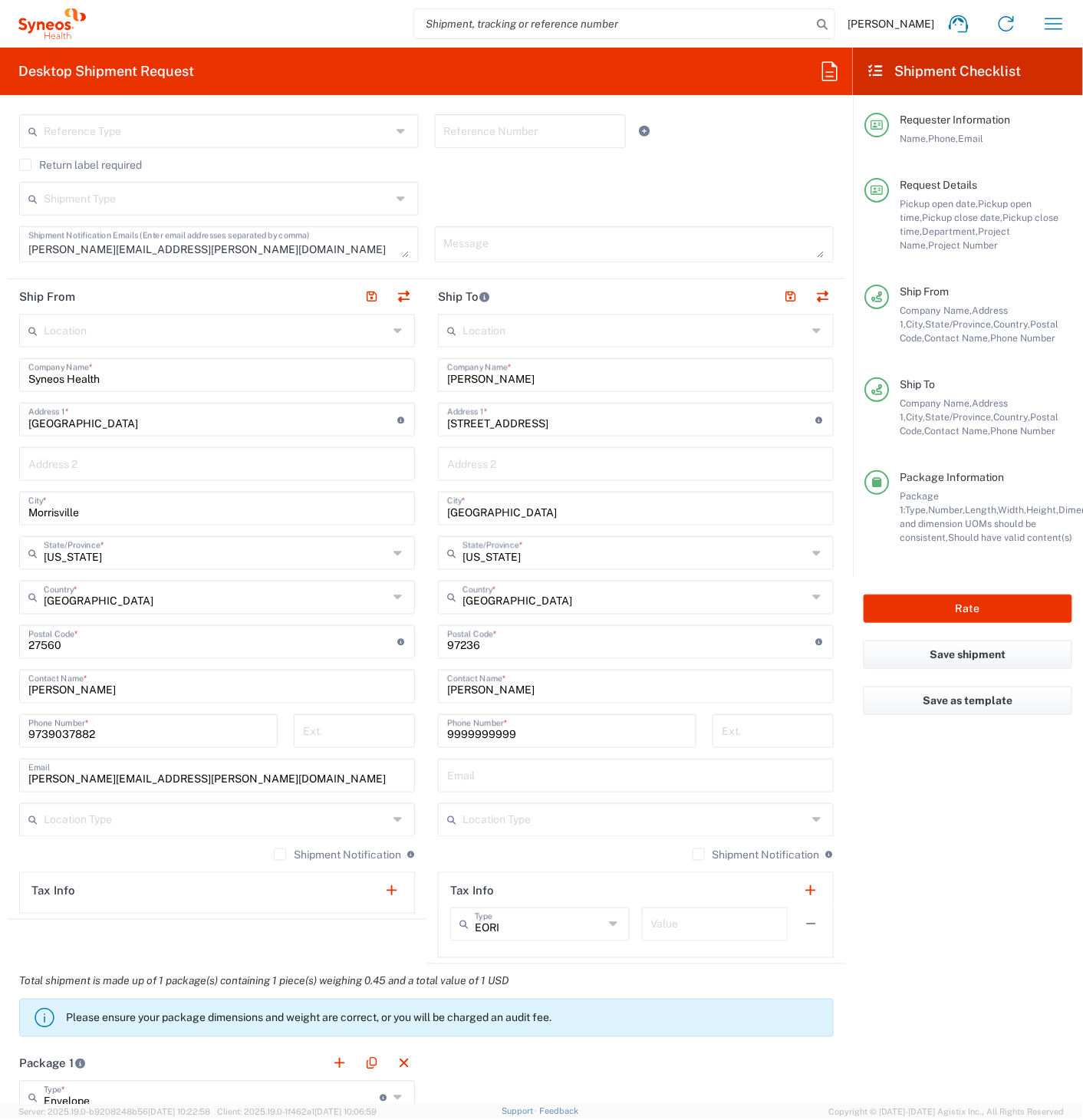
click at [906, 756] on agx-form-checklist "Shipment Checklist Requester Information Name, Phone, Email Request Details Pic…" at bounding box center [968, 576] width 230 height 1057
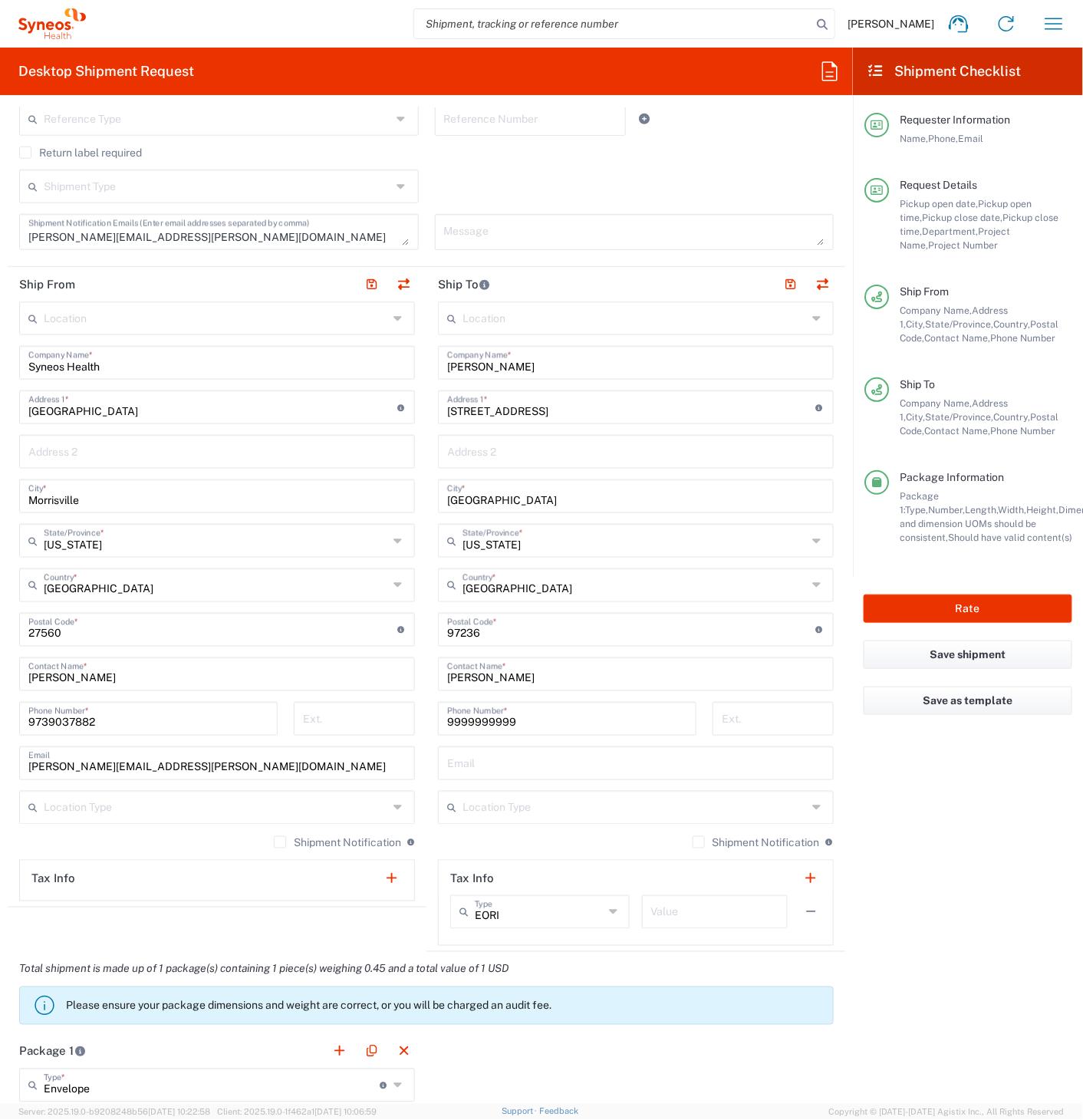
click at [868, 780] on agx-form-checklist "Shipment Checklist Requester Information Name, Phone, Email Request Details Pic…" at bounding box center [968, 576] width 230 height 1057
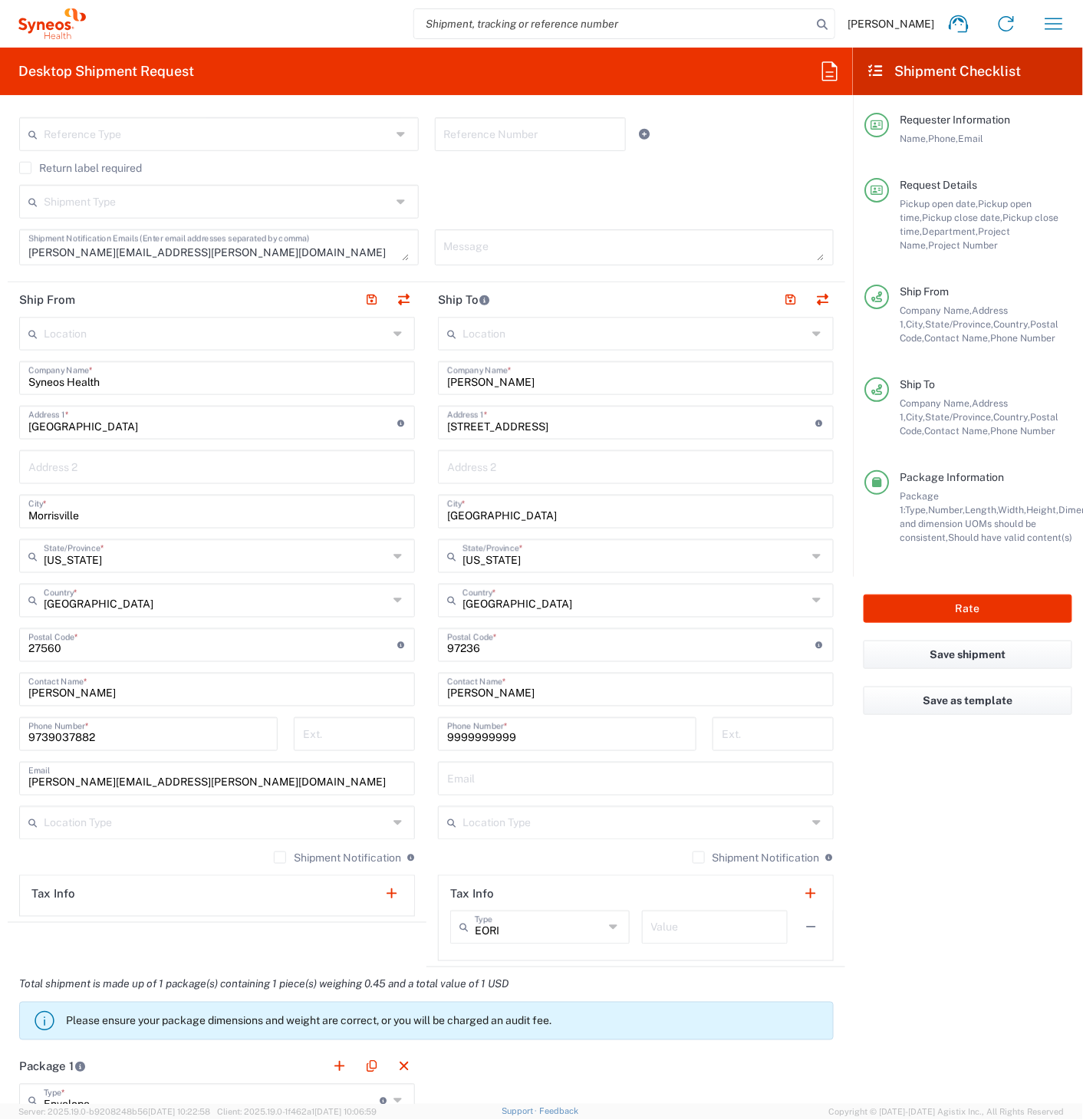
scroll to position [455, 0]
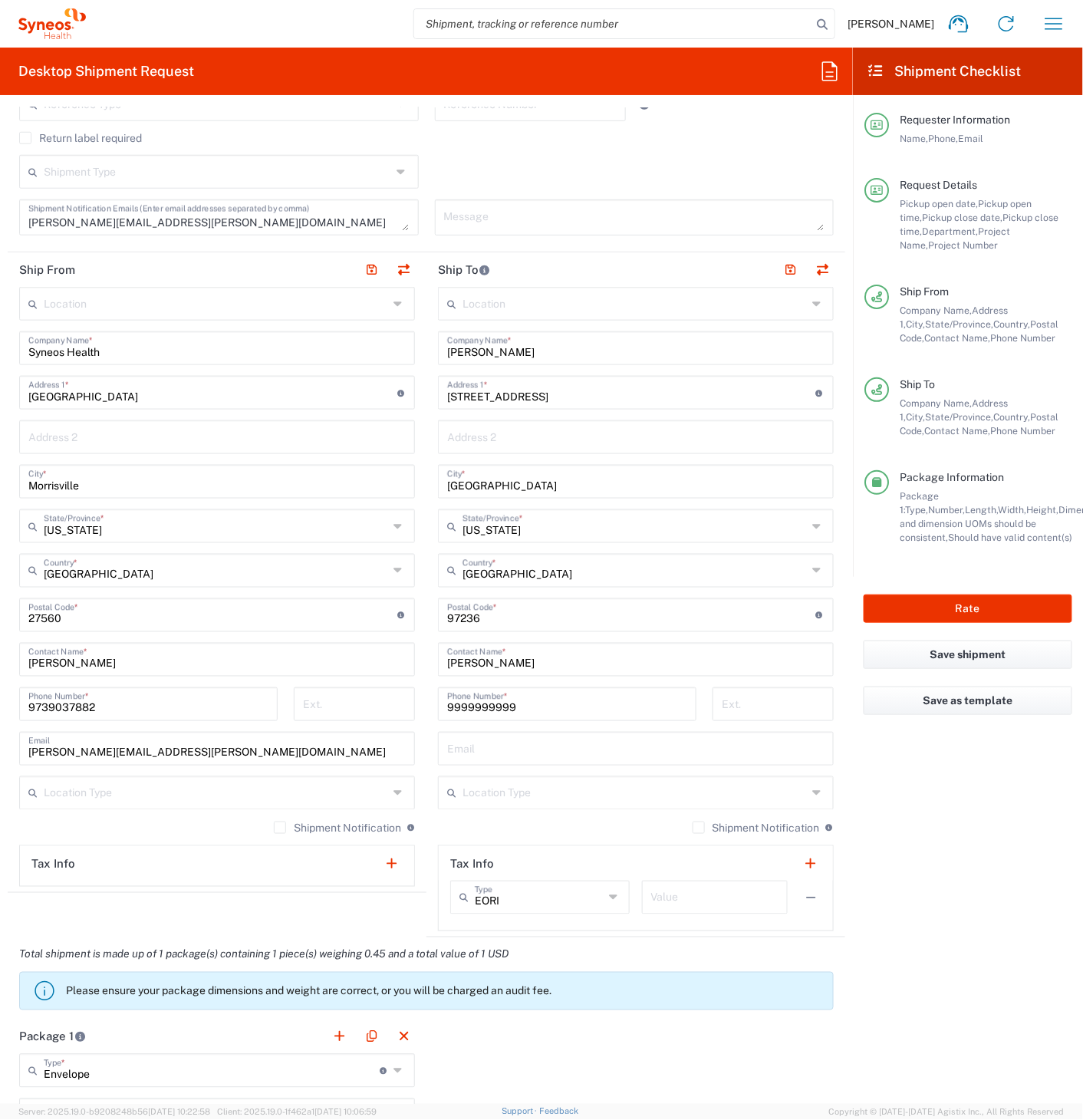
click at [598, 658] on input "[PERSON_NAME]" at bounding box center [635, 659] width 378 height 27
click at [960, 827] on agx-form-checklist "Shipment Checklist Requester Information Name, Phone, Email Request Details Pic…" at bounding box center [968, 576] width 230 height 1057
click at [897, 799] on agx-form-checklist "Shipment Checklist Requester Information Name, Phone, Email Request Details Pic…" at bounding box center [968, 576] width 230 height 1057
click at [530, 613] on input "undefined" at bounding box center [631, 614] width 369 height 27
click at [868, 758] on agx-form-checklist "Shipment Checklist Requester Information Name, Phone, Email Request Details Pic…" at bounding box center [968, 576] width 230 height 1057
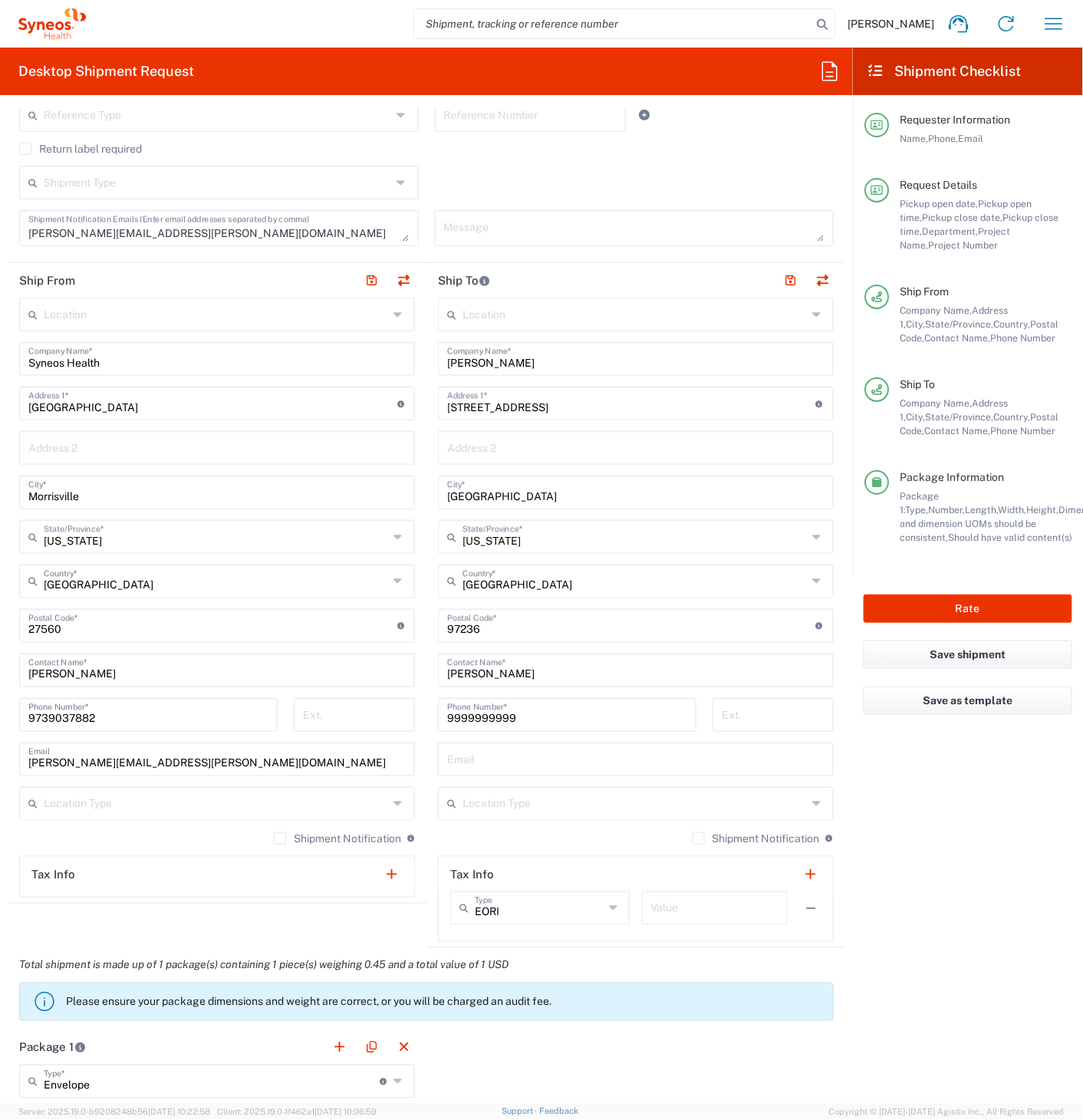
scroll to position [455, 0]
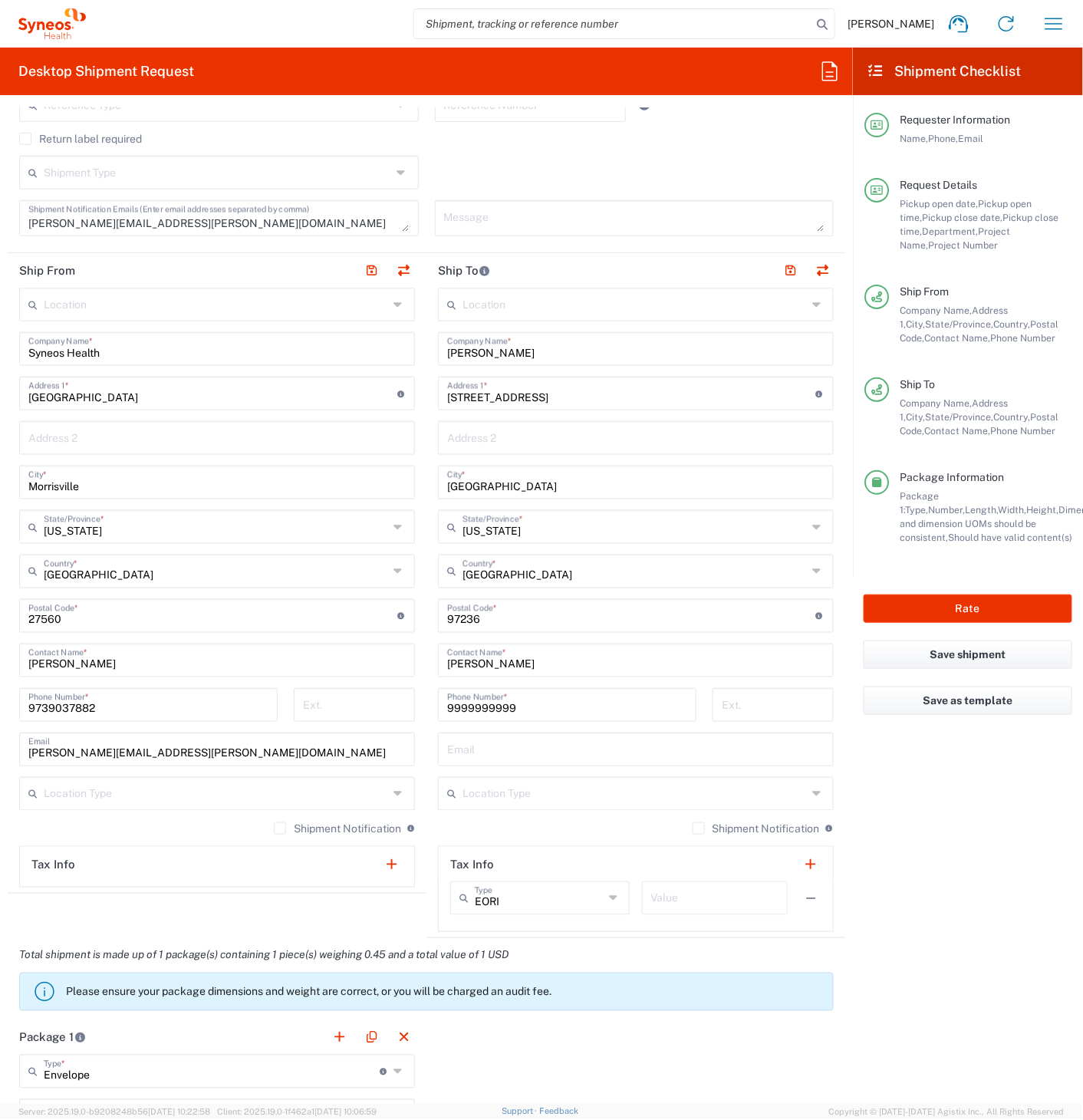
click at [895, 763] on agx-form-checklist "Shipment Checklist Requester Information Name, Phone, Email Request Details Pic…" at bounding box center [968, 576] width 230 height 1057
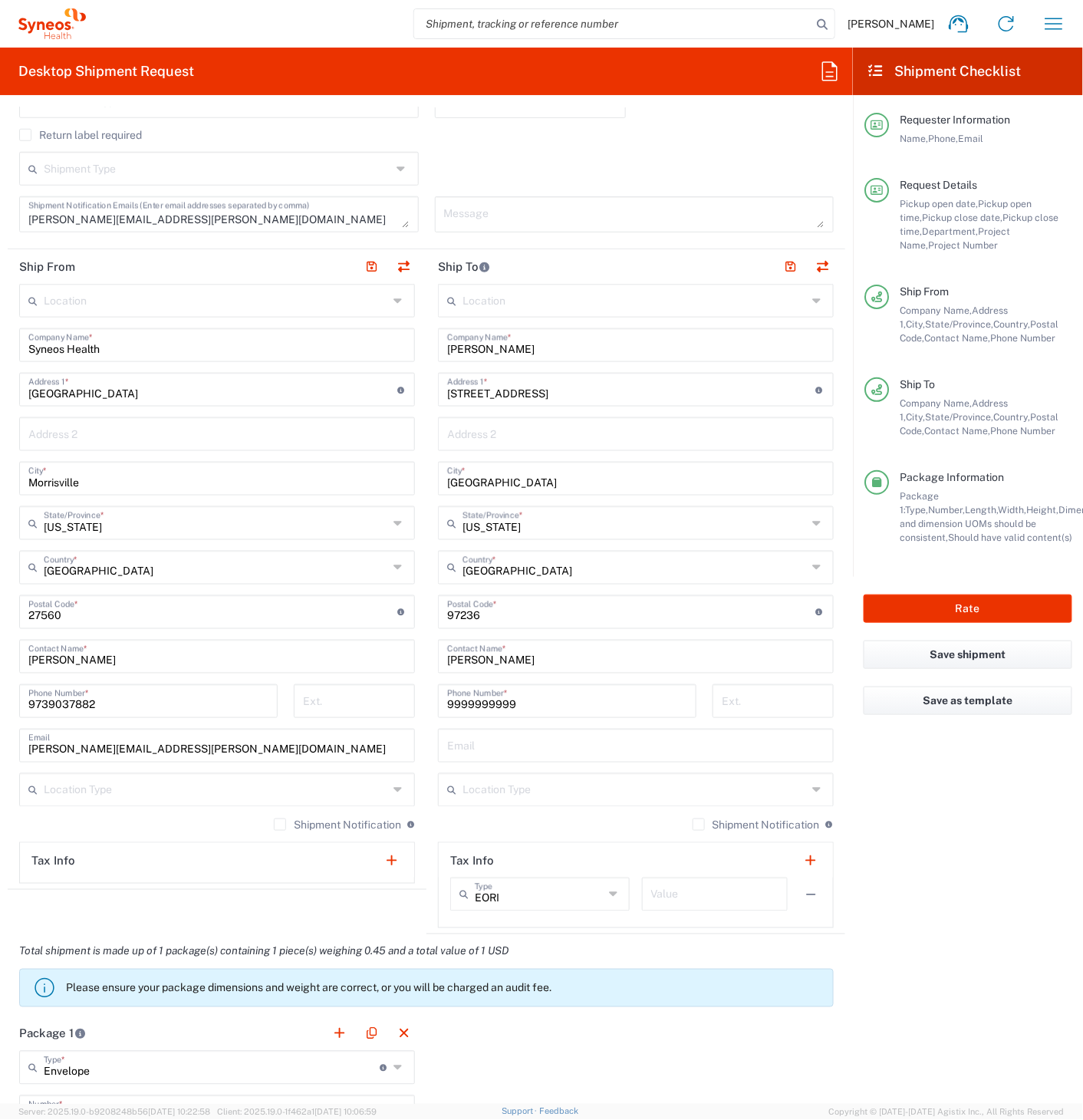
scroll to position [458, 0]
click at [925, 835] on agx-form-checklist "Shipment Checklist Requester Information Name, Phone, Email Request Details Pic…" at bounding box center [968, 576] width 230 height 1057
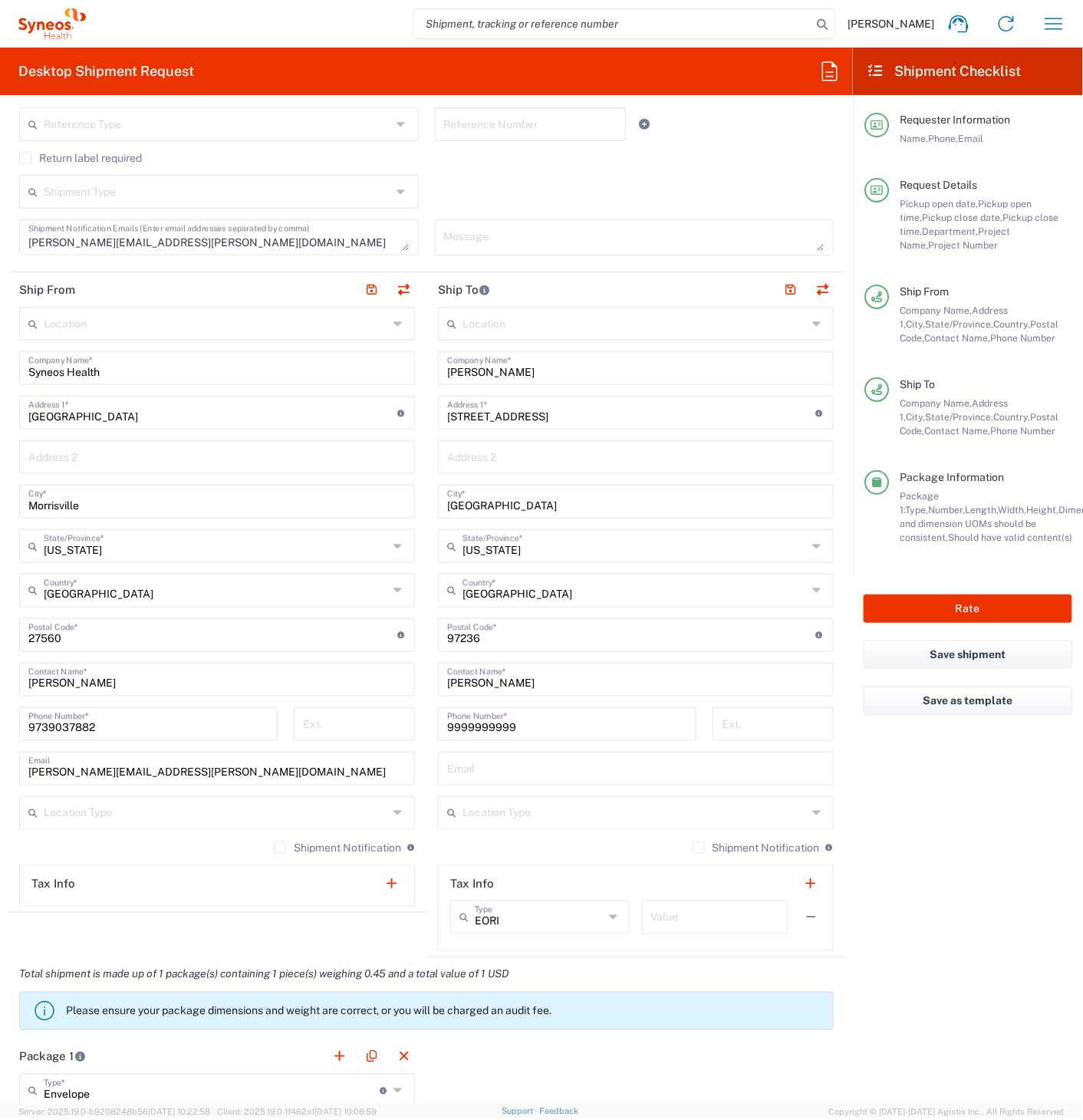
scroll to position [447, 0]
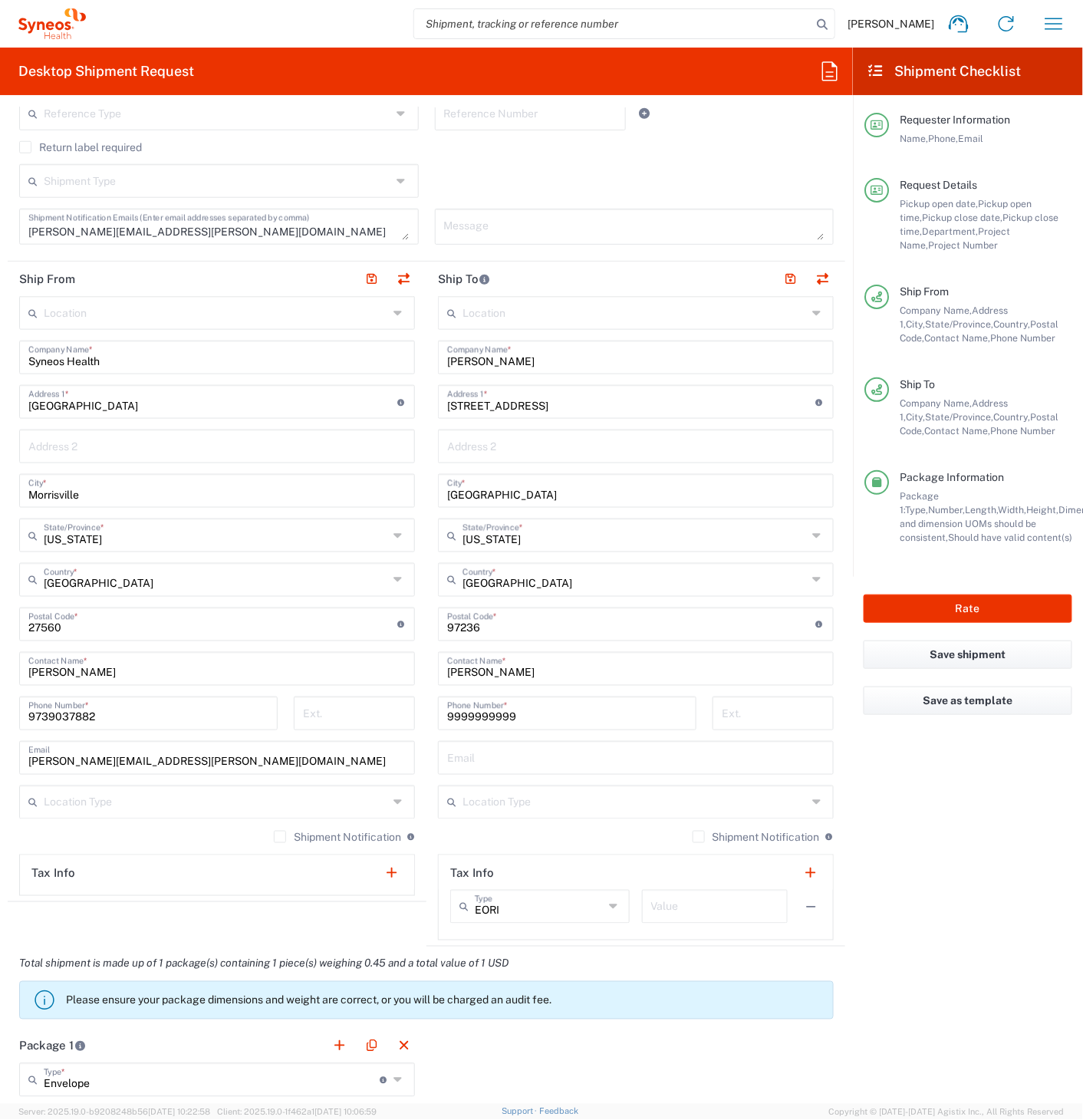
click at [887, 750] on agx-form-checklist "Shipment Checklist Requester Information Name, Phone, Email Request Details Pic…" at bounding box center [968, 576] width 230 height 1057
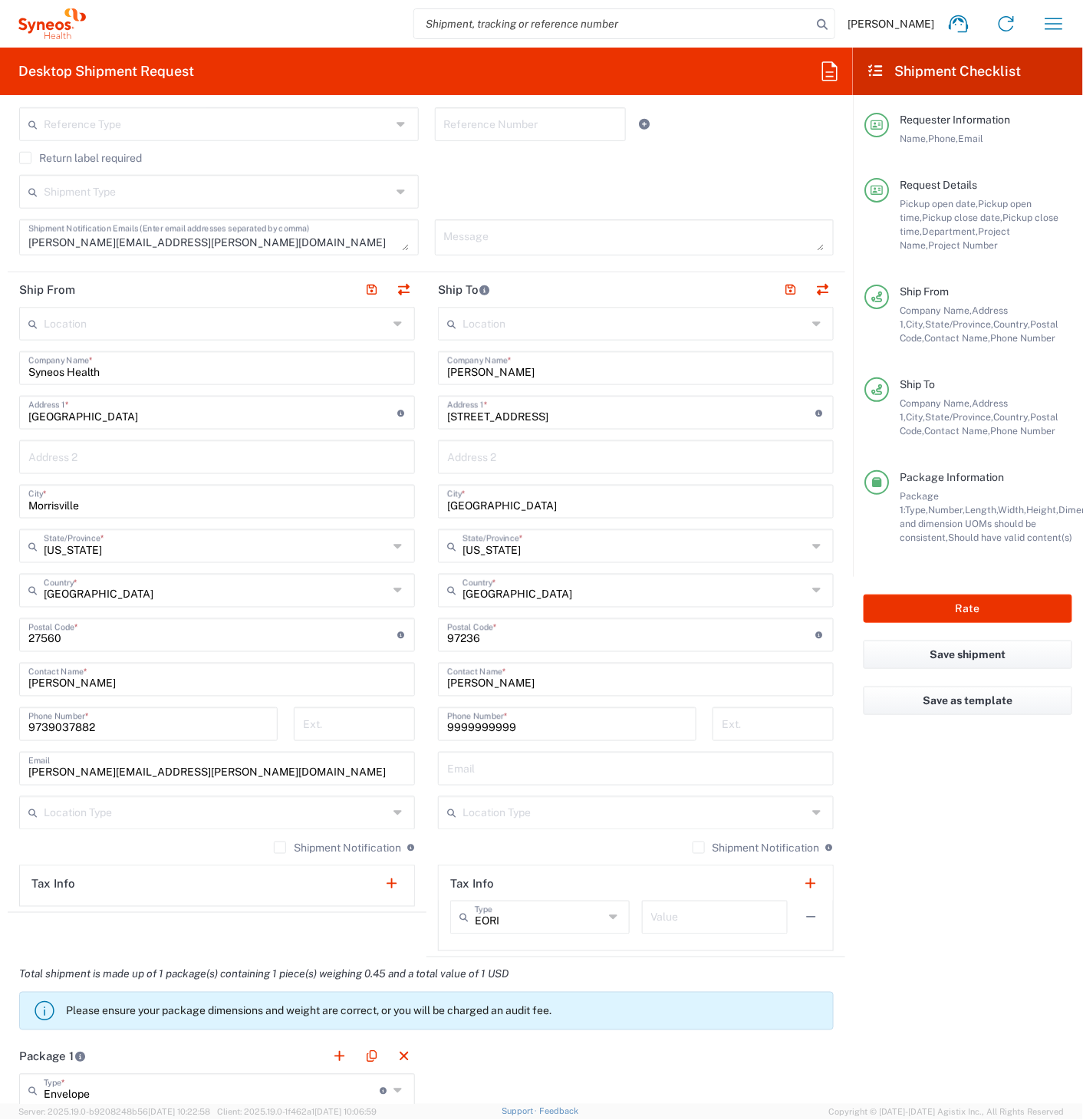
scroll to position [422, 0]
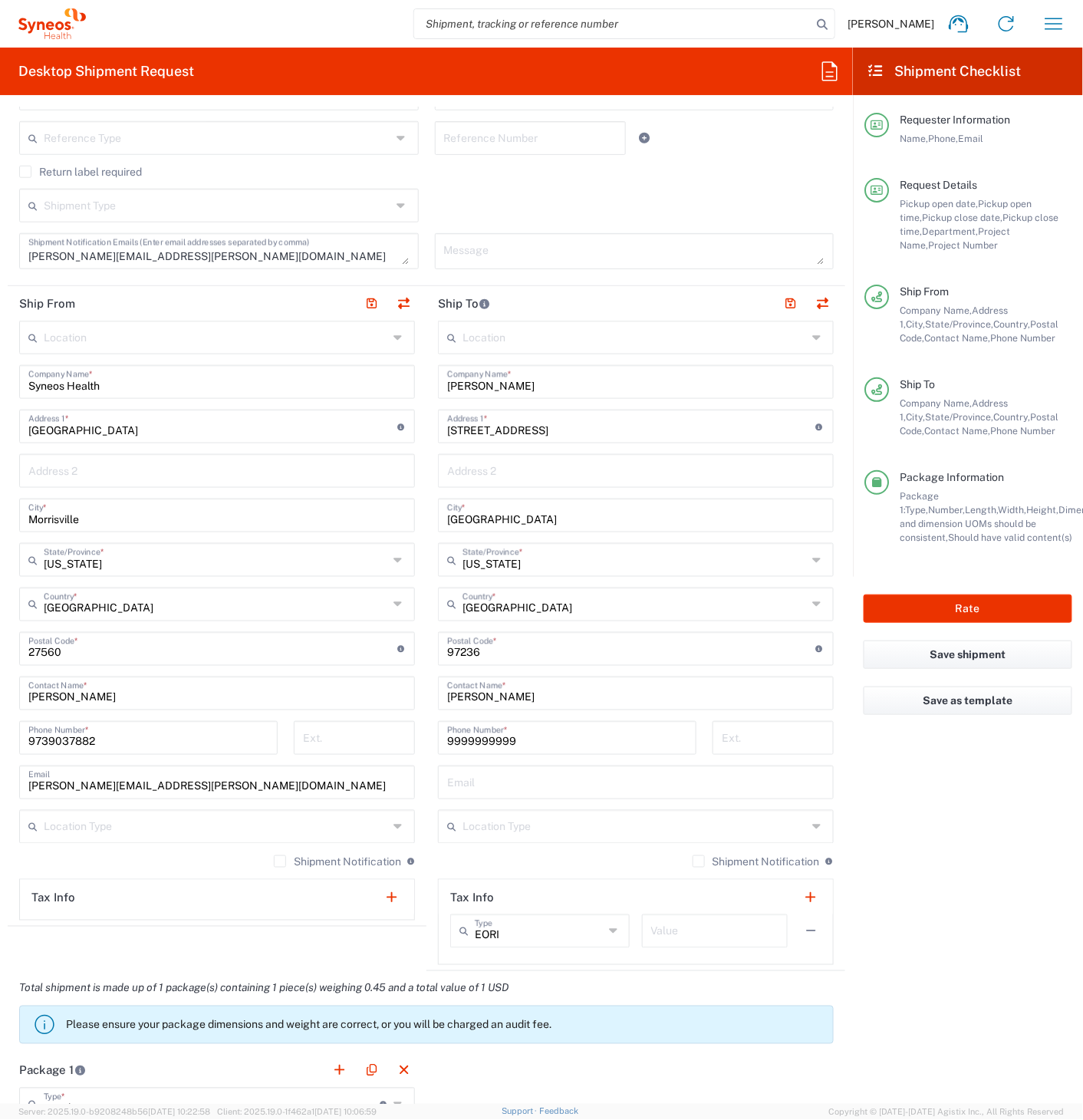
click at [605, 696] on input "[PERSON_NAME]" at bounding box center [635, 692] width 378 height 27
click at [872, 833] on agx-form-checklist "Shipment Checklist Requester Information Name, Phone, Email Request Details Pic…" at bounding box center [968, 576] width 230 height 1057
click at [875, 765] on agx-form-checklist "Shipment Checklist Requester Information Name, Phone, Email Request Details Pic…" at bounding box center [968, 576] width 230 height 1057
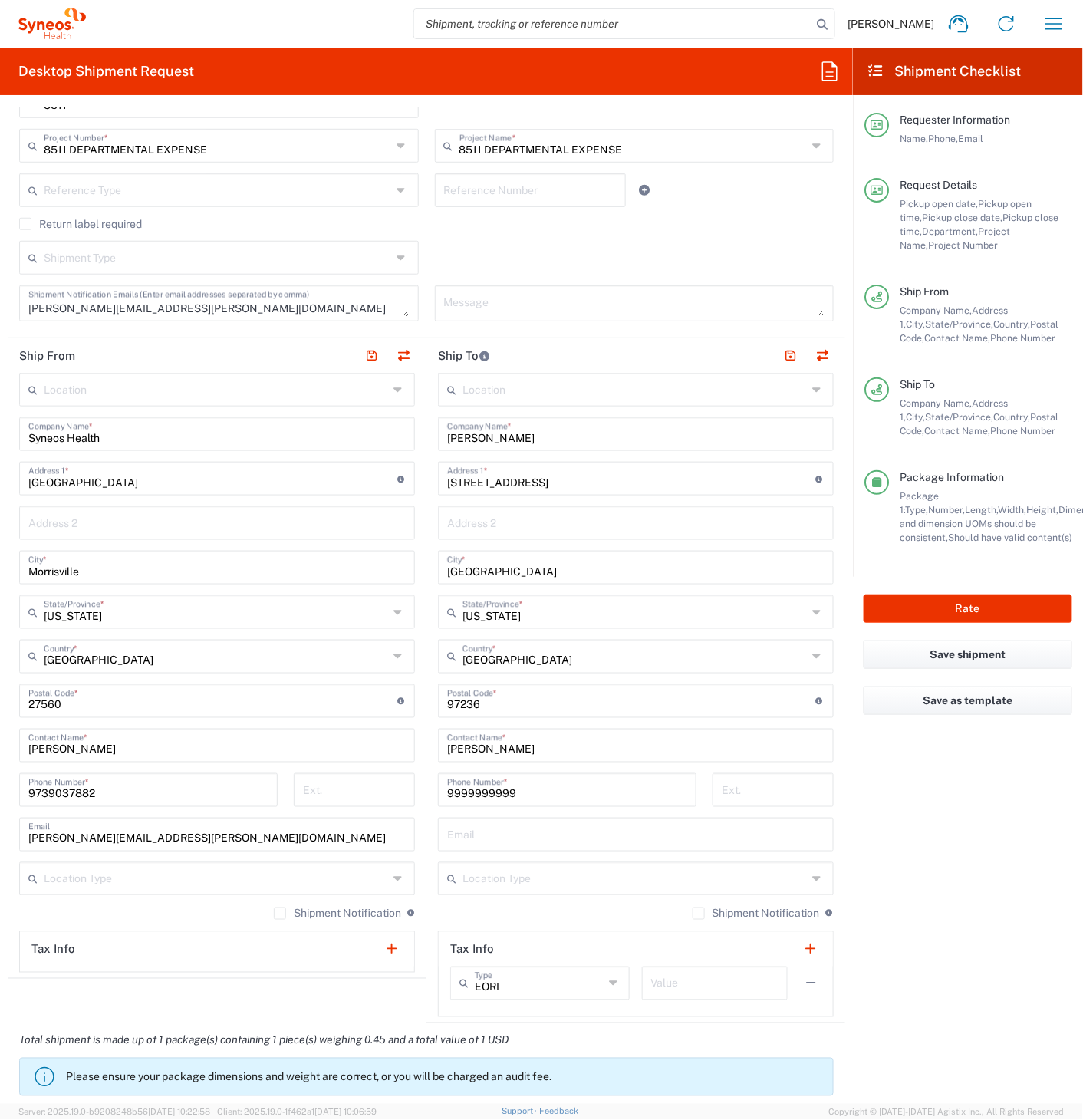
scroll to position [402, 0]
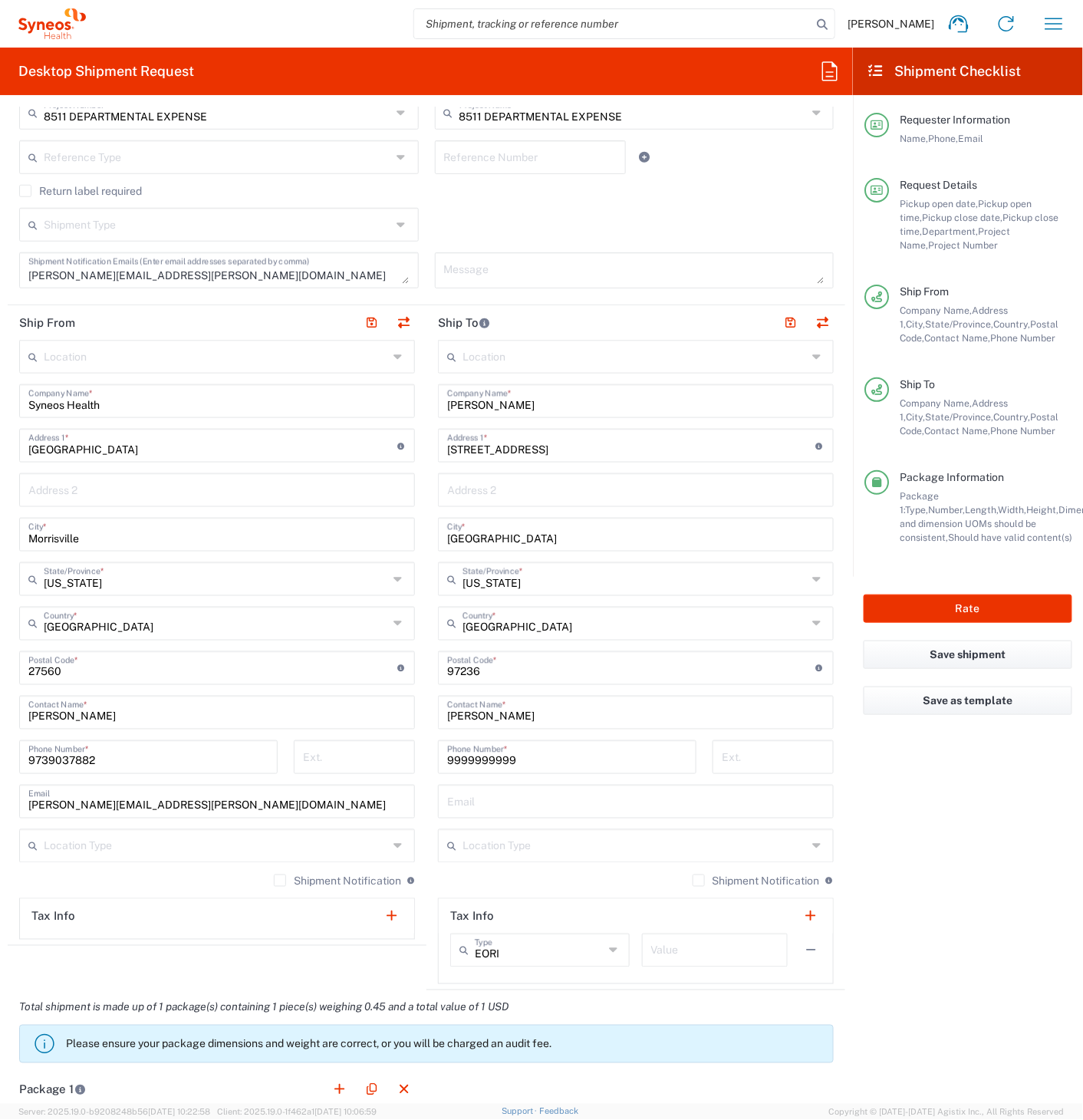
click at [546, 664] on input "undefined" at bounding box center [631, 667] width 369 height 27
drag, startPoint x: 903, startPoint y: 758, endPoint x: 855, endPoint y: 721, distance: 60.6
click at [903, 757] on agx-form-checklist "Shipment Checklist Requester Information Name, Phone, Email Request Details Pic…" at bounding box center [968, 576] width 230 height 1057
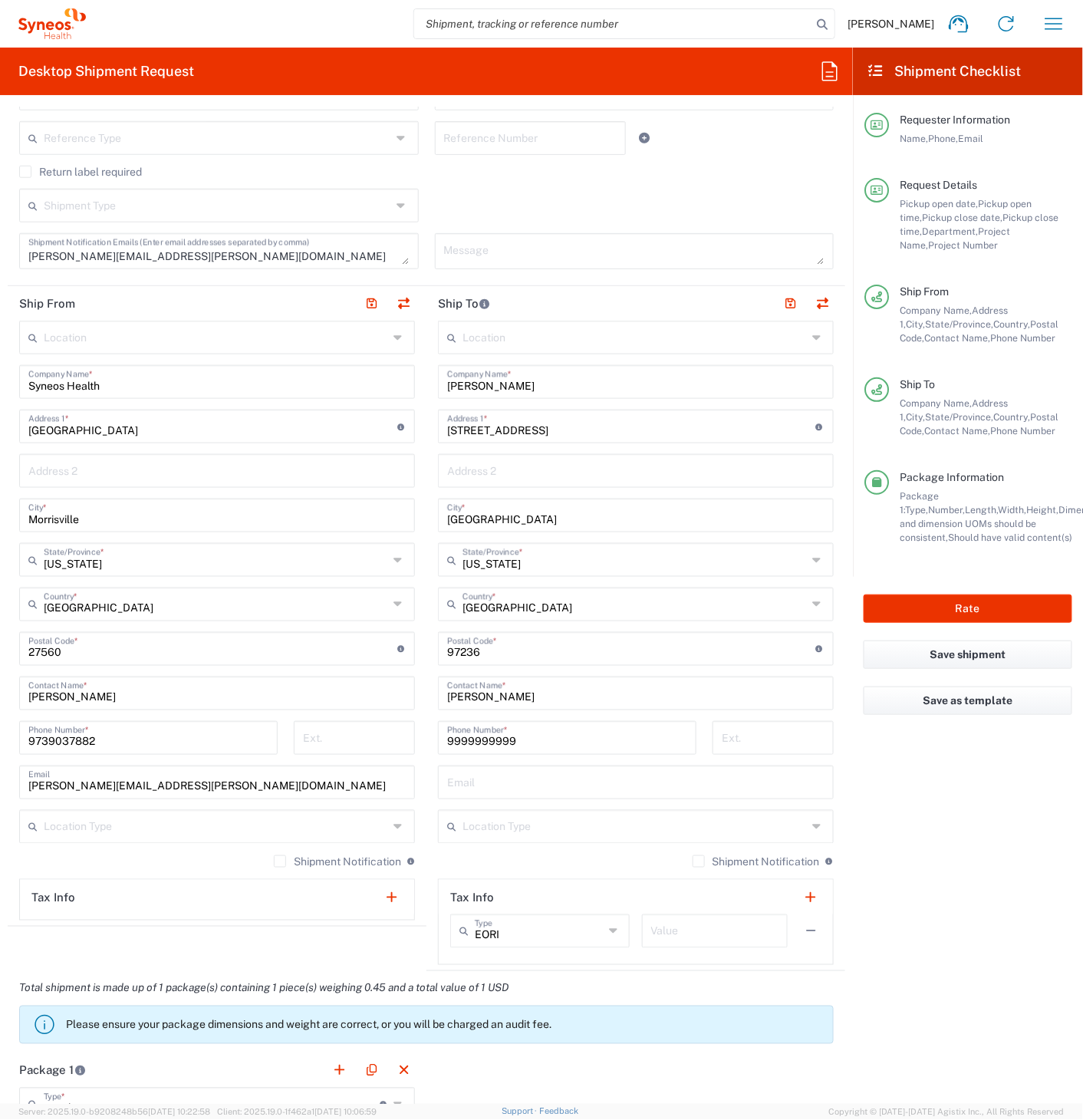
click at [853, 698] on div "Save as template" at bounding box center [968, 709] width 230 height 46
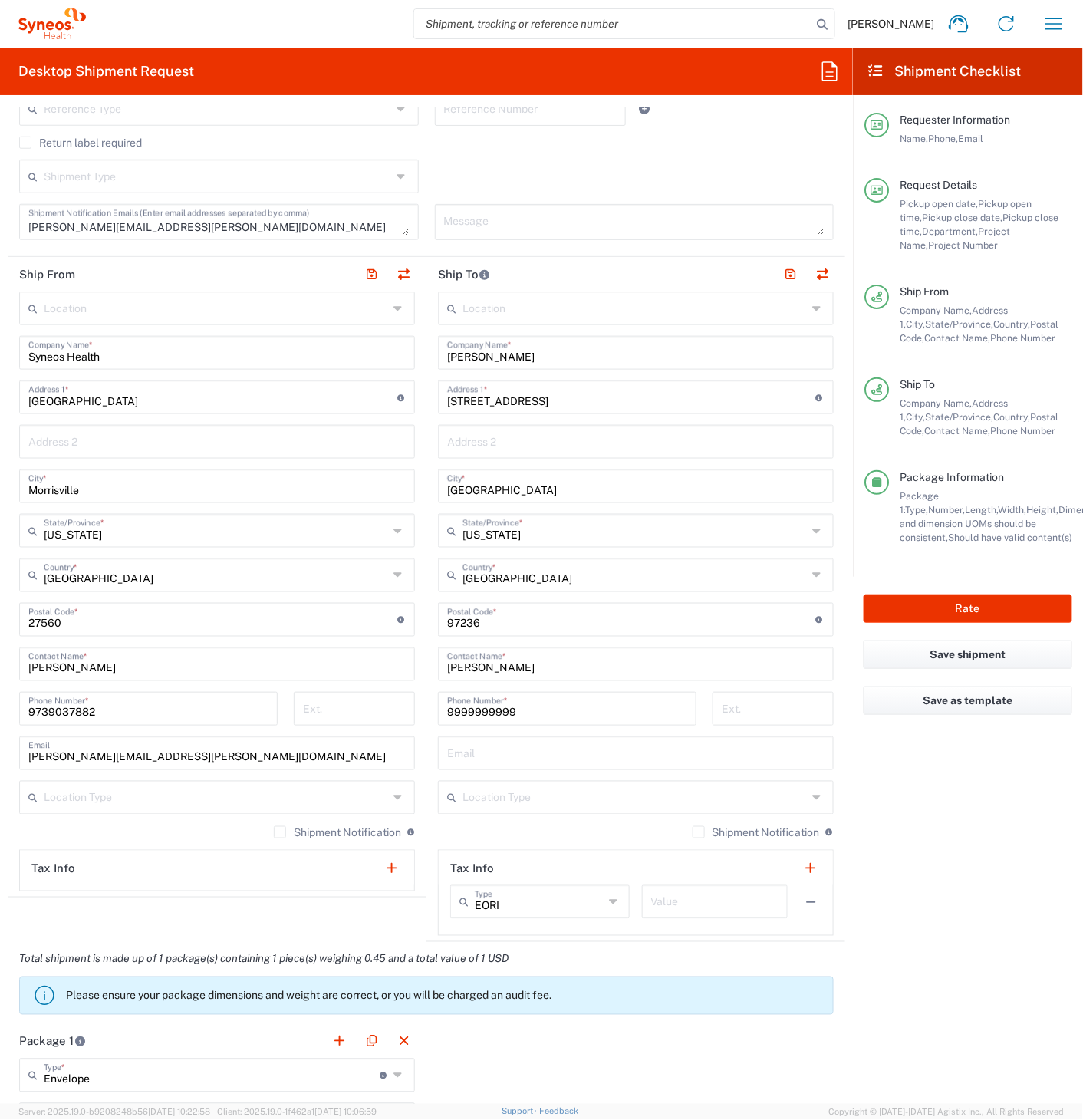
scroll to position [431, 0]
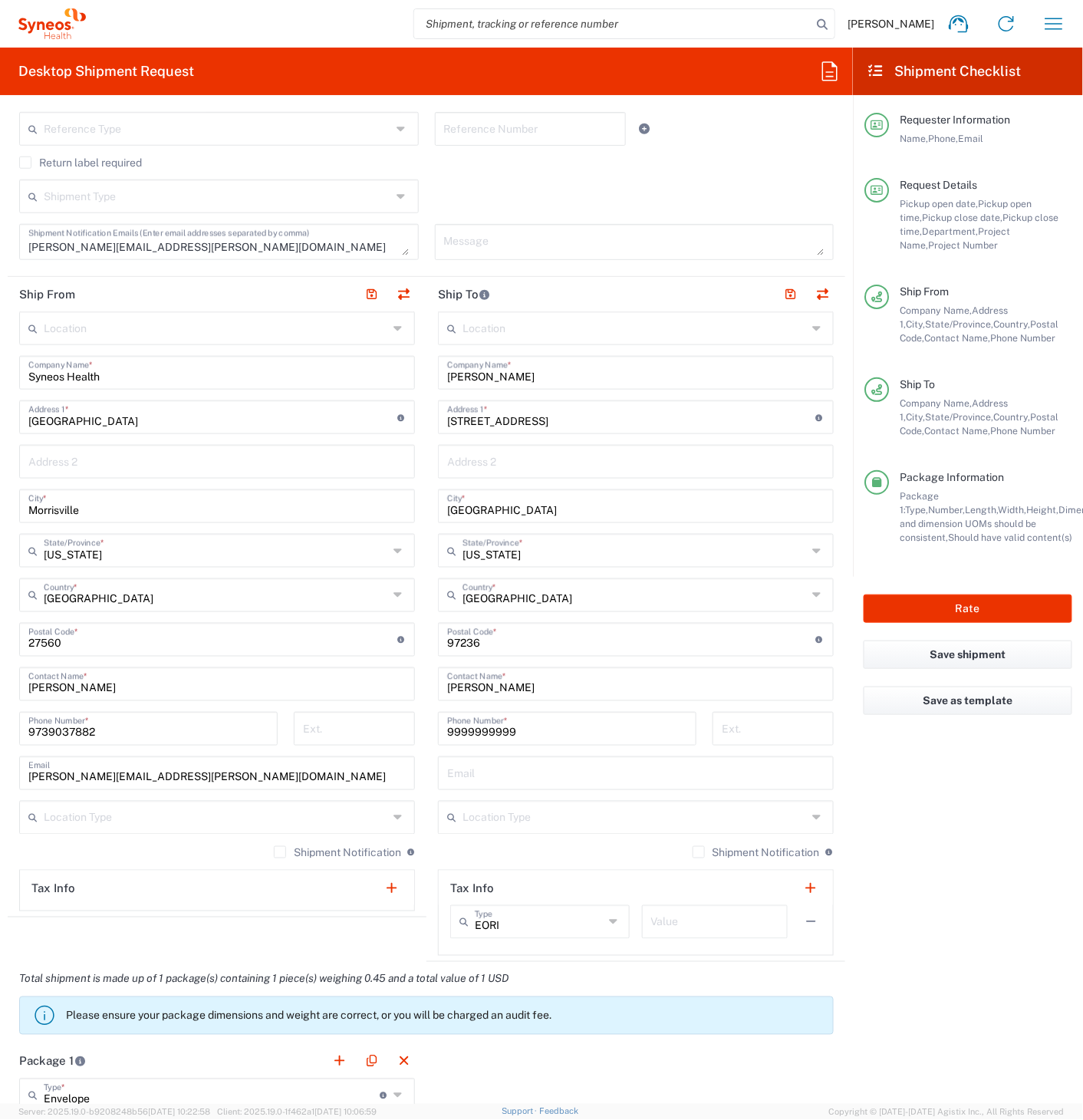
click at [912, 840] on agx-form-checklist "Shipment Checklist Requester Information Name, Phone, Email Request Details Pic…" at bounding box center [968, 576] width 230 height 1057
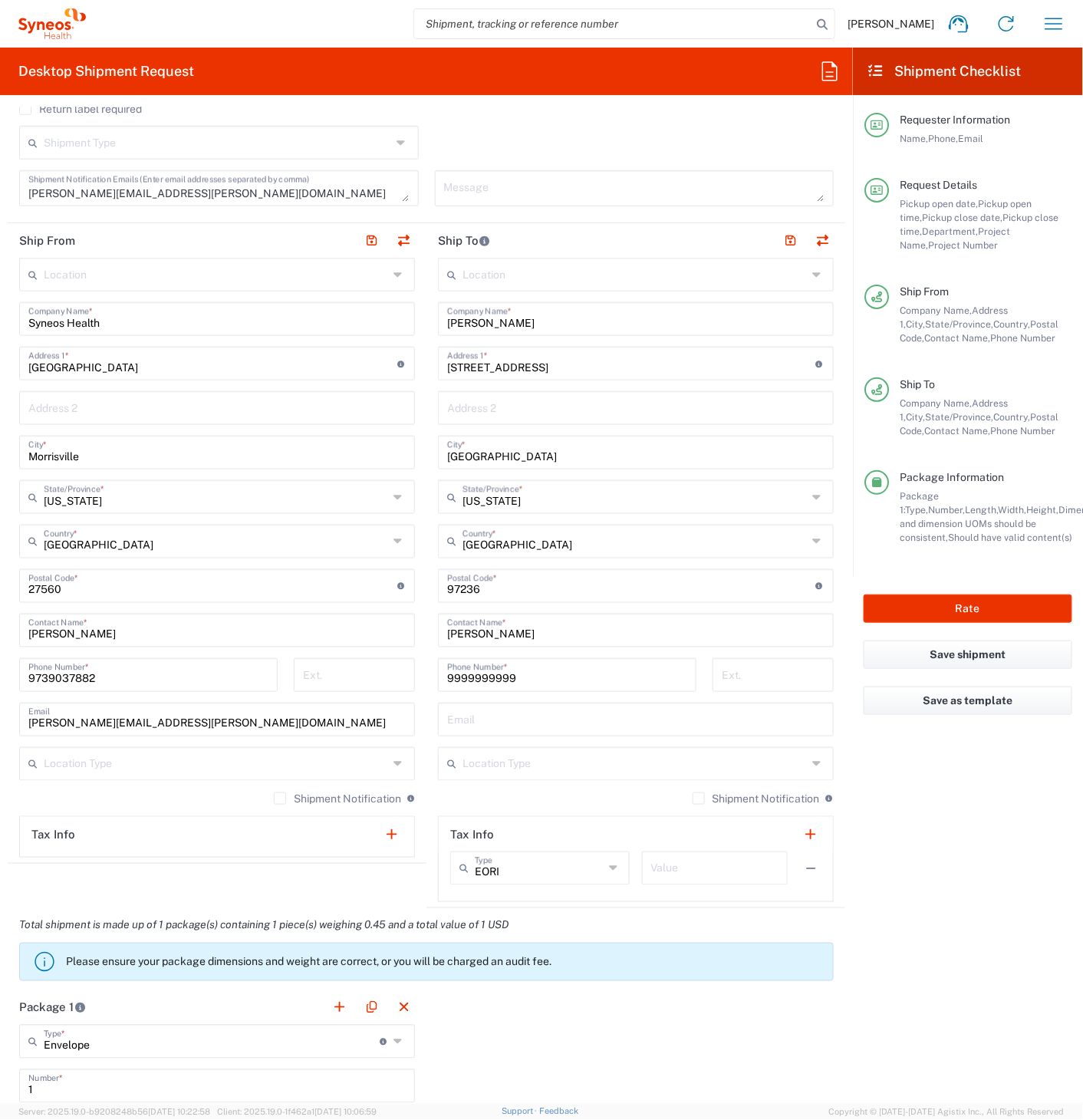
scroll to position [481, 0]
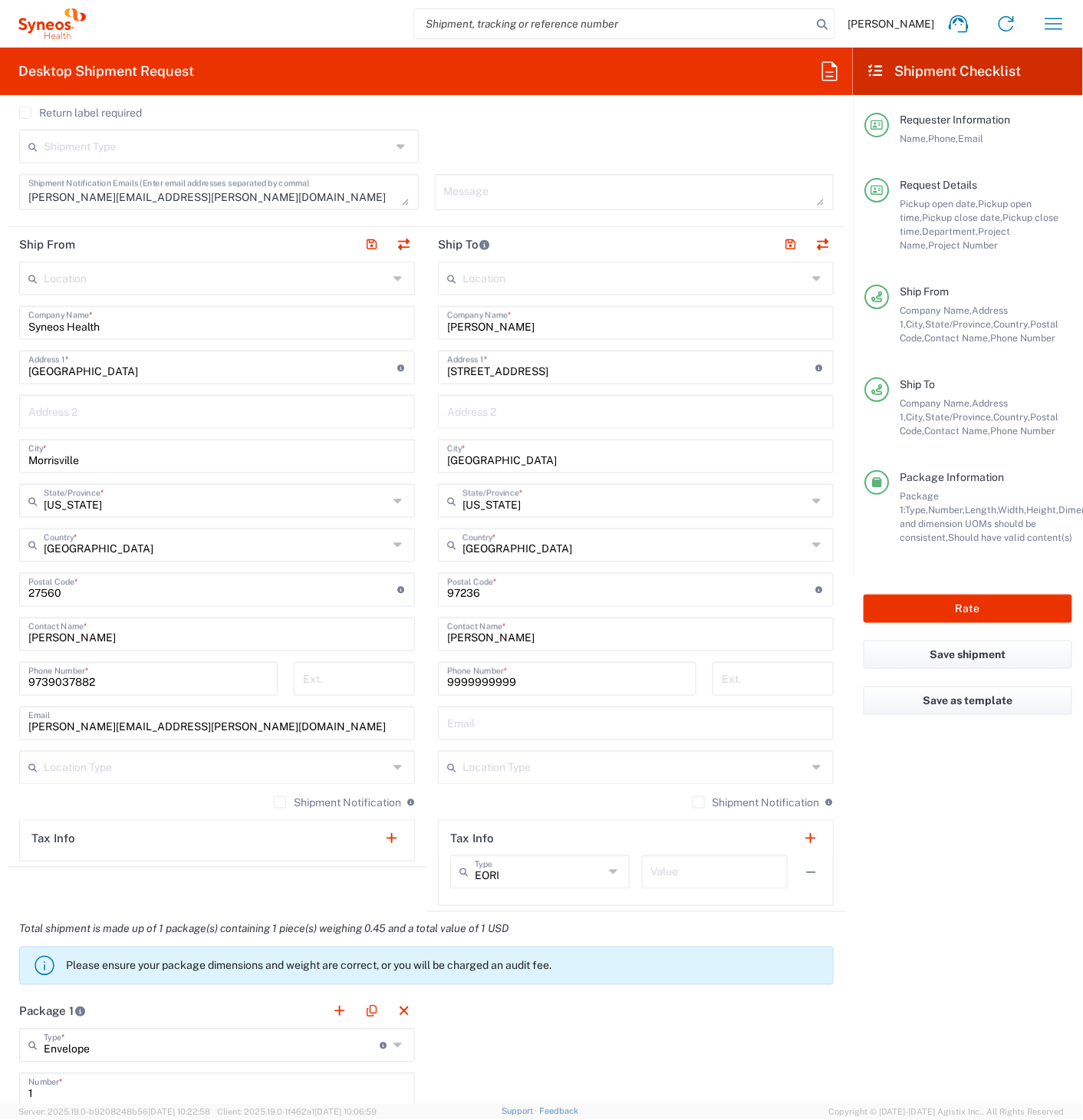
drag, startPoint x: 904, startPoint y: 789, endPoint x: 886, endPoint y: 765, distance: 30.0
click at [903, 789] on agx-form-checklist "Shipment Checklist Requester Information Name, Phone, Email Request Details Pic…" at bounding box center [968, 576] width 230 height 1057
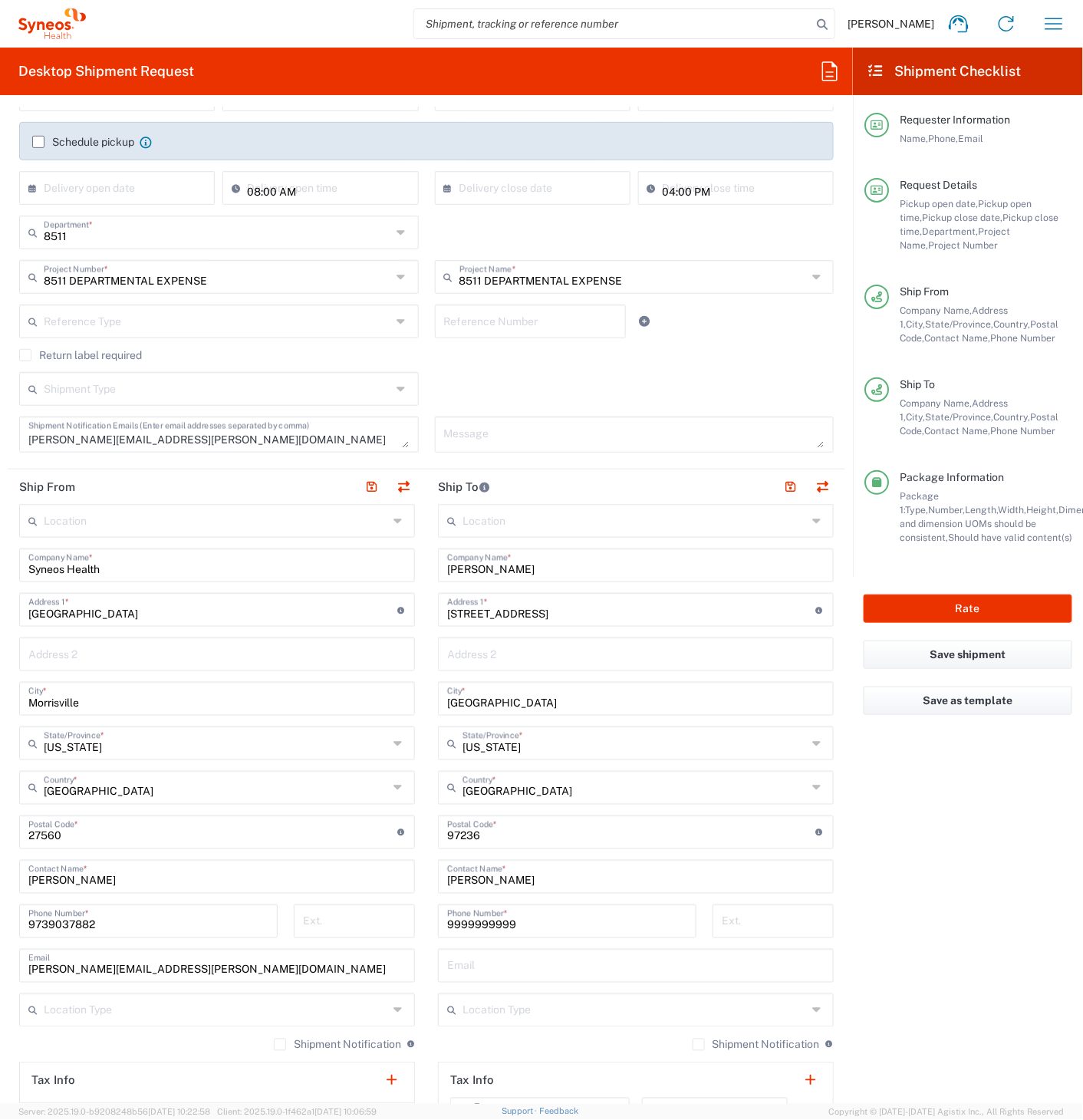
scroll to position [387, 0]
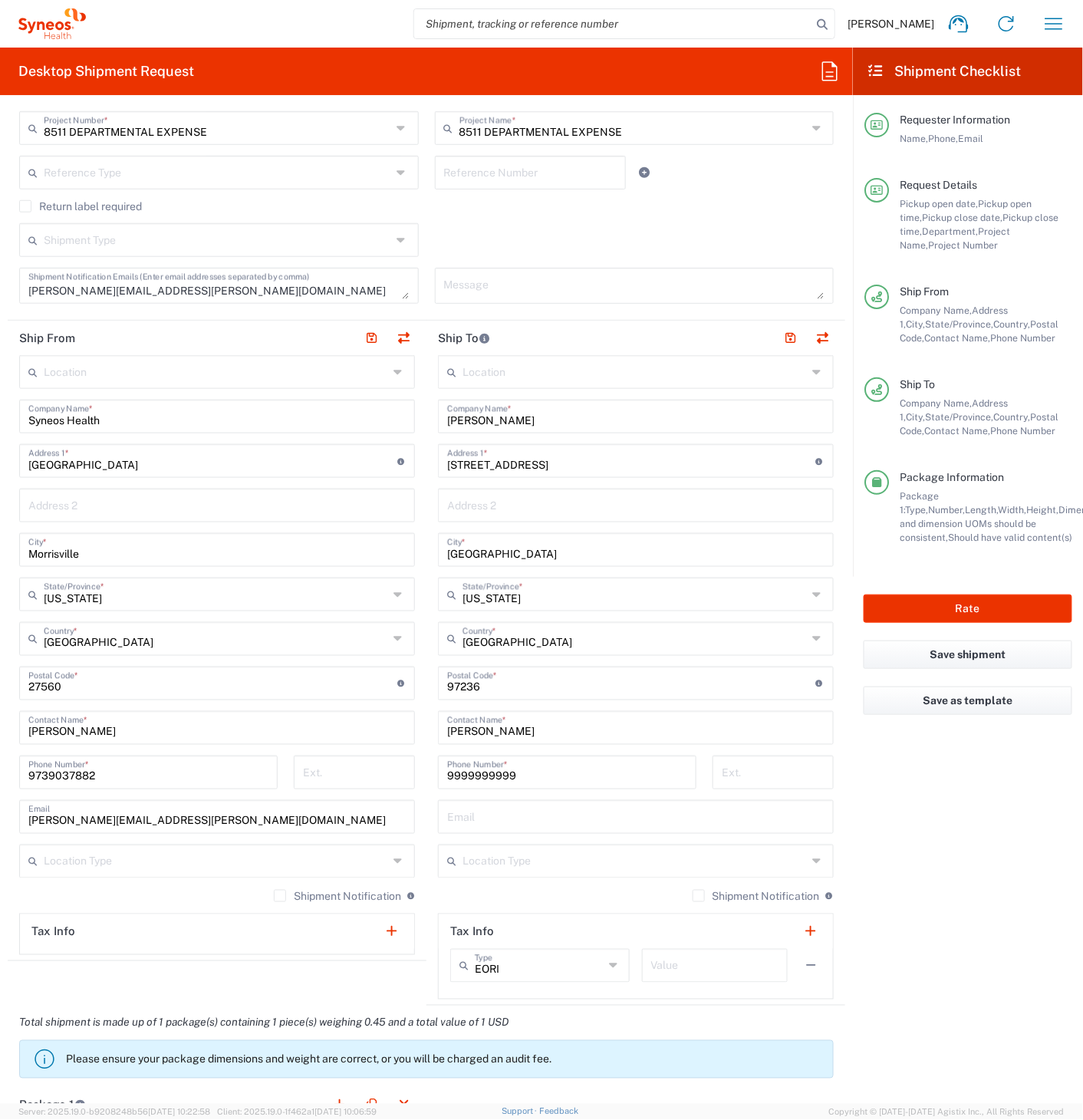
drag, startPoint x: 881, startPoint y: 763, endPoint x: 852, endPoint y: 703, distance: 66.6
click at [881, 763] on agx-form-checklist "Shipment Checklist Requester Information Name, Phone, Email Request Details Pic…" at bounding box center [968, 576] width 230 height 1057
click at [557, 730] on input "[PERSON_NAME]" at bounding box center [635, 727] width 378 height 27
click at [900, 774] on agx-form-checklist "Shipment Checklist Requester Information Name, Phone, Email Request Details Pic…" at bounding box center [968, 576] width 230 height 1057
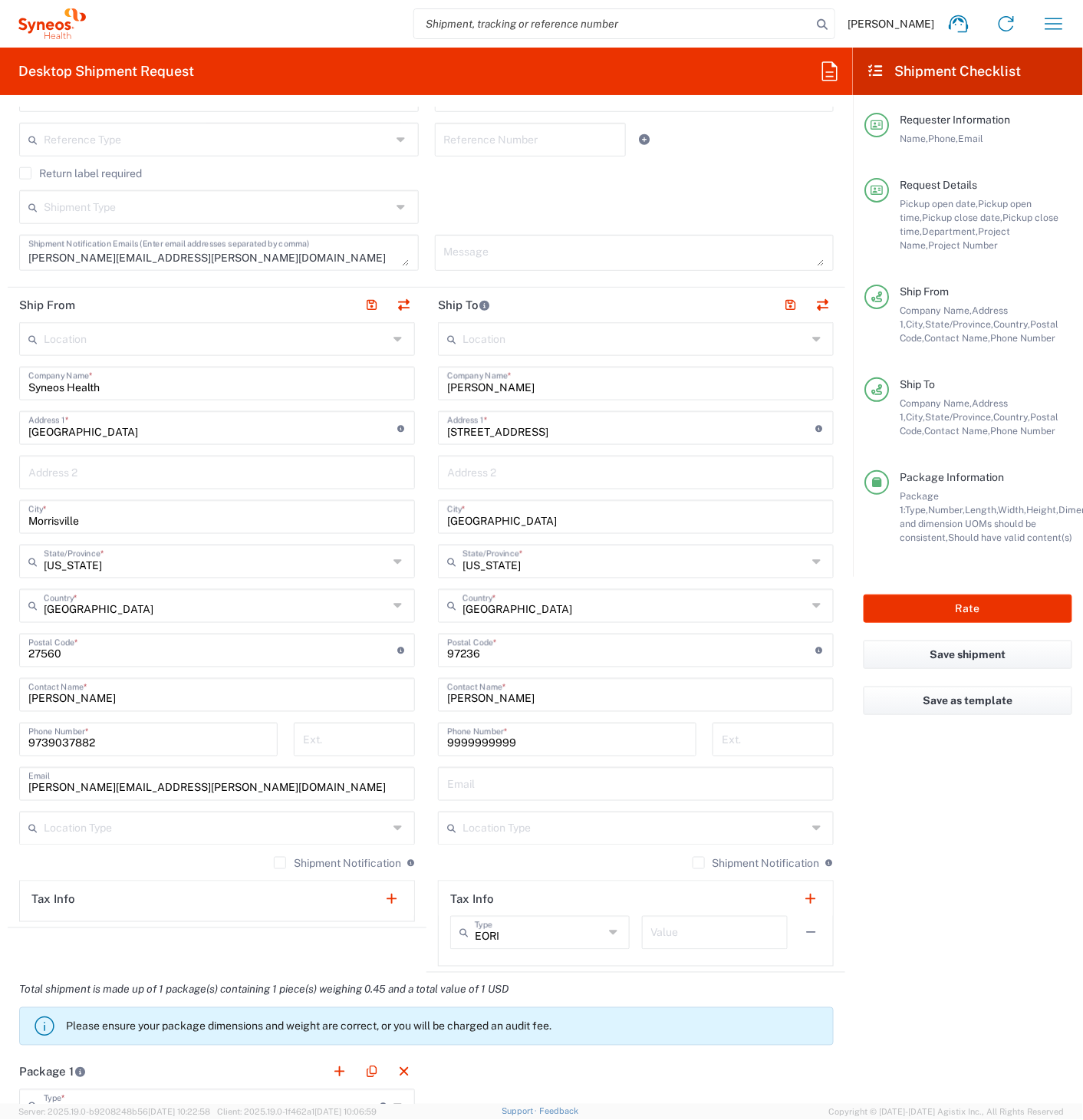
scroll to position [439, 0]
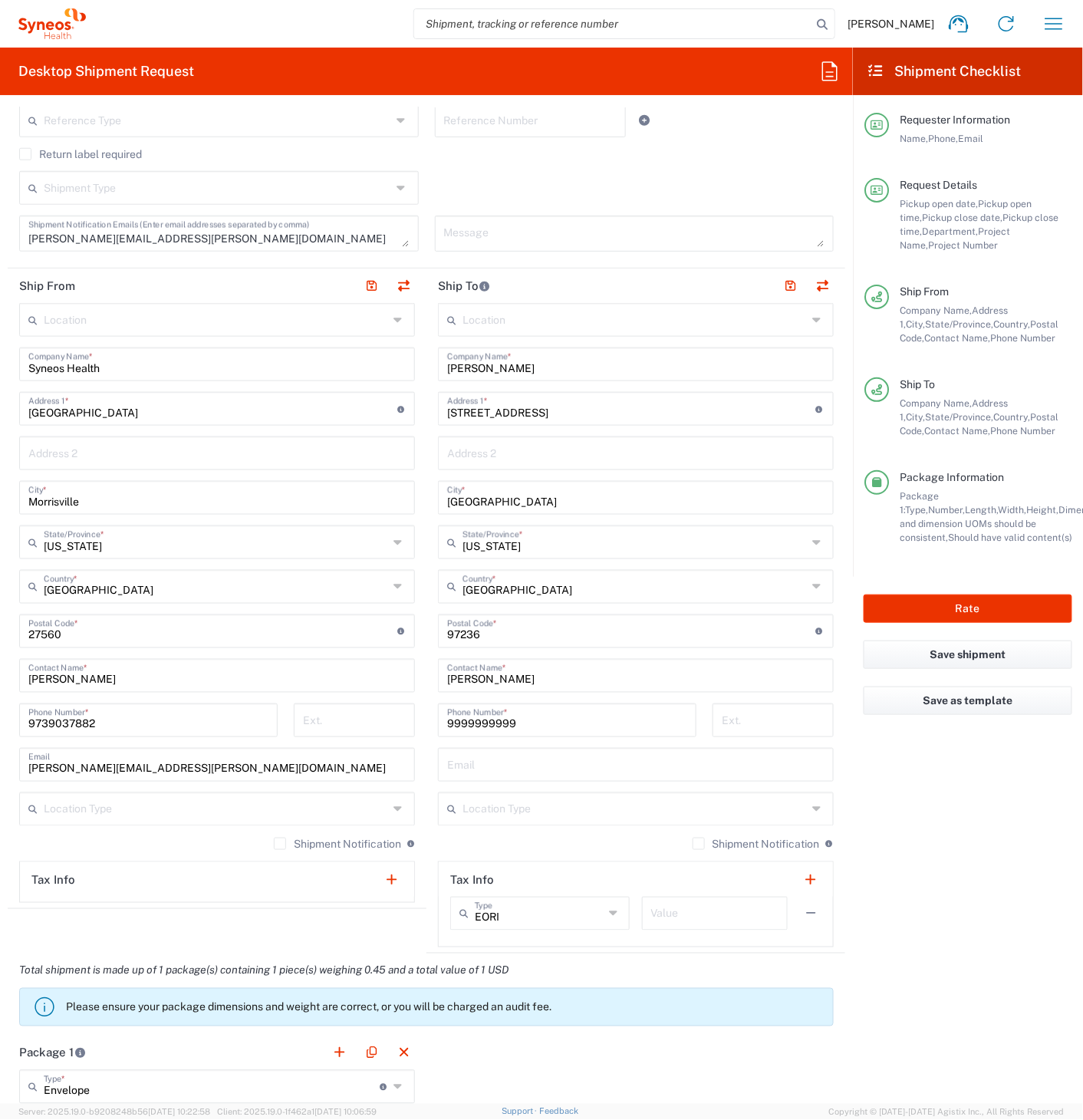
click at [882, 739] on agx-form-checklist "Shipment Checklist Requester Information Name, Phone, Email Request Details Pic…" at bounding box center [968, 576] width 230 height 1057
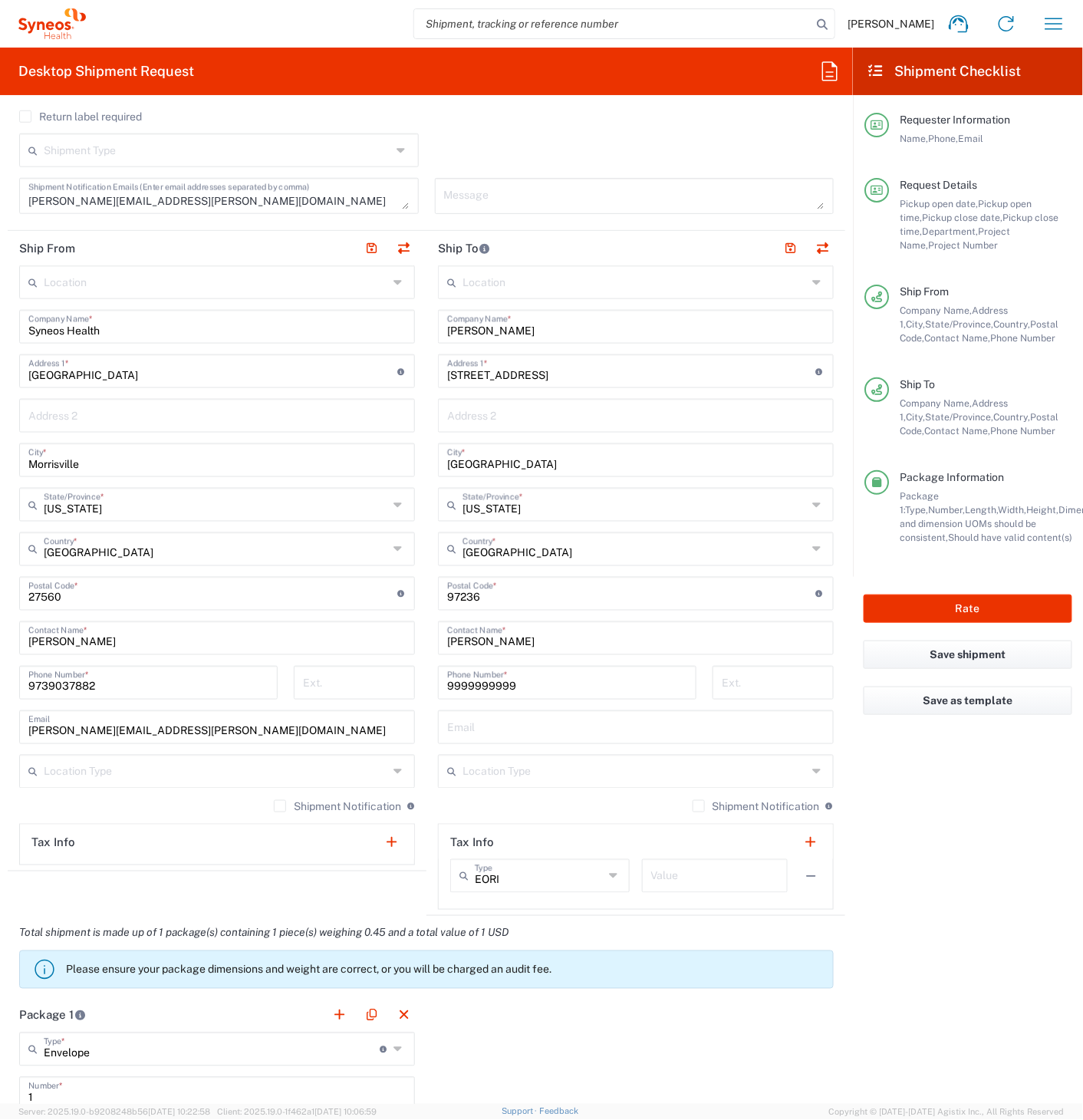
scroll to position [418, 0]
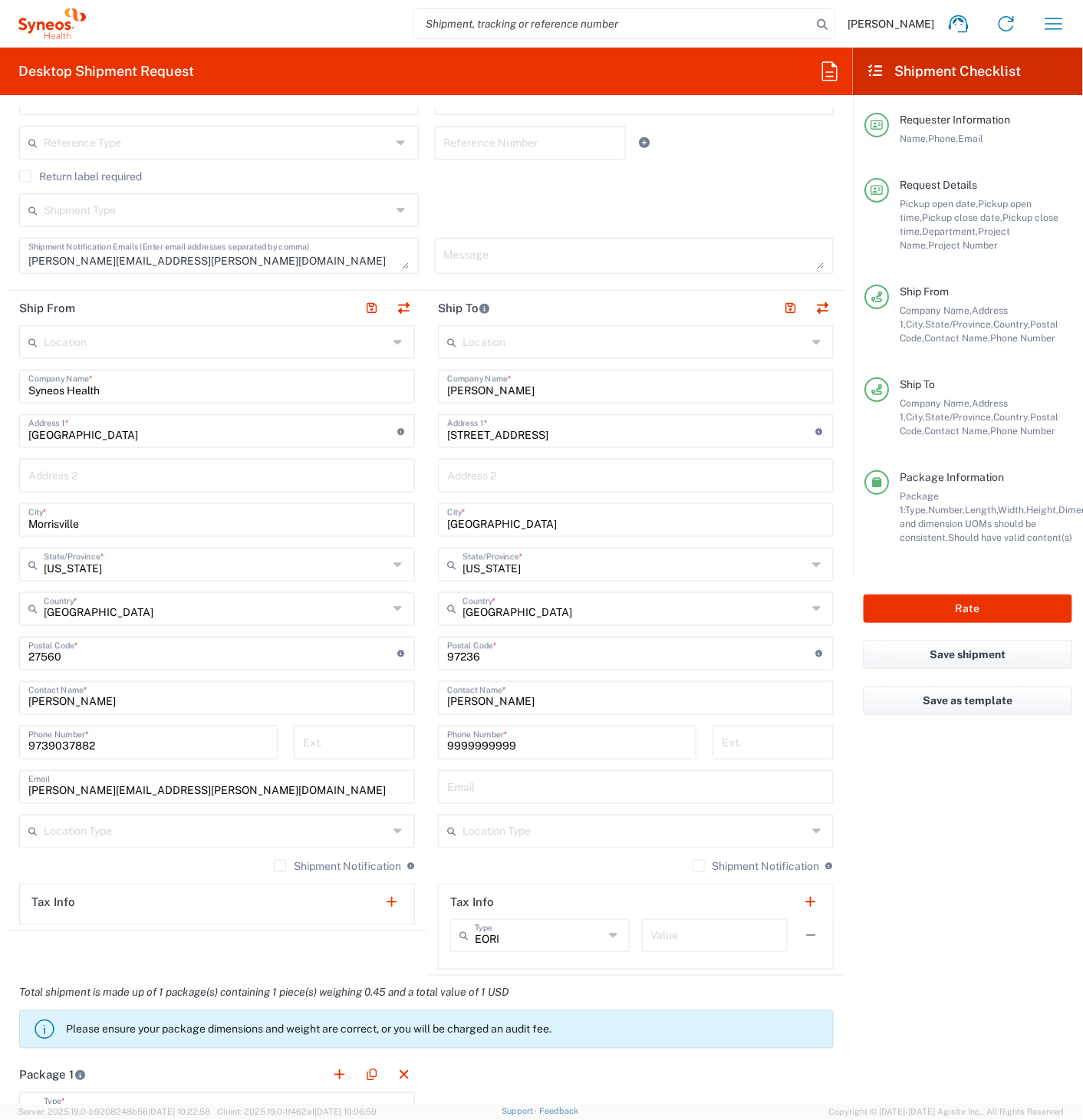
click at [937, 749] on agx-form-checklist "Shipment Checklist Requester Information Name, Phone, Email Request Details Pic…" at bounding box center [968, 576] width 230 height 1057
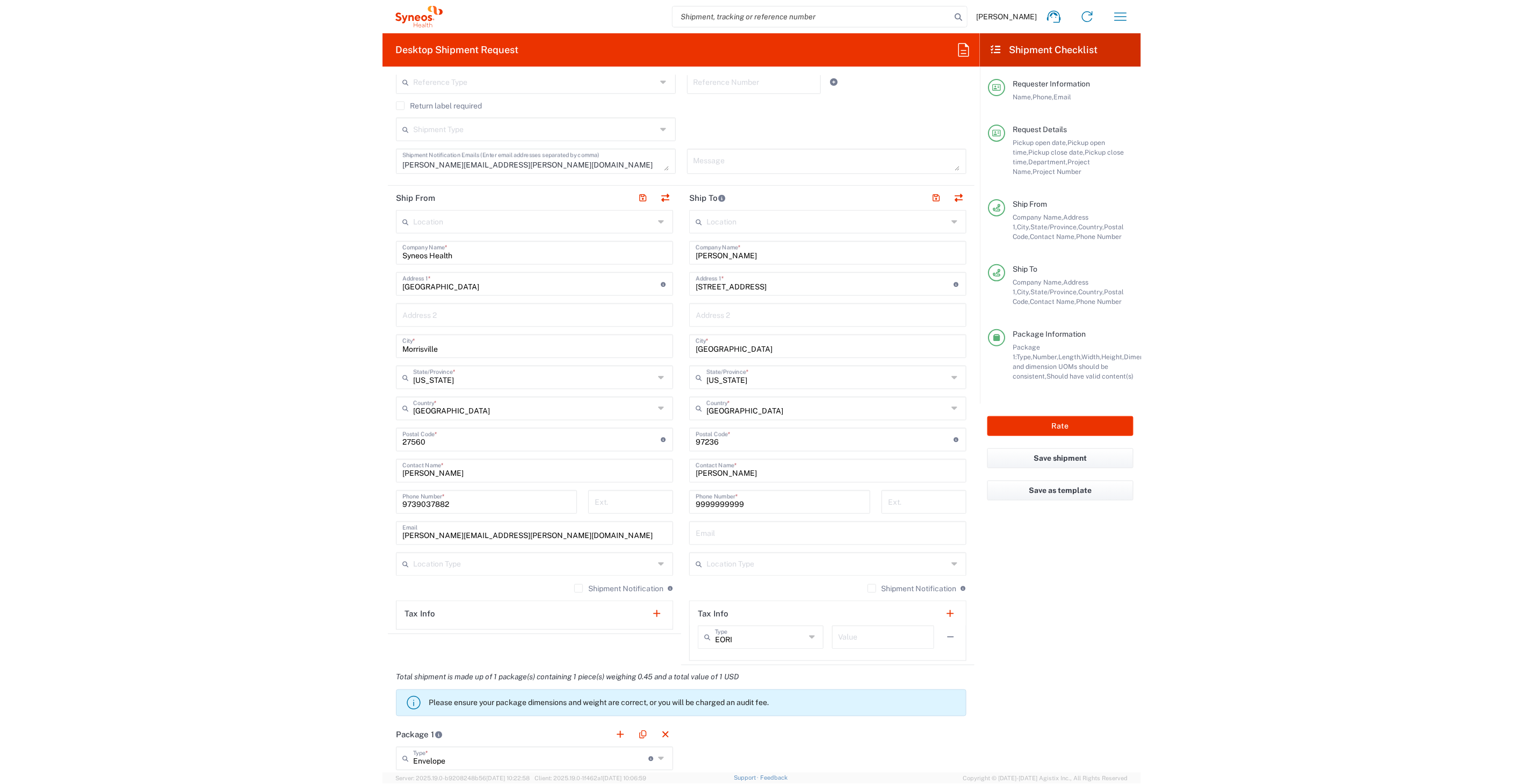
scroll to position [327, 0]
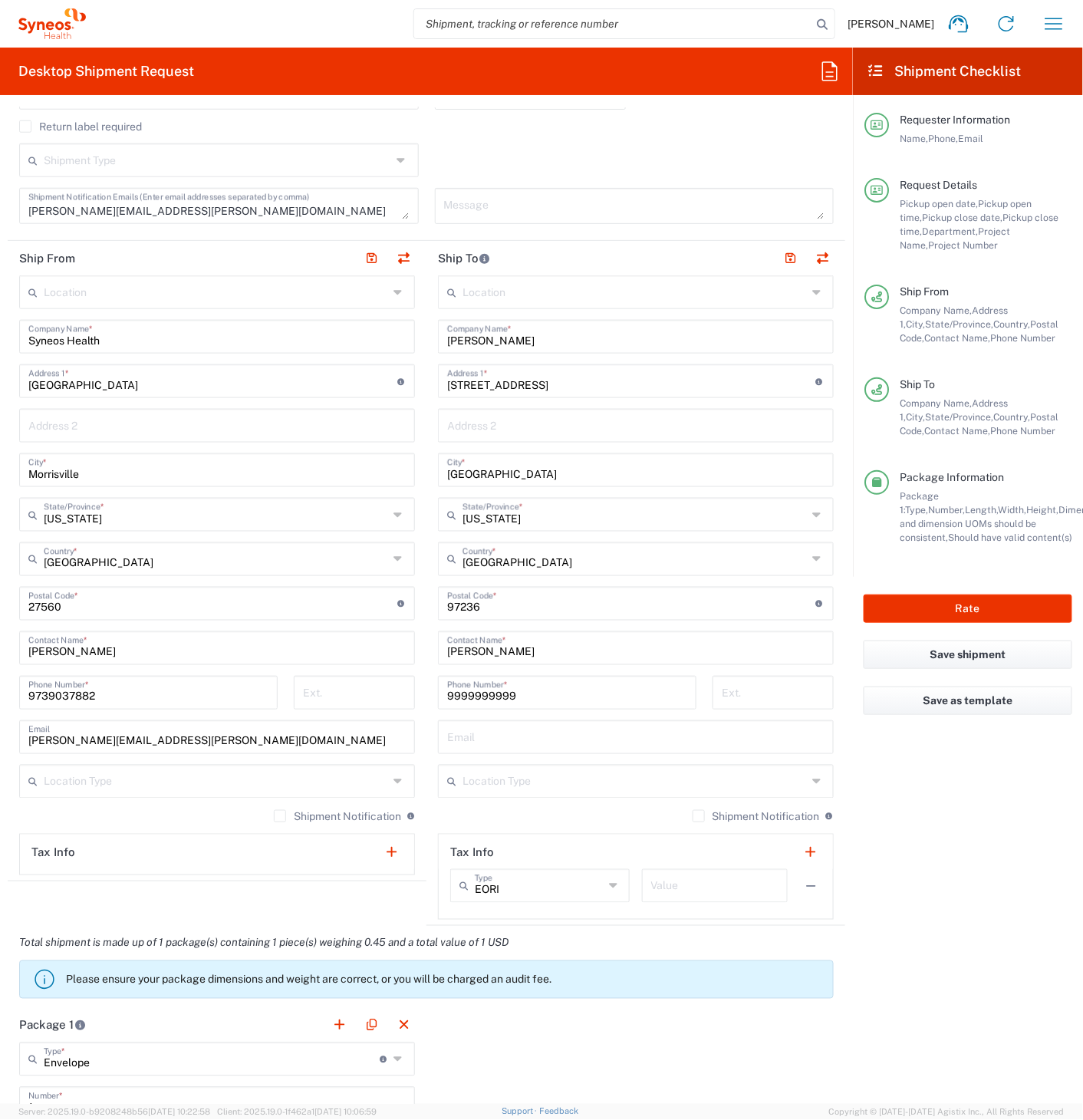
click at [531, 646] on input "[PERSON_NAME]" at bounding box center [635, 647] width 378 height 27
click at [522, 607] on input "undefined" at bounding box center [631, 602] width 369 height 27
click at [578, 645] on input "[PERSON_NAME]" at bounding box center [635, 647] width 378 height 27
click at [558, 473] on input "Portland" at bounding box center [635, 469] width 378 height 27
click at [543, 651] on input "[PERSON_NAME]" at bounding box center [635, 647] width 378 height 27
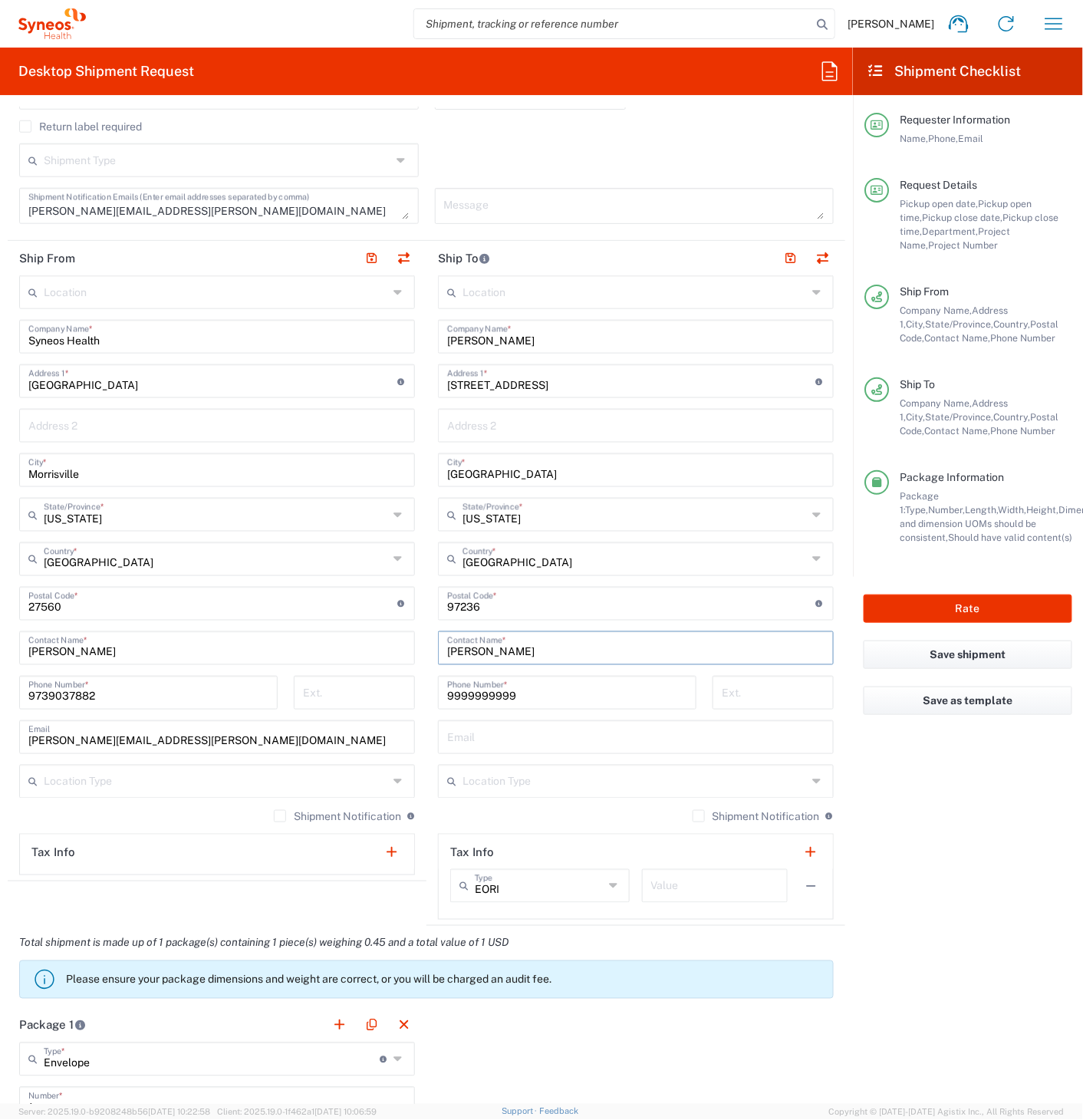
click at [530, 587] on div "Postal Code * Postal Code for United States should have the following format: 5…" at bounding box center [636, 604] width 396 height 34
click at [528, 607] on input "undefined" at bounding box center [631, 602] width 369 height 27
click at [559, 641] on input "[PERSON_NAME]" at bounding box center [635, 647] width 378 height 27
drag, startPoint x: 960, startPoint y: 780, endPoint x: 944, endPoint y: 723, distance: 59.2
click at [954, 776] on agx-form-checklist "Shipment Checklist Requester Information Name, Phone, Email Request Details Pic…" at bounding box center [968, 576] width 230 height 1057
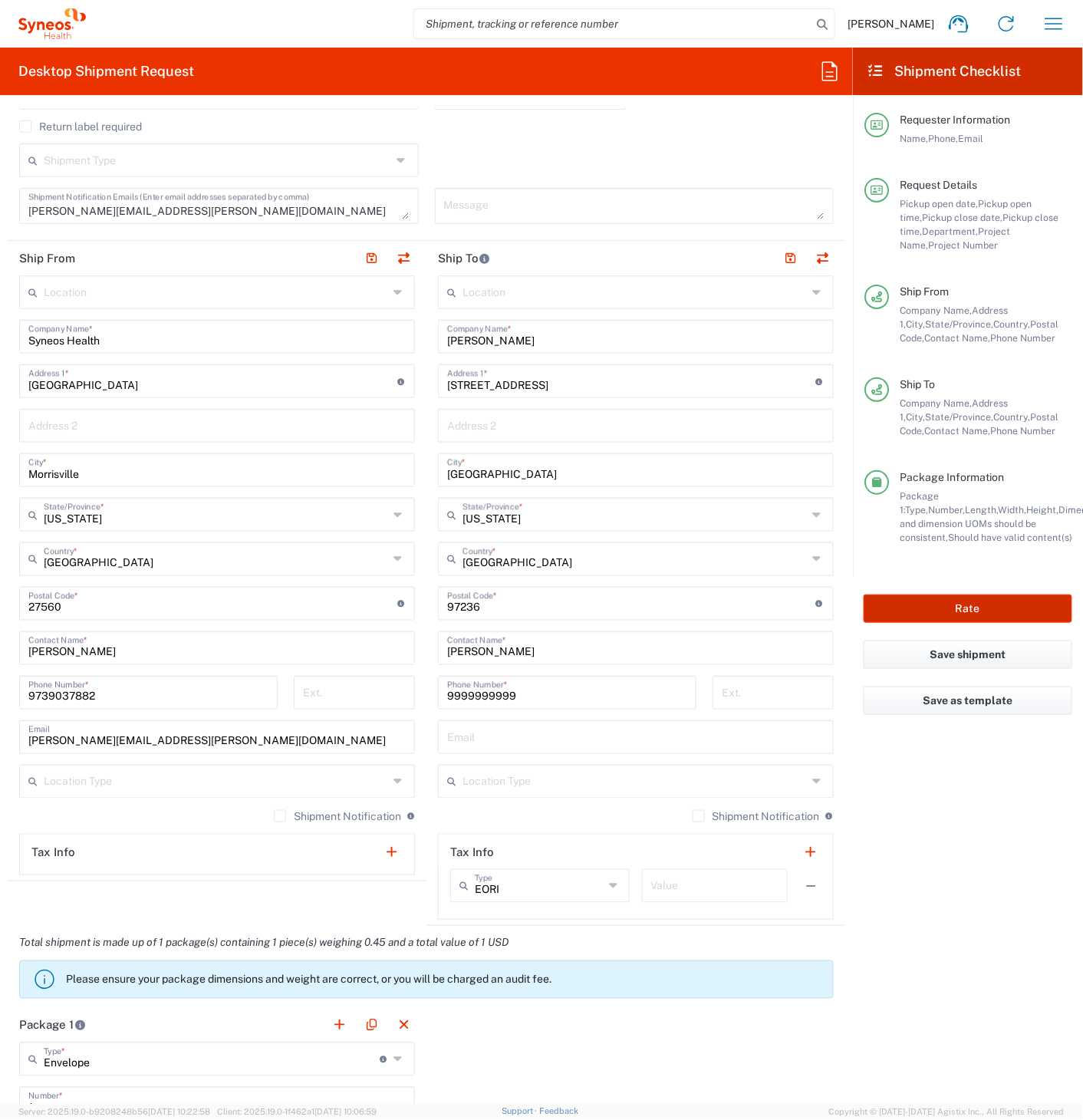
click at [939, 607] on button "Rate" at bounding box center [968, 609] width 208 height 28
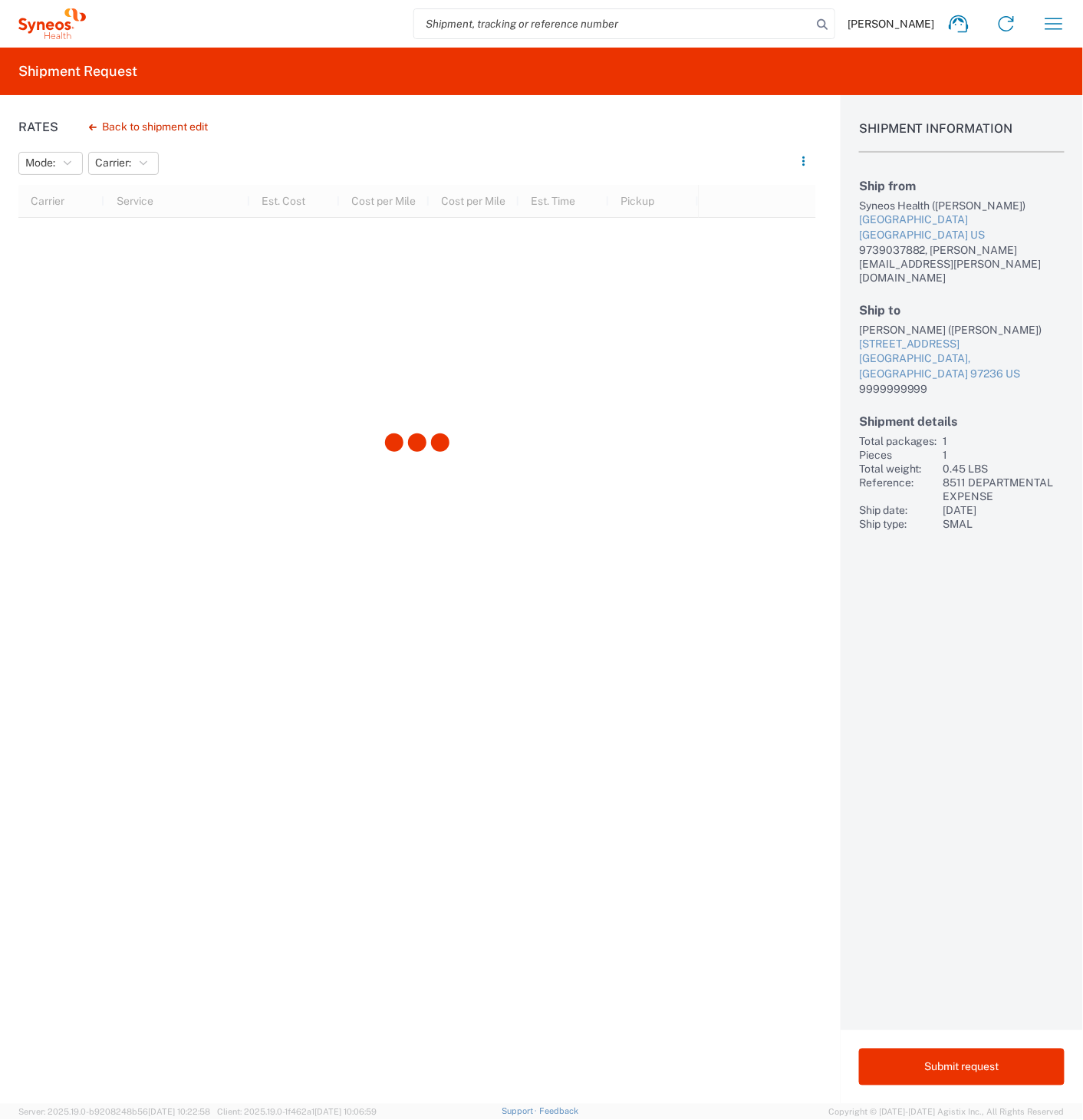
click at [902, 550] on div "Shipment Information Ship from Syneos Health (Linda Giordano) 1030 Sync Street …" at bounding box center [962, 599] width 242 height 1009
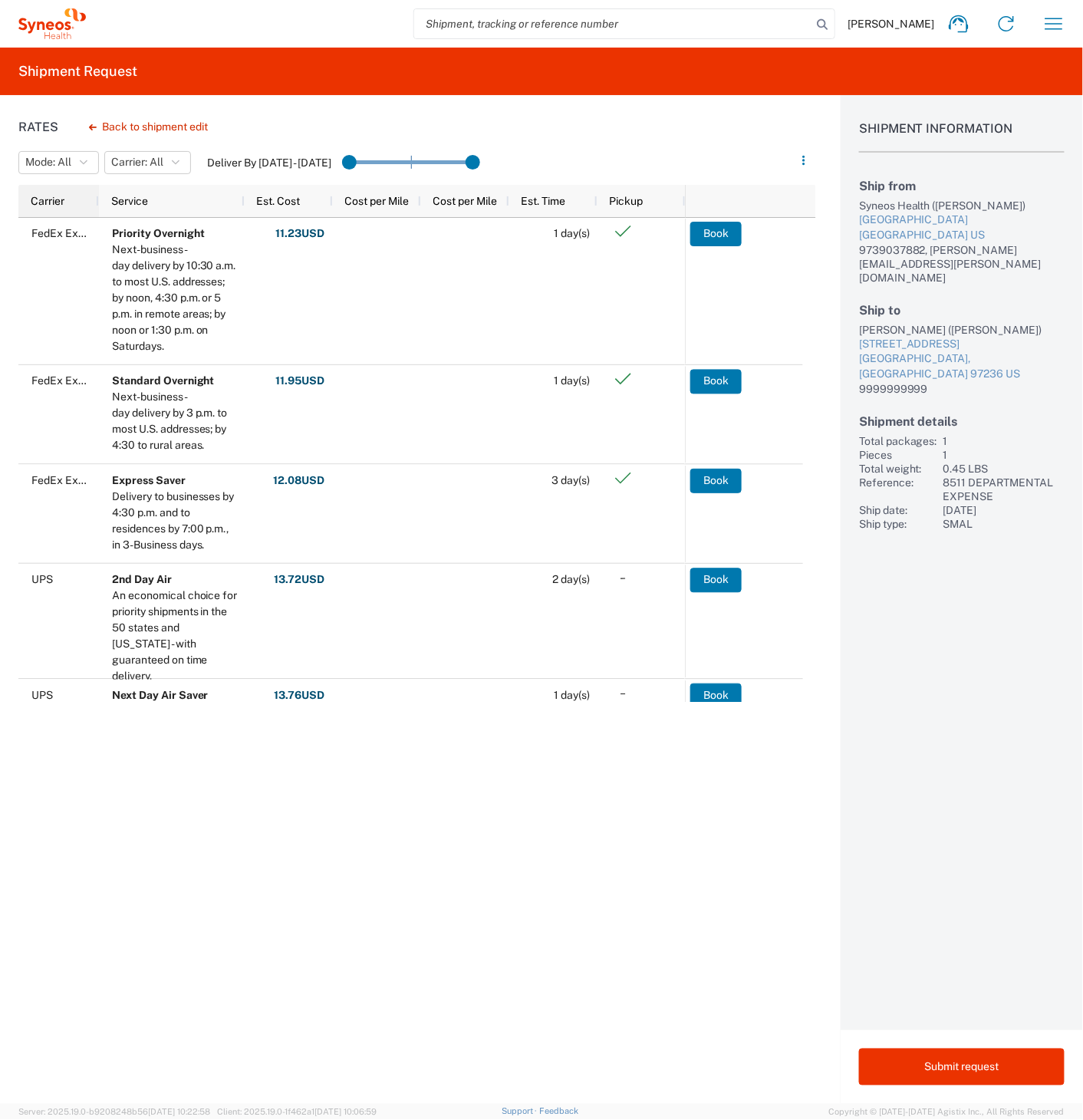
click at [51, 201] on span "Carrier" at bounding box center [47, 201] width 34 height 12
click at [52, 200] on span "Carrier" at bounding box center [47, 201] width 34 height 12
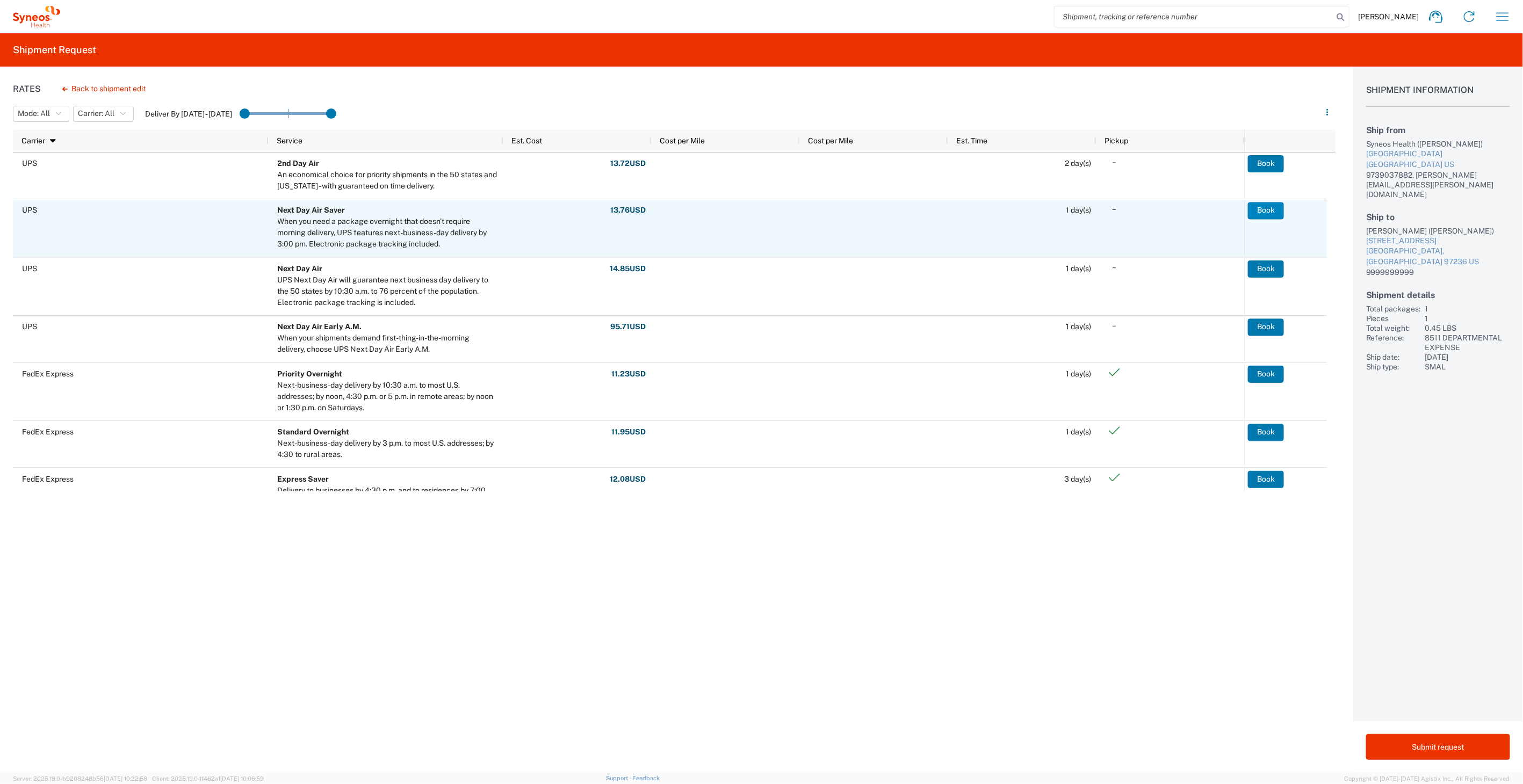
click at [1258, 205] on button "Book" at bounding box center [1266, 211] width 36 height 17
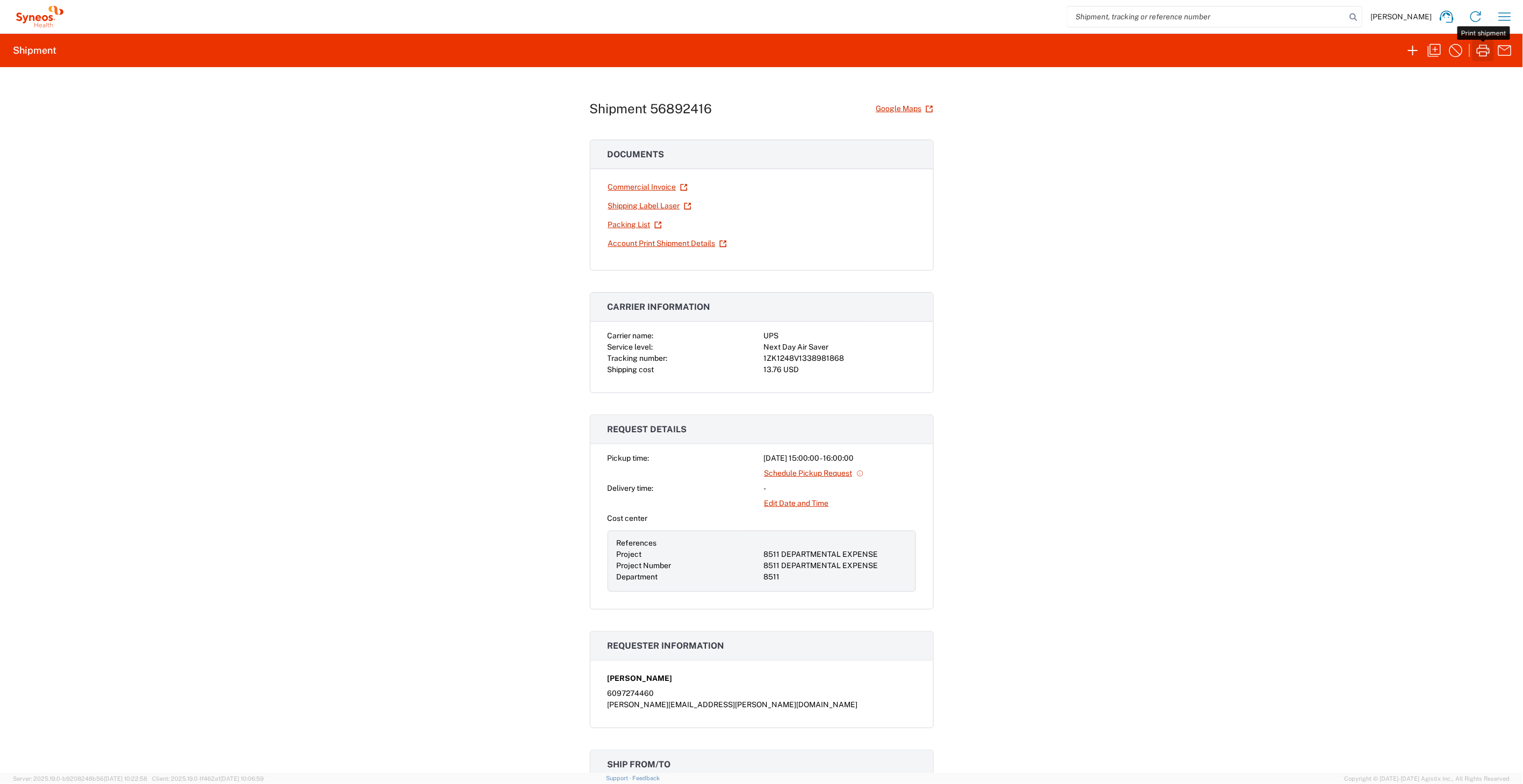
click at [1485, 48] on icon "button" at bounding box center [1483, 50] width 13 height 12
click at [1498, 19] on icon "button" at bounding box center [1505, 17] width 17 height 17
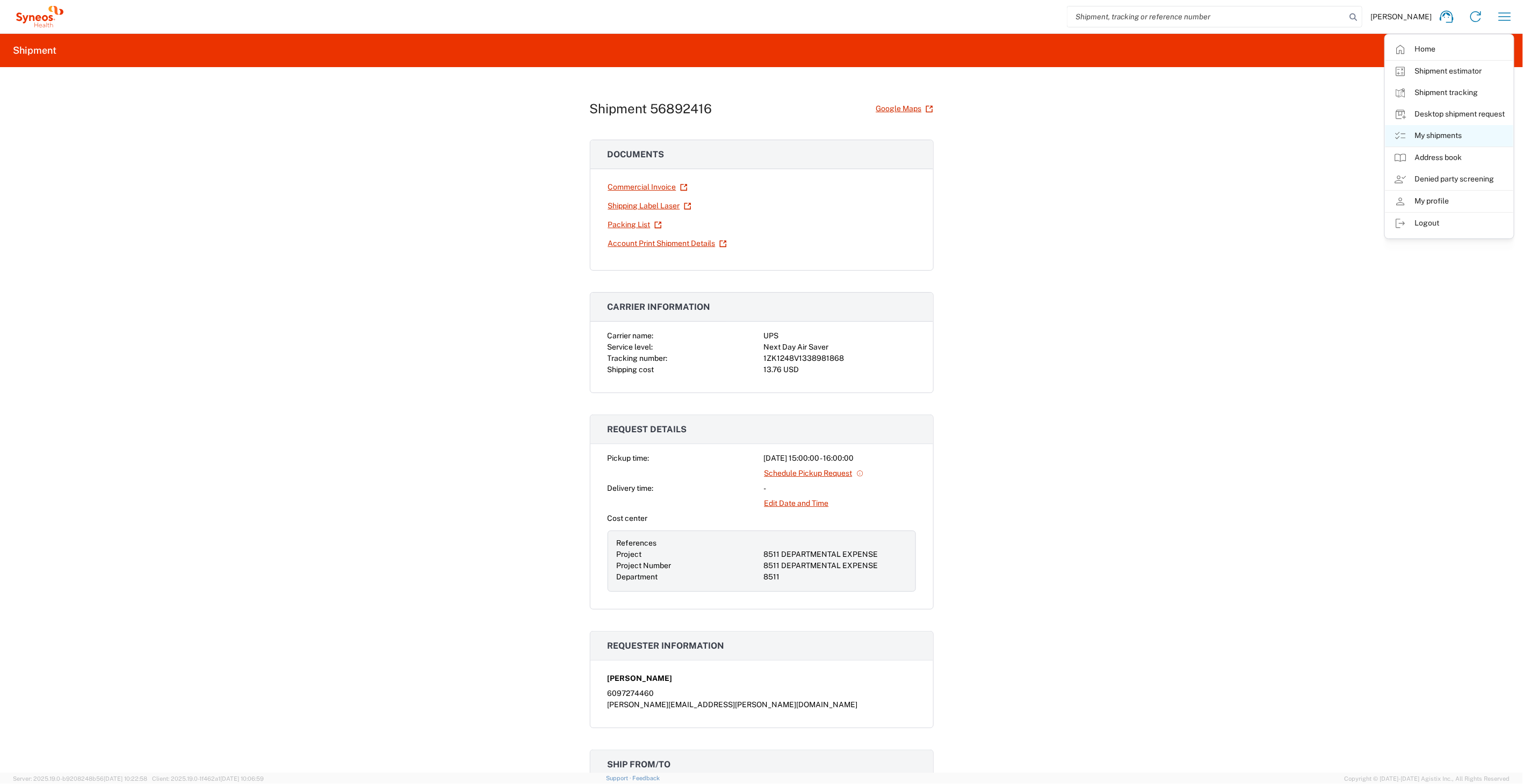
click at [1433, 137] on link "My shipments" at bounding box center [1449, 136] width 128 height 21
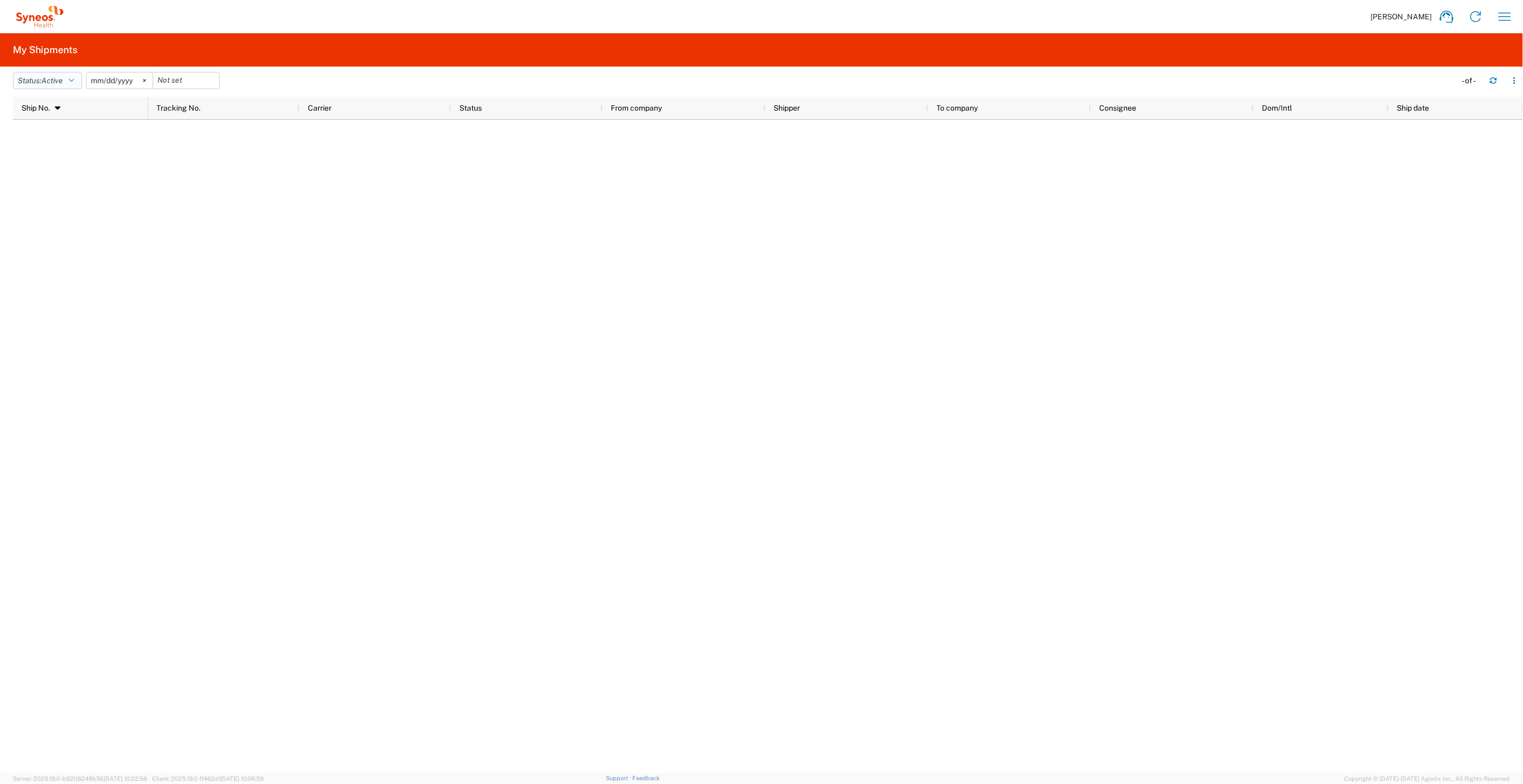
click at [63, 83] on span "Active" at bounding box center [52, 80] width 21 height 9
click at [44, 144] on span "All" at bounding box center [76, 137] width 125 height 17
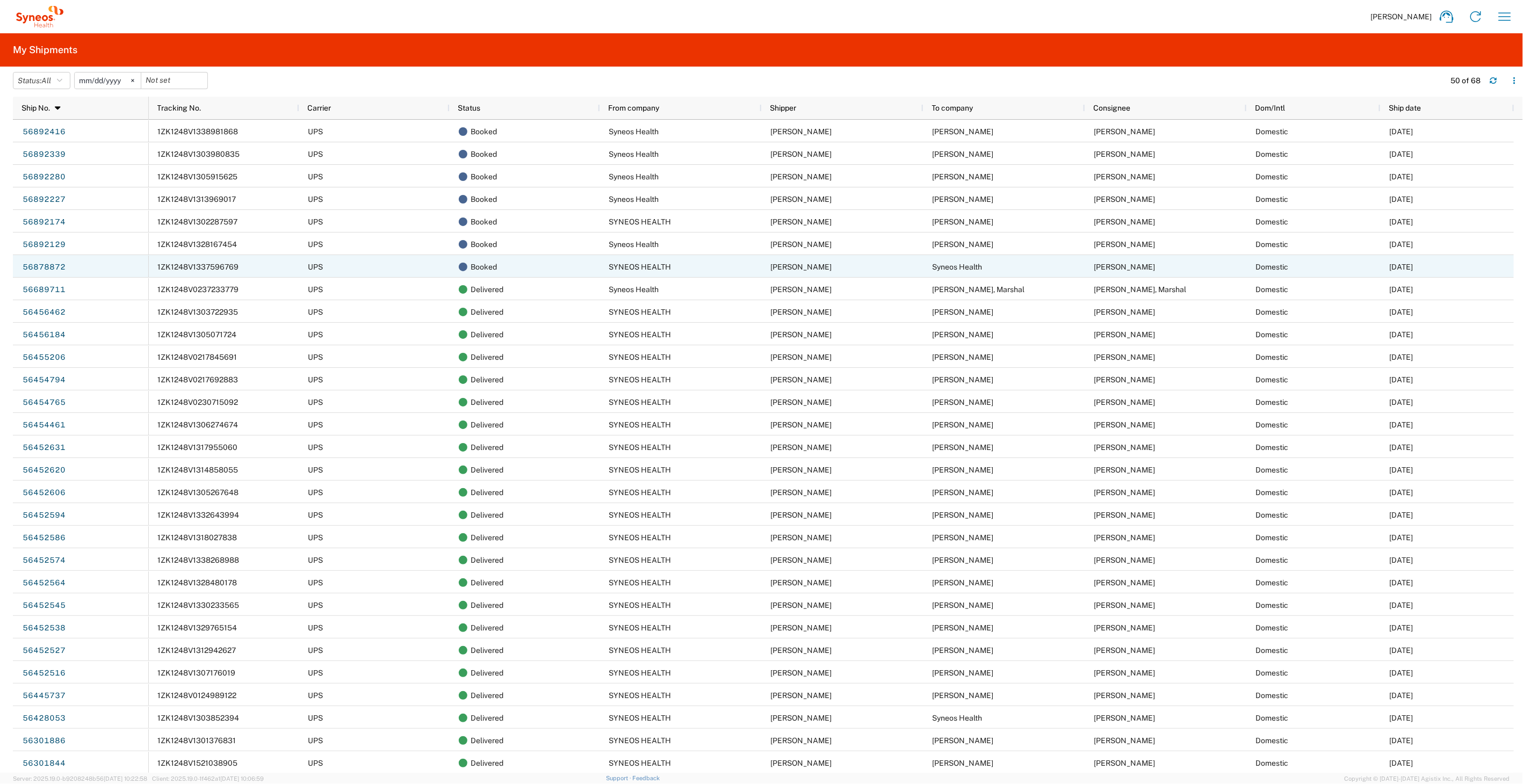
click at [40, 268] on link "56878872" at bounding box center [44, 268] width 44 height 17
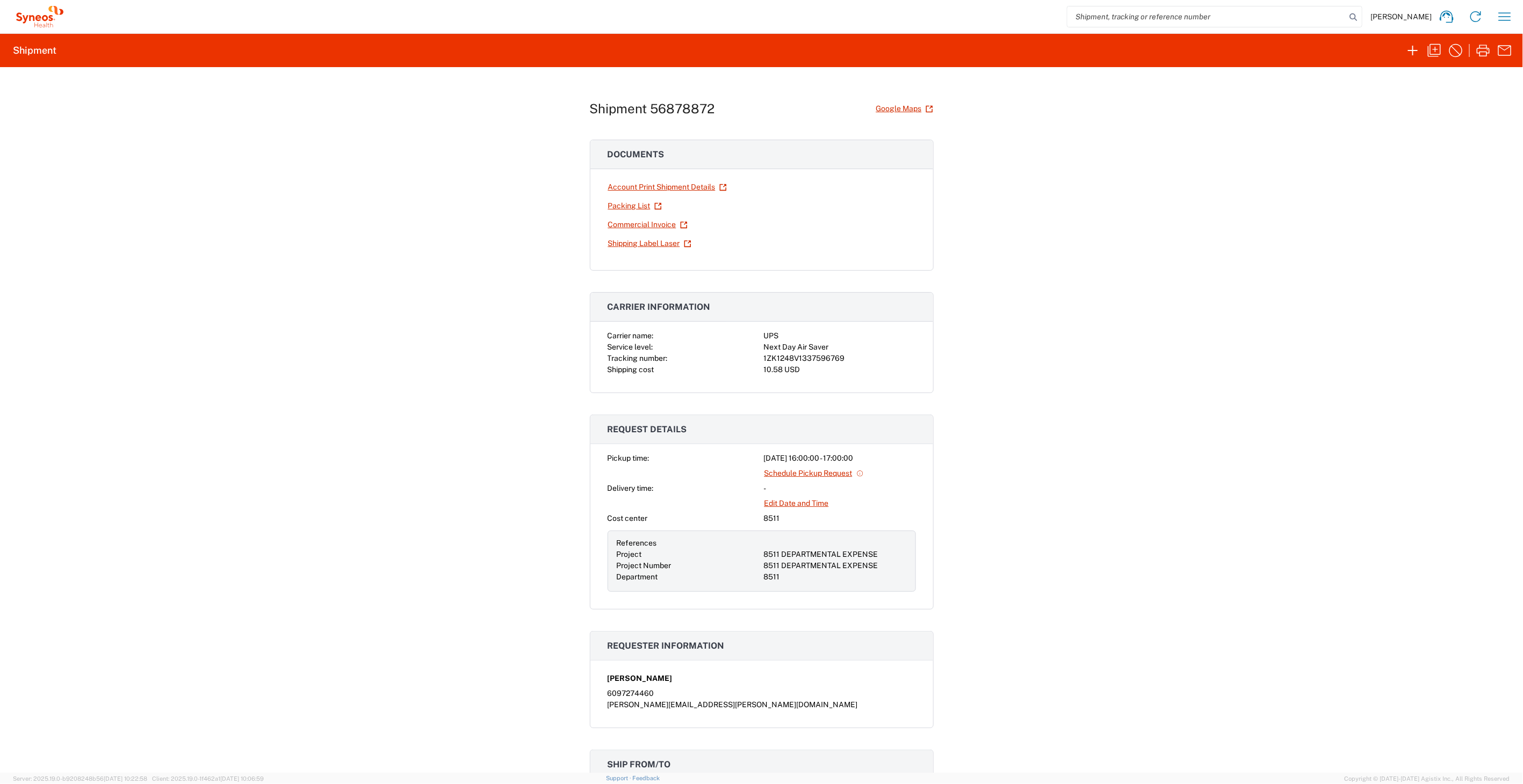
click at [772, 355] on div "1ZK1248V1337596769" at bounding box center [839, 358] width 152 height 11
copy div "1ZK1248V1337596769"
click at [1075, 484] on div "Shipment 56878872 Google Maps Documents Account Print Shipment Details Packing …" at bounding box center [761, 420] width 1523 height 706
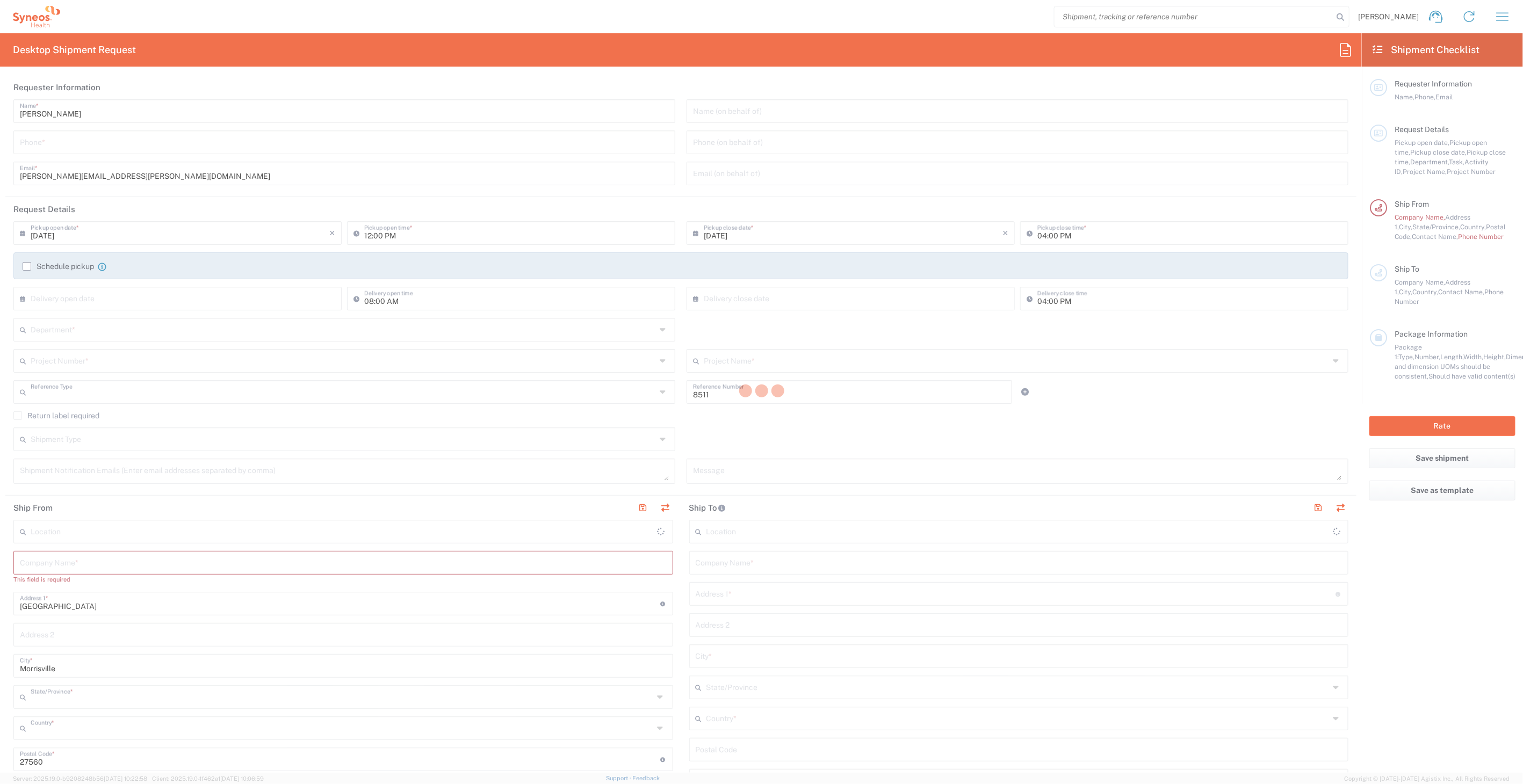
type input "Department"
type input "North Carolina"
type input "[GEOGRAPHIC_DATA]"
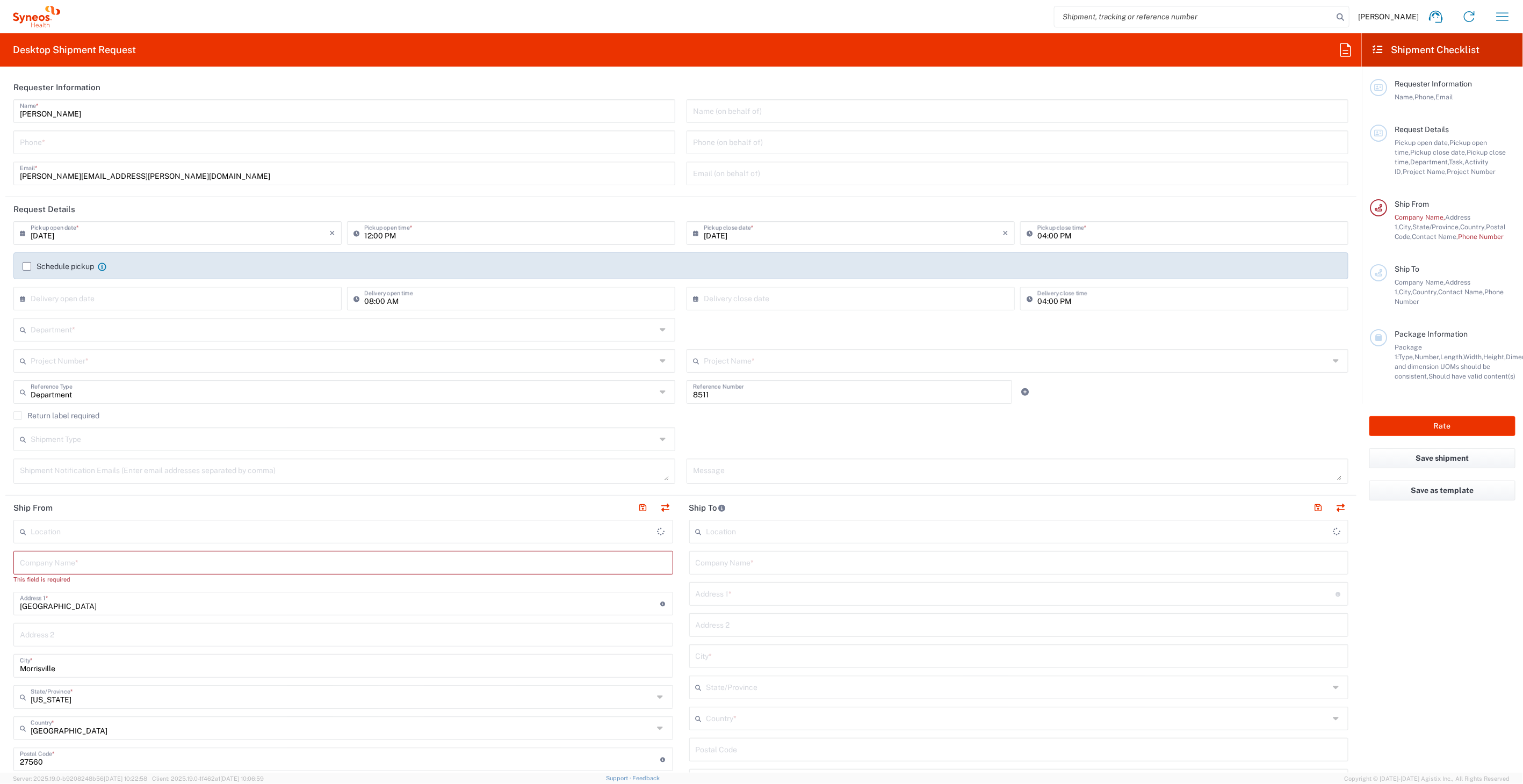
type input "Syneos Health, LLC-[GEOGRAPHIC_DATA] [GEOGRAPHIC_DATA] [GEOGRAPHIC_DATA]"
drag, startPoint x: 1502, startPoint y: 13, endPoint x: 1487, endPoint y: 29, distance: 21.9
click at [1502, 13] on icon "button" at bounding box center [1503, 17] width 17 height 17
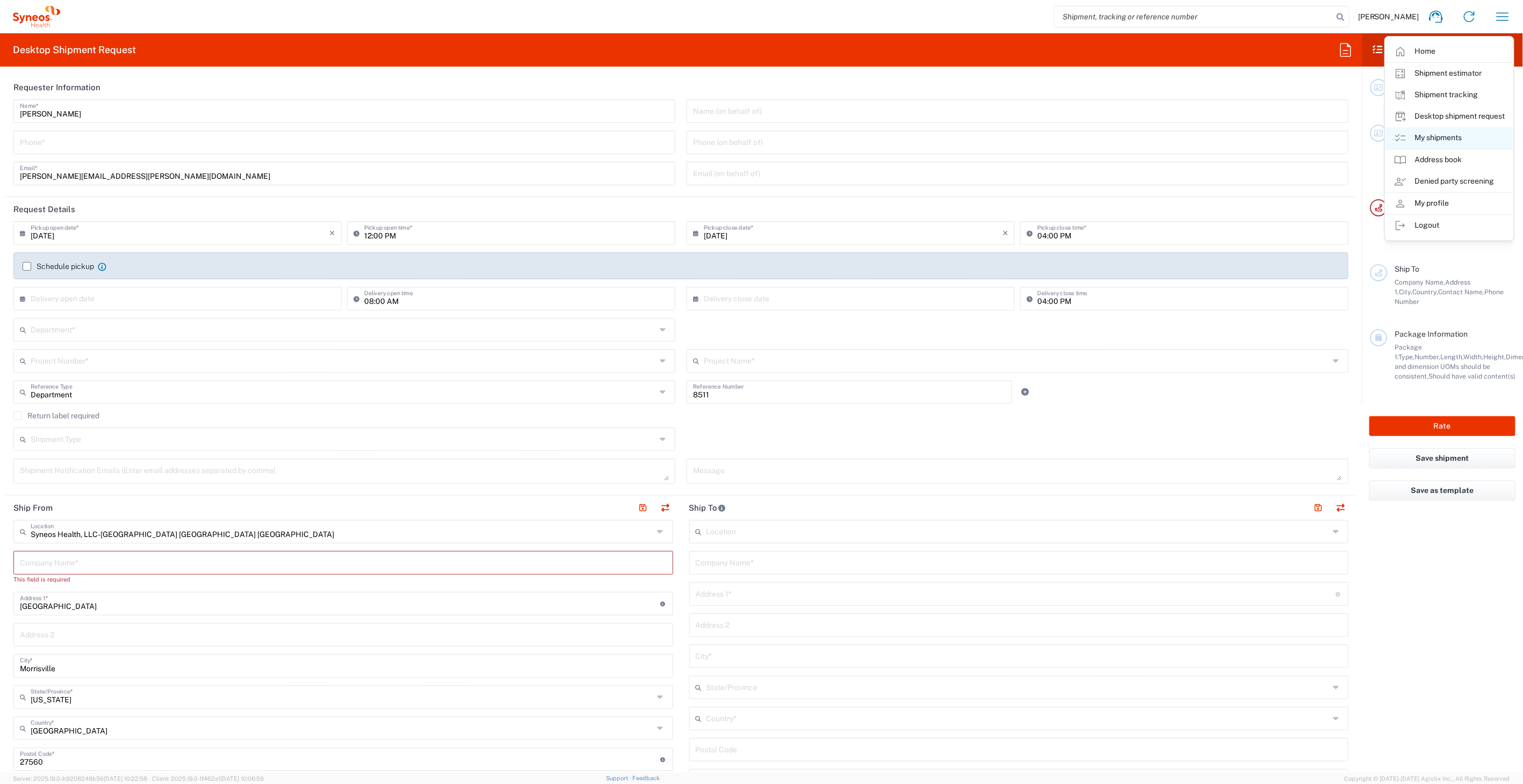
click at [1430, 138] on link "My shipments" at bounding box center [1449, 138] width 128 height 21
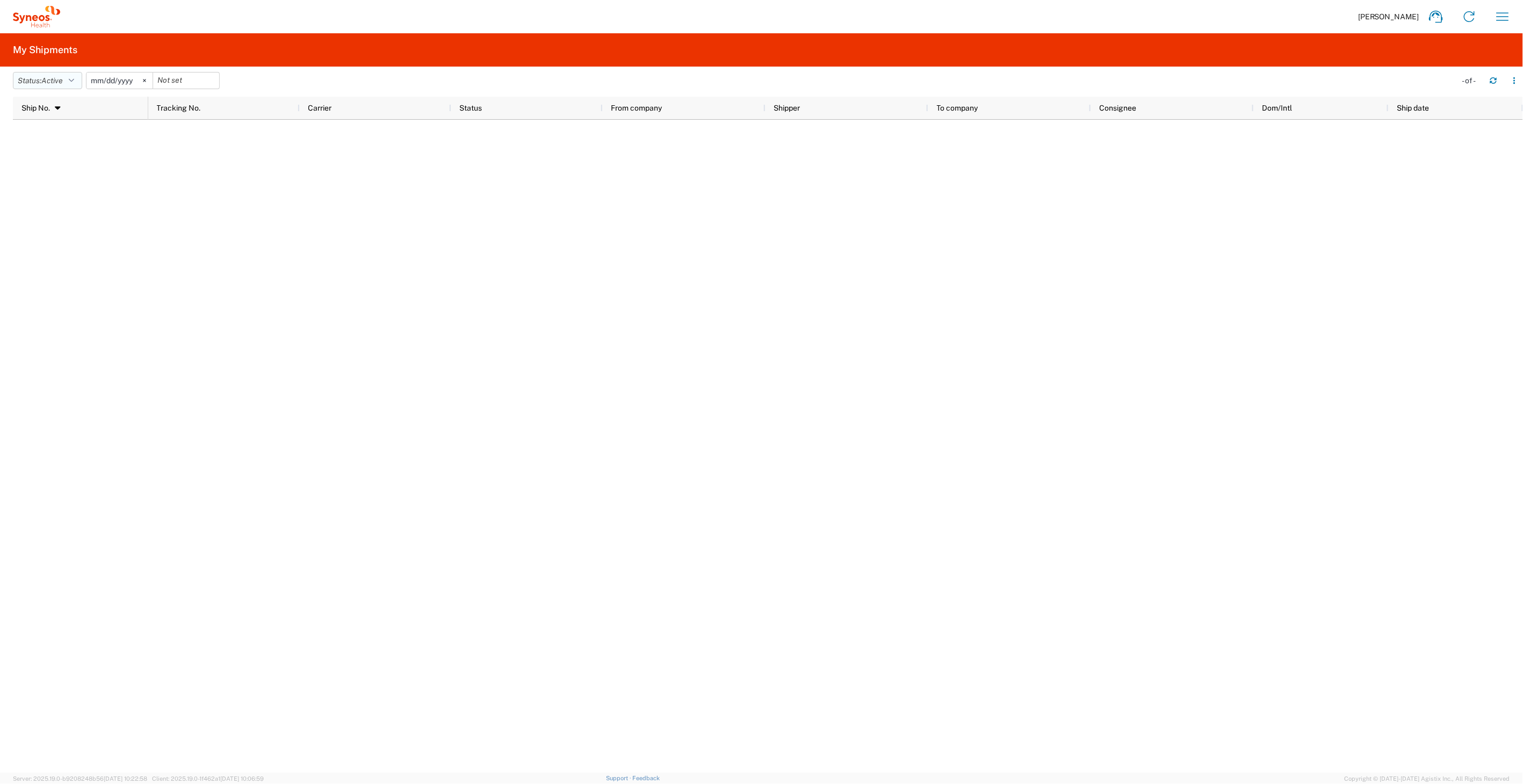
click at [46, 78] on span "Active" at bounding box center [52, 80] width 21 height 9
click at [63, 129] on span "All" at bounding box center [76, 137] width 125 height 17
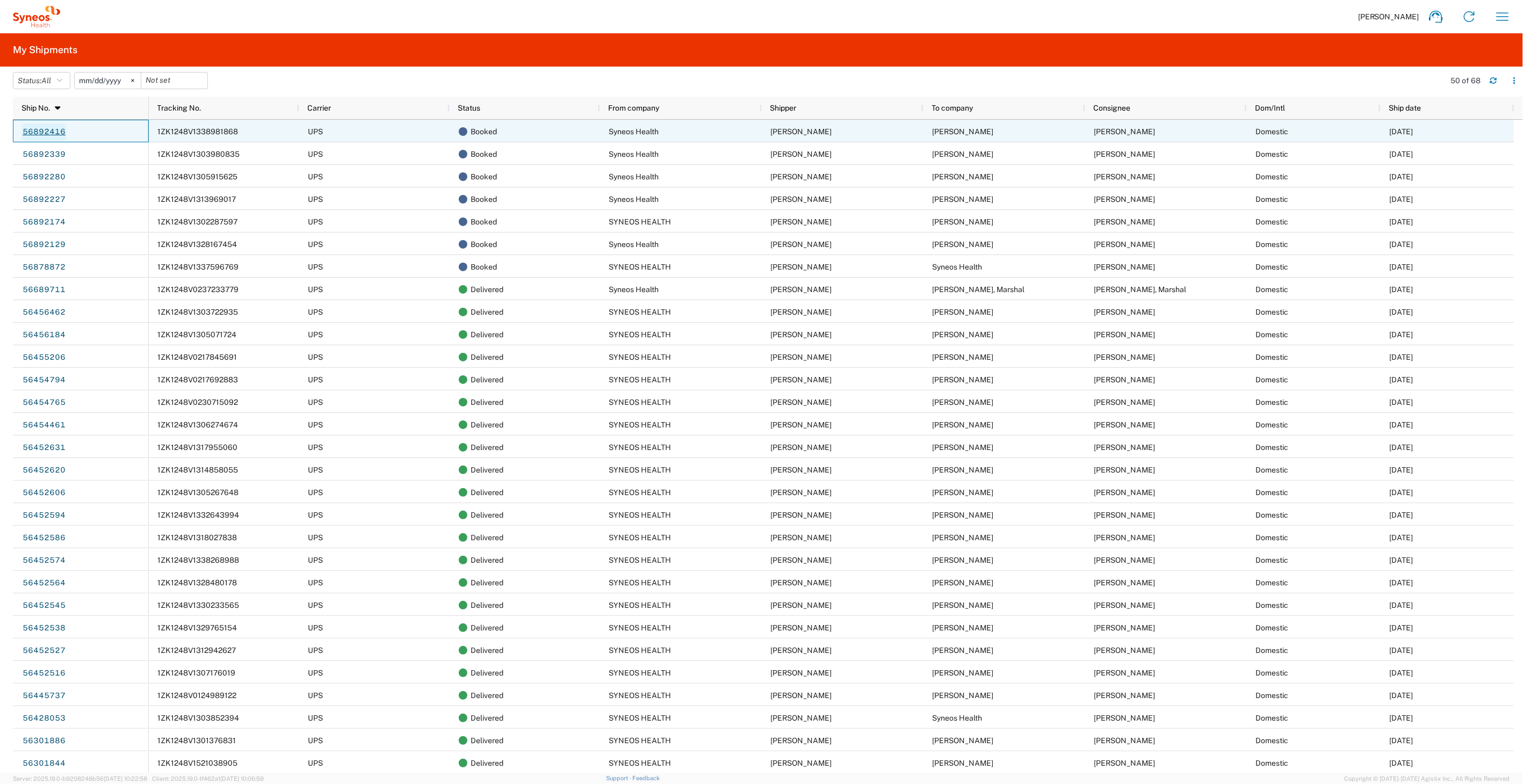
click at [41, 133] on link "56892416" at bounding box center [44, 132] width 44 height 17
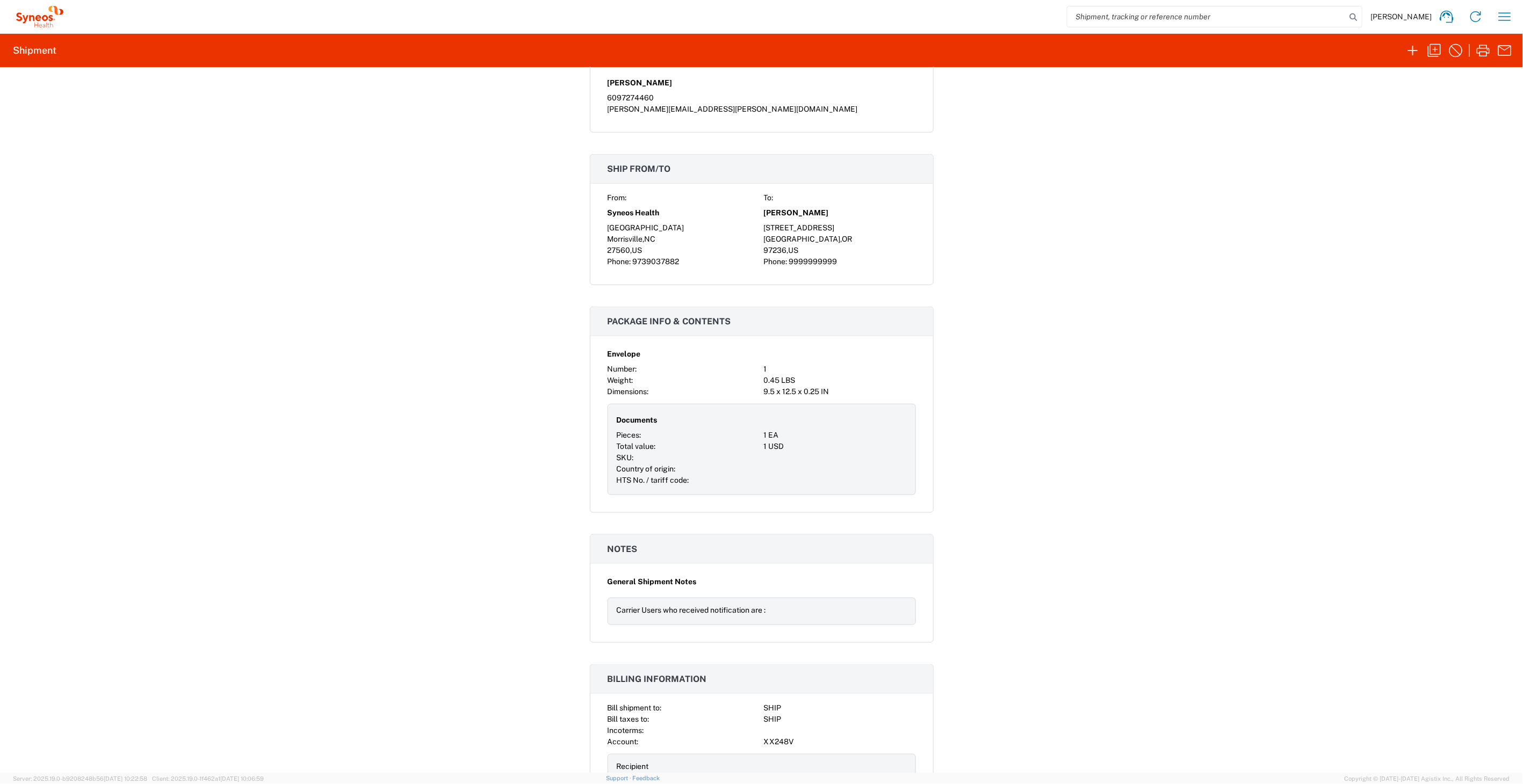
drag, startPoint x: 1132, startPoint y: 362, endPoint x: 1105, endPoint y: 389, distance: 38.2
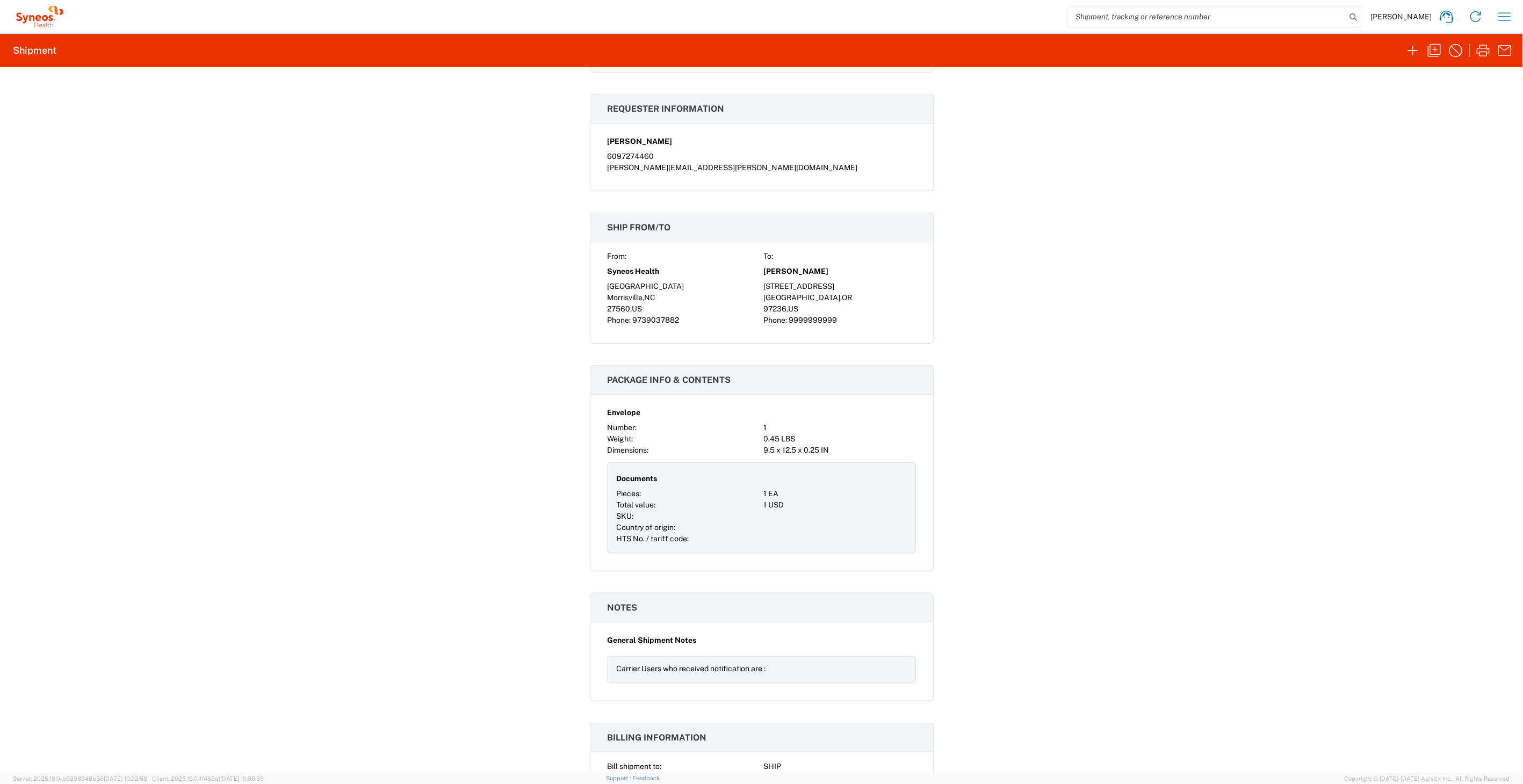
drag, startPoint x: 1105, startPoint y: 389, endPoint x: 1089, endPoint y: 313, distance: 77.7
click at [1089, 313] on div "Shipment 56892416 Google Maps Documents Commercial Invoice Packing List Account…" at bounding box center [761, 420] width 1523 height 706
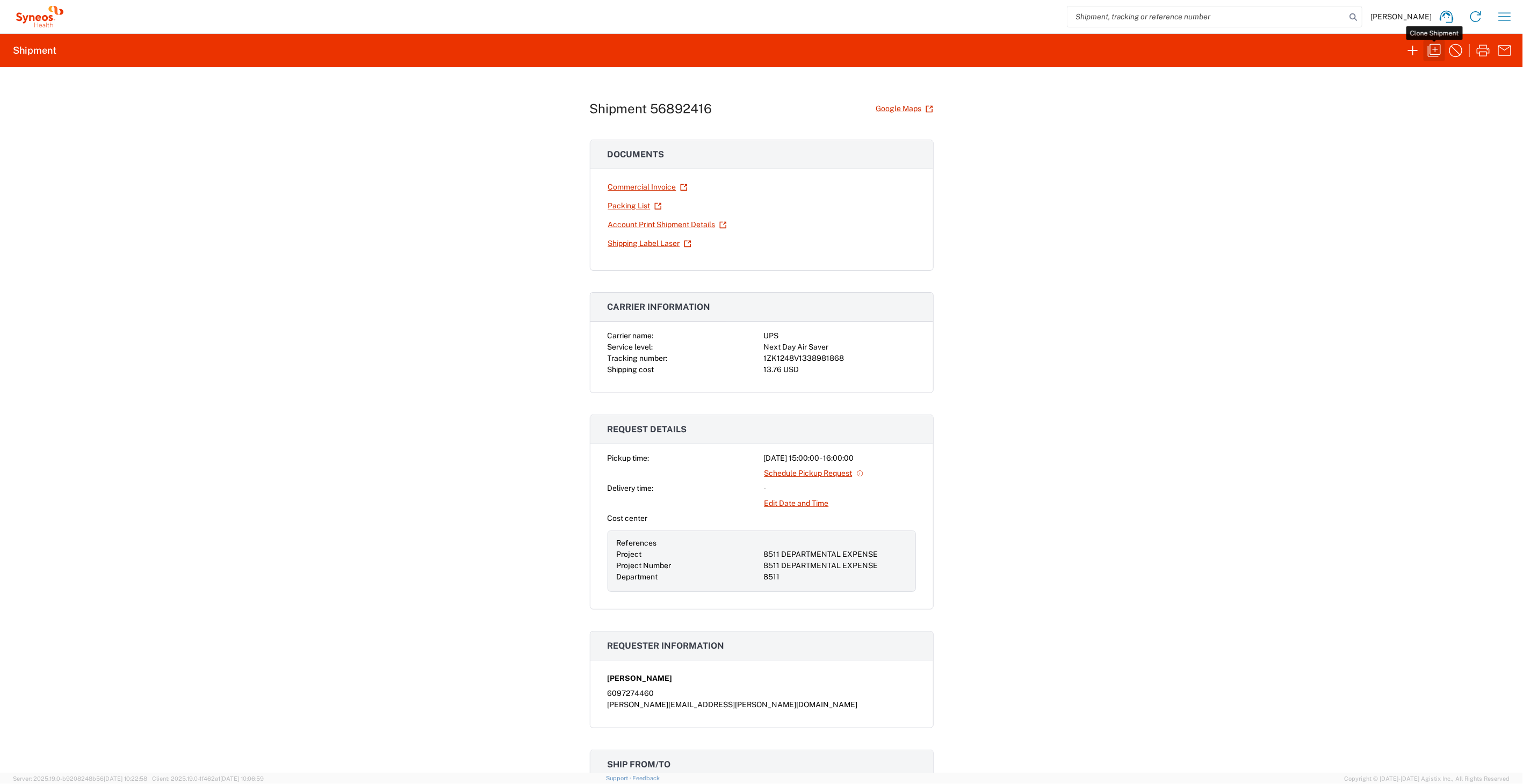
click at [1428, 50] on icon "button" at bounding box center [1435, 50] width 17 height 17
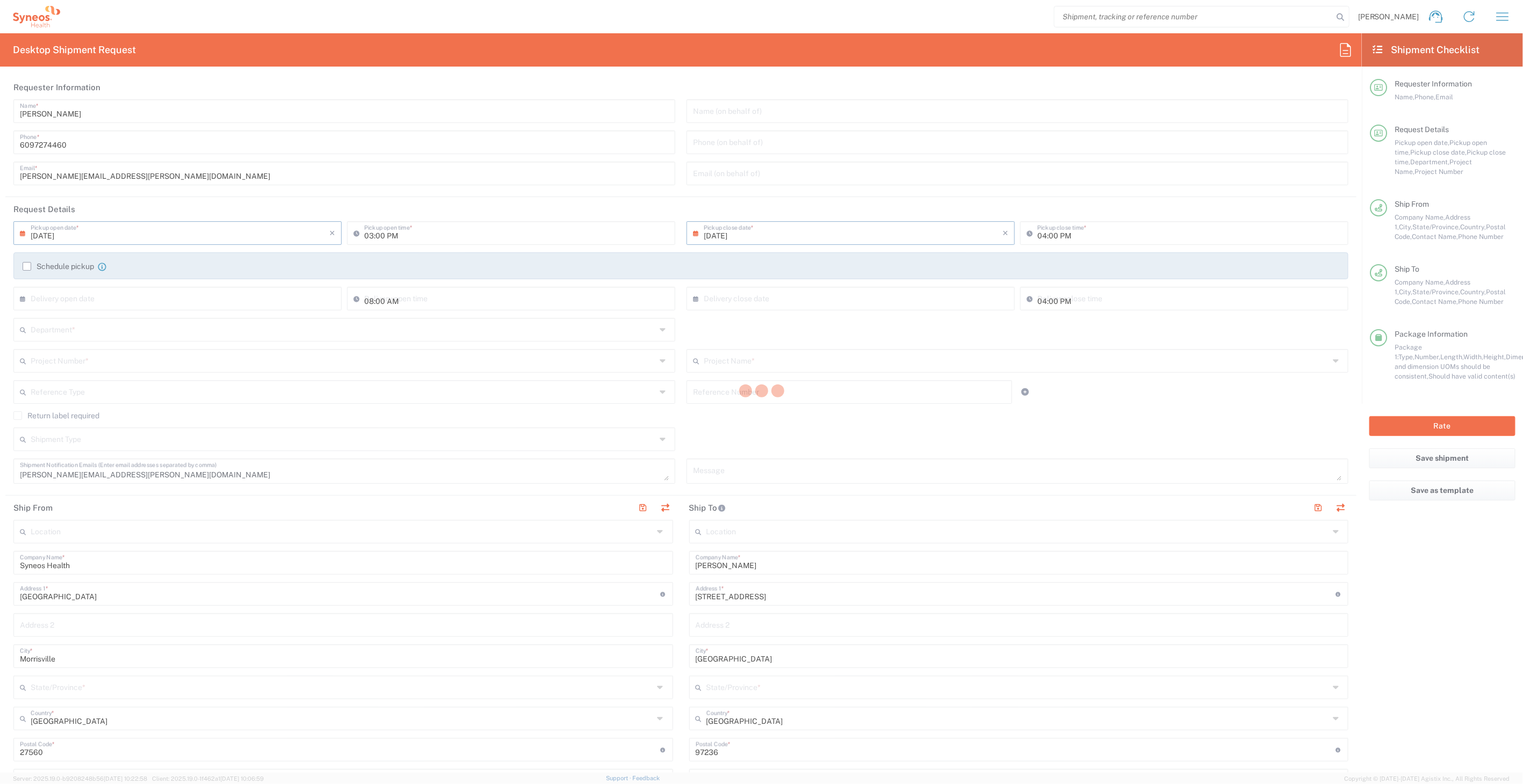
type input "[US_STATE]"
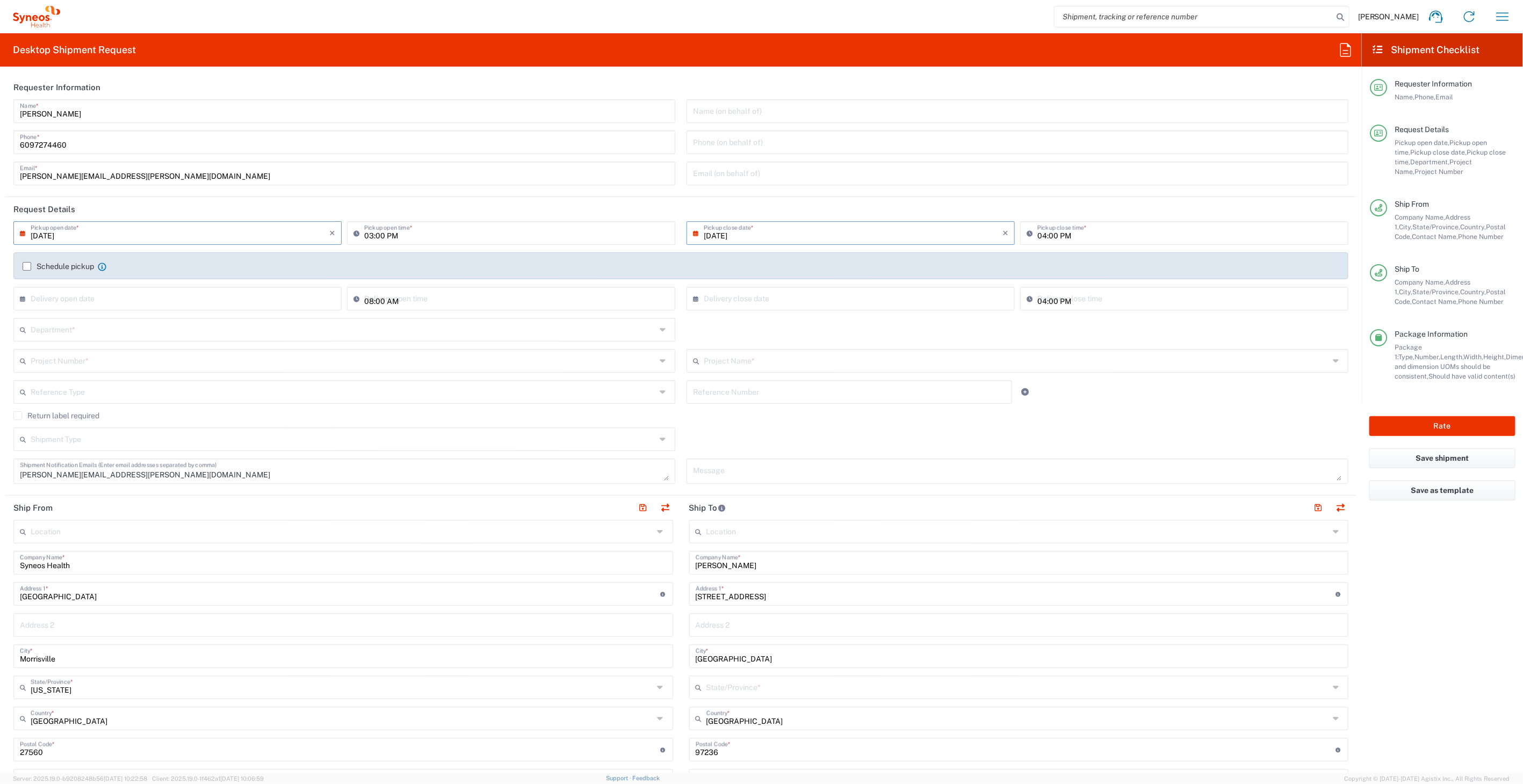
type input "[US_STATE]"
type input "Envelope"
type input "8511 DEPARTMENTAL EXPENSE"
type input "8511"
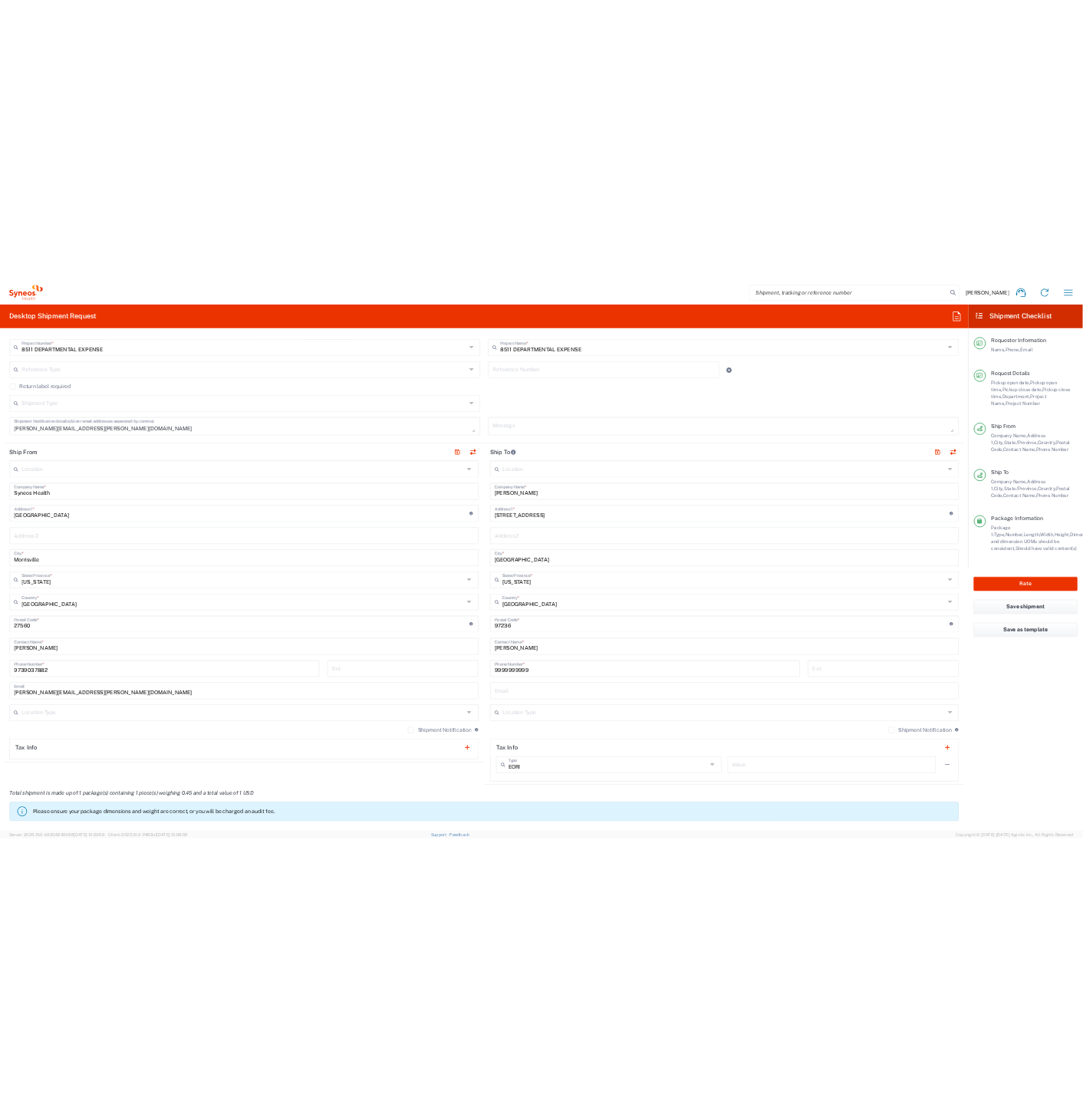
scroll to position [341, 0]
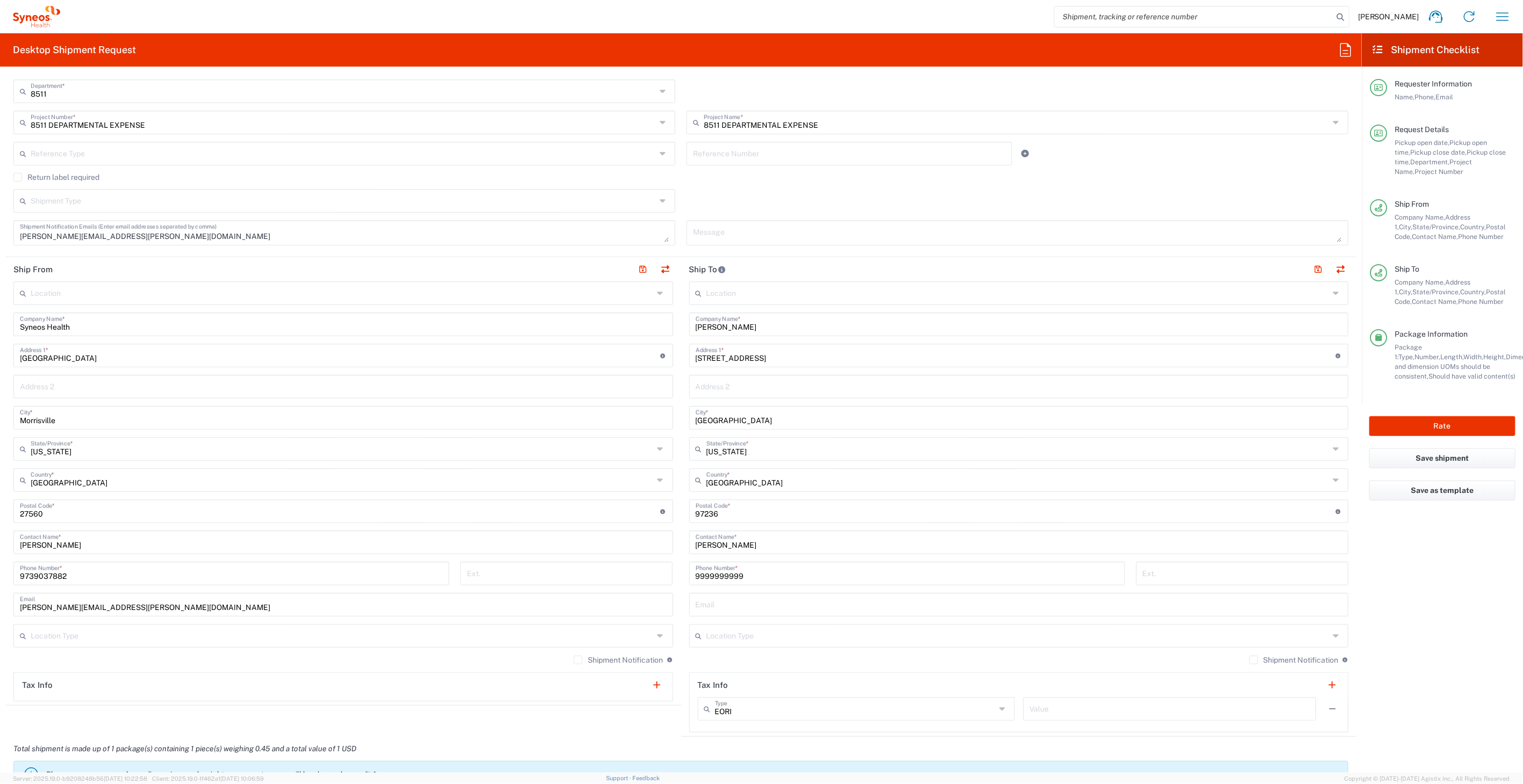
click at [753, 319] on input "[PERSON_NAME]" at bounding box center [1019, 323] width 647 height 19
click at [753, 319] on input "[PERSON_NAME]" at bounding box center [1019, 323] width 647 height 19
click at [749, 327] on input "[PERSON_NAME]" at bounding box center [1019, 323] width 647 height 19
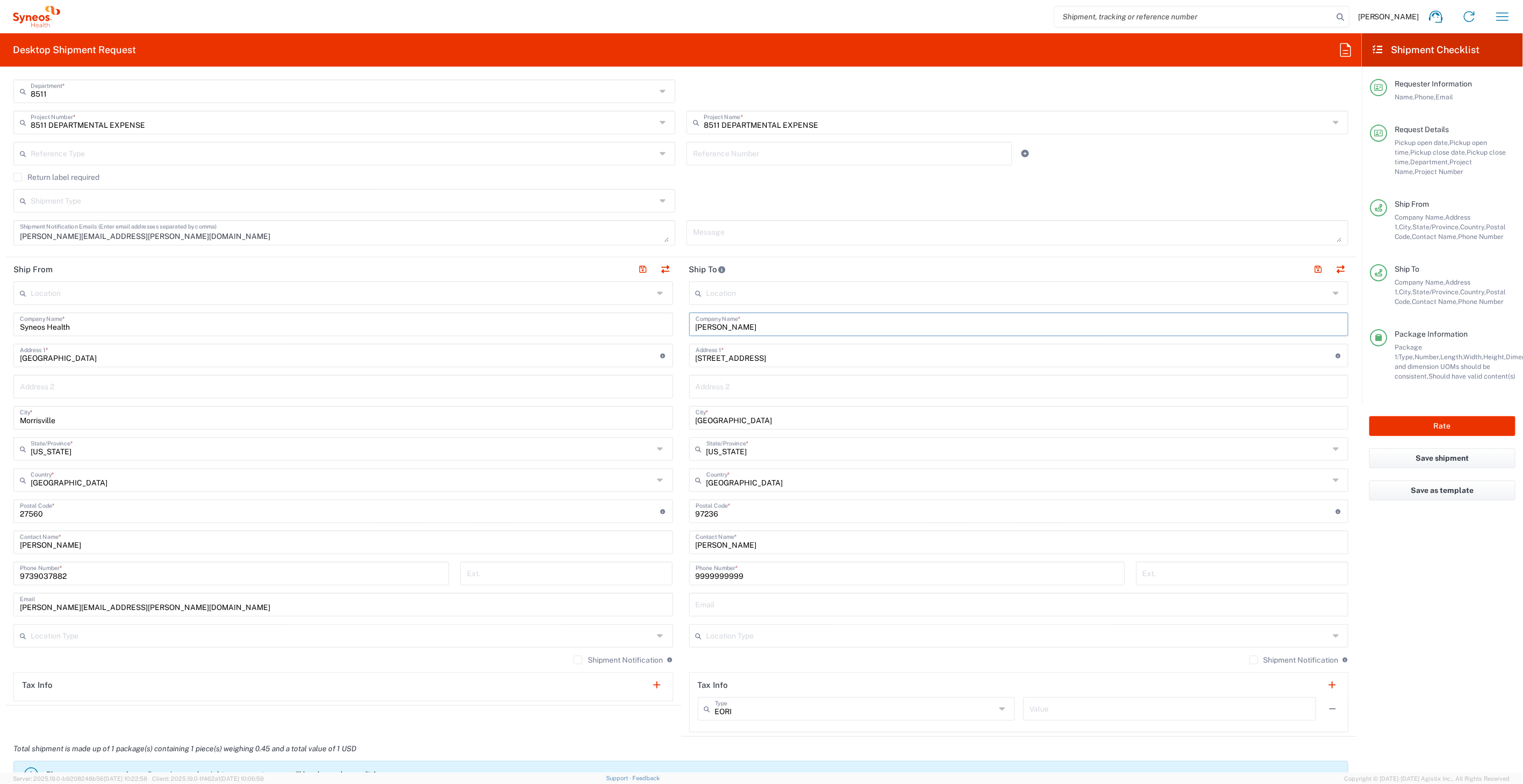
click at [749, 327] on input "[PERSON_NAME]" at bounding box center [1019, 323] width 647 height 19
type input "[PERSON_NAME]"
click at [760, 539] on input "[PERSON_NAME]" at bounding box center [1019, 541] width 647 height 19
click at [759, 539] on input "[PERSON_NAME]" at bounding box center [1019, 541] width 647 height 19
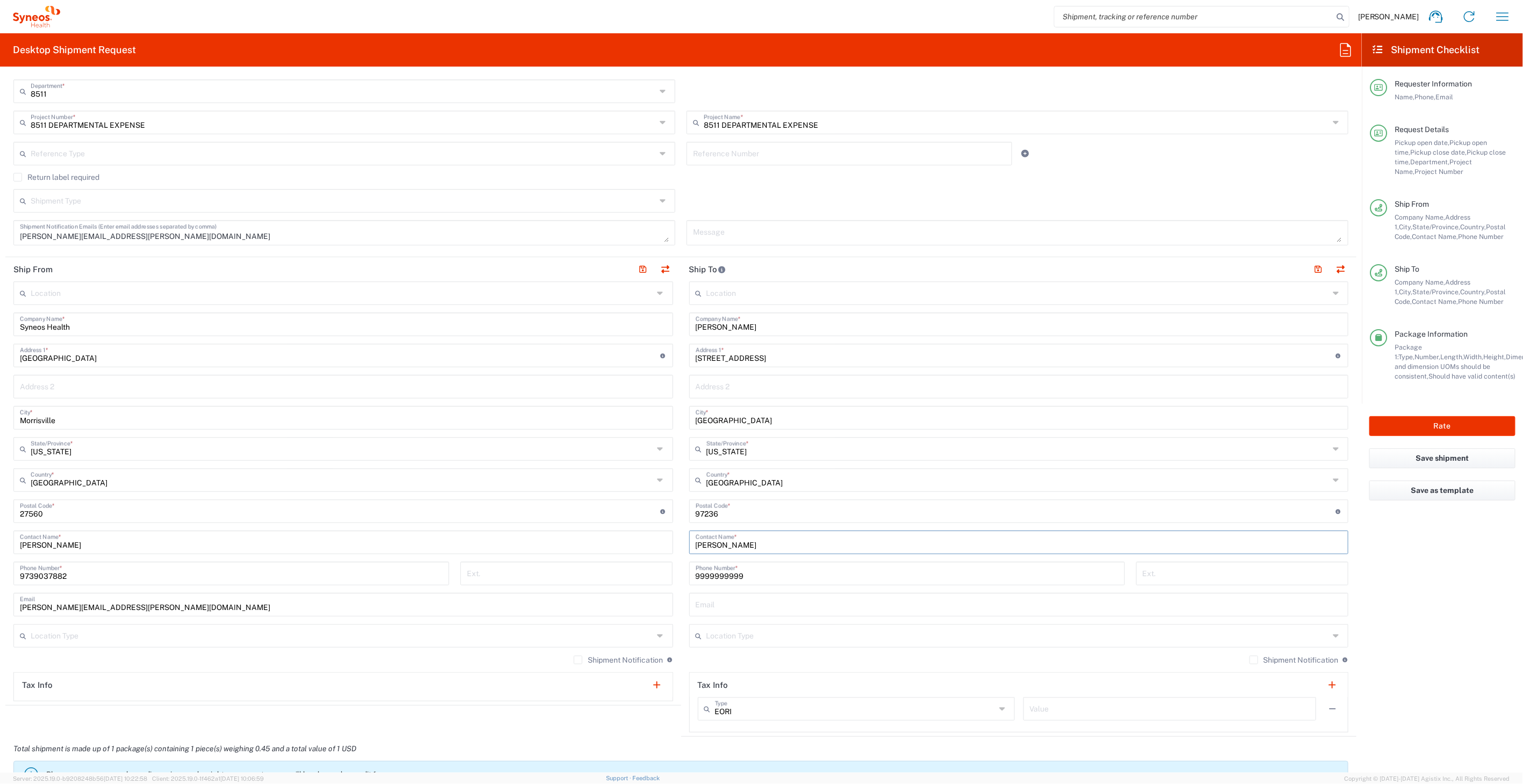
paste input "[PERSON_NAME]"
type input "[PERSON_NAME]"
click at [676, 537] on main "Location Addison Whitney LLC-Morrisvile NC US Barcelona-Syneos Health BioSector…" at bounding box center [343, 492] width 676 height 420
click at [766, 356] on input "8433 SE 146th Pl" at bounding box center [1016, 355] width 640 height 19
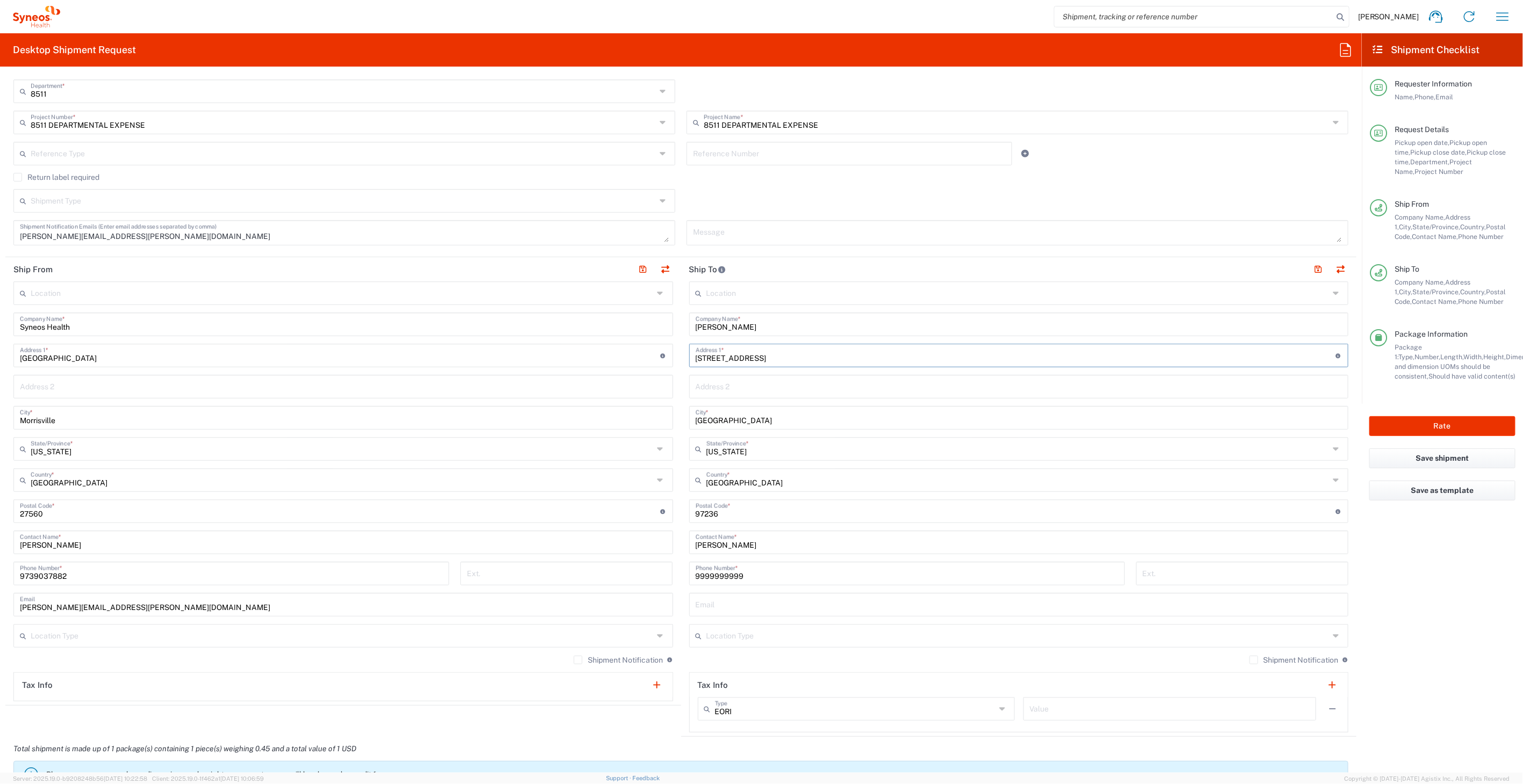
click at [766, 356] on input "8433 SE 146th Pl" at bounding box center [1016, 355] width 640 height 19
click at [682, 376] on main "Location Addison Whitney LLC-Morrisvile NC US Barcelona-Syneos Health BioSector…" at bounding box center [1019, 507] width 676 height 451
click at [772, 359] on input "8433 SE 146th Pl" at bounding box center [1016, 355] width 640 height 19
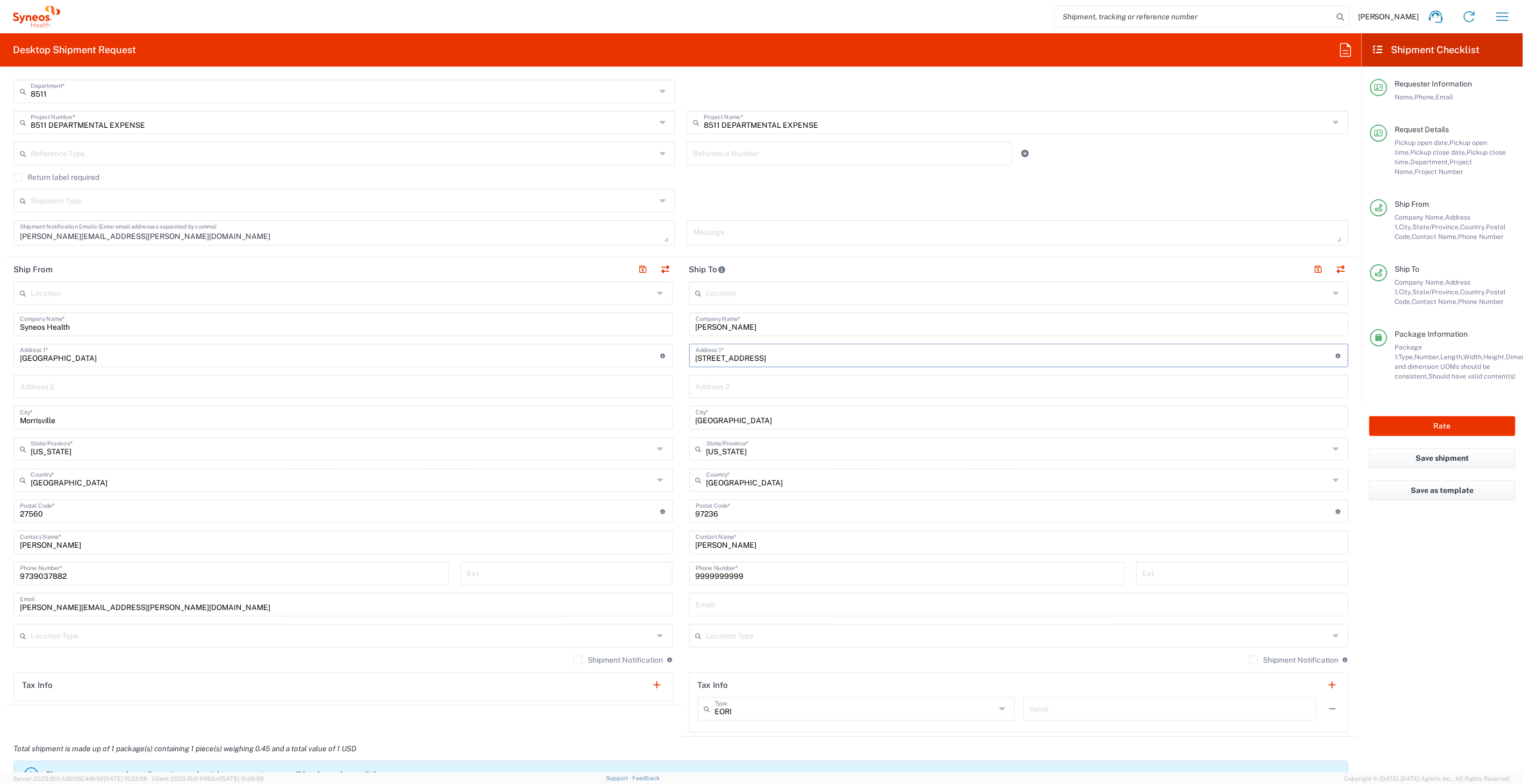
click at [671, 402] on main "Location Addison Whitney LLC-Morrisvile NC US Barcelona-Syneos Health BioSector…" at bounding box center [343, 492] width 676 height 420
click at [760, 356] on input "8433 SE 146th Pl" at bounding box center [1016, 355] width 640 height 19
click at [668, 390] on div "Address 2" at bounding box center [343, 387] width 660 height 24
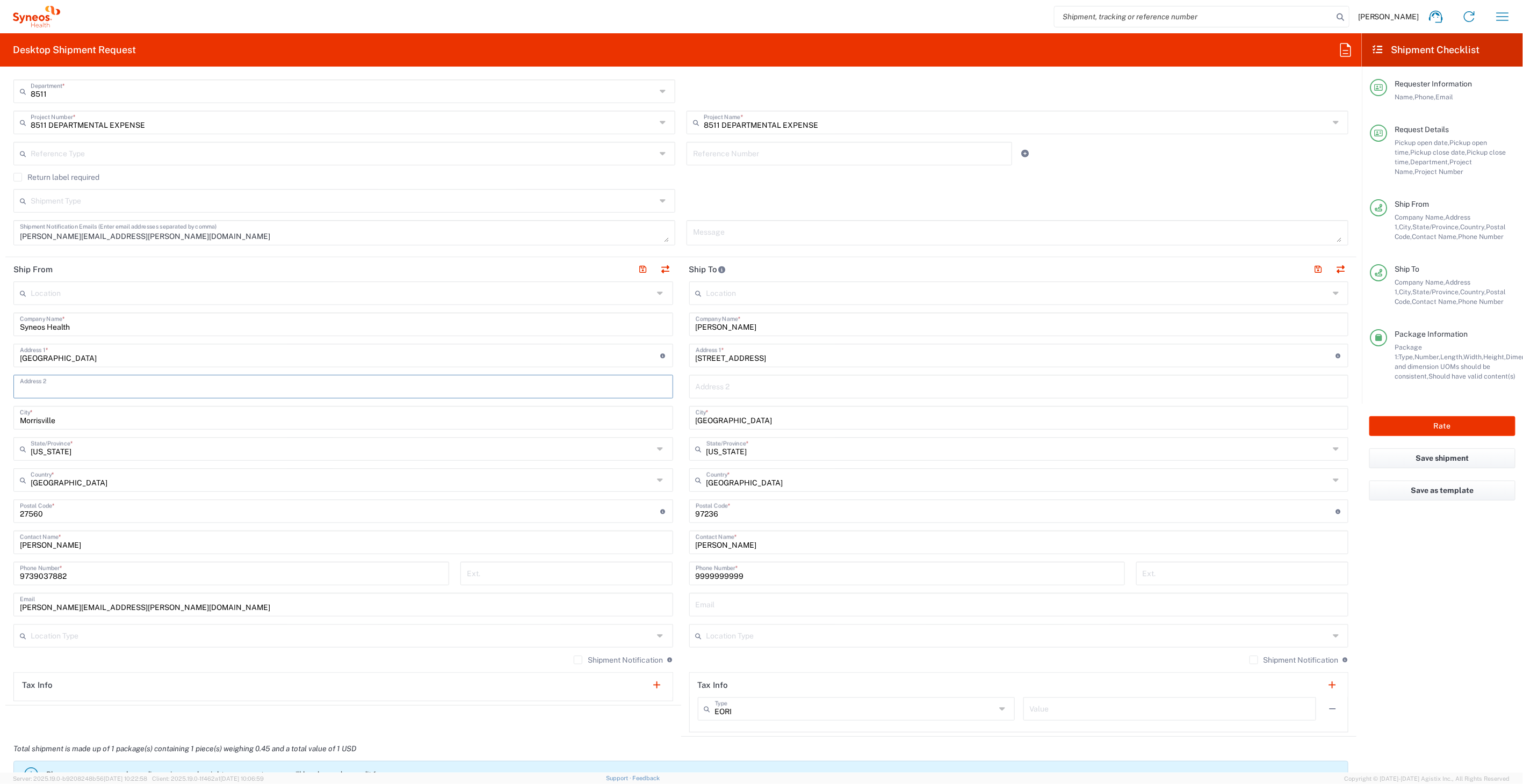
click at [676, 414] on main "Location Addison Whitney LLC-Morrisvile NC US Barcelona-Syneos Health BioSector…" at bounding box center [343, 492] width 676 height 420
click at [682, 449] on main "Location Addison Whitney LLC-Morrisvile NC US Barcelona-Syneos Health BioSector…" at bounding box center [1019, 507] width 676 height 451
click at [674, 476] on main "Location Addison Whitney LLC-Morrisvile NC US Barcelona-Syneos Health BioSector…" at bounding box center [343, 492] width 676 height 420
click at [676, 420] on main "Location Addison Whitney LLC-Morrisvile NC US Barcelona-Syneos Health BioSector…" at bounding box center [343, 492] width 676 height 420
click at [676, 413] on main "Location Addison Whitney LLC-Morrisvile NC US Barcelona-Syneos Health BioSector…" at bounding box center [343, 492] width 676 height 420
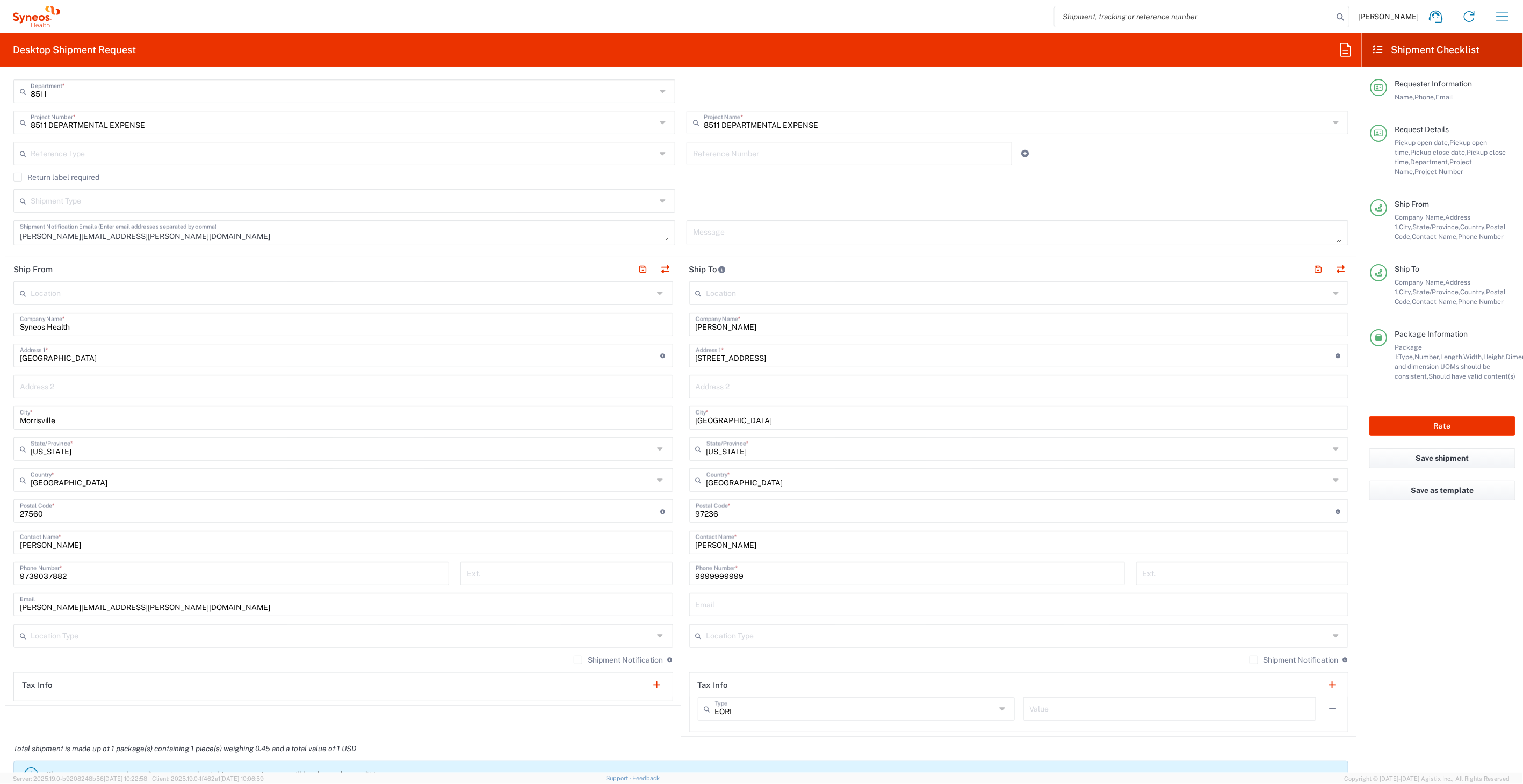
click at [676, 405] on main "Location Addison Whitney LLC-Morrisvile NC US Barcelona-Syneos Health BioSector…" at bounding box center [343, 492] width 676 height 420
click at [682, 446] on main "Location Addison Whitney LLC-Morrisvile NC US Barcelona-Syneos Health BioSector…" at bounding box center [1019, 507] width 676 height 451
click at [674, 446] on main "Location Addison Whitney LLC-Morrisvile NC US Barcelona-Syneos Health BioSector…" at bounding box center [343, 492] width 676 height 420
click at [671, 441] on main "Location Addison Whitney LLC-Morrisvile NC US Barcelona-Syneos Health BioSector…" at bounding box center [343, 492] width 676 height 420
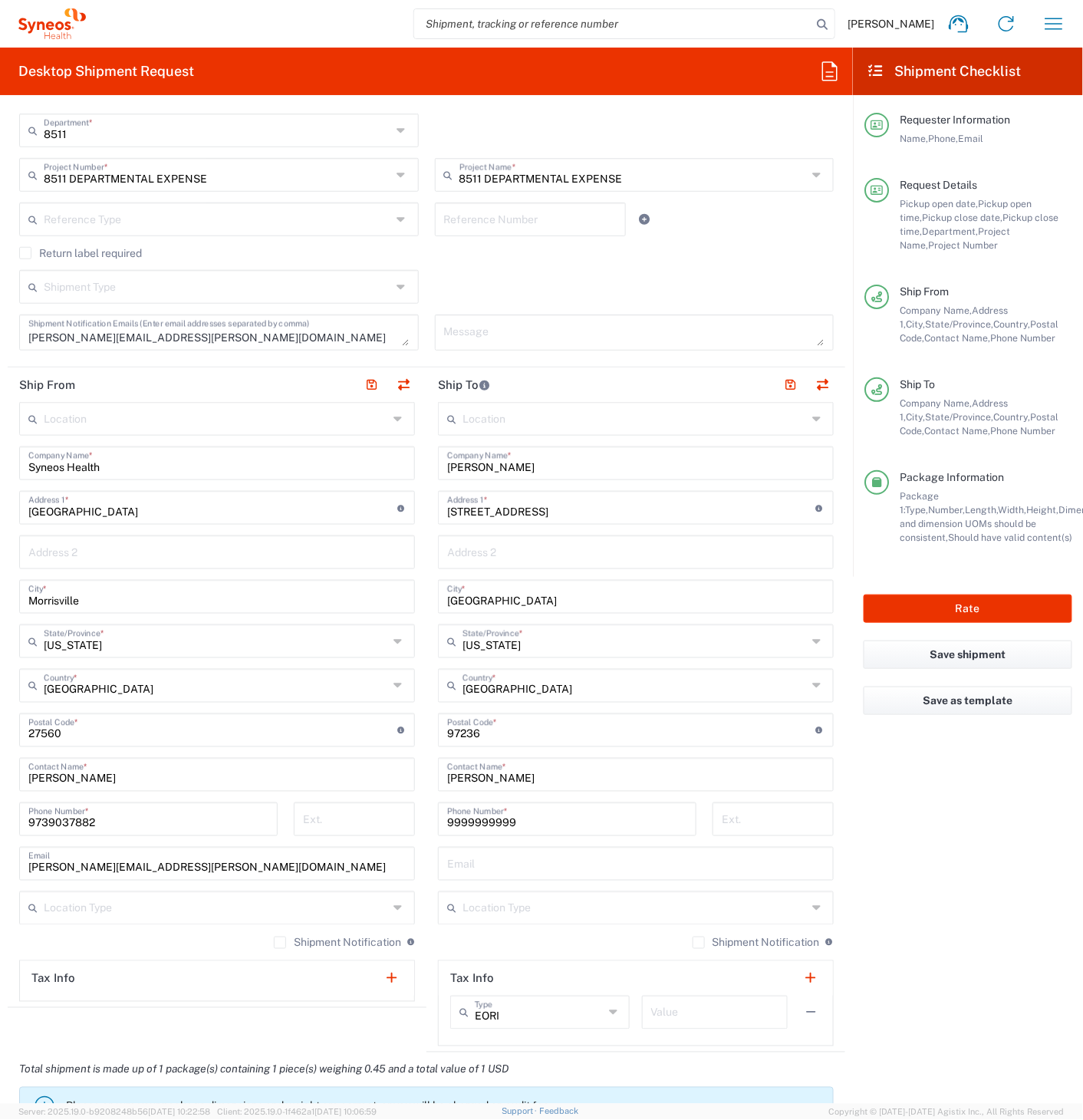
click at [633, 515] on input "8433 SE 146th Pl" at bounding box center [631, 507] width 369 height 27
paste input "6 Trotting Hill Lane"
type input "86 Trotting Hill Lane"
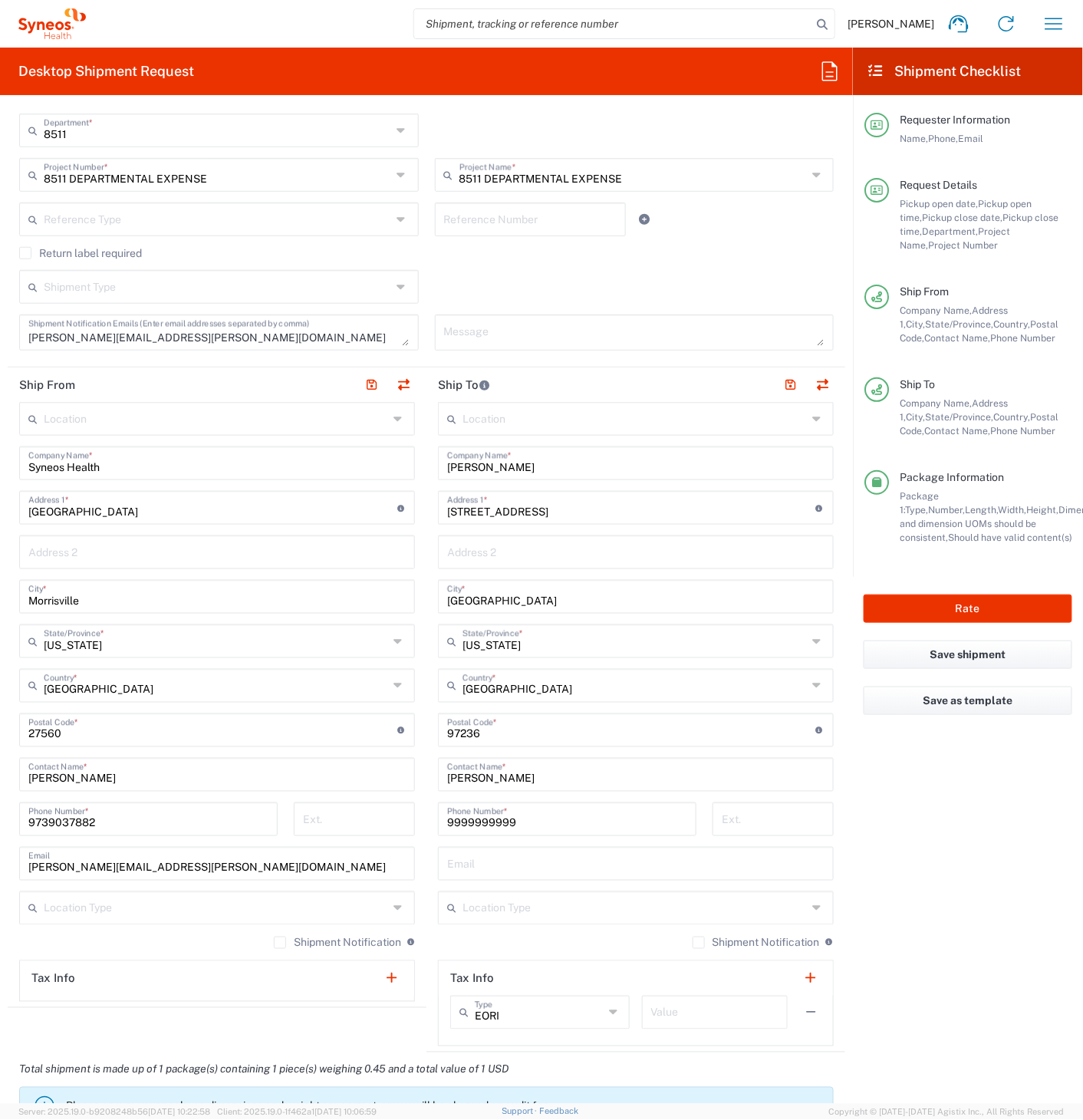
click at [545, 601] on input "Portland" at bounding box center [635, 596] width 378 height 27
paste input "Bluffton"
type input "Bluffton"
click at [497, 732] on input "undefined" at bounding box center [631, 729] width 369 height 27
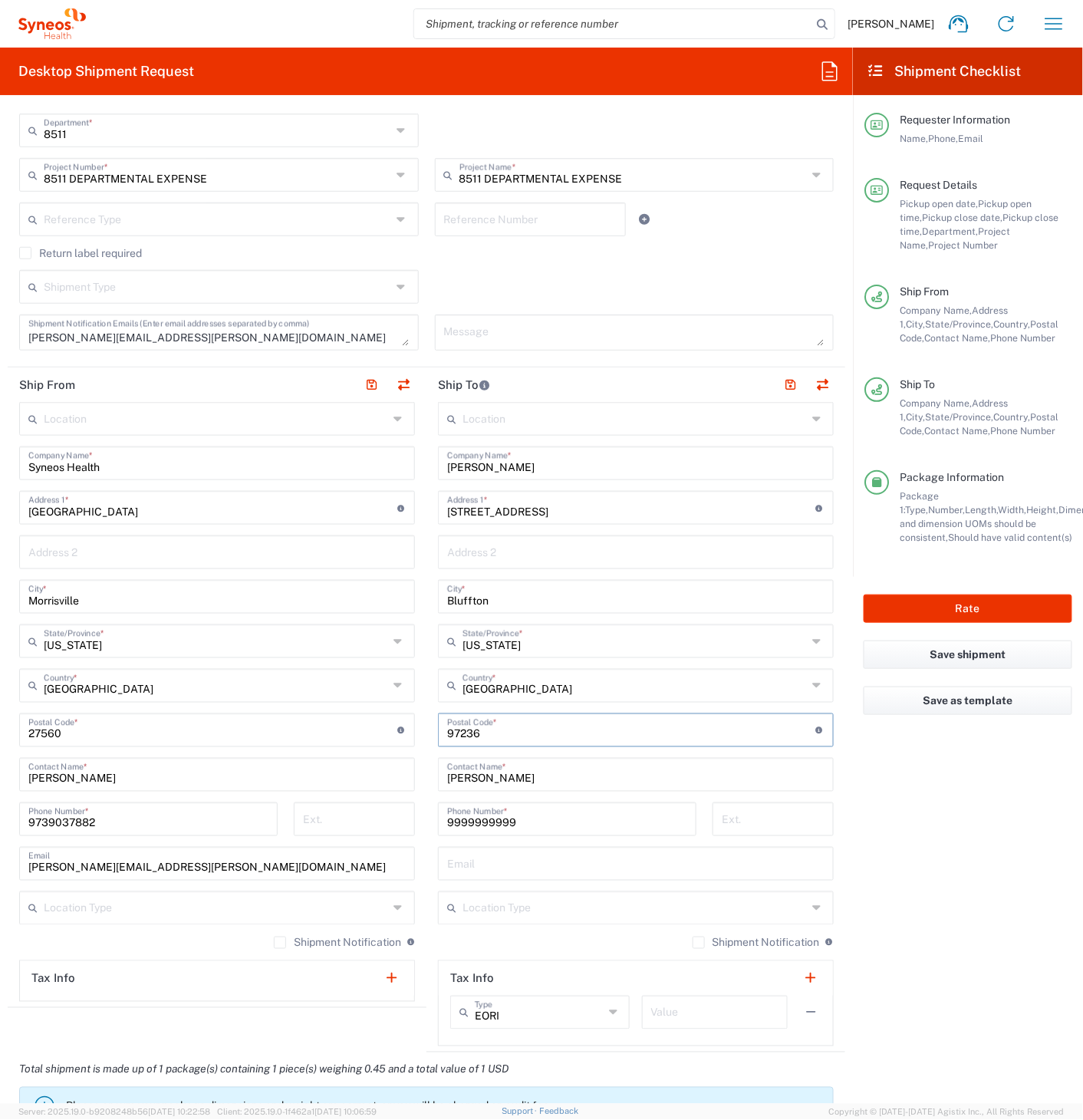
click at [497, 732] on input "undefined" at bounding box center [631, 729] width 369 height 27
paste input "29910"
type input "29910"
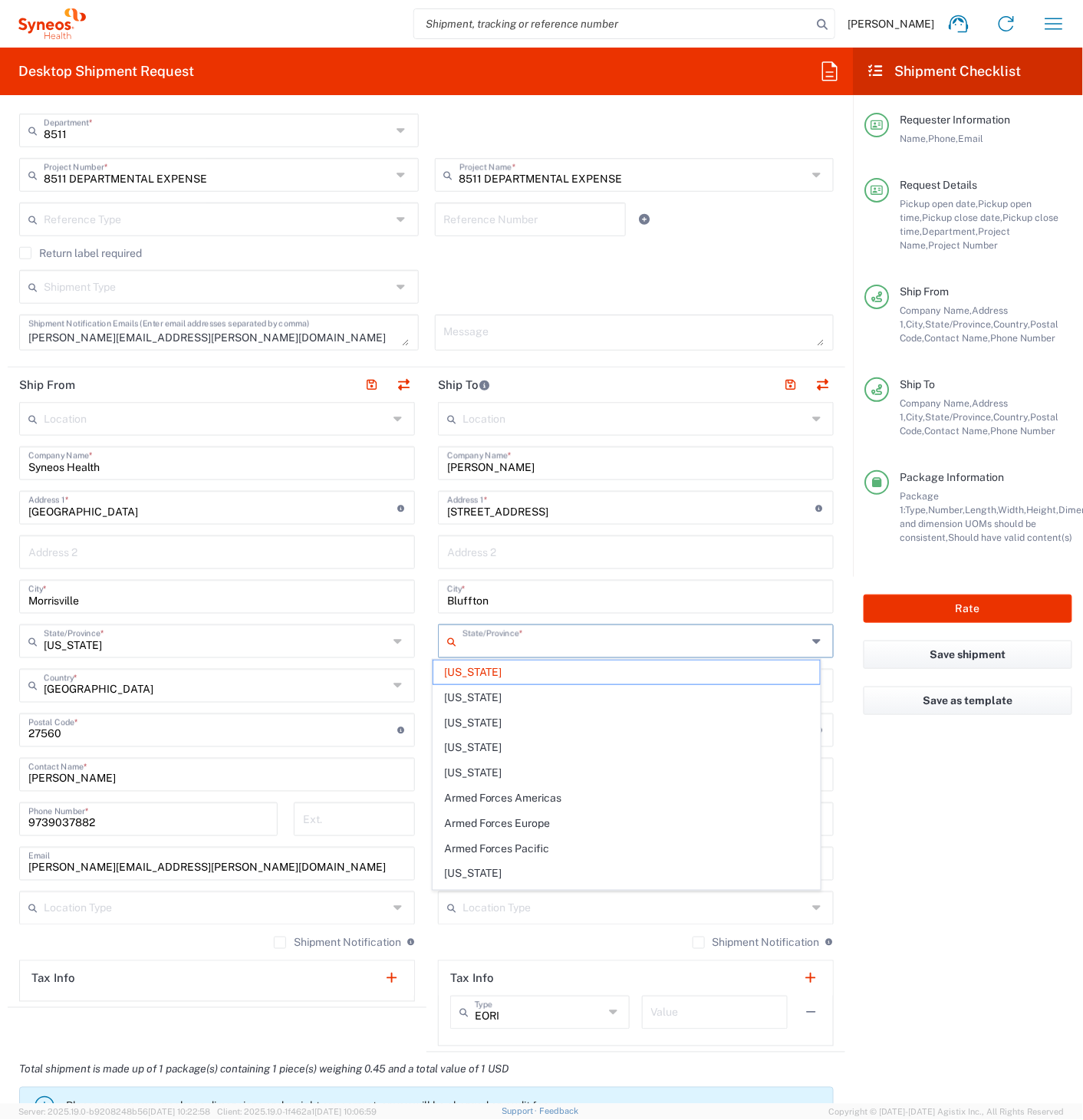
click at [576, 634] on input "text" at bounding box center [635, 640] width 345 height 27
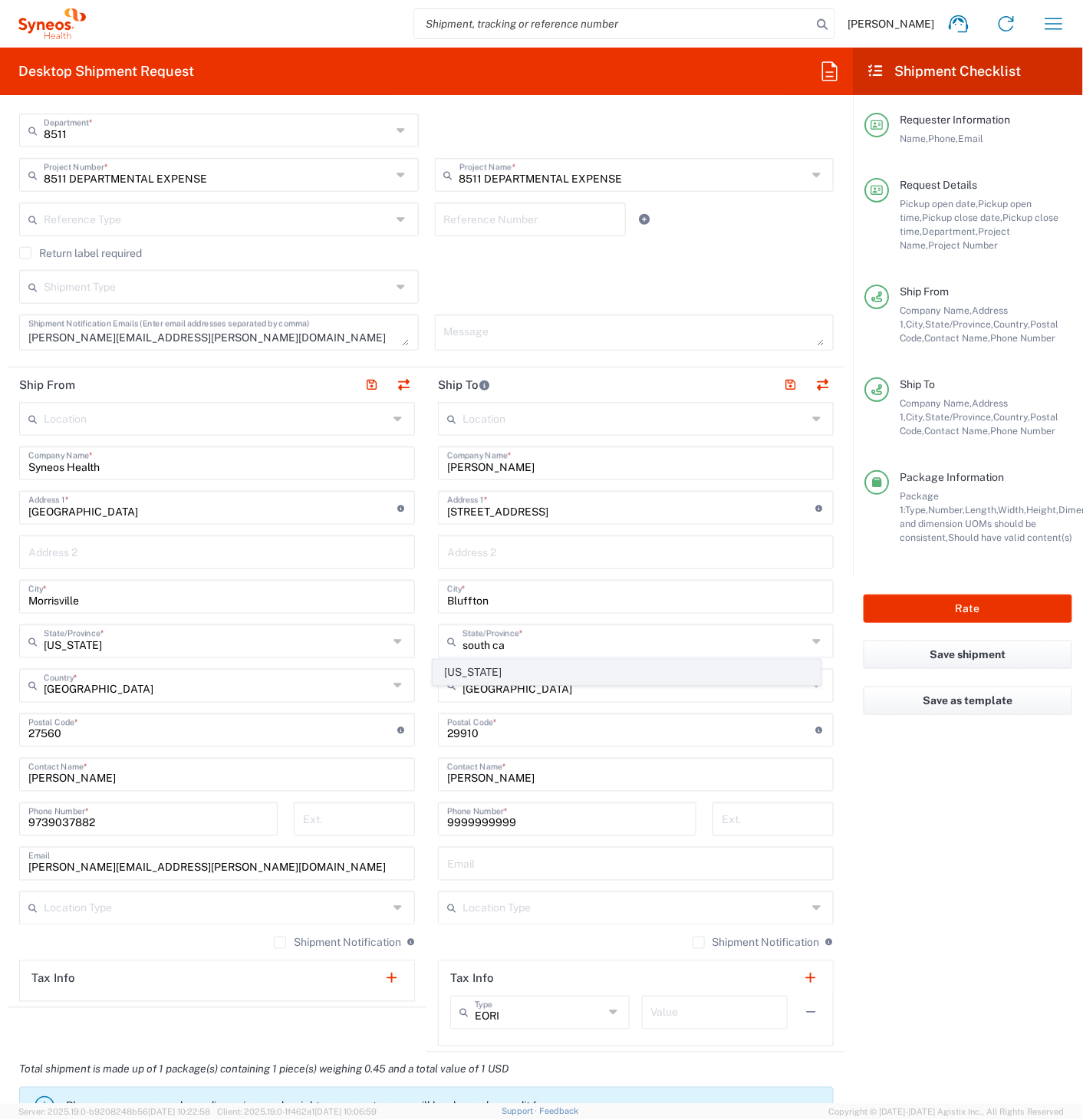
click at [447, 678] on span "[US_STATE]" at bounding box center [627, 672] width 386 height 24
type input "[US_STATE]"
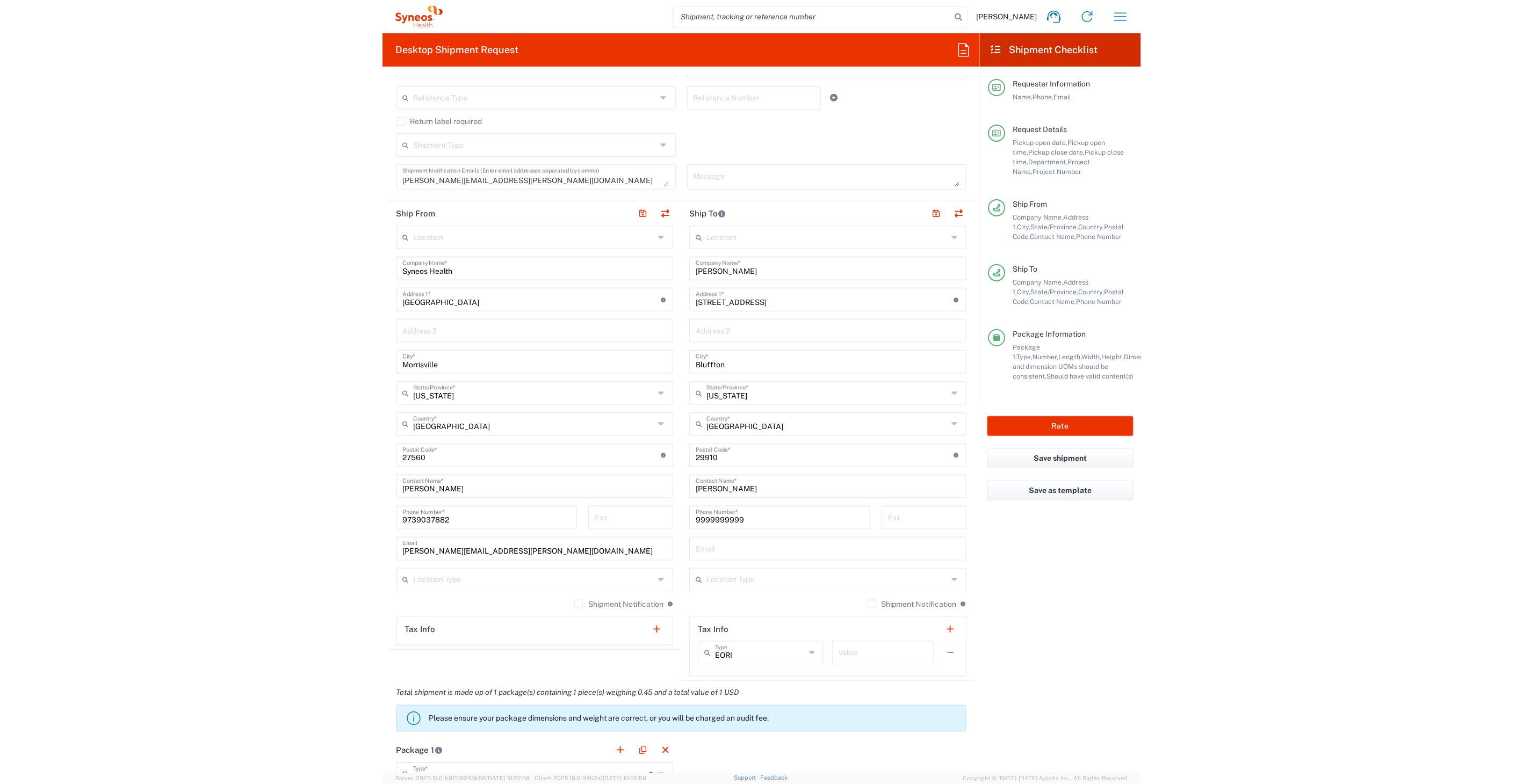
scroll to position [288, 0]
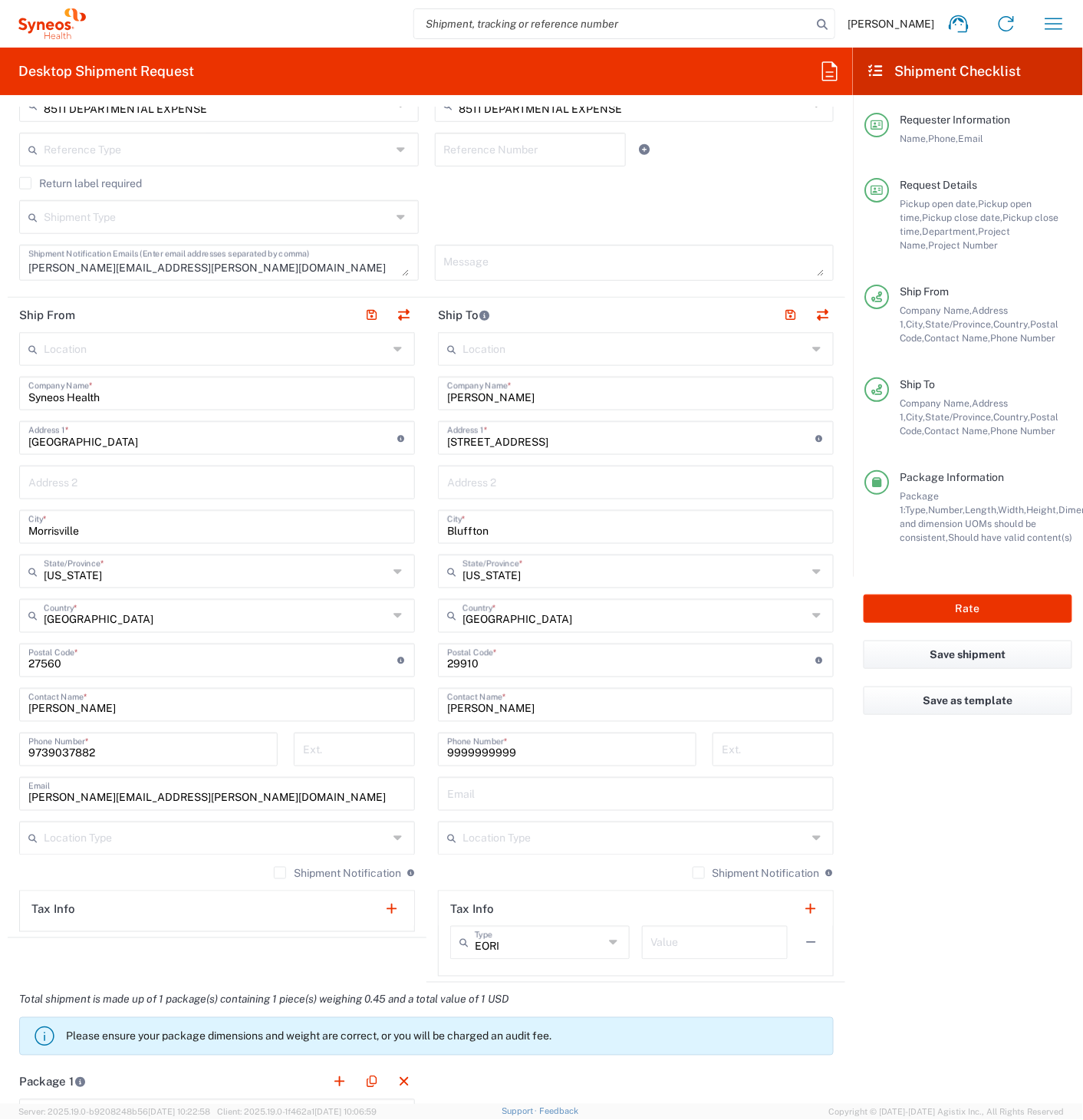
click at [872, 808] on agx-form-checklist "Shipment Checklist Requester Information Name, Phone, Email Request Details Pic…" at bounding box center [968, 576] width 230 height 1057
click at [890, 616] on button "Rate" at bounding box center [968, 609] width 208 height 28
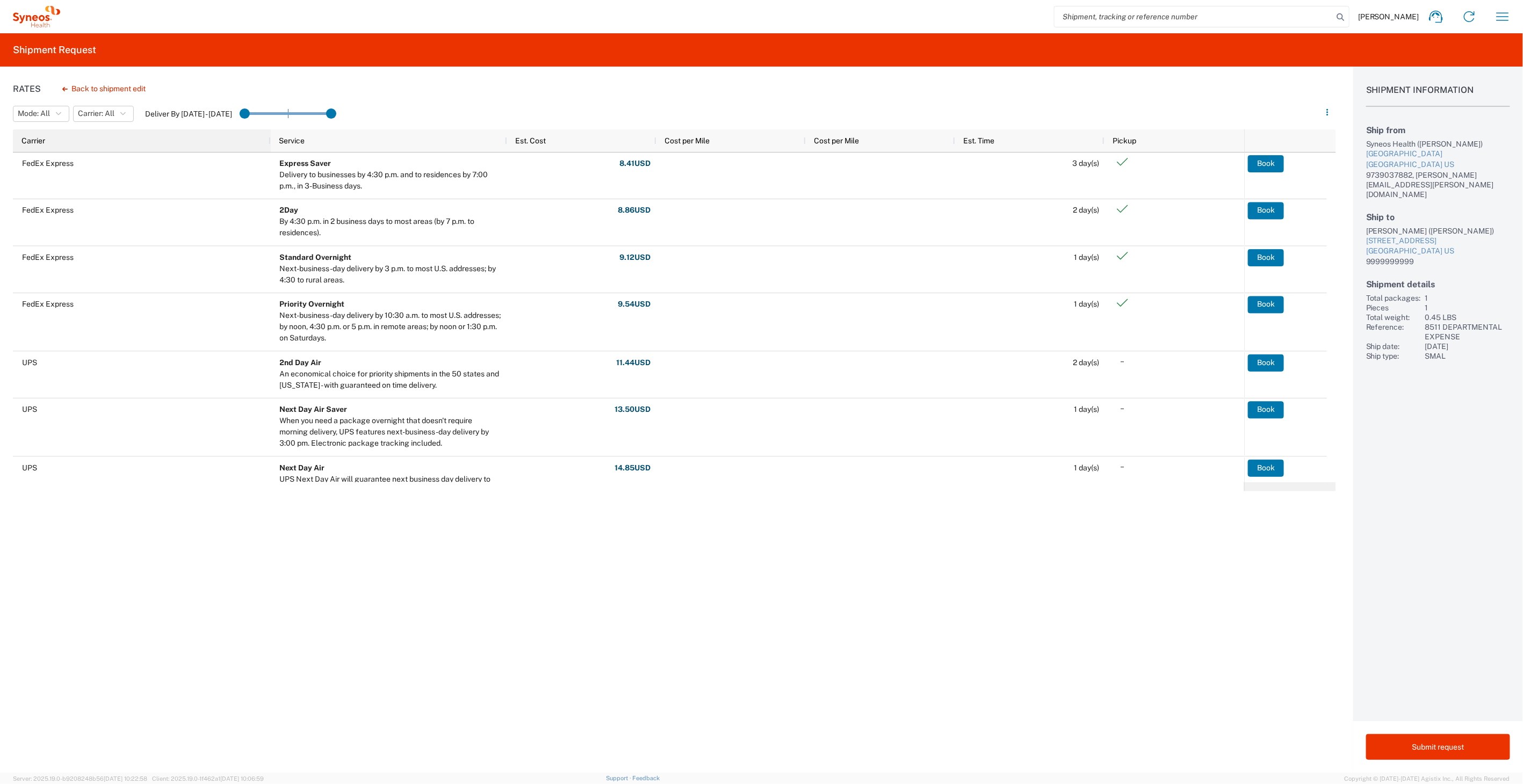
click at [160, 142] on div "Carrier" at bounding box center [144, 140] width 245 height 17
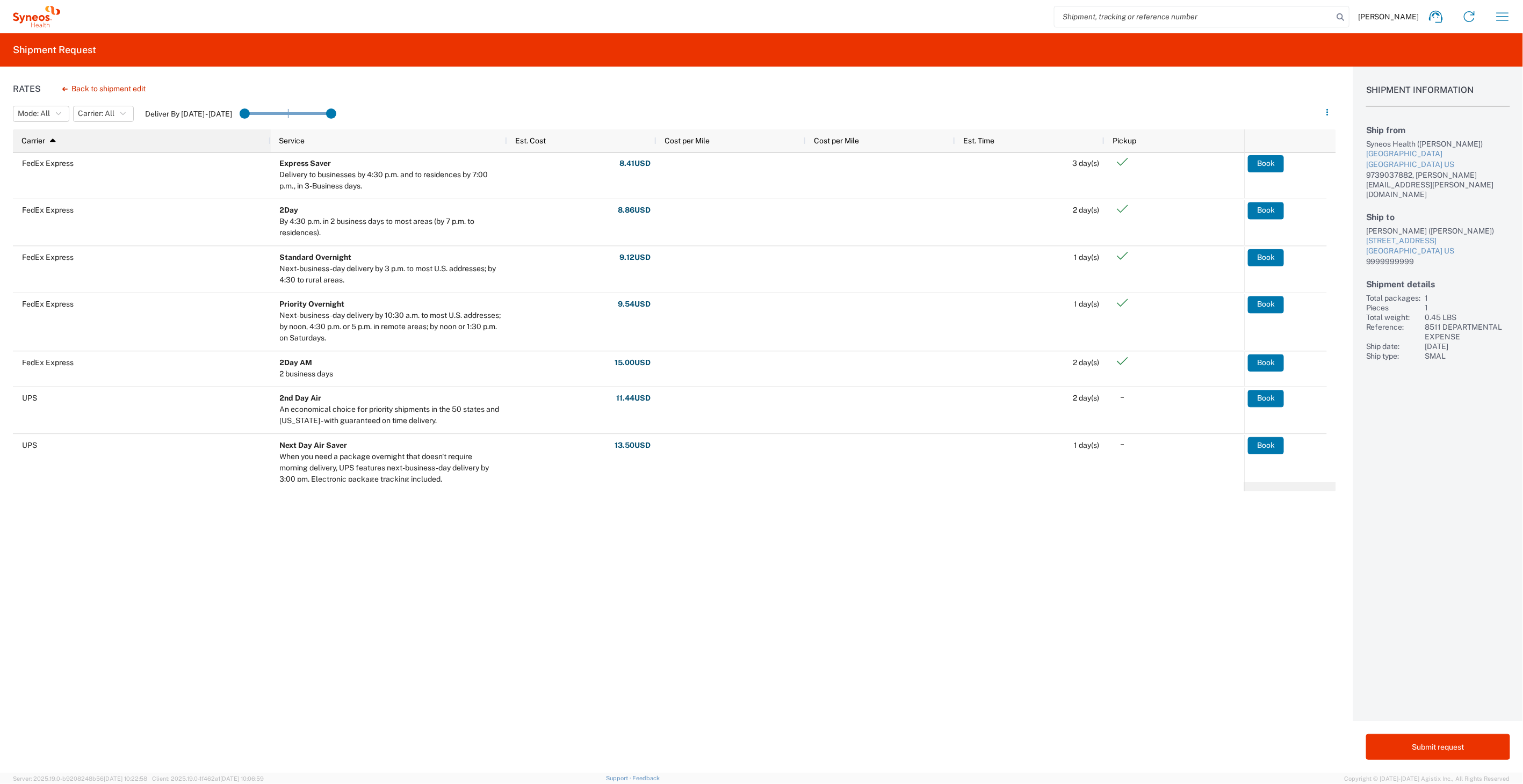
click at [160, 142] on div "Carrier 1" at bounding box center [144, 140] width 245 height 17
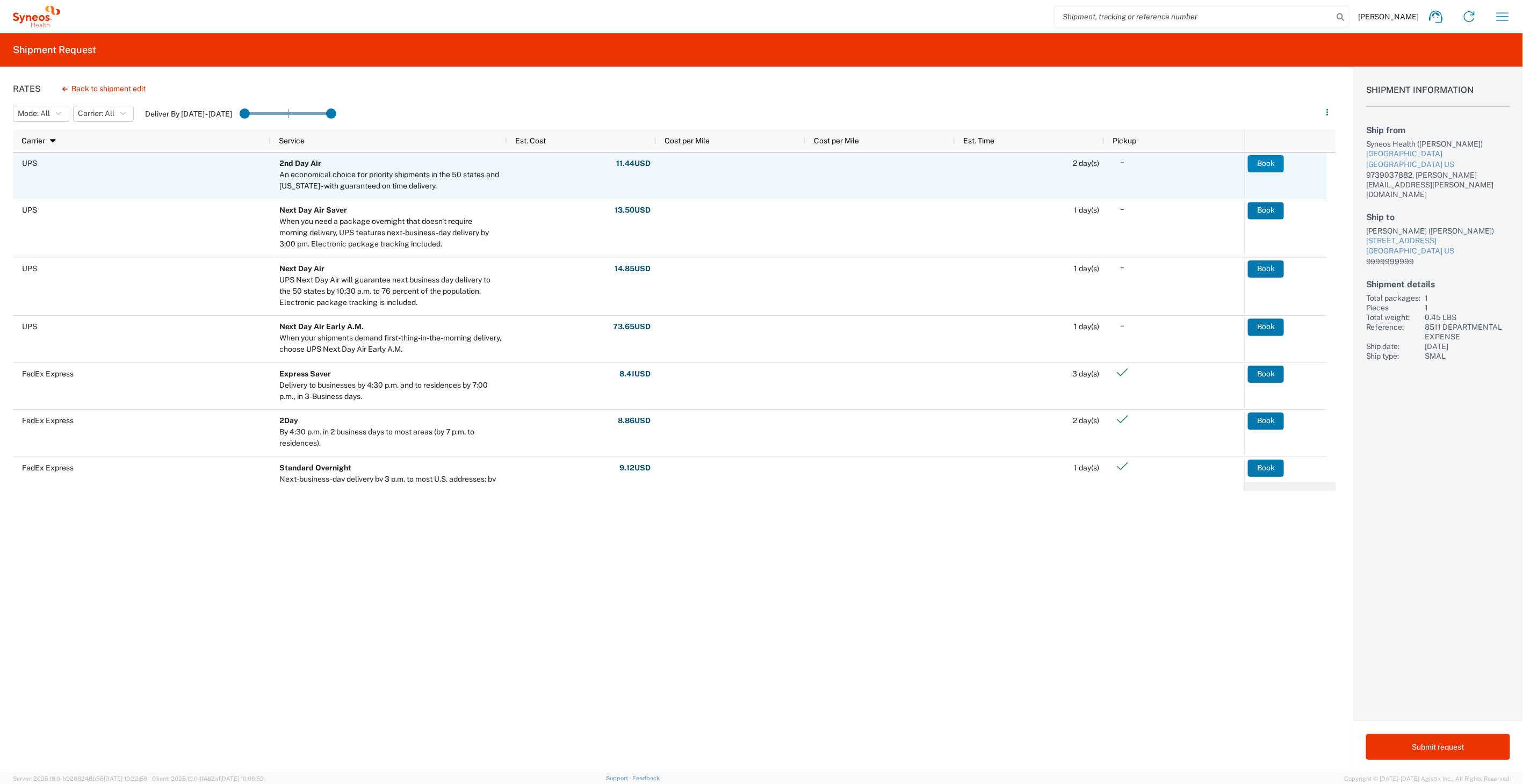
click at [1268, 164] on button "Book" at bounding box center [1266, 164] width 36 height 17
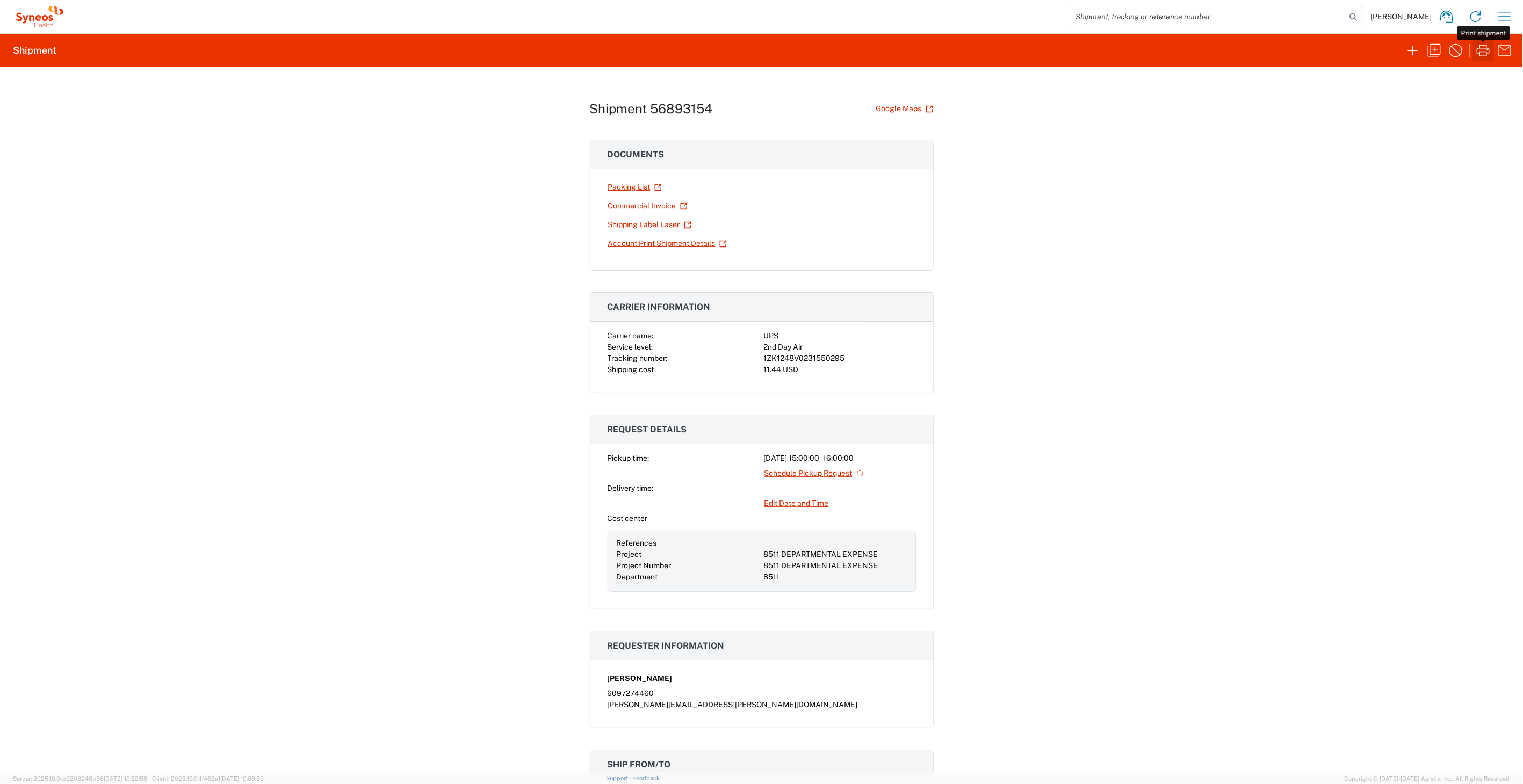
click at [1483, 55] on icon "button" at bounding box center [1483, 50] width 13 height 12
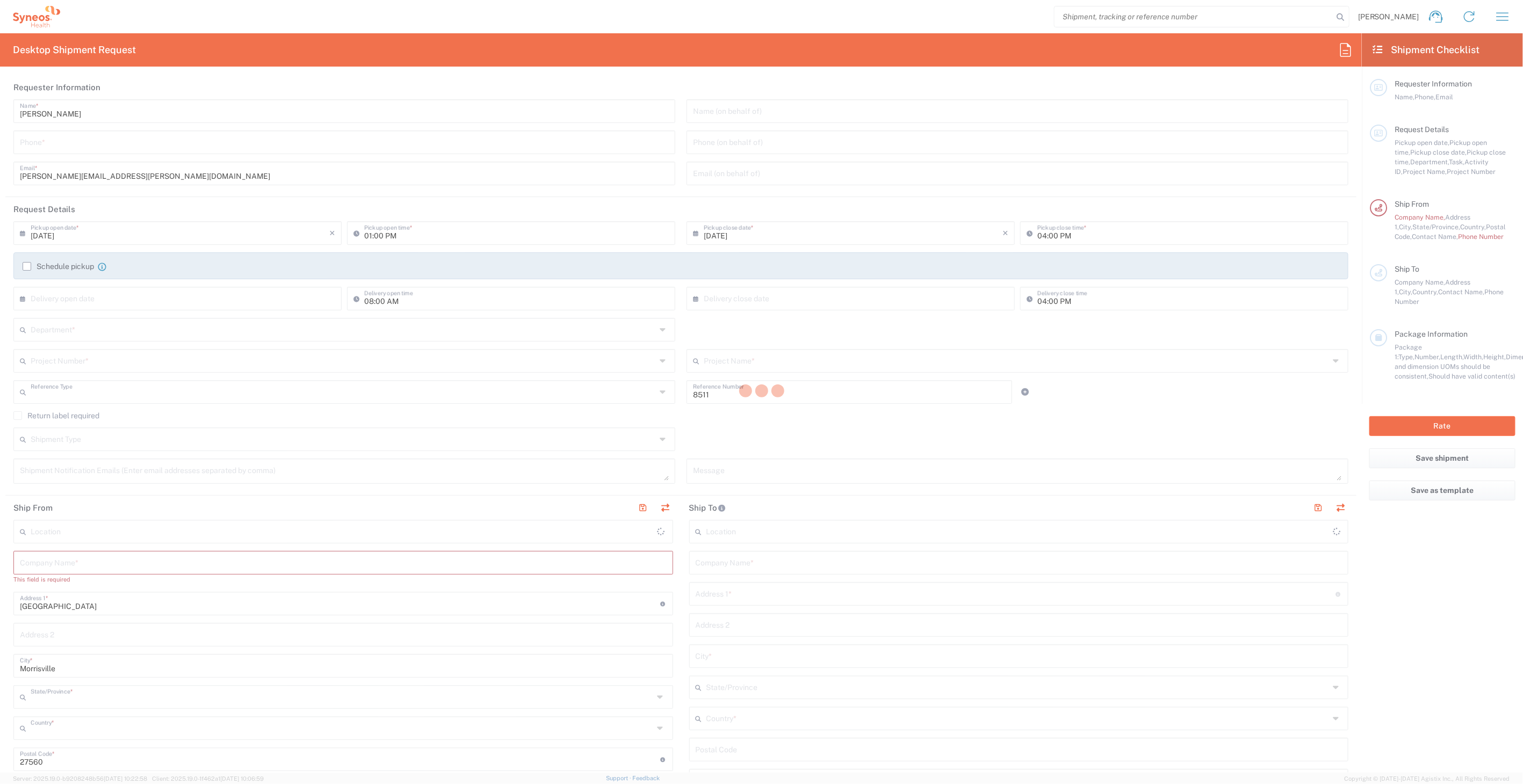
type input "Department"
type input "[US_STATE]"
type input "[GEOGRAPHIC_DATA]"
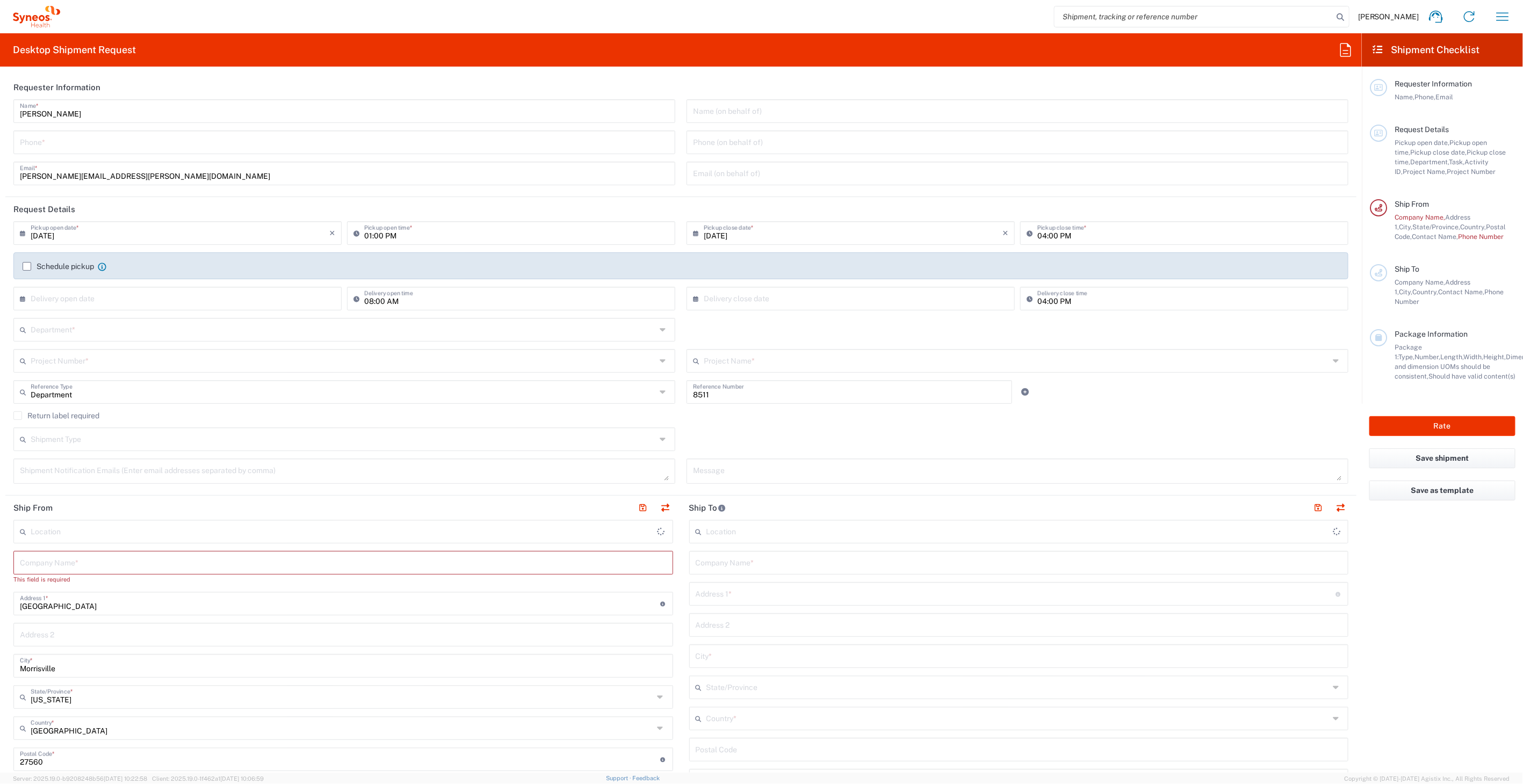
type input "Syneos Health, LLC-[GEOGRAPHIC_DATA] [GEOGRAPHIC_DATA] [GEOGRAPHIC_DATA]"
click at [1496, 15] on icon "button" at bounding box center [1503, 17] width 17 height 17
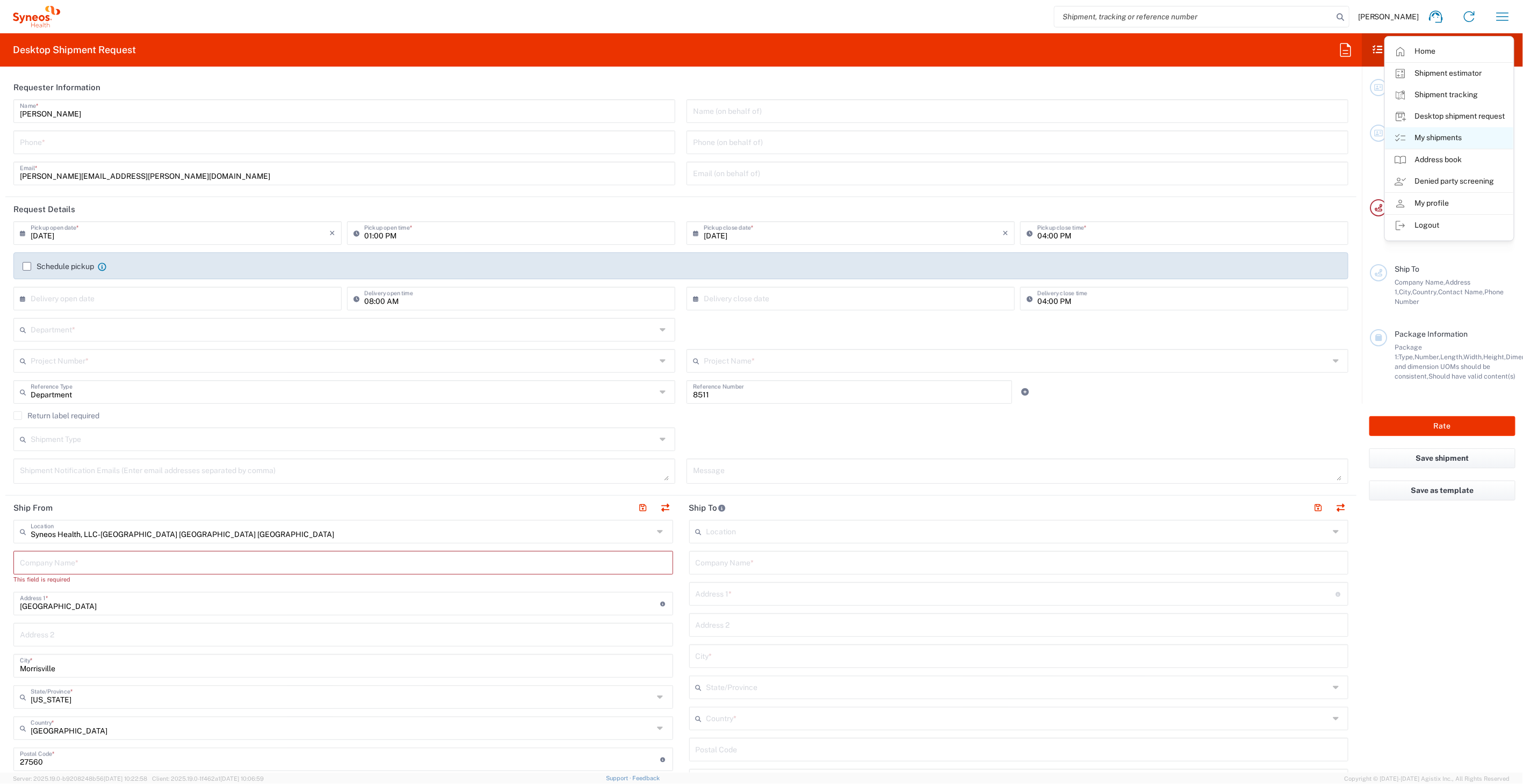
click at [1411, 137] on link "My shipments" at bounding box center [1449, 138] width 128 height 21
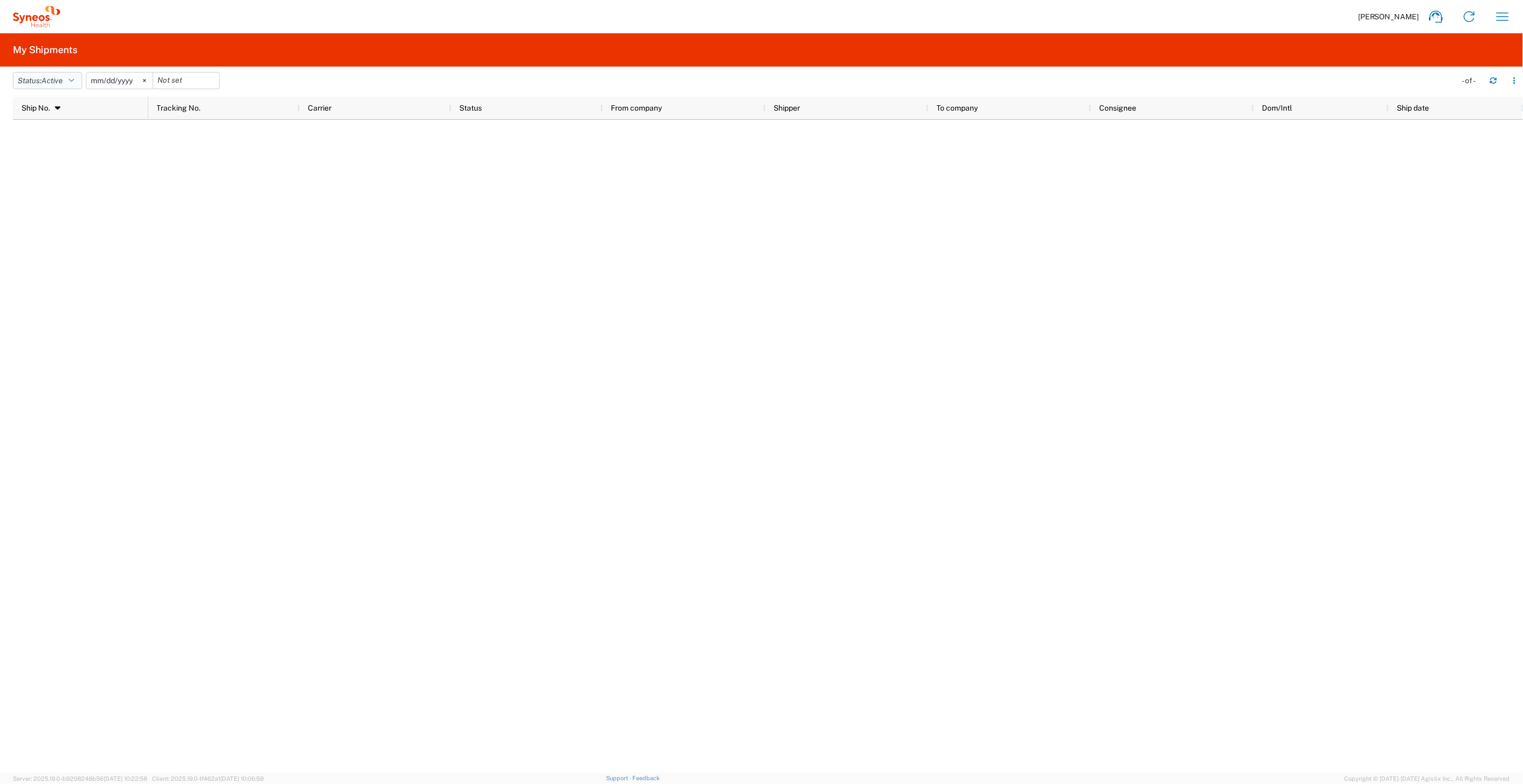
click at [45, 81] on span "Active" at bounding box center [52, 80] width 21 height 9
click at [54, 138] on span "All" at bounding box center [76, 137] width 125 height 17
click at [54, 86] on button "Status: All" at bounding box center [41, 81] width 58 height 17
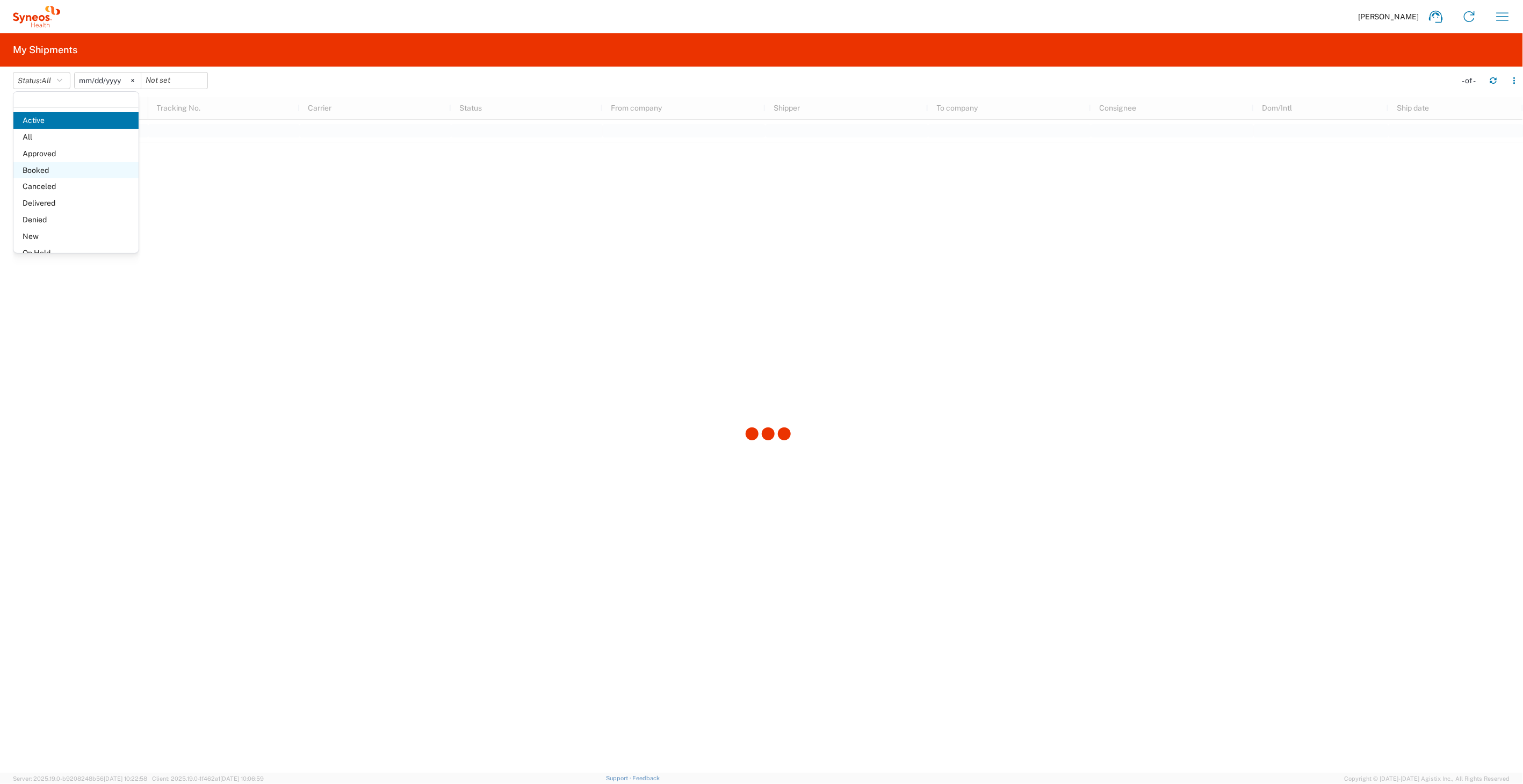
click at [38, 167] on span "Booked" at bounding box center [76, 170] width 125 height 17
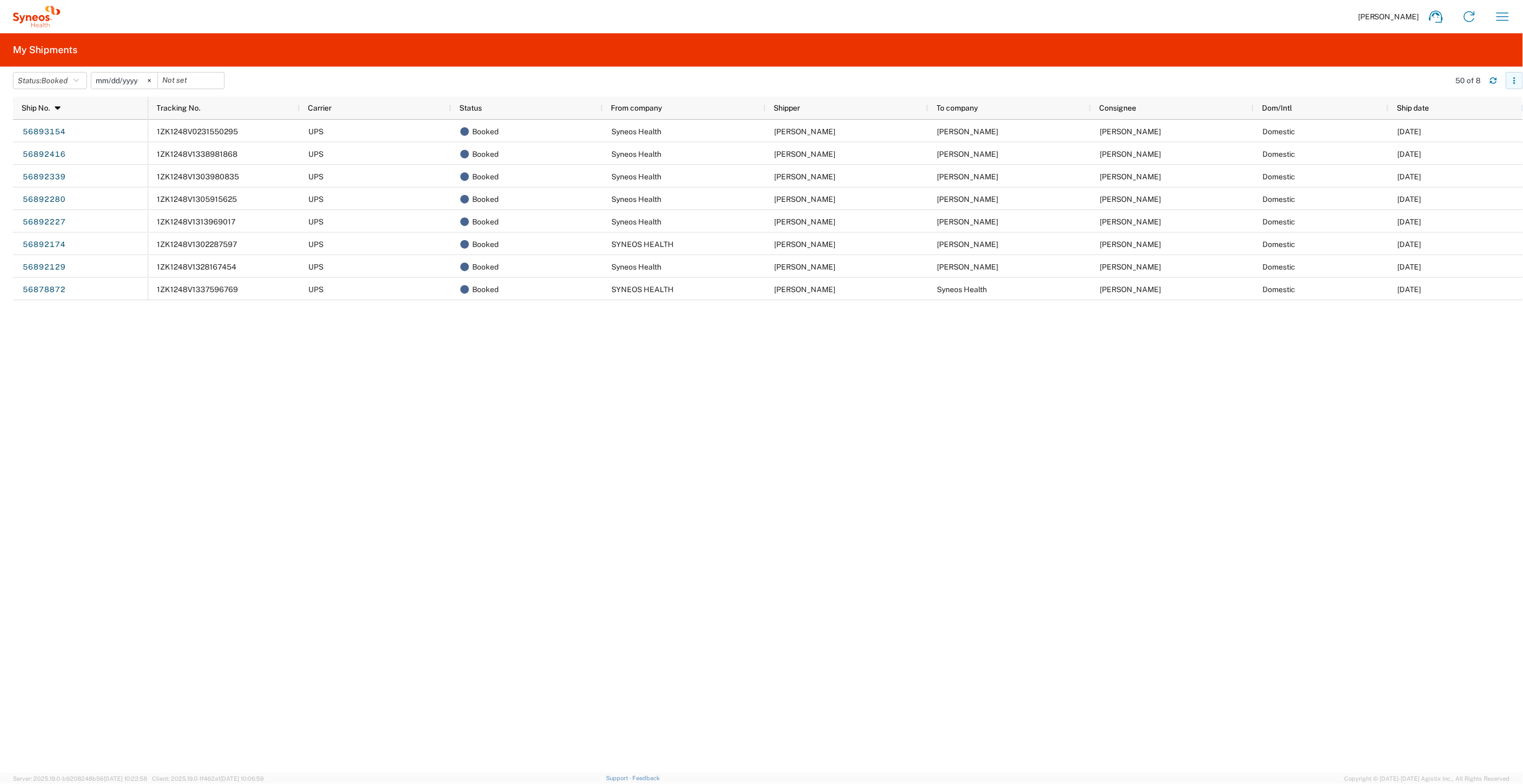
click at [1516, 79] on icon "button" at bounding box center [1514, 80] width 7 height 7
click at [1459, 111] on div "Download" at bounding box center [1459, 109] width 60 height 21
